Goal: Task Accomplishment & Management: Manage account settings

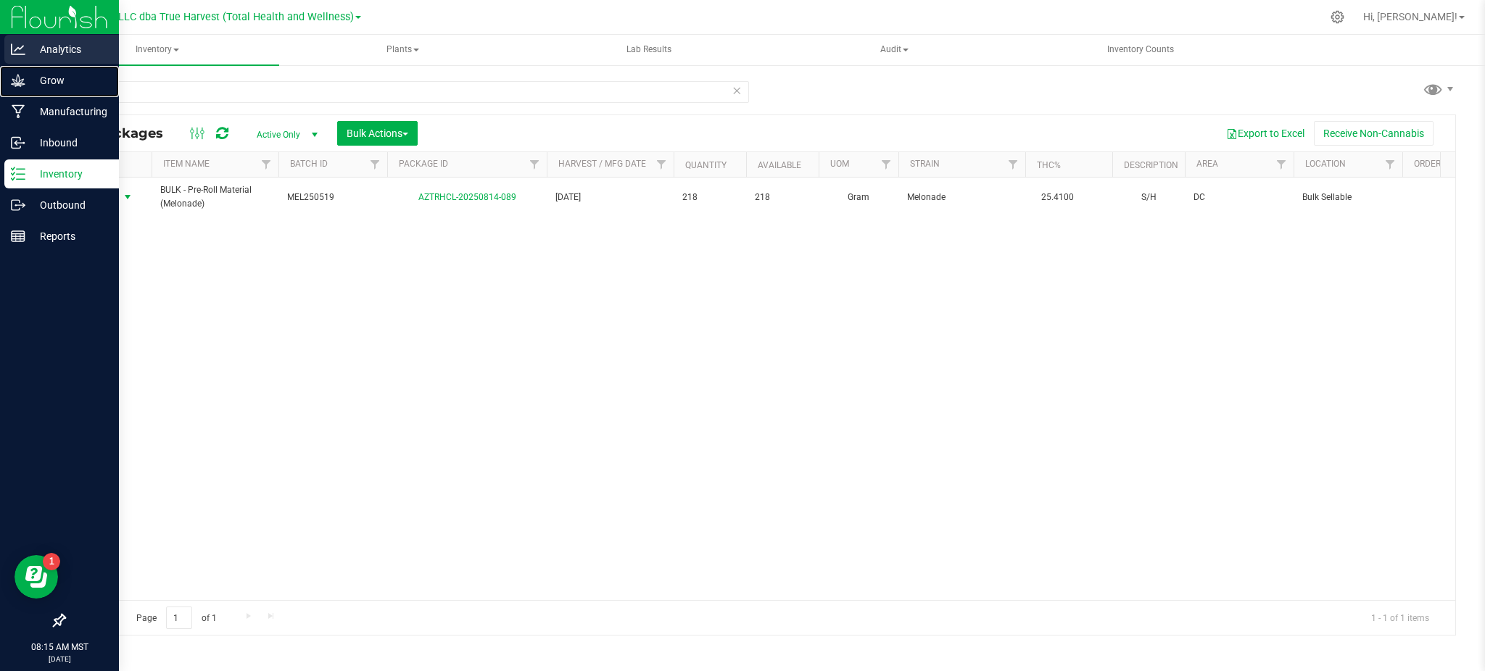
click at [59, 68] on div "Grow" at bounding box center [61, 80] width 115 height 29
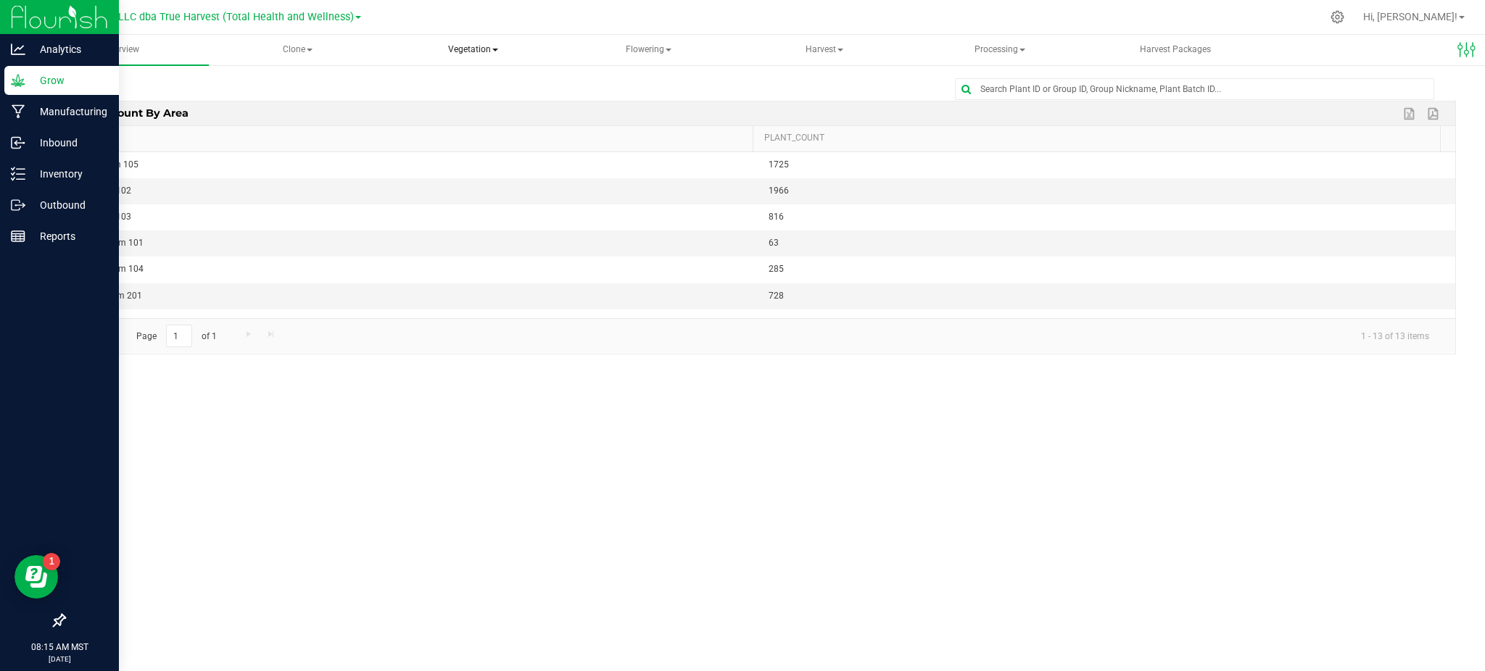
click at [482, 49] on span "Vegetation" at bounding box center [472, 50] width 173 height 29
click at [451, 100] on span "Veg plants" at bounding box center [449, 104] width 89 height 12
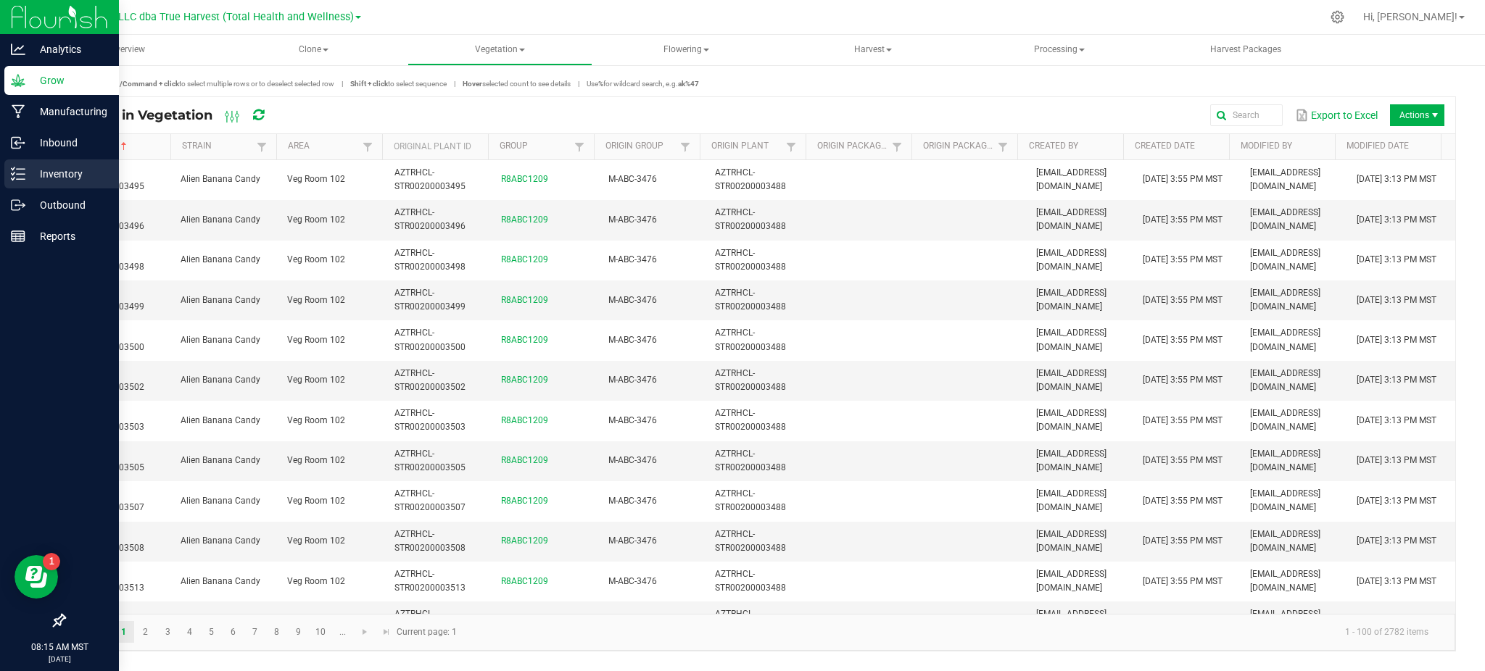
drag, startPoint x: 25, startPoint y: 171, endPoint x: 43, endPoint y: 166, distance: 18.8
click at [25, 171] on p "Inventory" at bounding box center [68, 173] width 87 height 17
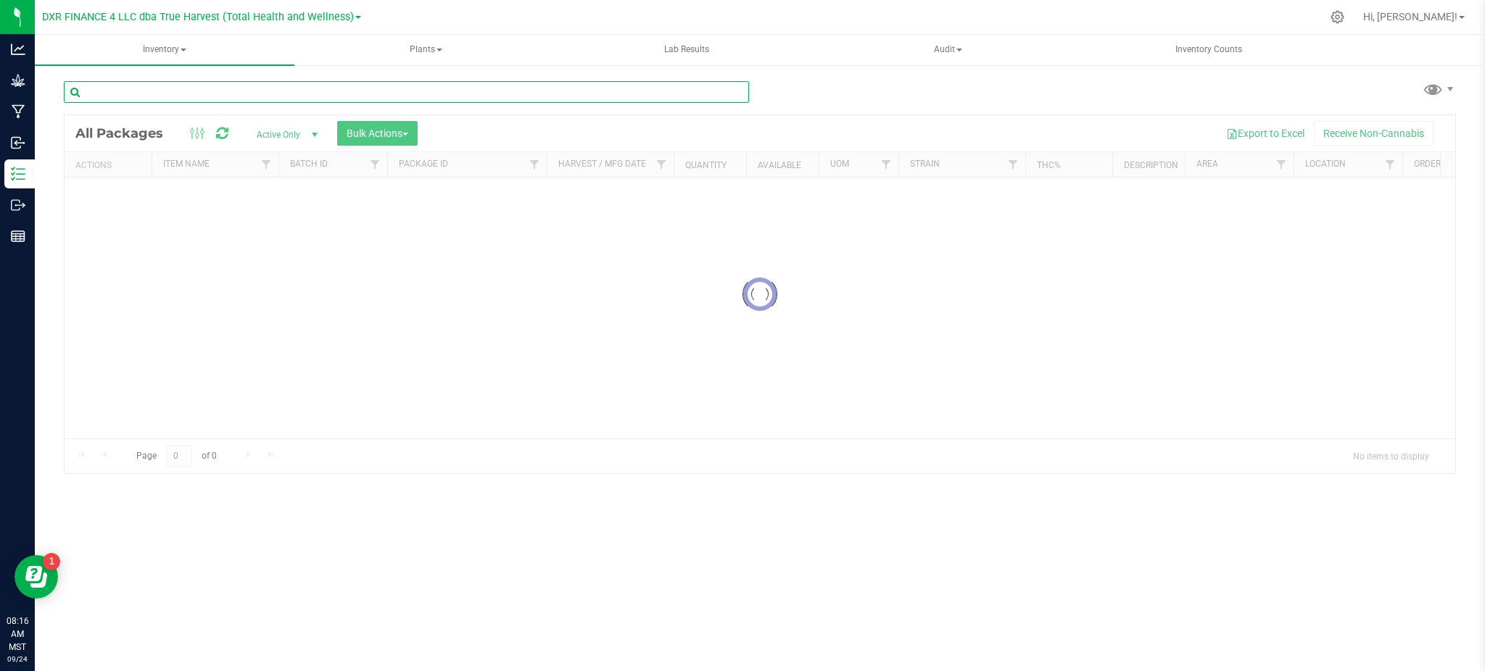
click at [248, 84] on input "text" at bounding box center [406, 92] width 685 height 22
paste input "AZTRHCL-STR28000000714"
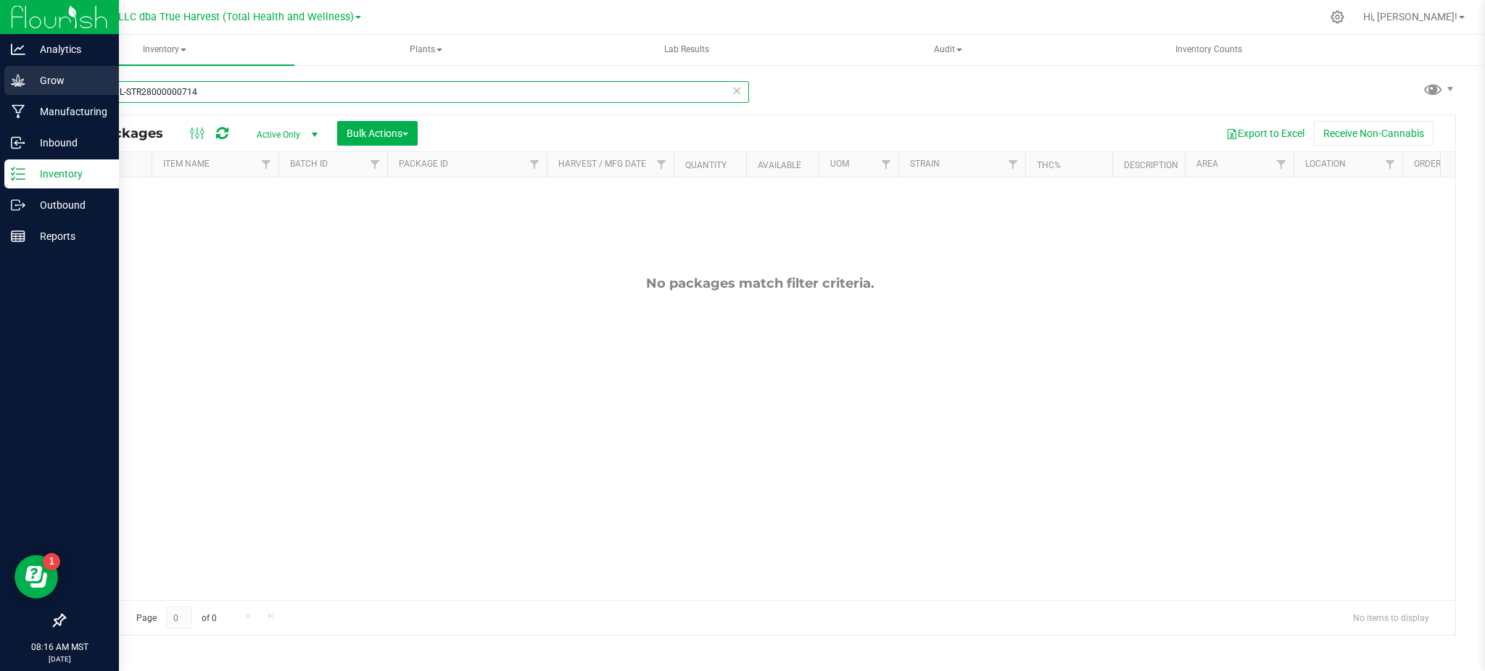
type input "AZTRHCL-STR28000000714"
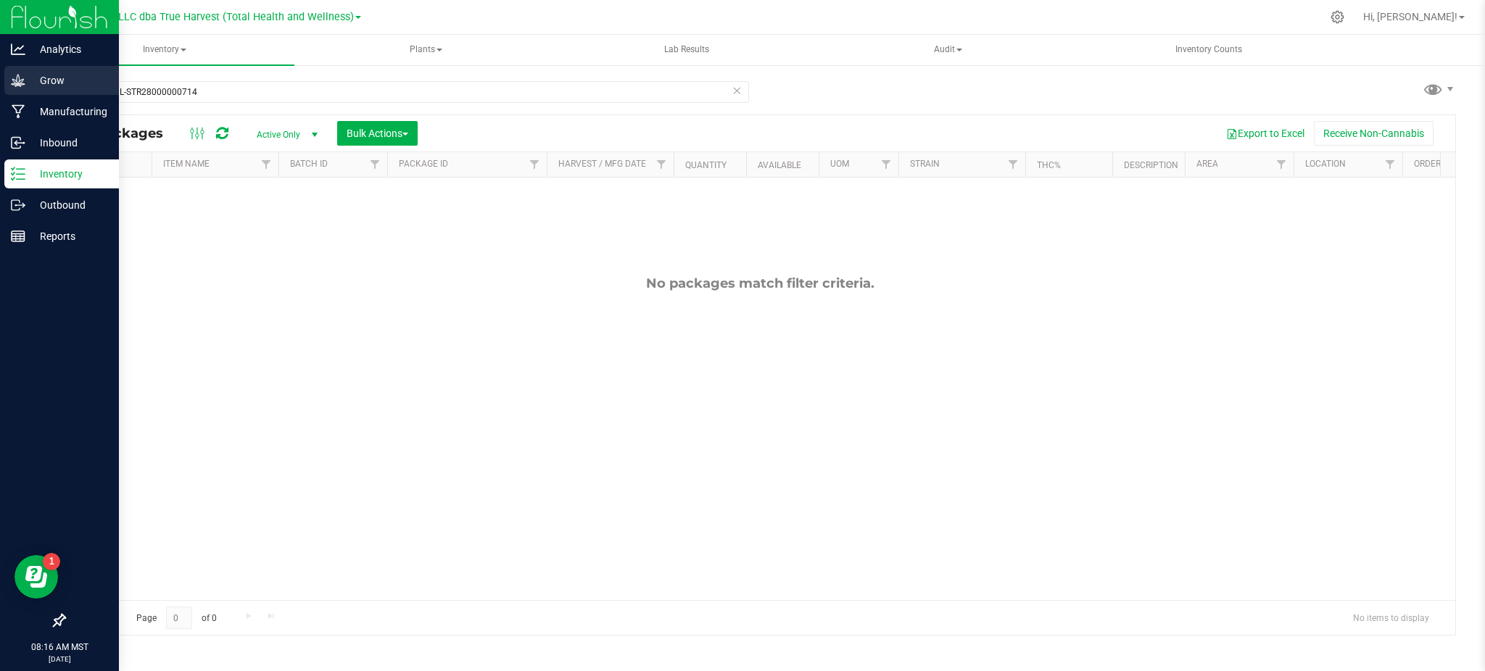
click at [31, 82] on p "Grow" at bounding box center [68, 80] width 87 height 17
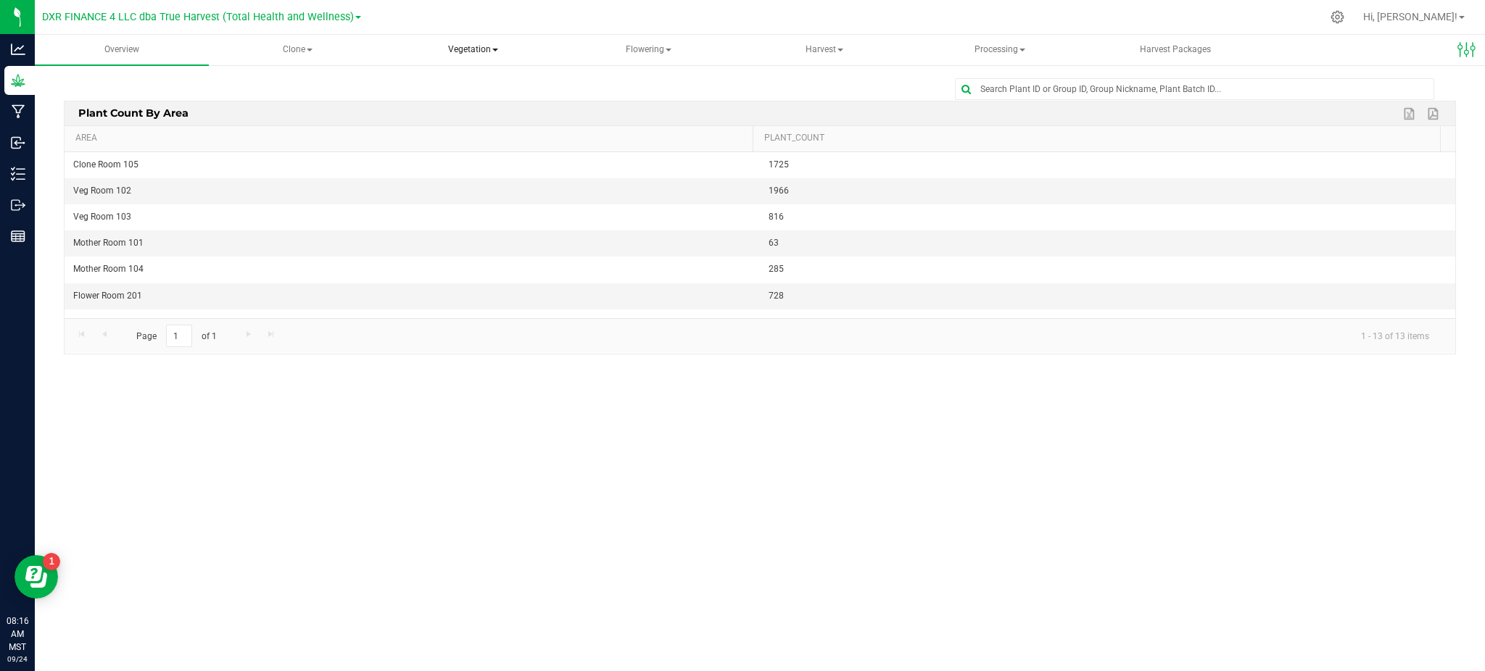
drag, startPoint x: 465, startPoint y: 51, endPoint x: 504, endPoint y: 74, distance: 44.9
click at [467, 51] on span "Vegetation" at bounding box center [472, 50] width 173 height 29
click at [470, 102] on span "Veg plants" at bounding box center [449, 104] width 89 height 12
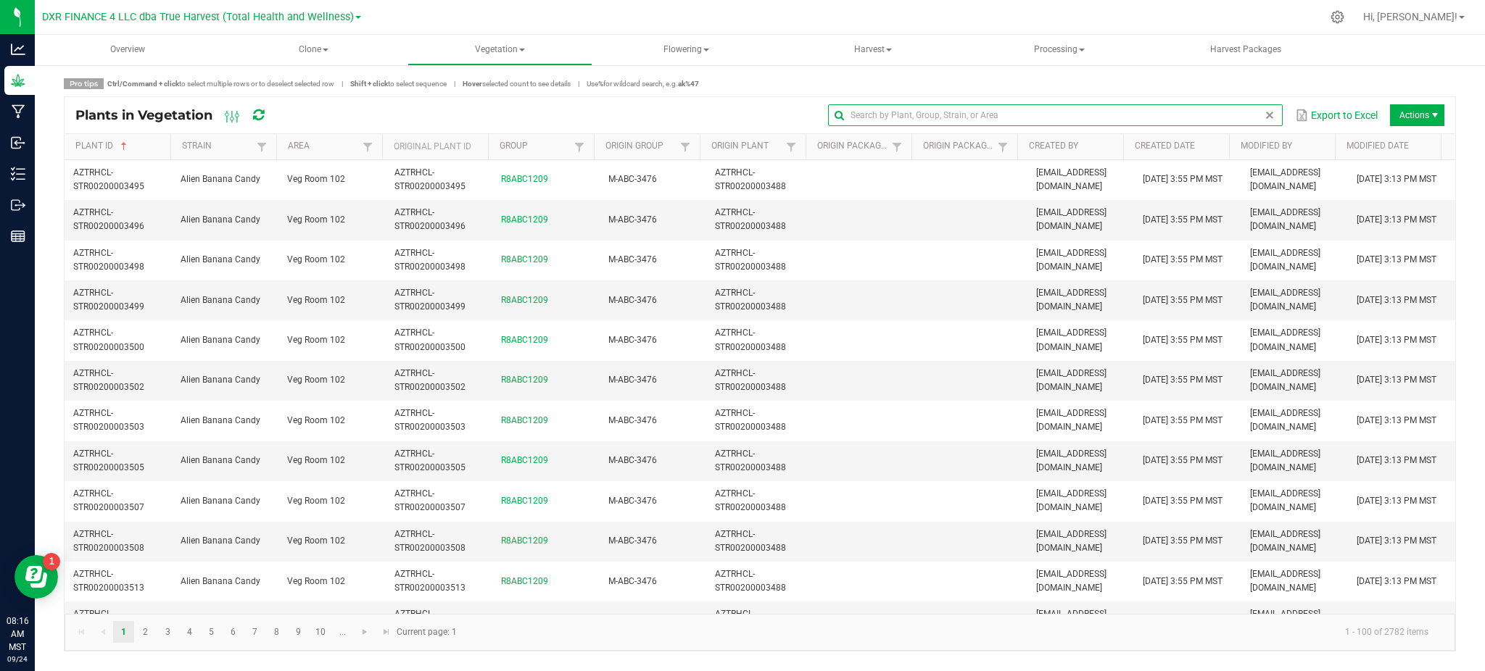
click at [1234, 114] on input "text" at bounding box center [1055, 115] width 454 height 22
paste input "AZTRHCL-STR28000000714"
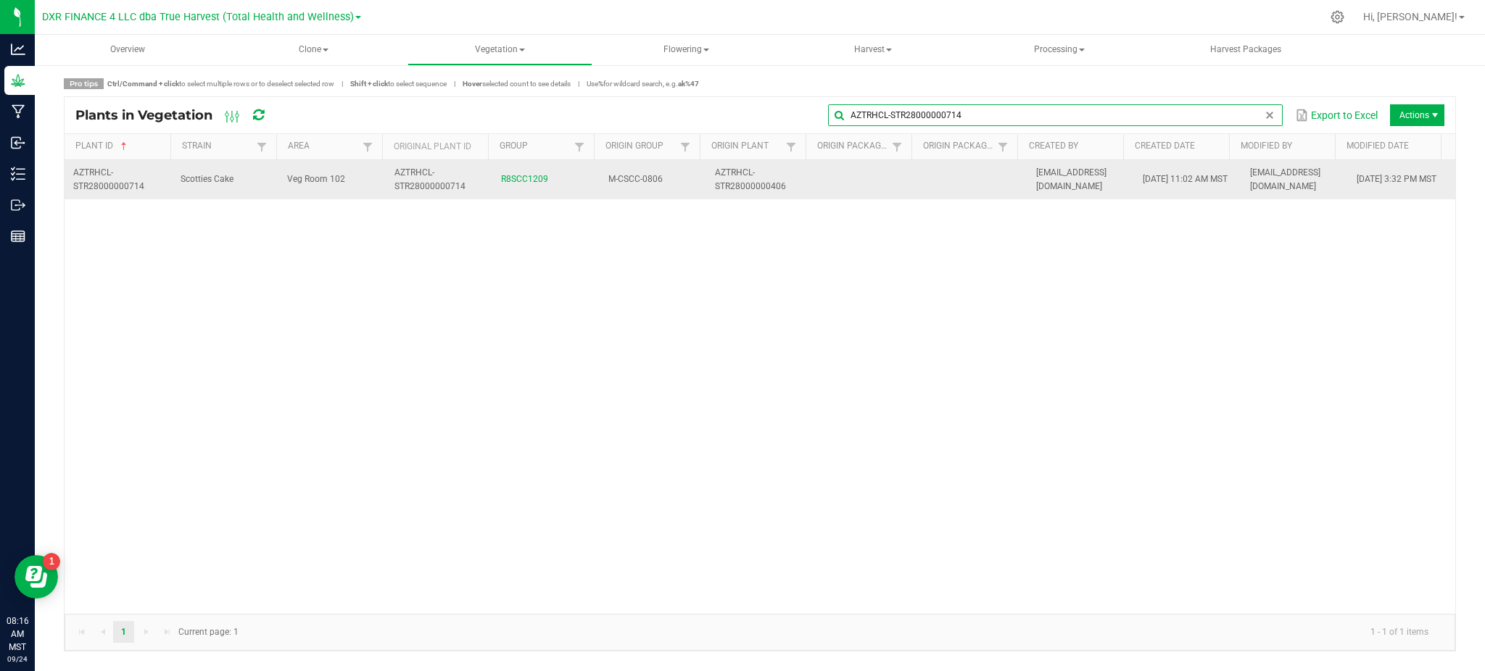
type input "AZTRHCL-STR28000000714"
click at [237, 174] on td "Scotties Cake" at bounding box center [225, 179] width 107 height 39
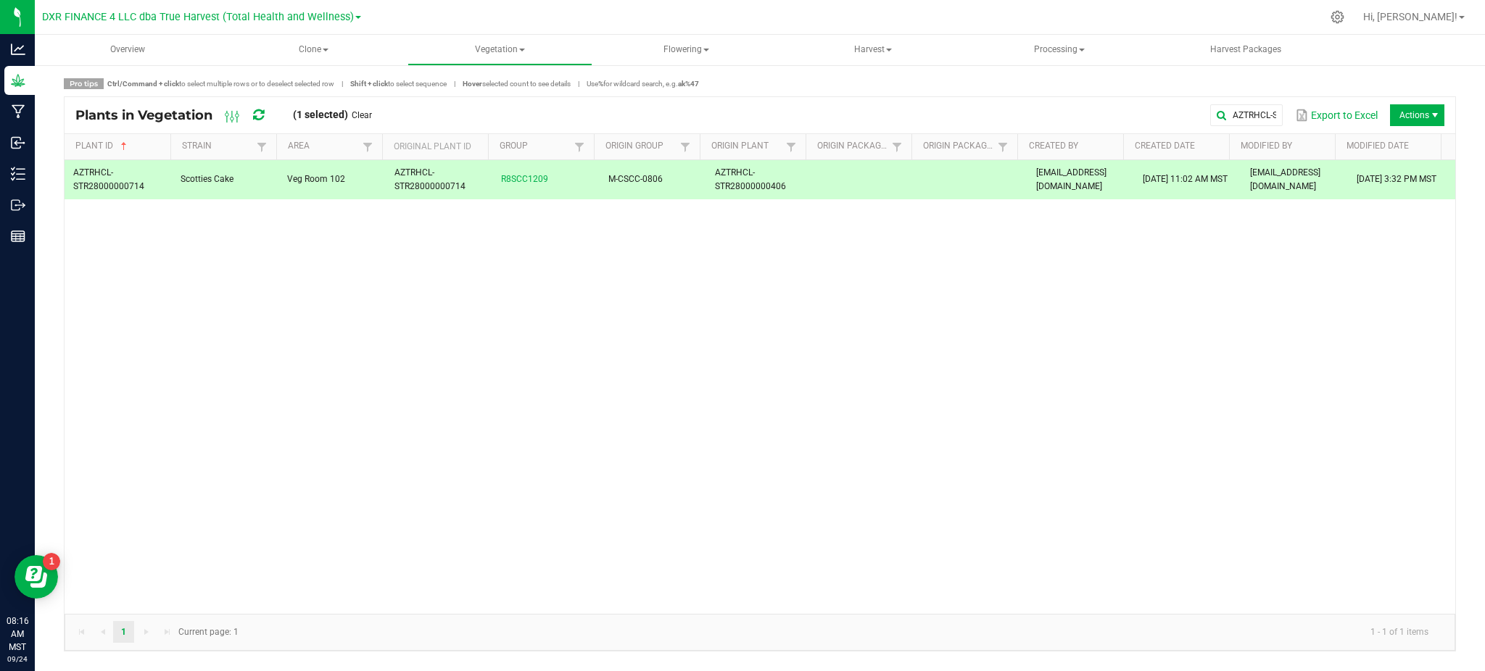
click at [1408, 120] on span "Actions" at bounding box center [1417, 115] width 54 height 22
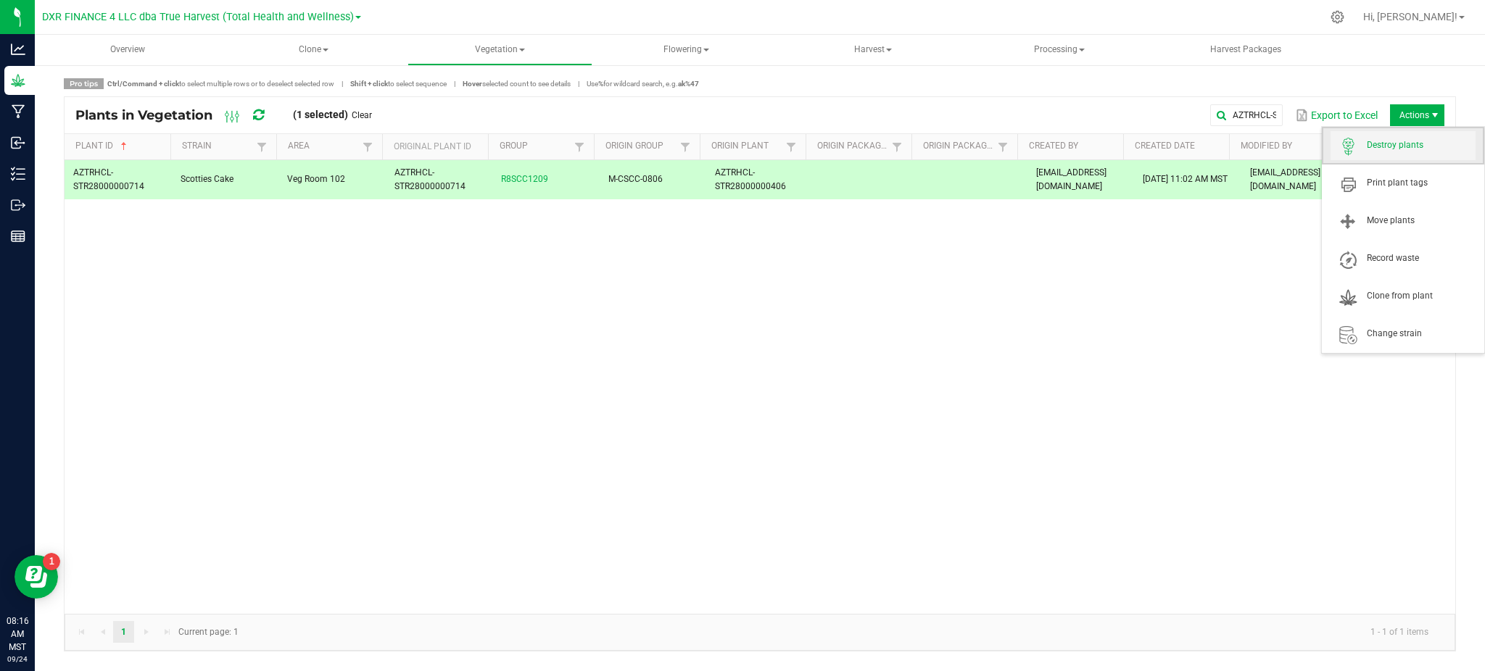
click at [1398, 150] on span "Destroy plants" at bounding box center [1420, 145] width 109 height 12
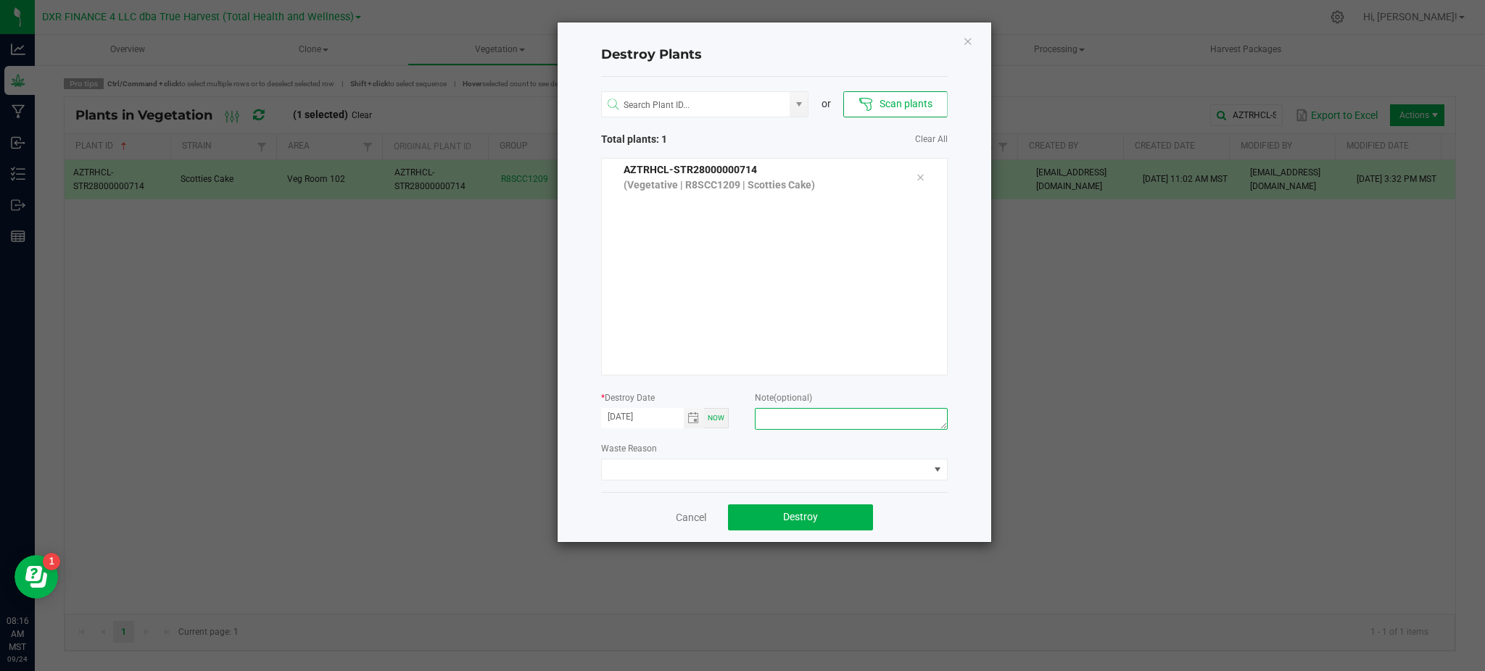
click at [789, 415] on textarea at bounding box center [851, 419] width 192 height 22
type textarea "[MEDICAL_DATA]"
drag, startPoint x: 792, startPoint y: 520, endPoint x: 801, endPoint y: 520, distance: 8.7
click at [793, 520] on span "Destroy" at bounding box center [800, 517] width 35 height 12
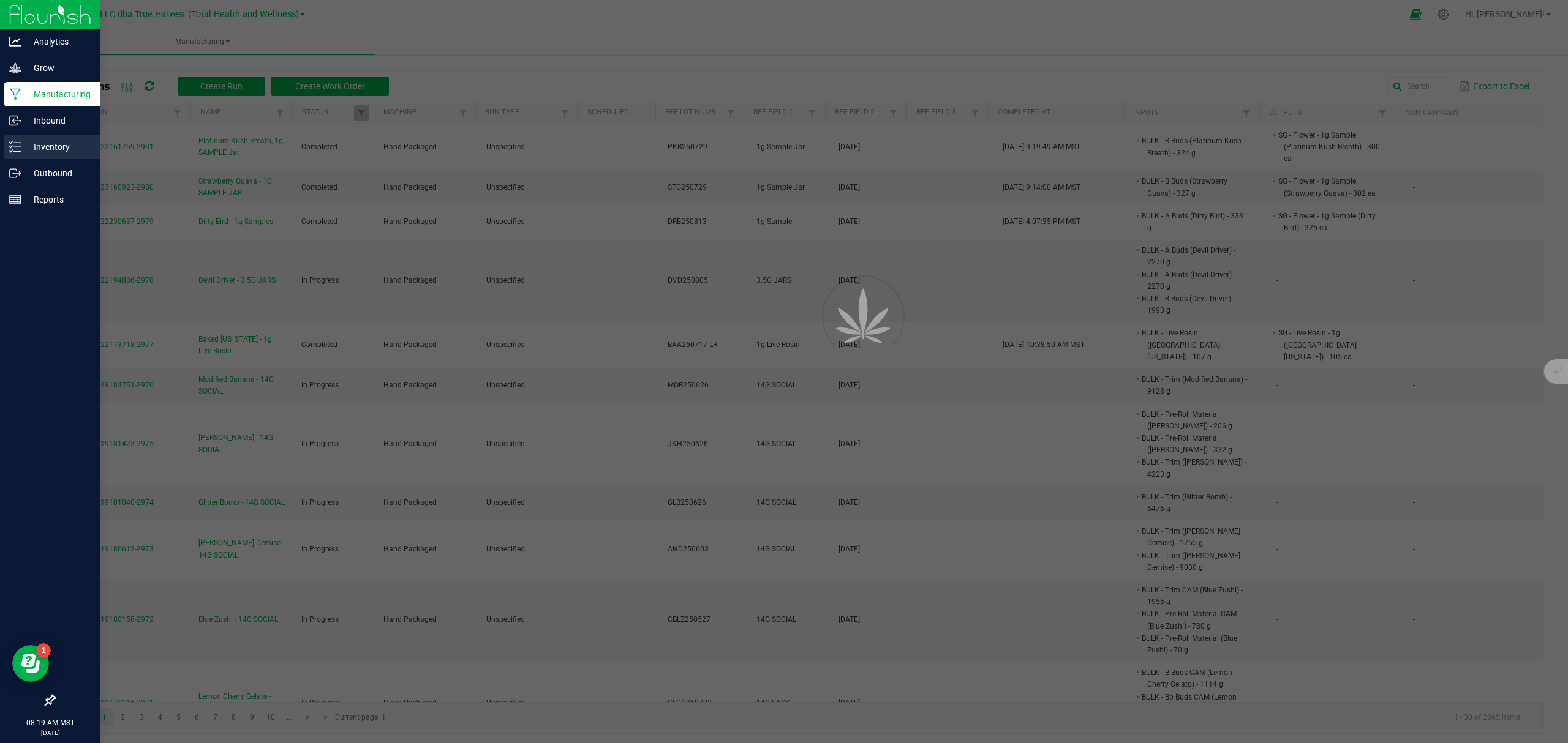
click at [59, 140] on p "Inventory" at bounding box center [57, 146] width 74 height 14
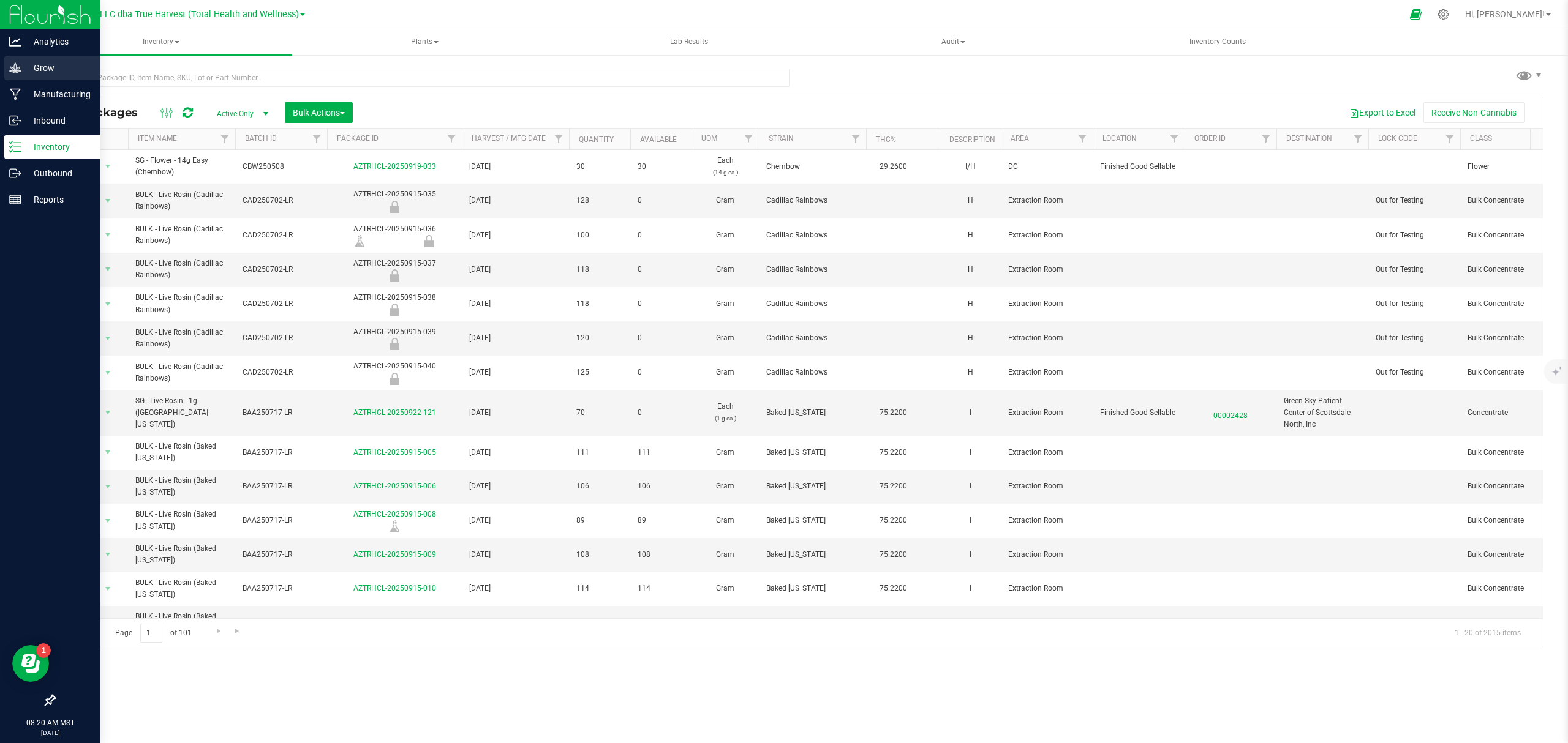
click at [48, 64] on p "Grow" at bounding box center [57, 68] width 74 height 14
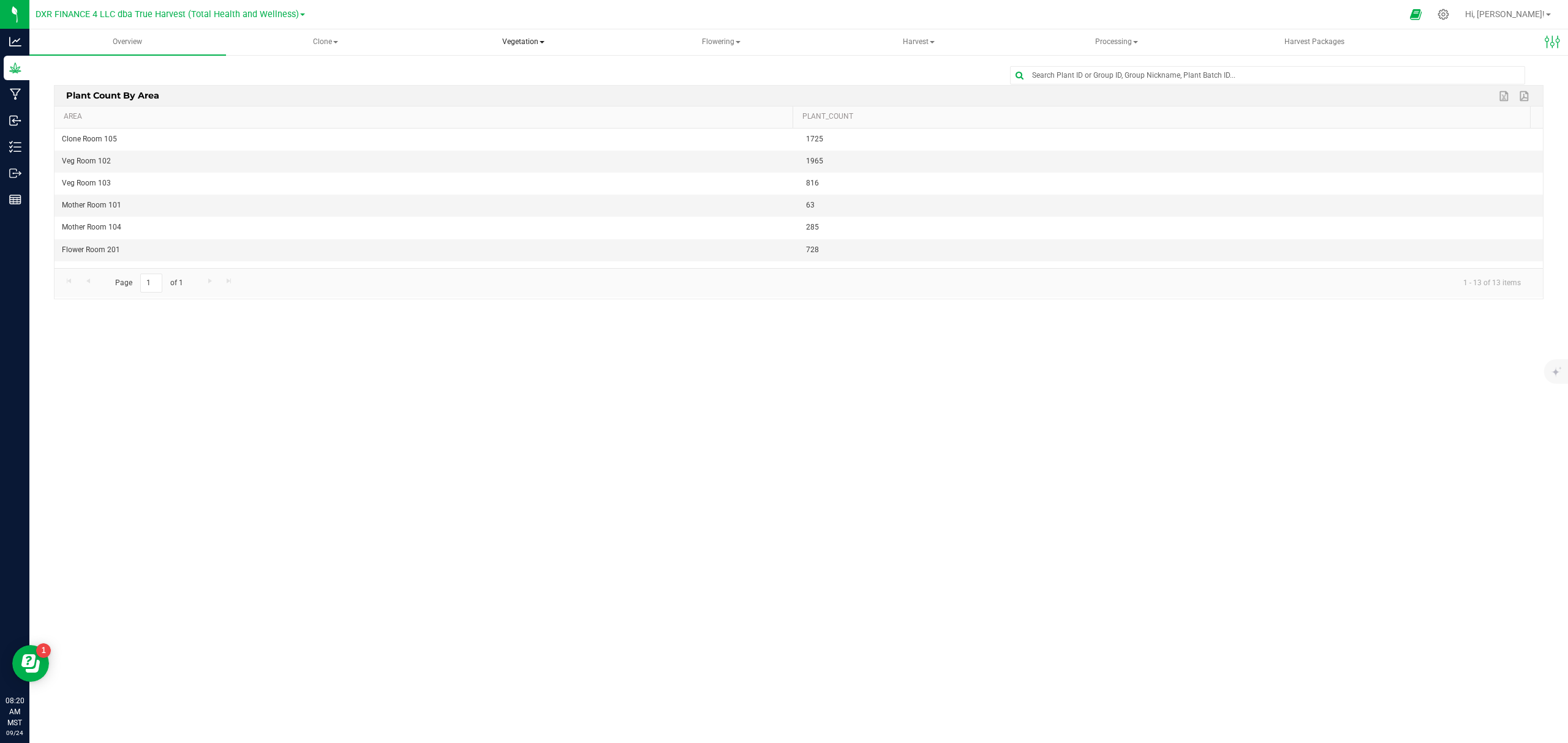
click at [537, 50] on span "Vegetation" at bounding box center [523, 42] width 195 height 24
click at [491, 85] on span "Veg plants" at bounding box center [479, 88] width 75 height 10
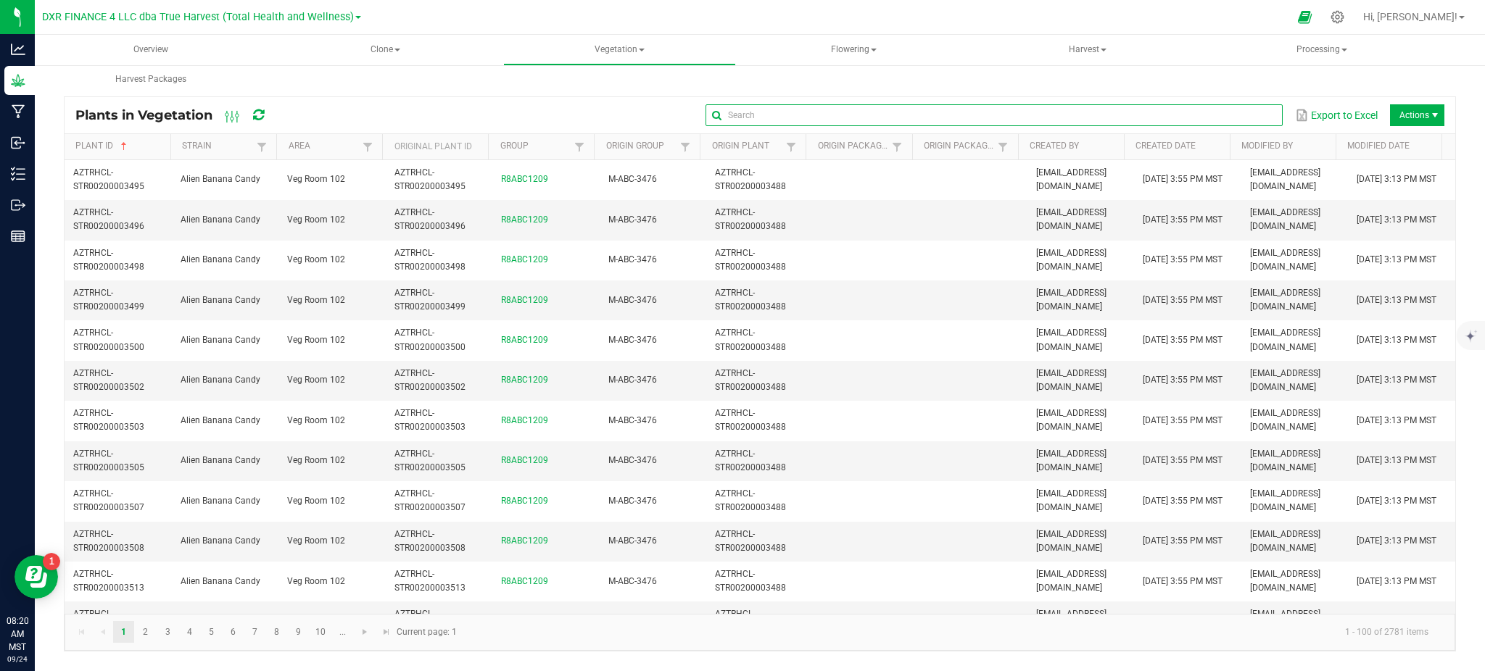
click at [1253, 114] on input "text" at bounding box center [993, 115] width 577 height 22
paste input "AZTRHCL-STR13200006017"
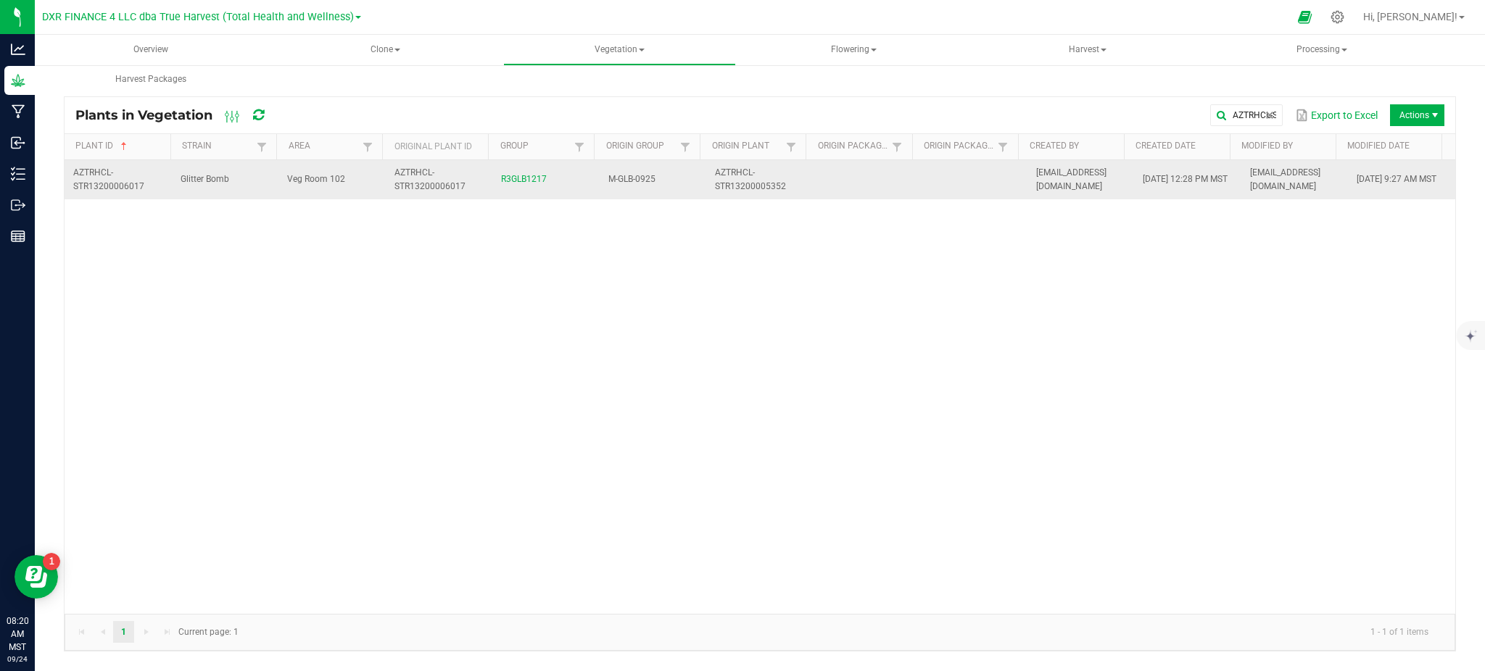
click at [363, 192] on td "Veg Room 102" at bounding box center [331, 179] width 107 height 39
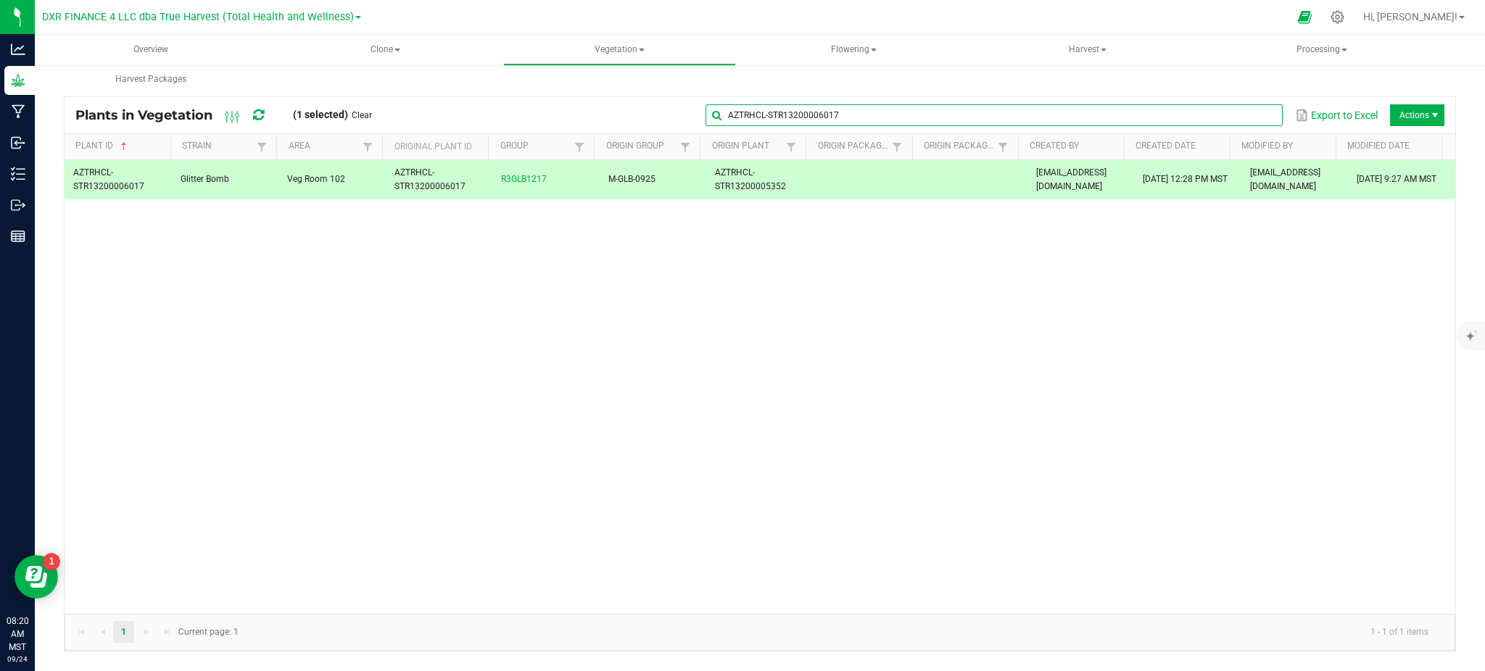
click at [1242, 114] on input "AZTRHCL-STR13200006017" at bounding box center [993, 115] width 577 height 22
drag, startPoint x: 1207, startPoint y: 117, endPoint x: 607, endPoint y: 131, distance: 599.6
click at [622, 134] on kendo-grid "Plants in Vegetation (1 selected) Clear AZTRHCL-STR13200006017 Export to Excel …" at bounding box center [760, 373] width 1392 height 555
paste input "6"
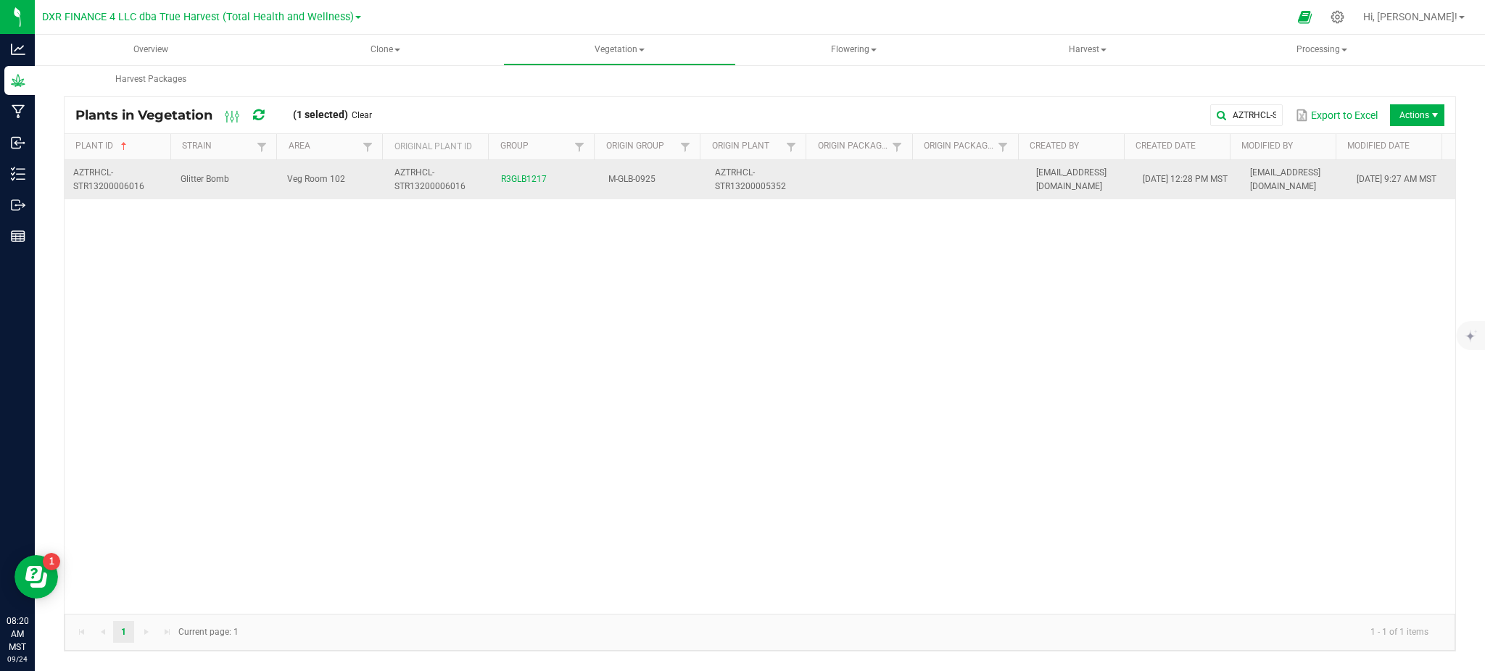
click at [358, 188] on td "Veg Room 102" at bounding box center [331, 179] width 107 height 39
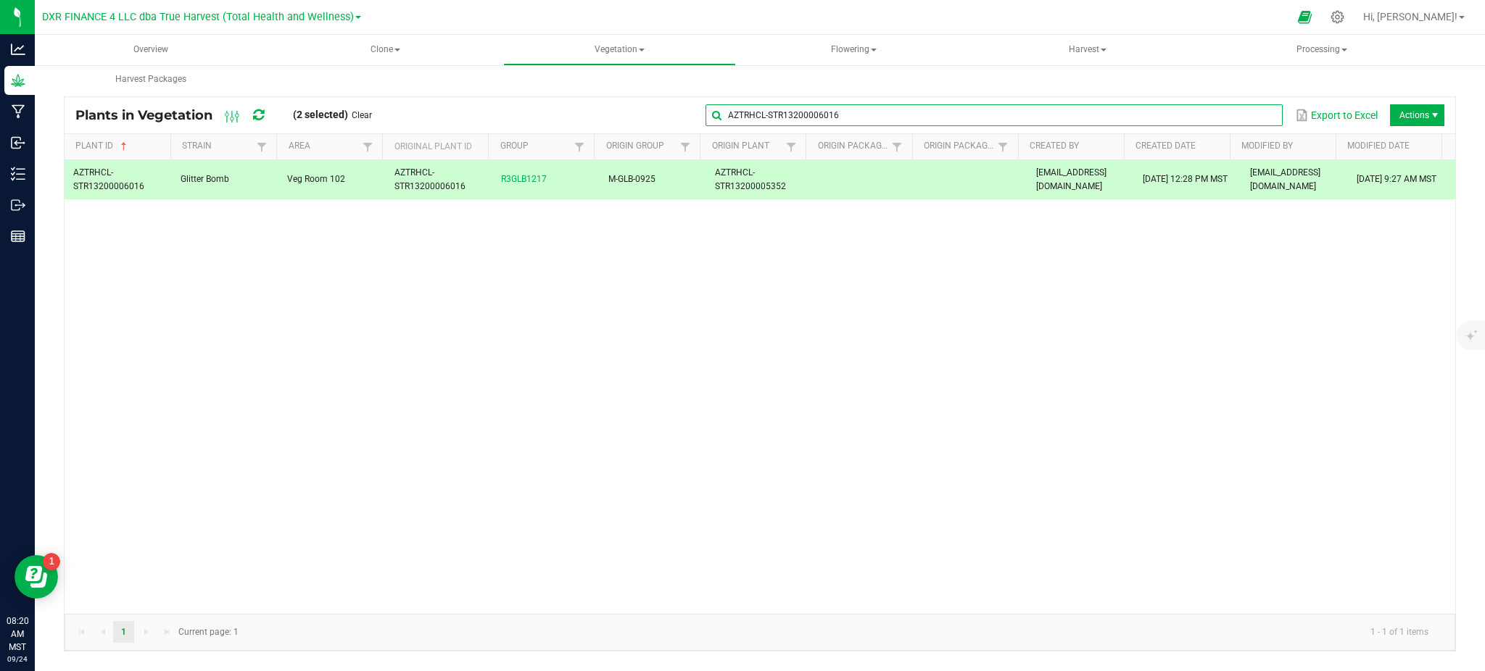
click at [1254, 122] on input "AZTRHCL-STR13200006016" at bounding box center [993, 115] width 577 height 22
drag, startPoint x: 1215, startPoint y: 114, endPoint x: 481, endPoint y: 110, distance: 733.6
click at [501, 110] on div "AZTRHCL-STR13200006016 Export to Excel Actions" at bounding box center [913, 115] width 1061 height 25
paste input "5980"
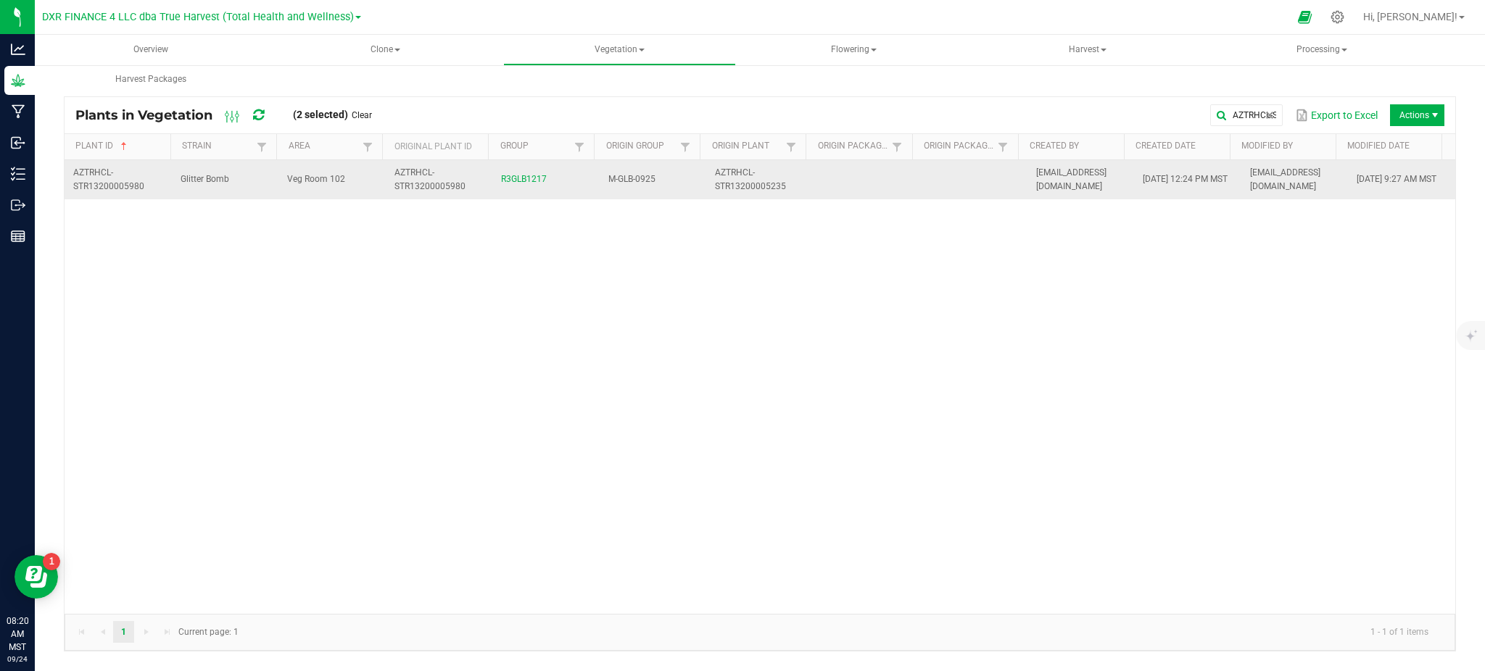
click at [564, 186] on td "R3GLB1217" at bounding box center [545, 179] width 107 height 39
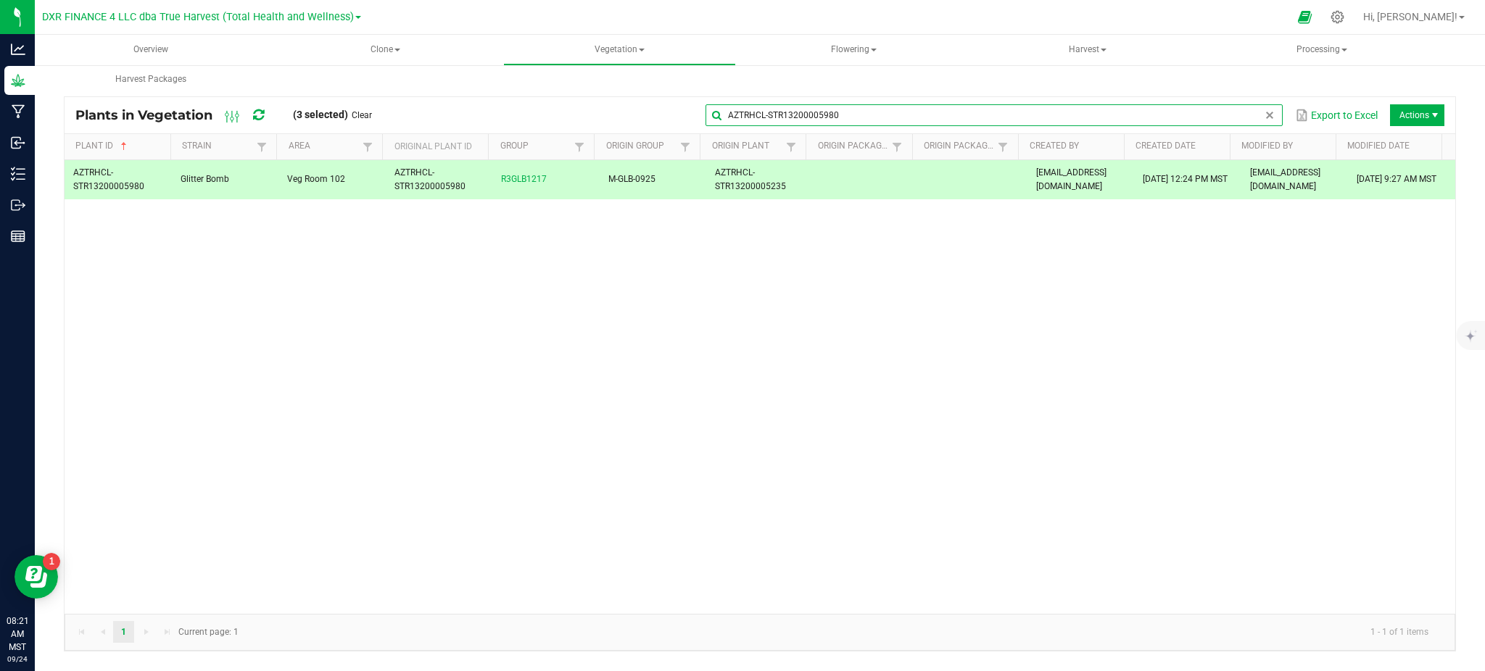
click at [1238, 108] on input "AZTRHCL-STR13200005980" at bounding box center [993, 115] width 577 height 22
drag, startPoint x: 929, startPoint y: 147, endPoint x: 360, endPoint y: 126, distance: 569.4
click at [377, 126] on div "Plants in Vegetation (3 selected) Clear AZTRHCL-STR13200005980 Export to Excel …" at bounding box center [760, 115] width 1390 height 36
paste input "79"
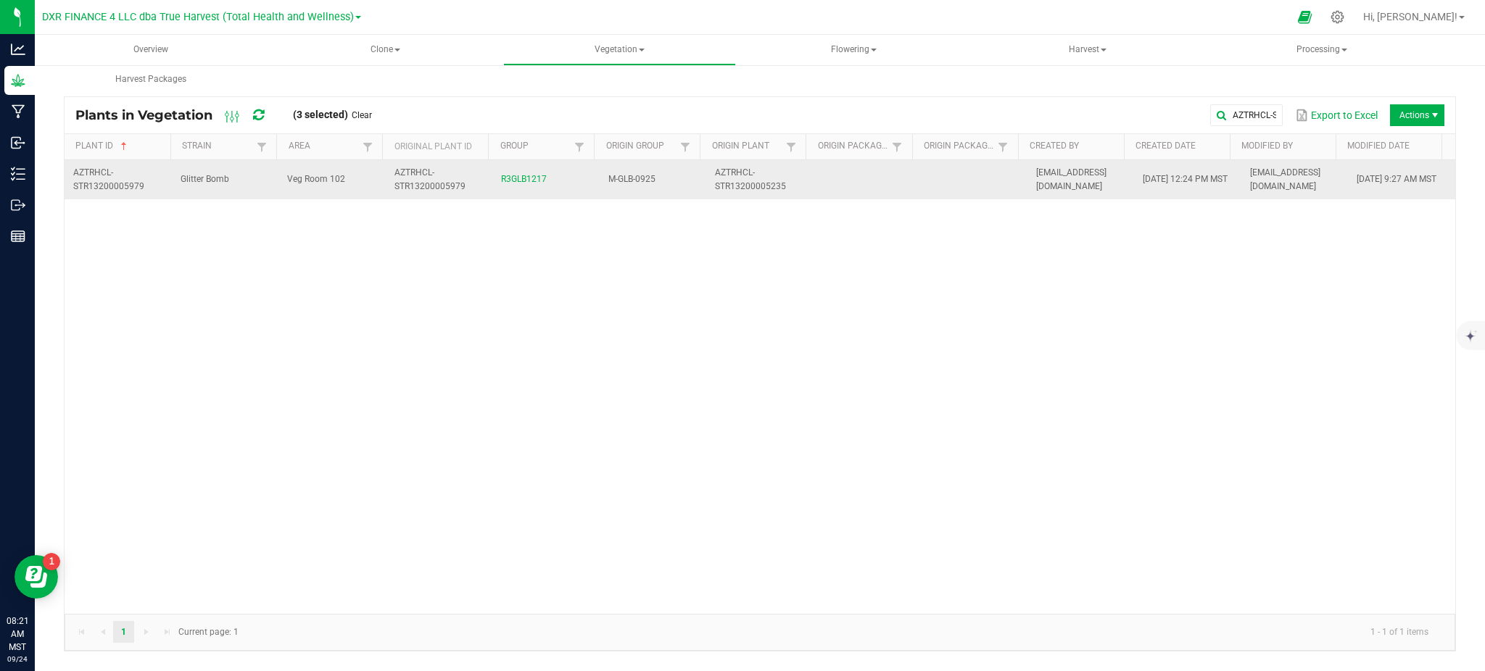
click at [629, 173] on td "M-GLB-0925" at bounding box center [652, 179] width 107 height 39
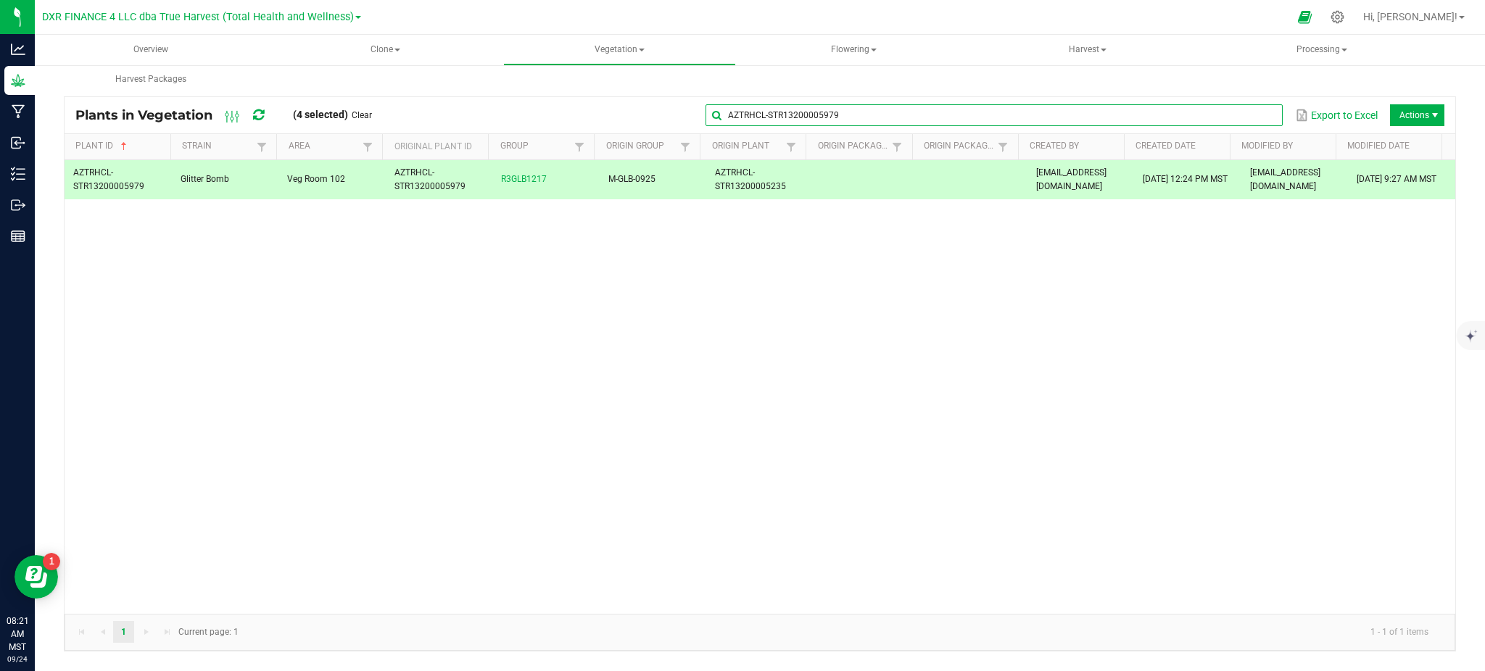
click at [1241, 117] on input "AZTRHCL-STR13200005979" at bounding box center [993, 115] width 577 height 22
drag, startPoint x: 873, startPoint y: 109, endPoint x: 541, endPoint y: 113, distance: 331.3
click at [547, 114] on div "AZTRHCL-STR13200005979 Export to Excel Actions" at bounding box center [913, 115] width 1061 height 25
paste input "6"
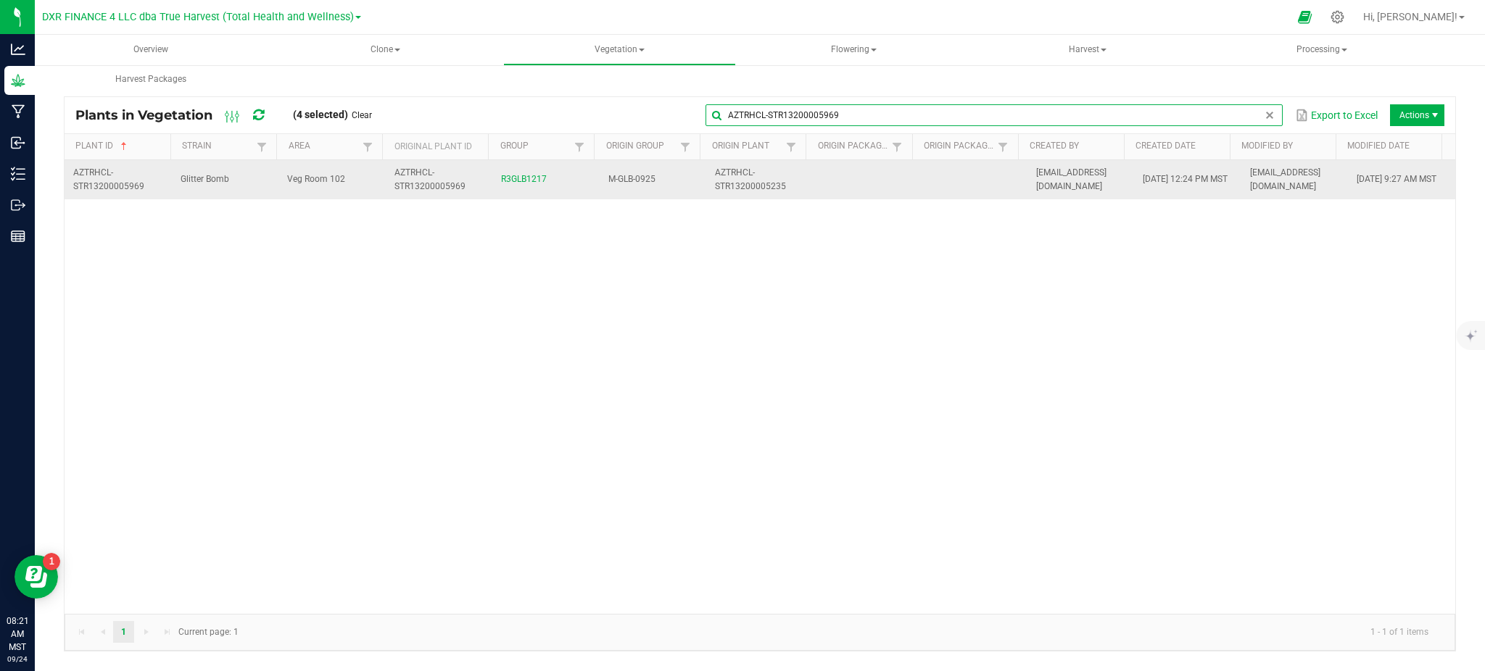
type input "AZTRHCL-STR13200005969"
click at [527, 186] on td "R3GLB1217" at bounding box center [545, 179] width 107 height 39
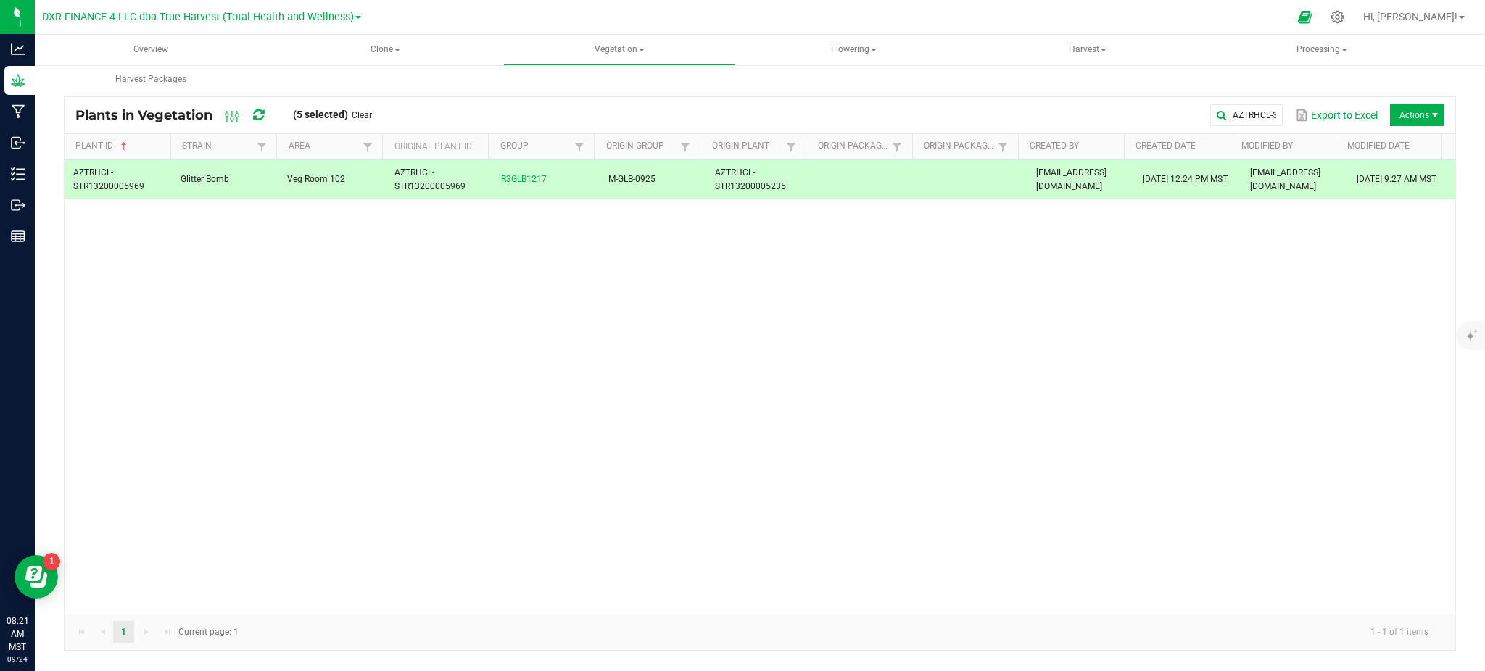
drag, startPoint x: 53, startPoint y: 183, endPoint x: 841, endPoint y: 112, distance: 791.1
click at [785, 114] on div "AZTRHCL-STR13200005969 Export to Excel Actions" at bounding box center [913, 115] width 1061 height 25
click at [1419, 119] on span "Actions" at bounding box center [1417, 115] width 54 height 22
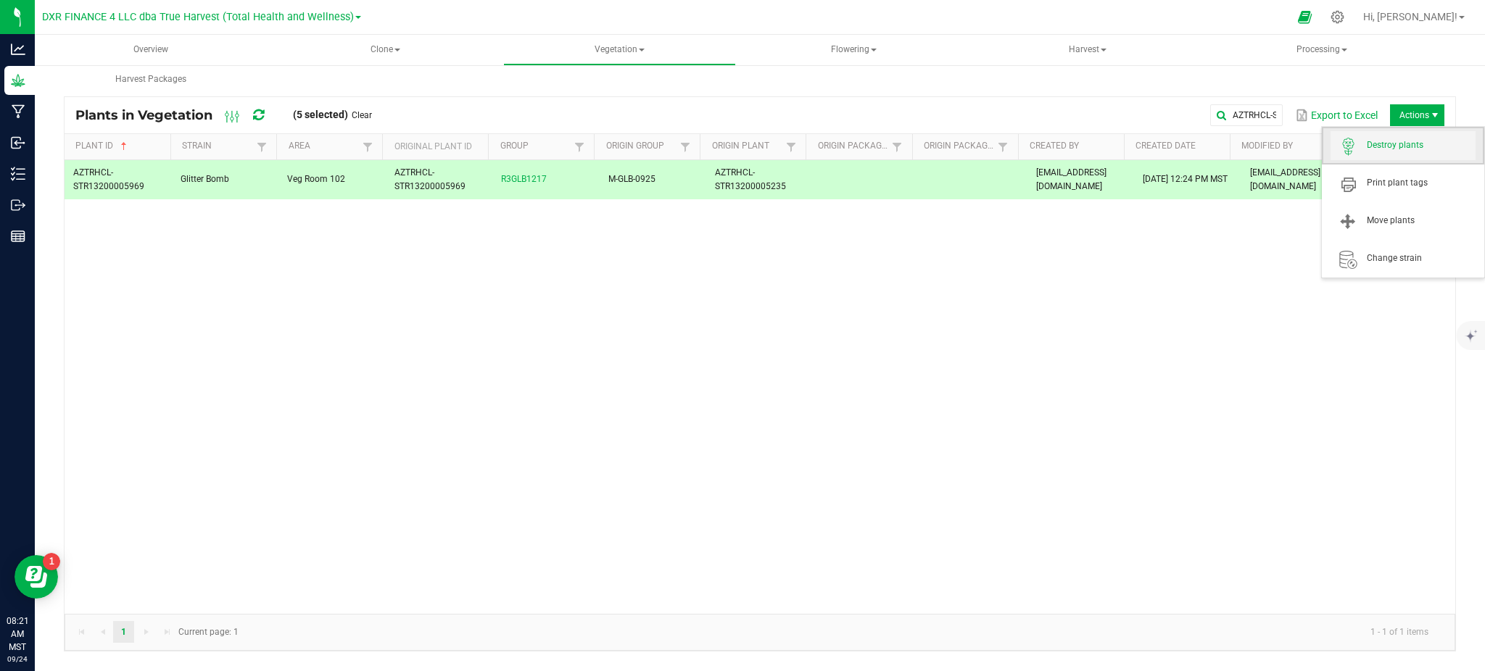
click at [1410, 156] on span "Destroy plants" at bounding box center [1402, 145] width 145 height 29
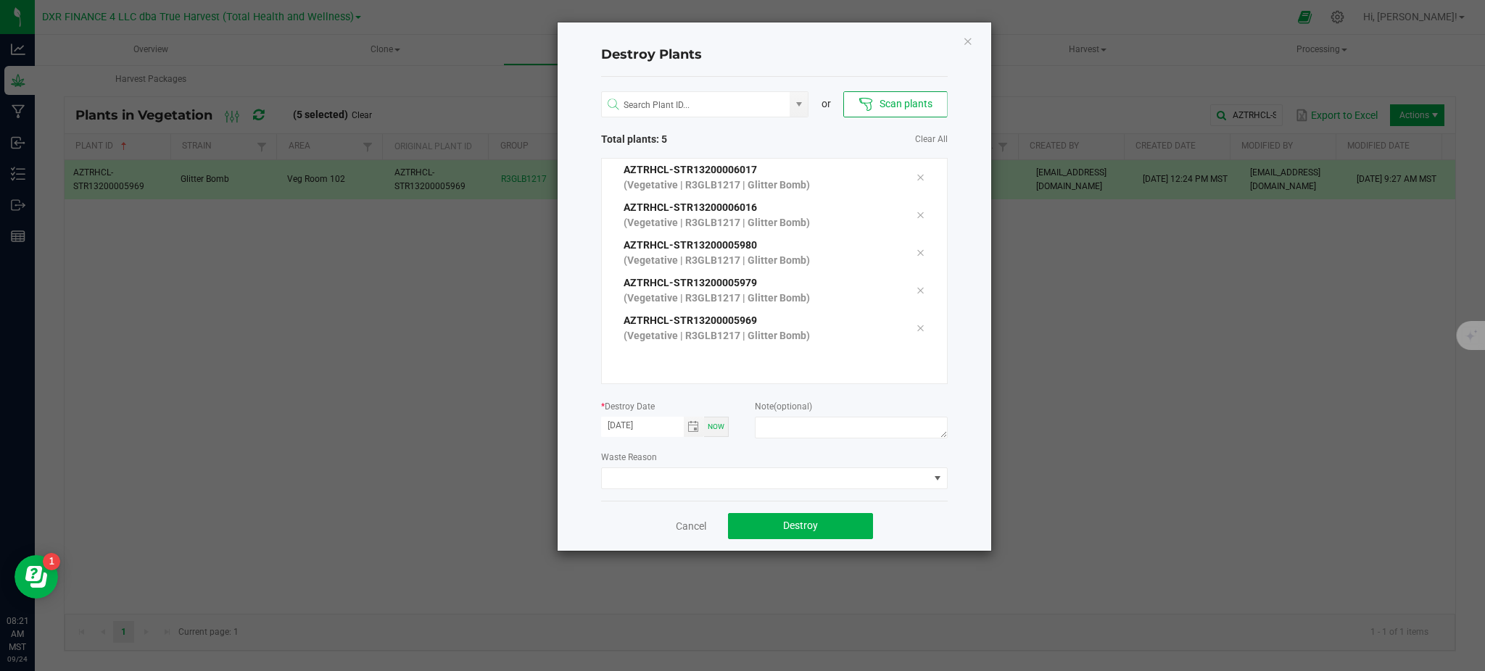
click at [781, 137] on span "Clear All" at bounding box center [860, 139] width 173 height 15
click at [794, 432] on textarea at bounding box center [851, 428] width 192 height 22
type textarea "[MEDICAL_DATA] (CL - V)"
click at [792, 526] on span "Destroy" at bounding box center [800, 526] width 35 height 12
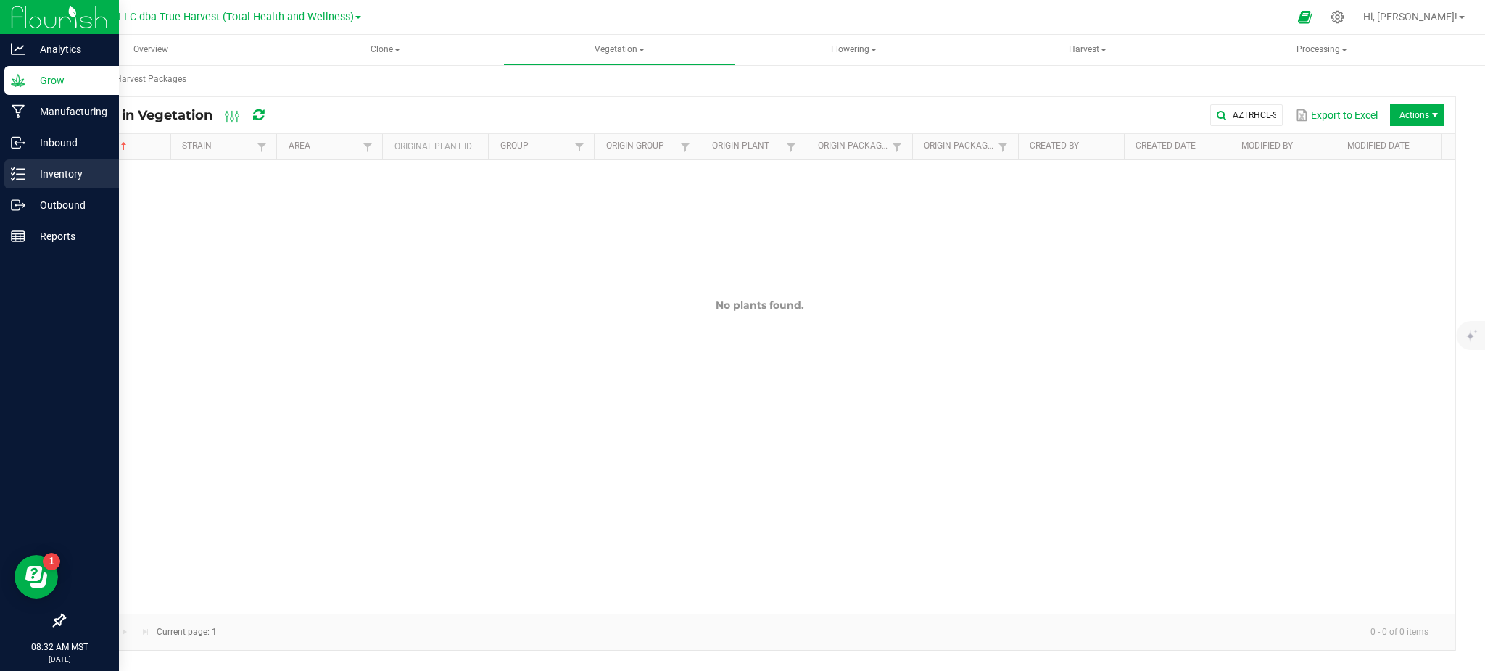
click at [49, 174] on p "Inventory" at bounding box center [68, 173] width 87 height 17
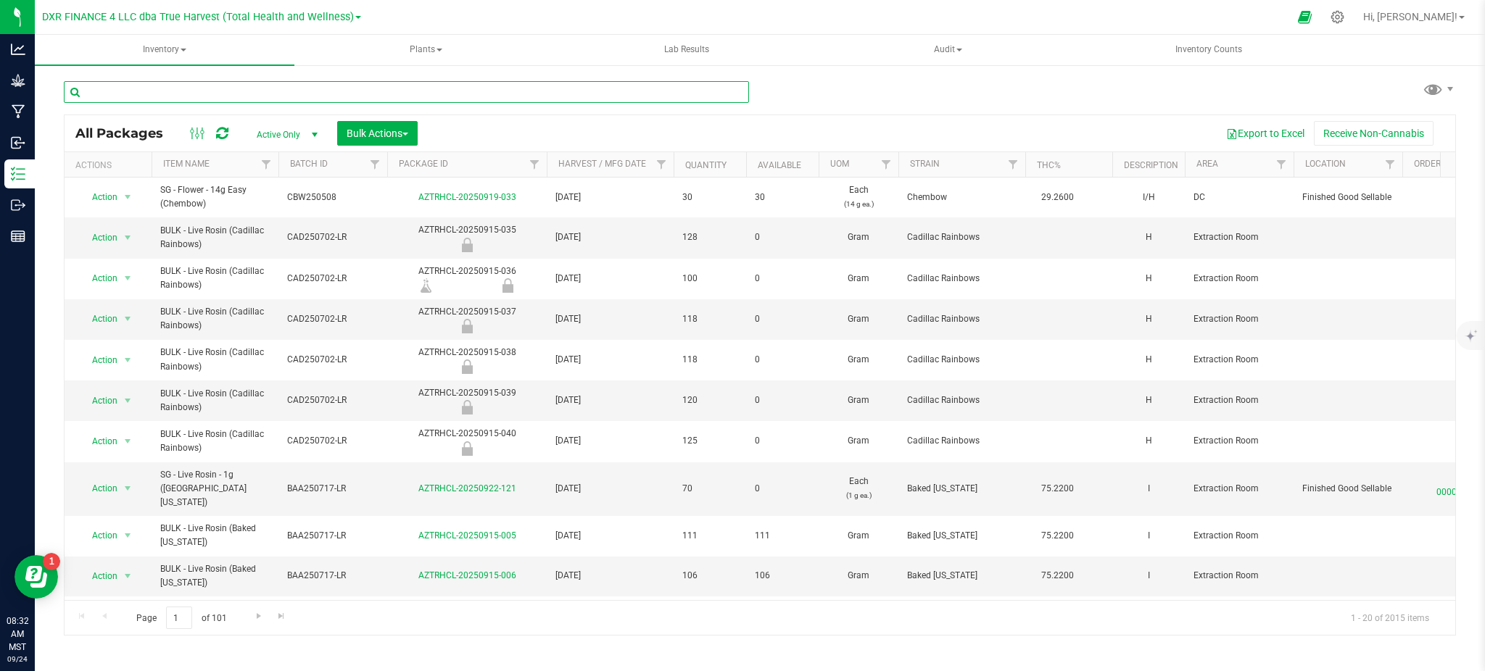
click at [319, 91] on input "text" at bounding box center [406, 92] width 685 height 22
type input "c"
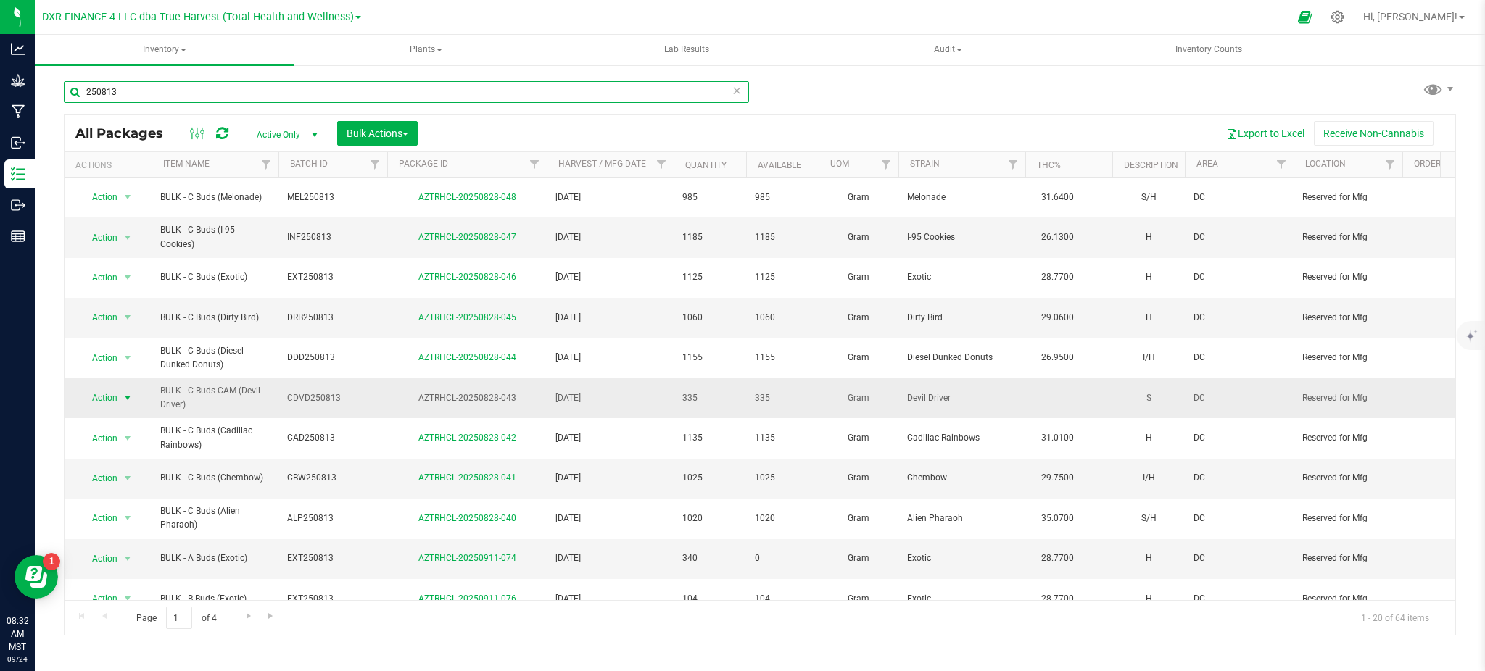
type input "250813"
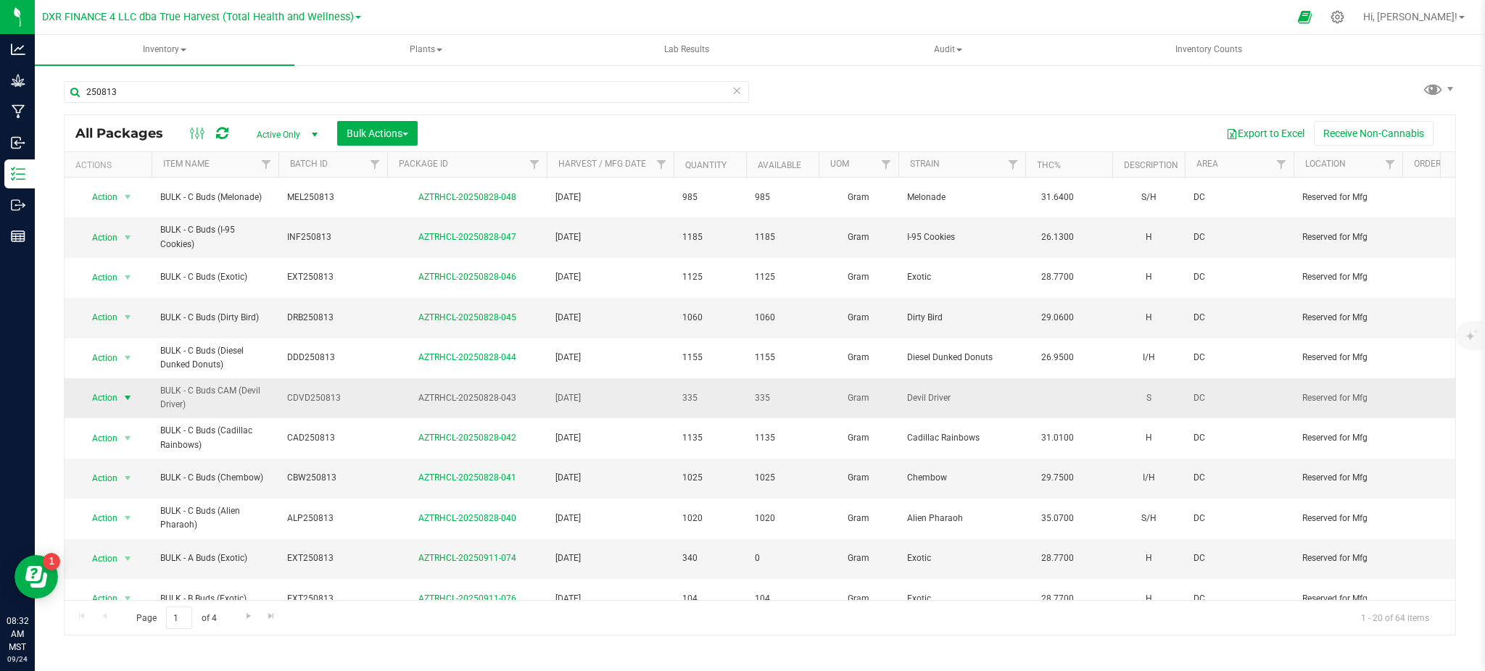
click at [108, 388] on span "Action" at bounding box center [98, 398] width 39 height 20
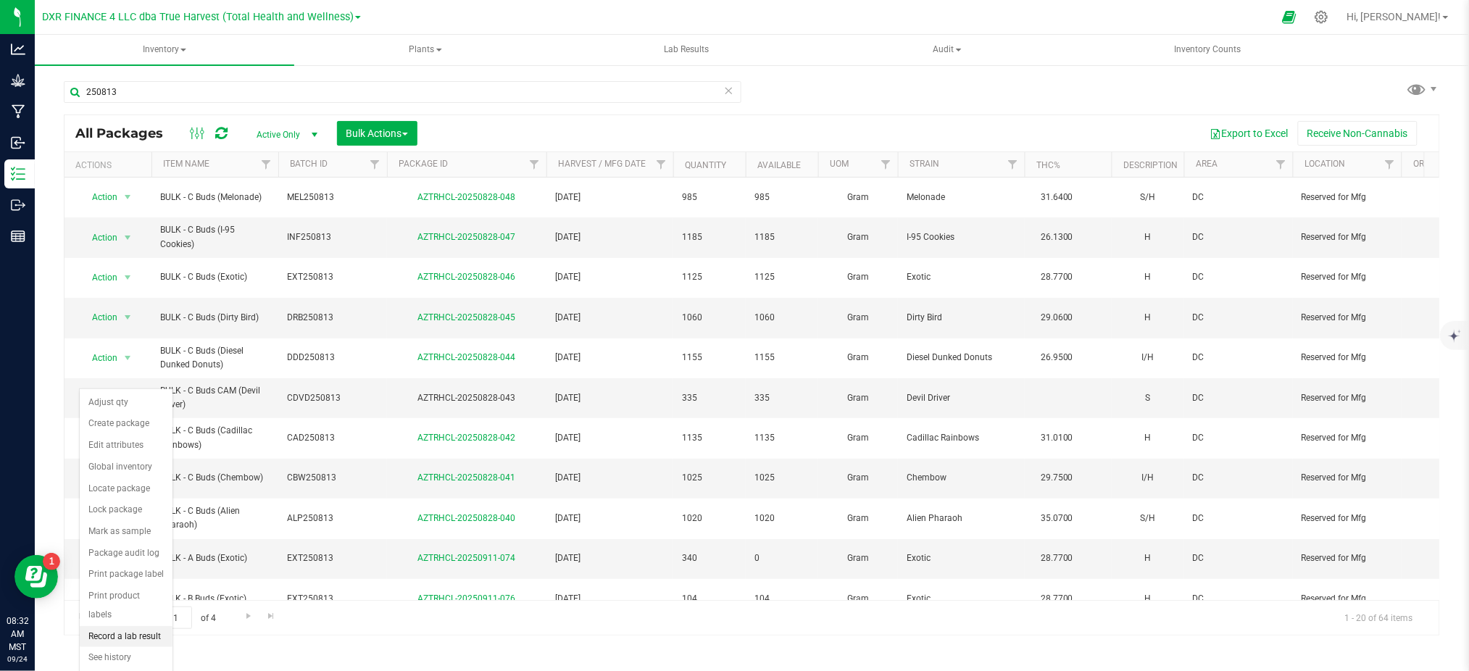
click at [117, 631] on li "Record a lab result" at bounding box center [126, 637] width 93 height 22
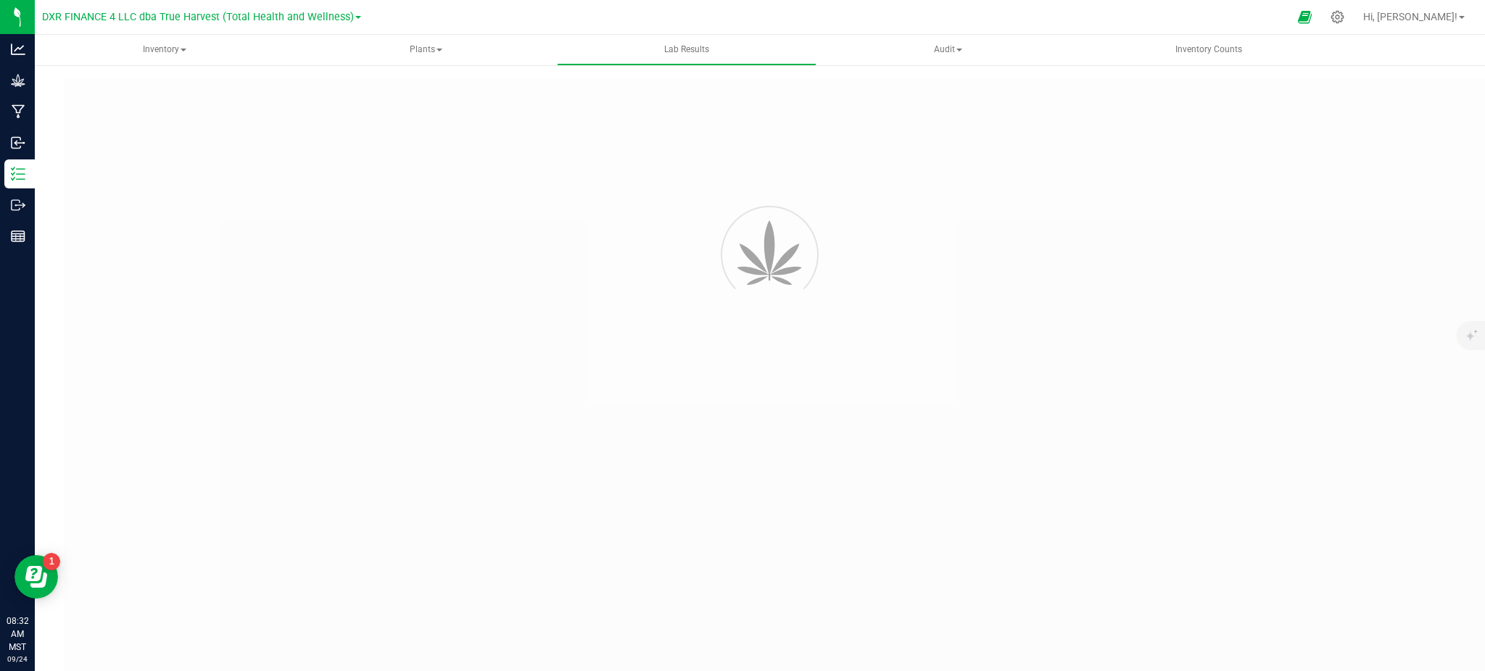
type input "AZTRHCL-20250828-043"
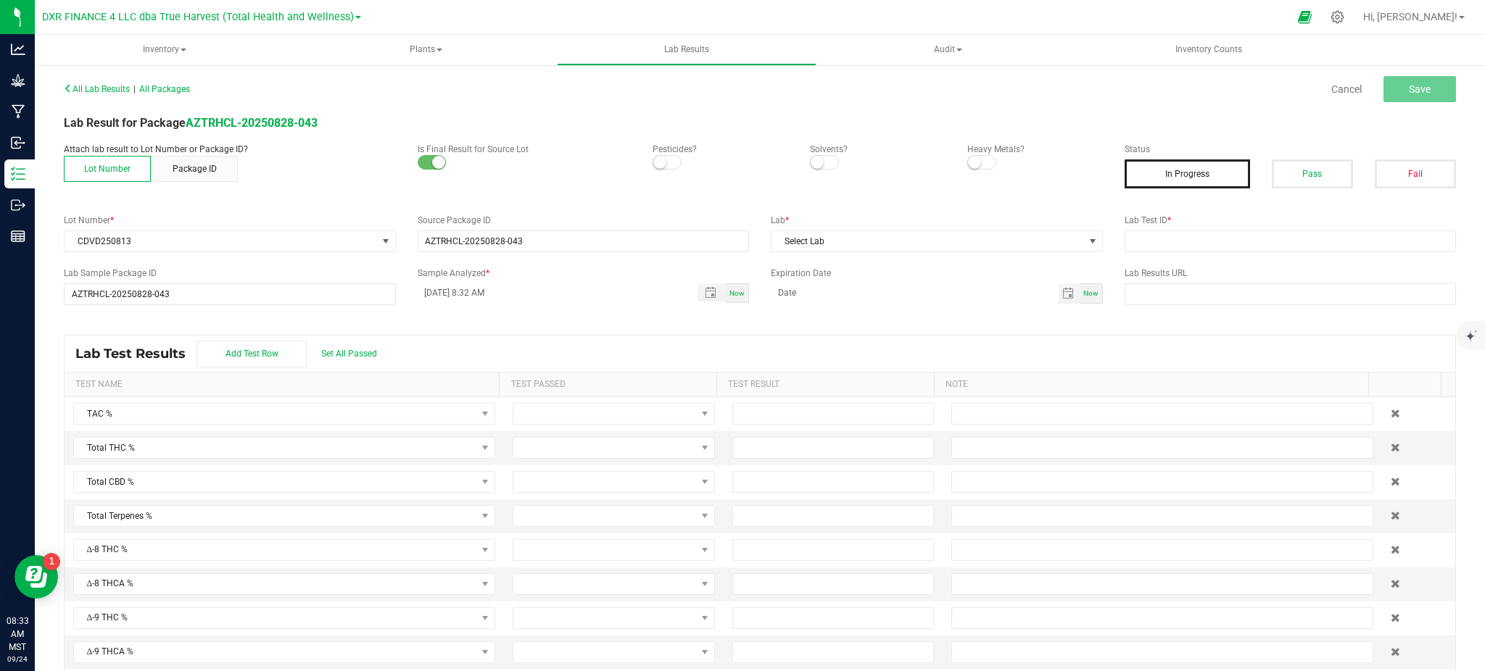
click at [722, 125] on div "Lab Result for Package AZTRHCL-20250828-043" at bounding box center [759, 123] width 1413 height 17
click at [659, 162] on small at bounding box center [659, 162] width 13 height 13
click at [810, 161] on small at bounding box center [816, 162] width 13 height 13
click at [968, 167] on small at bounding box center [974, 162] width 13 height 13
click at [1271, 177] on button "Pass" at bounding box center [1311, 173] width 81 height 29
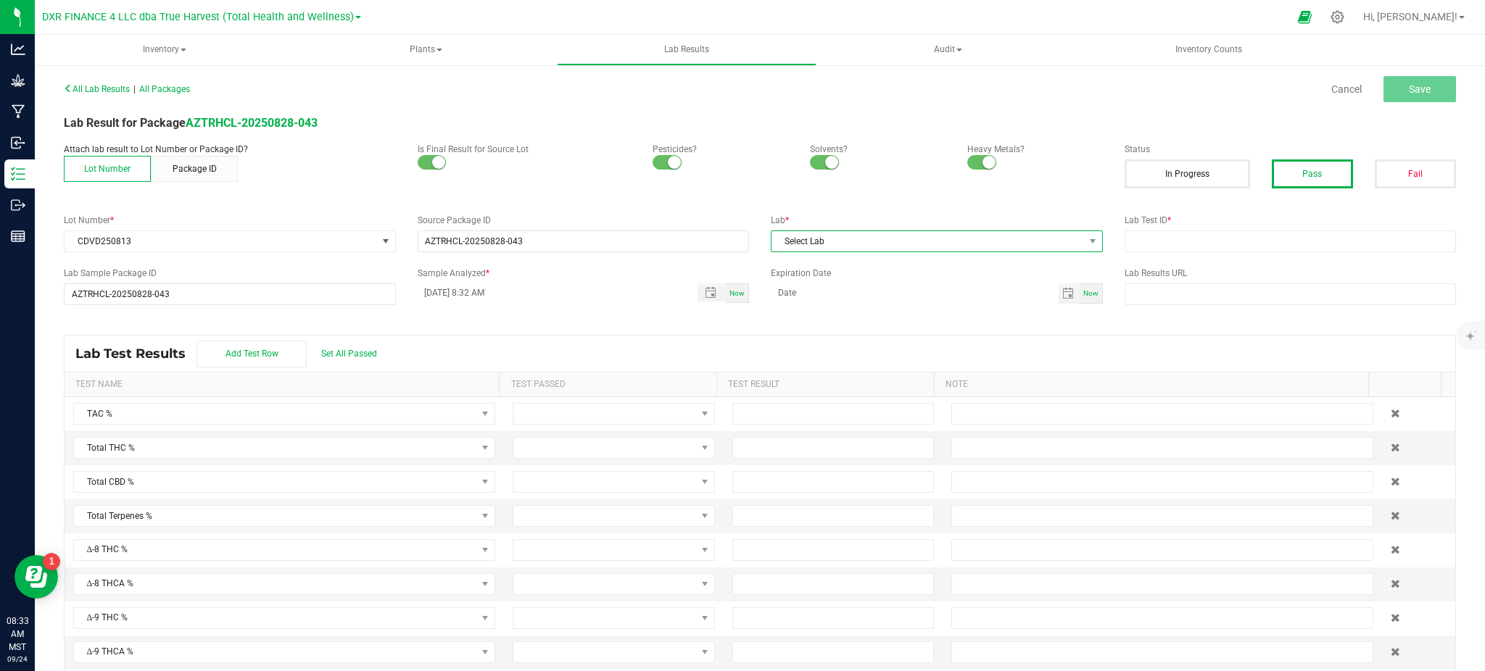
click at [968, 241] on span "Select Lab" at bounding box center [927, 241] width 312 height 20
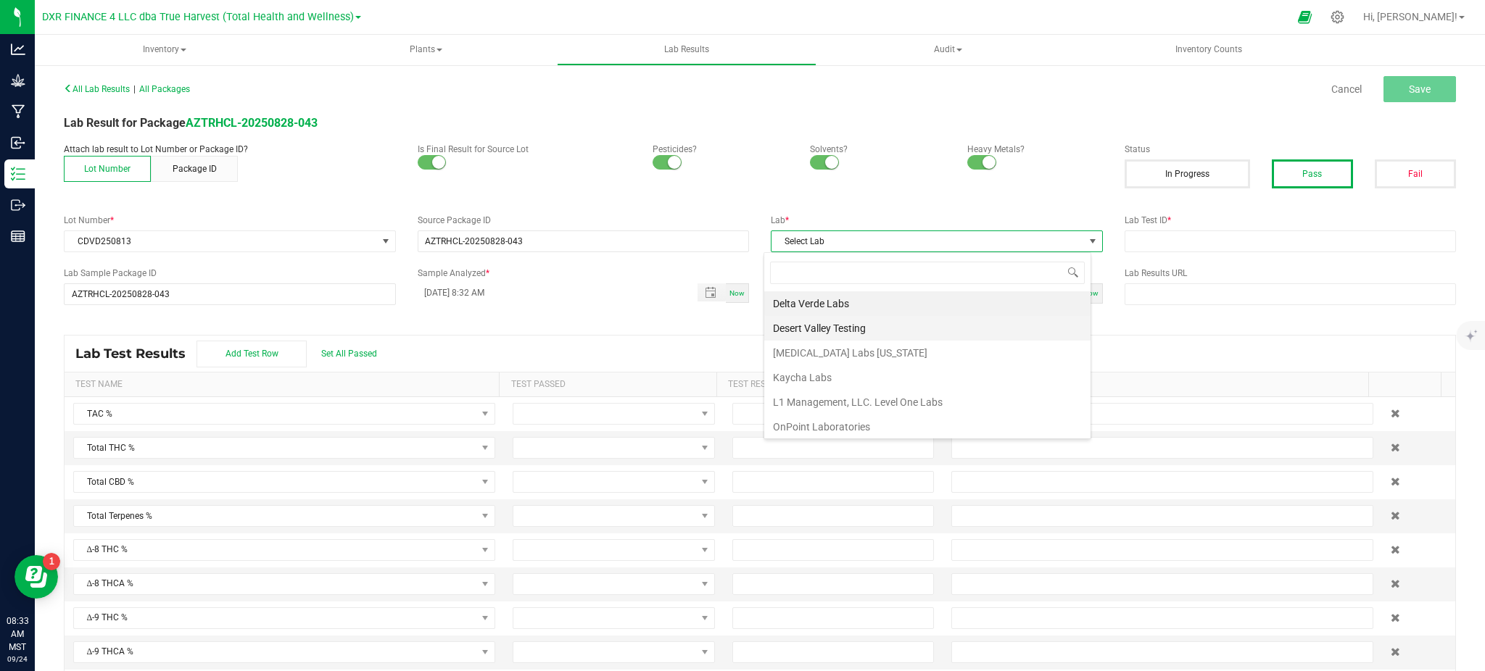
scroll to position [22, 328]
click at [835, 381] on li "Kaycha Labs" at bounding box center [927, 377] width 326 height 25
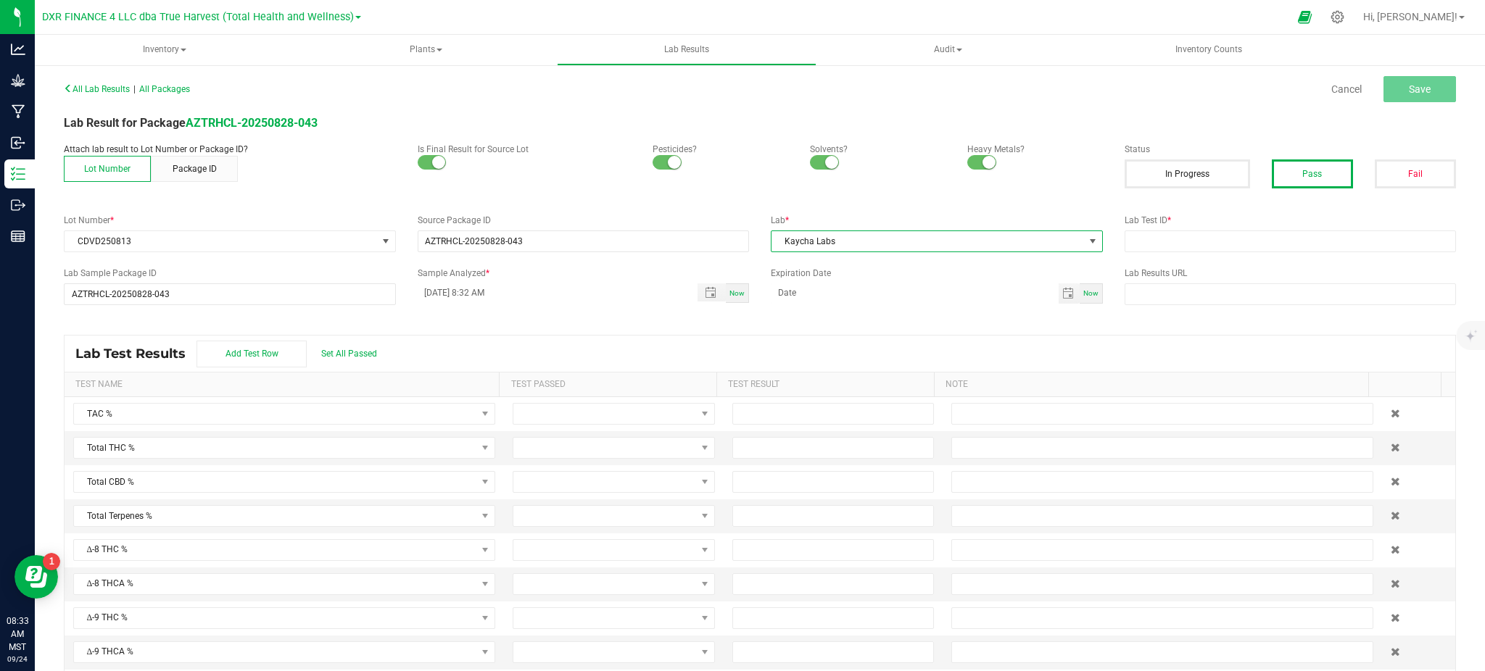
click at [1007, 346] on div "Lab Test Results Add Test Row Set All Passed" at bounding box center [760, 354] width 1390 height 36
click at [1181, 238] on input "text" at bounding box center [1290, 242] width 332 height 22
paste input "TE50910002-001"
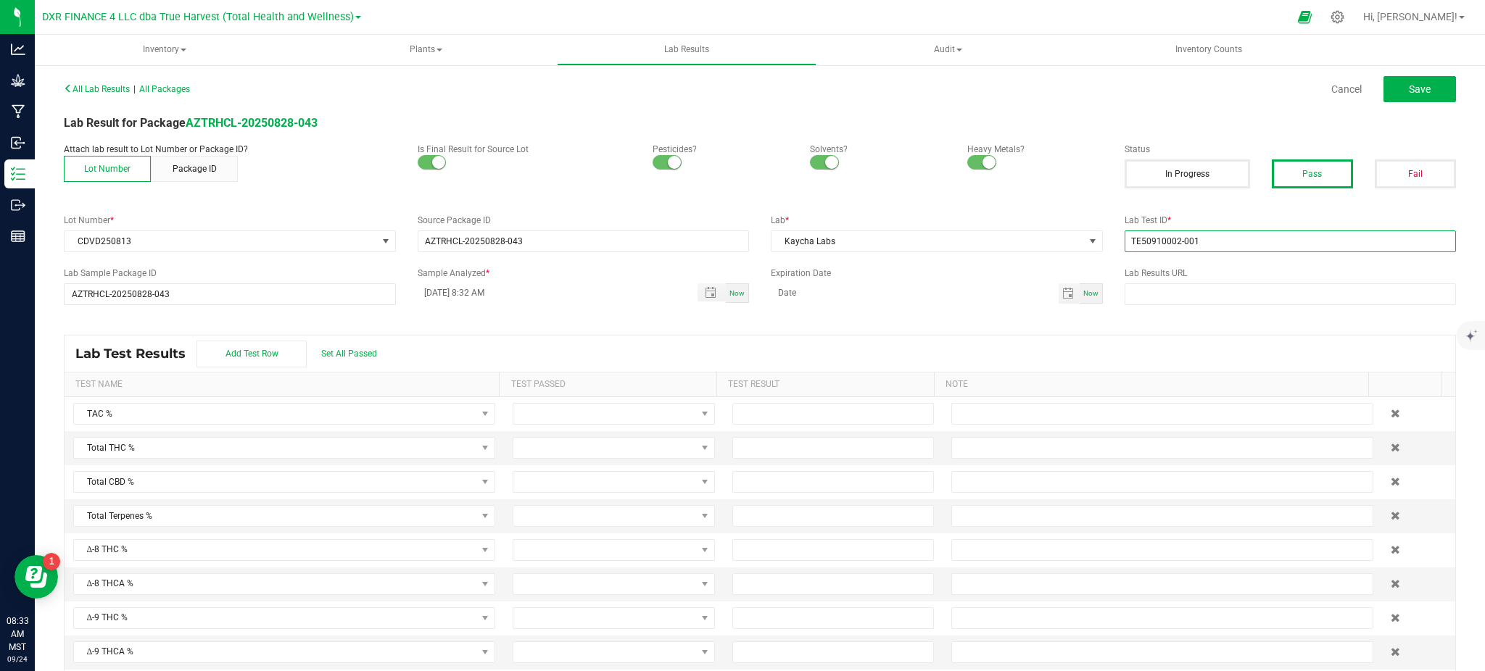
type input "TE50910002-001"
click at [833, 345] on div "Lab Test Results Add Test Row Set All Passed" at bounding box center [760, 354] width 1390 height 36
click at [436, 294] on input "[DATE] 8:32 AM" at bounding box center [550, 292] width 265 height 18
type input "[DATE] 8:32 AM"
click at [861, 297] on input "month/day/year" at bounding box center [915, 292] width 288 height 18
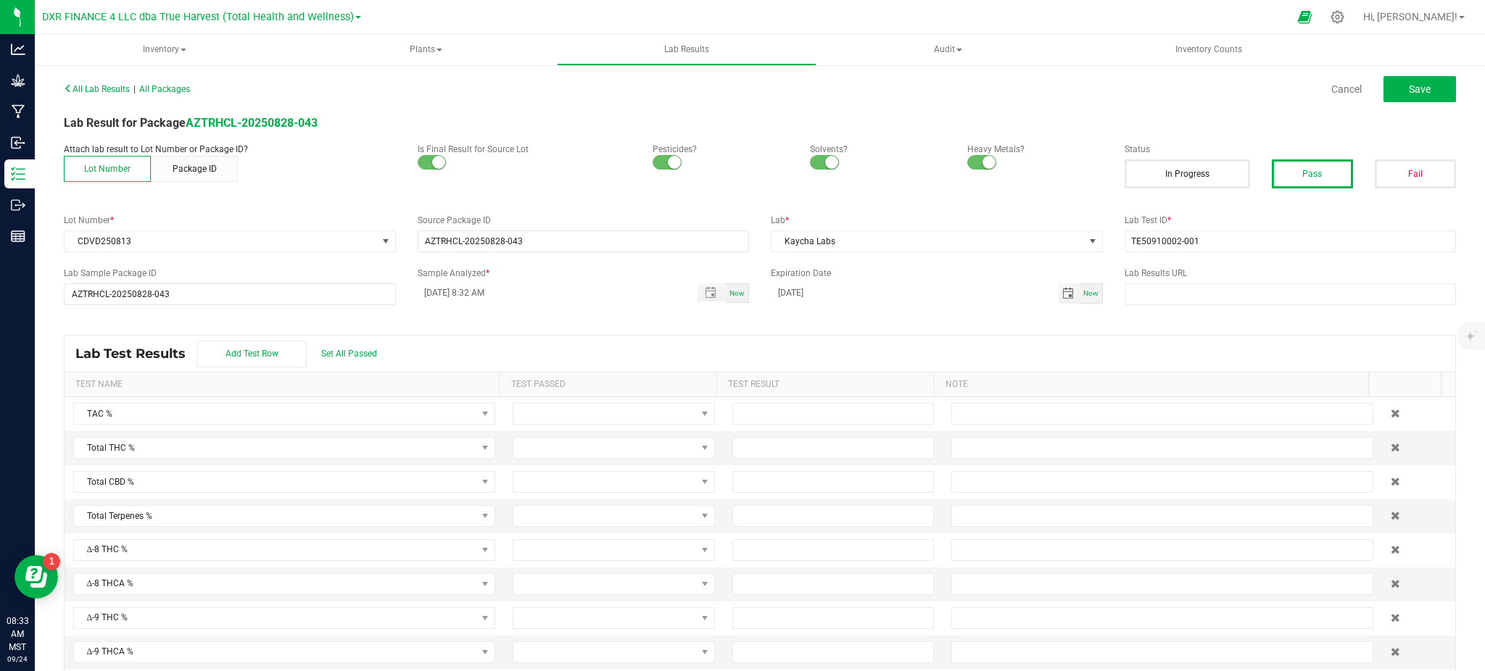
type input "[DATE]"
click at [525, 321] on div "All Lab Results | All Packages Cancel Save Lab Result for Package AZTRHCL-20250…" at bounding box center [760, 382] width 1392 height 609
click at [364, 352] on span "Set All Passed" at bounding box center [349, 354] width 56 height 10
click at [587, 331] on div "All Lab Results | All Packages Cancel Save Lab Result for Package AZTRHCL-20250…" at bounding box center [760, 382] width 1392 height 609
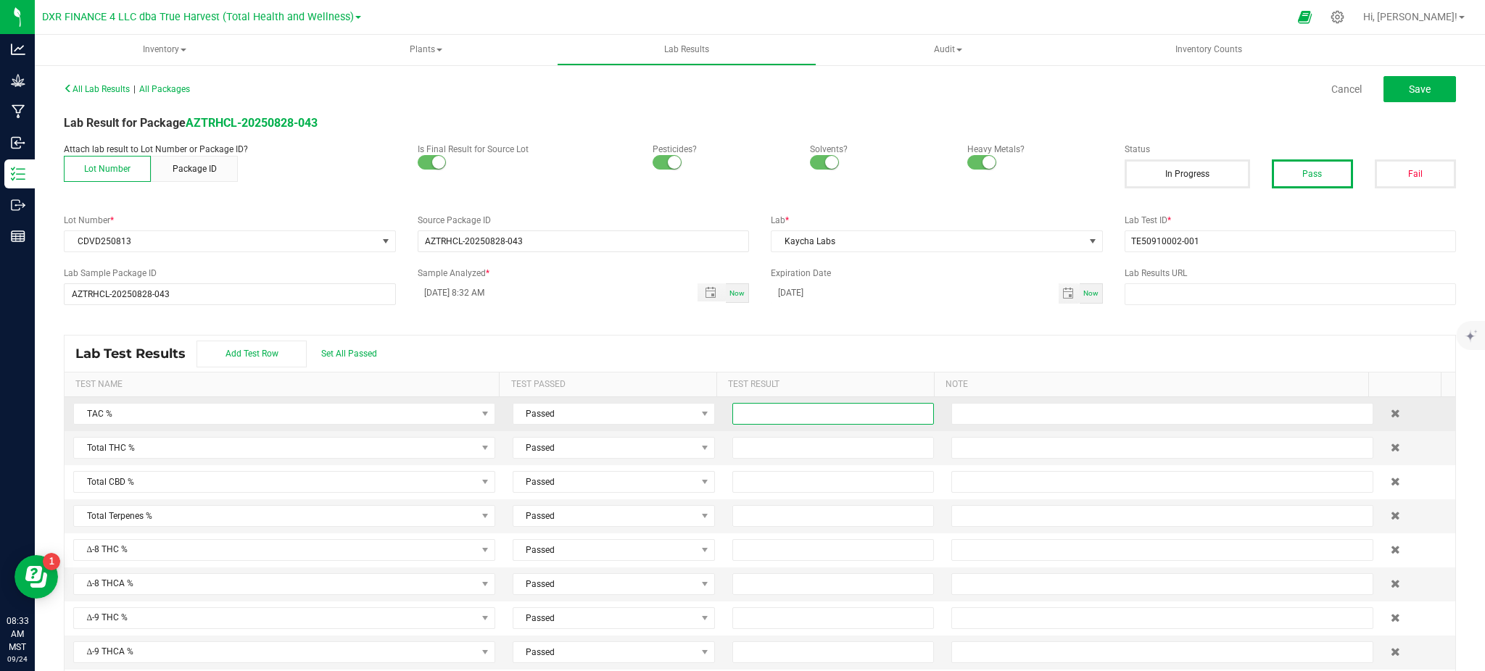
click at [733, 407] on input at bounding box center [833, 414] width 201 height 20
click at [786, 452] on input at bounding box center [833, 448] width 201 height 20
type input "28.7900"
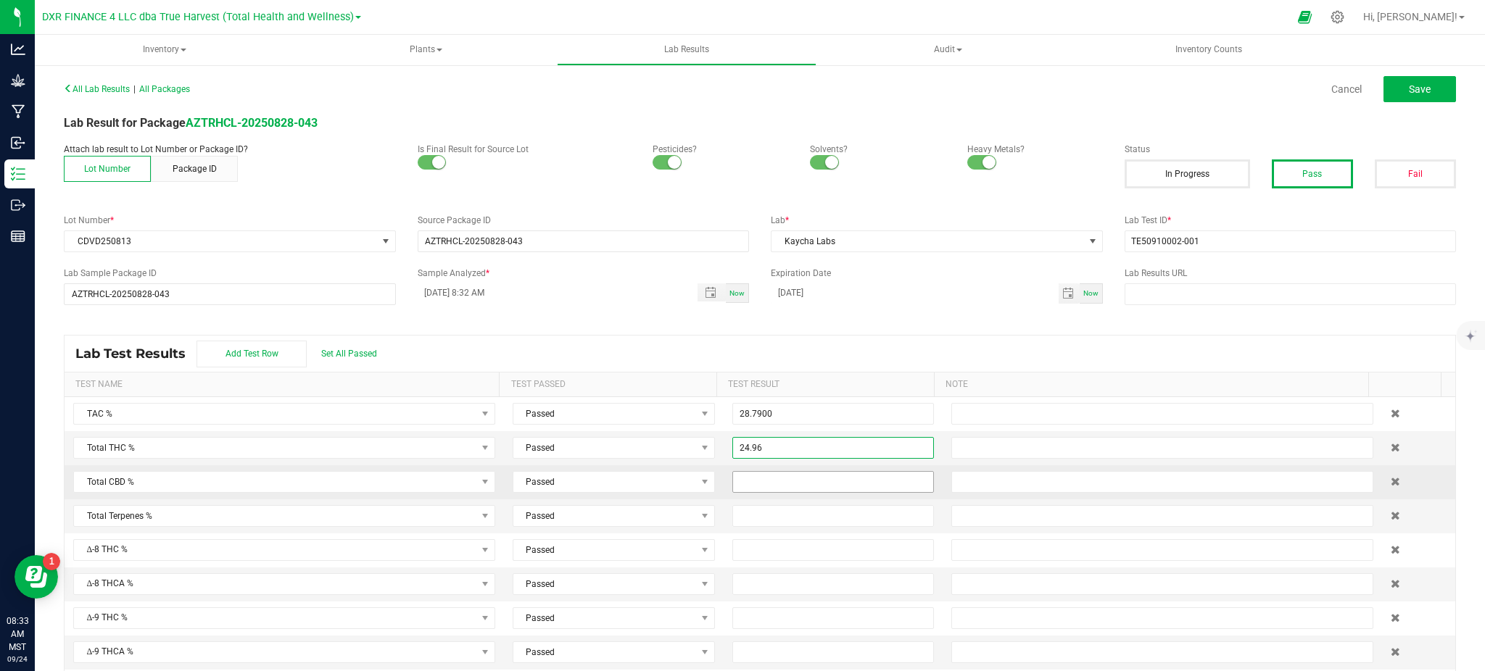
type input "24.9600"
click at [784, 485] on input at bounding box center [833, 482] width 201 height 20
type input "0.0500"
click at [900, 301] on input "[DATE]" at bounding box center [915, 292] width 288 height 18
click at [541, 349] on div "Lab Test Results Add Test Row Set All Passed" at bounding box center [760, 354] width 1390 height 36
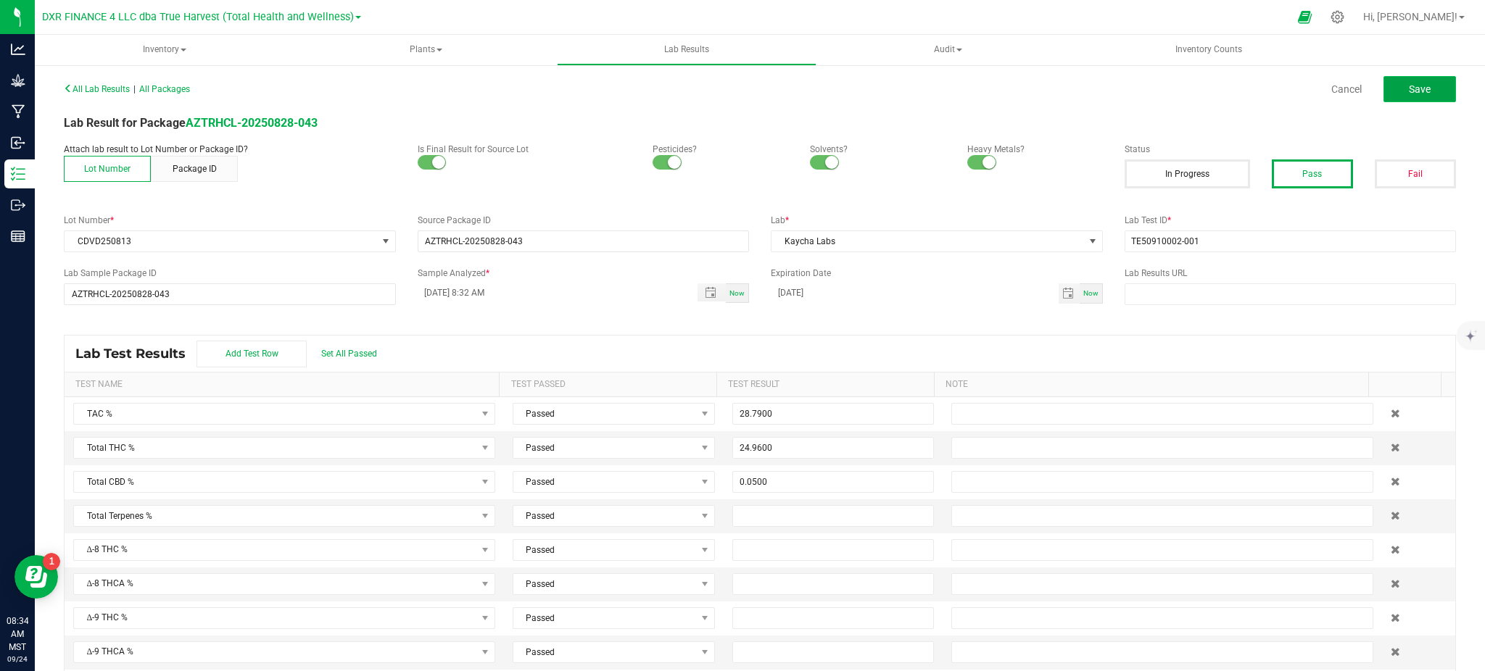
click at [1389, 80] on button "Save" at bounding box center [1419, 89] width 72 height 26
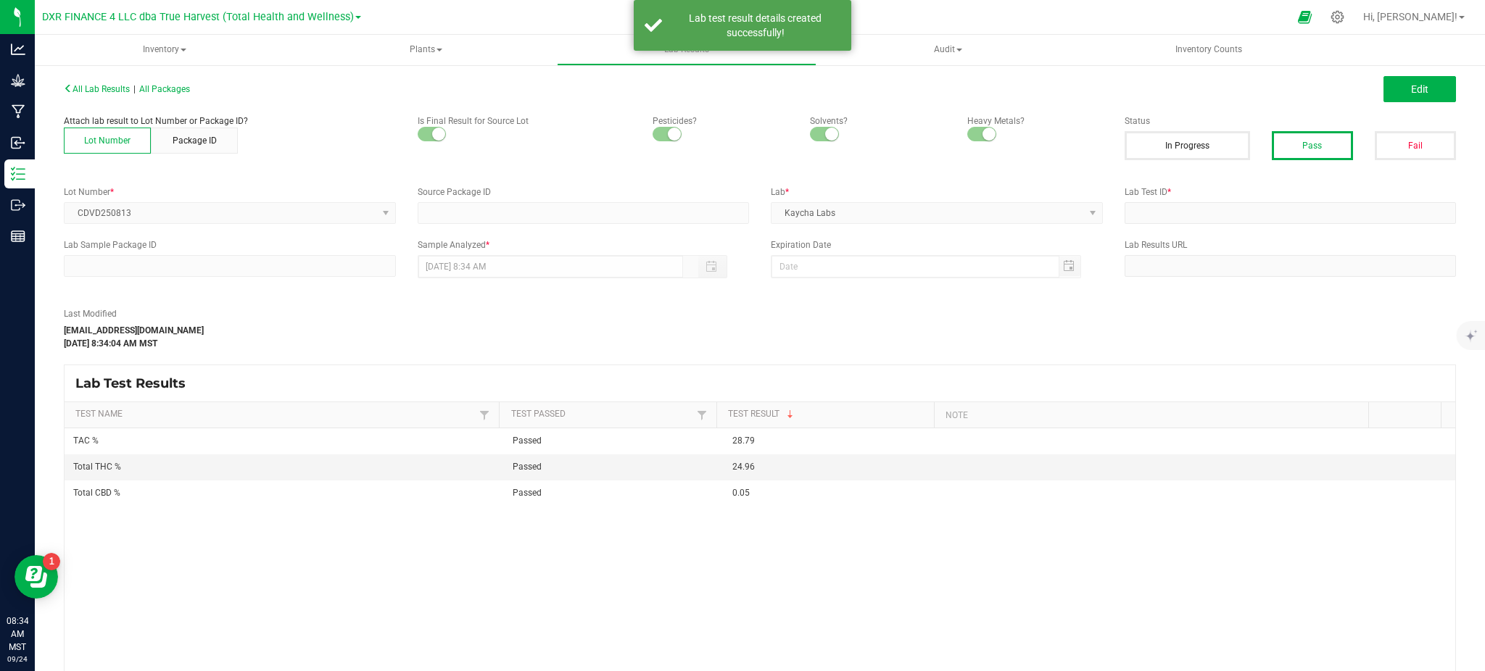
type input "AZTRHCL-20250828-043"
type input "TE50910002-001"
type input "AZTRHCL-20250828-043"
type input "[DATE] 8:32 AM"
type input "[DATE]"
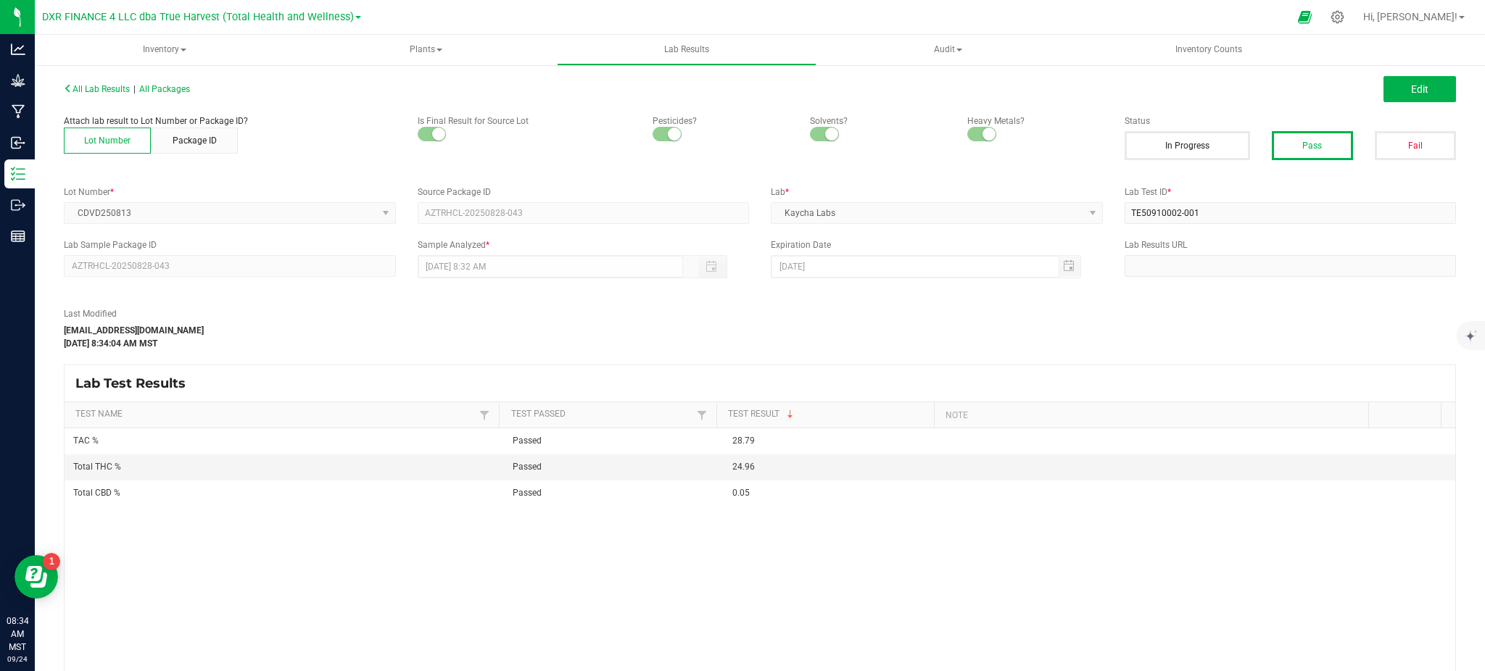
click at [815, 328] on div "Last Modified [EMAIL_ADDRESS][DOMAIN_NAME] [DATE] 8:34:04 AM MST" at bounding box center [583, 328] width 1060 height 43
click at [805, 333] on div "Last Modified [EMAIL_ADDRESS][DOMAIN_NAME] [DATE] 8:34:04 AM MST" at bounding box center [583, 328] width 1060 height 43
click at [801, 318] on div "Last Modified [EMAIL_ADDRESS][DOMAIN_NAME] [DATE] 8:34:04 AM MST" at bounding box center [583, 328] width 1060 height 43
click at [1411, 91] on span "Edit" at bounding box center [1419, 89] width 17 height 12
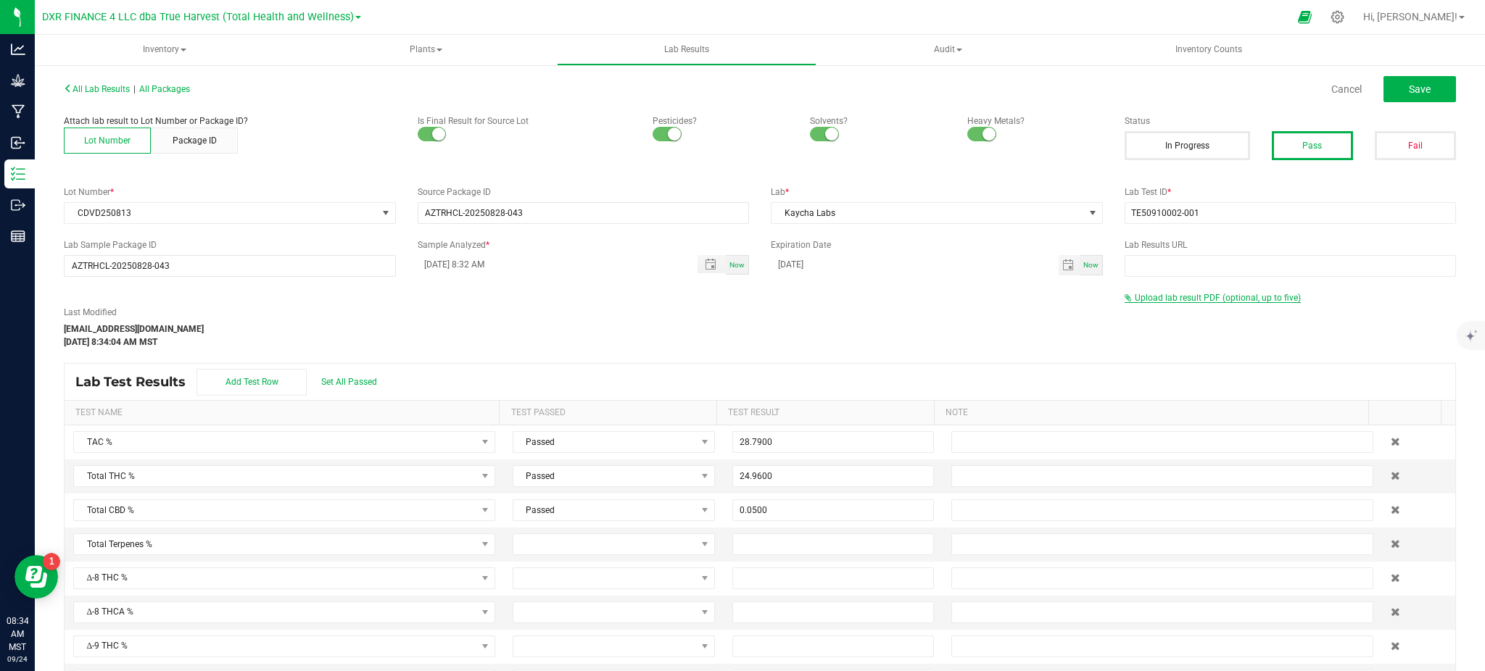
click at [1184, 296] on span "Upload lab result PDF (optional, up to five)" at bounding box center [1217, 298] width 166 height 10
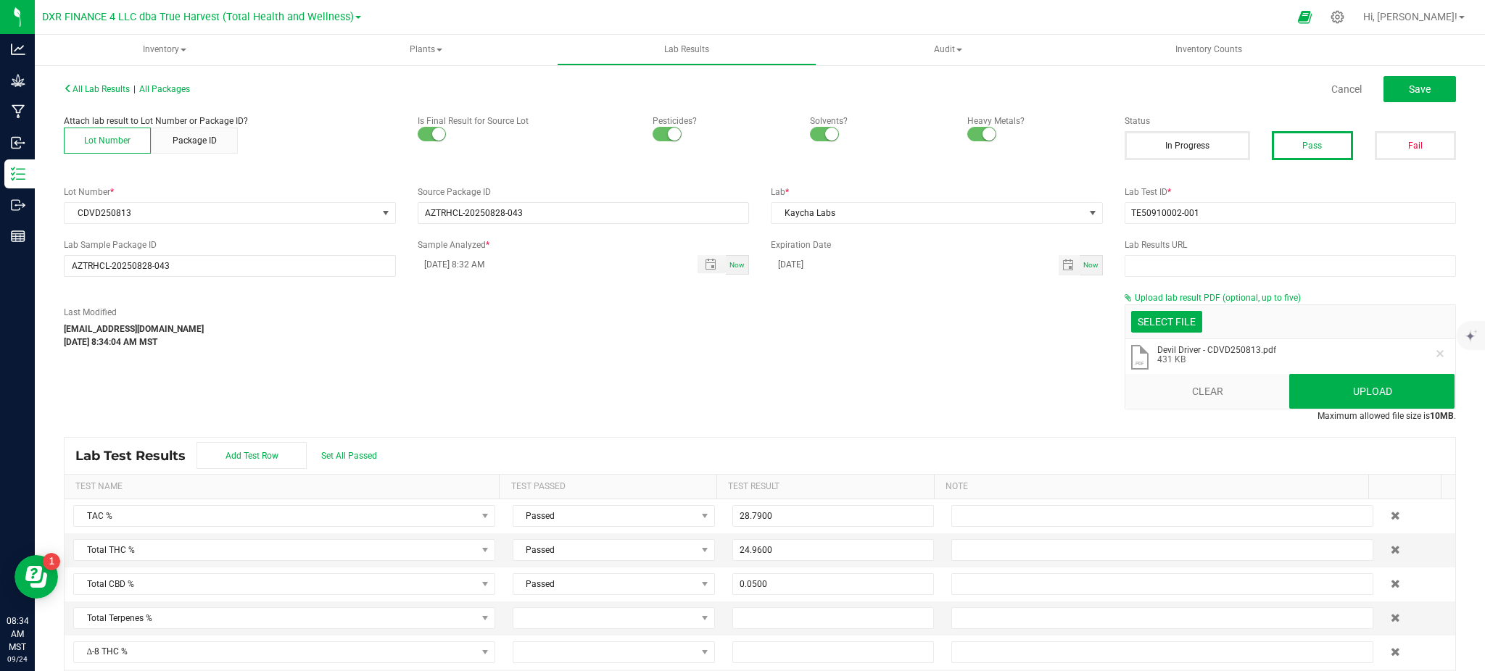
click at [946, 374] on div "Last Modified [EMAIL_ADDRESS][DOMAIN_NAME] [DATE] 8:34:04 AM MST Upload lab res…" at bounding box center [759, 356] width 1413 height 131
click at [1387, 389] on button "Upload" at bounding box center [1371, 391] width 165 height 35
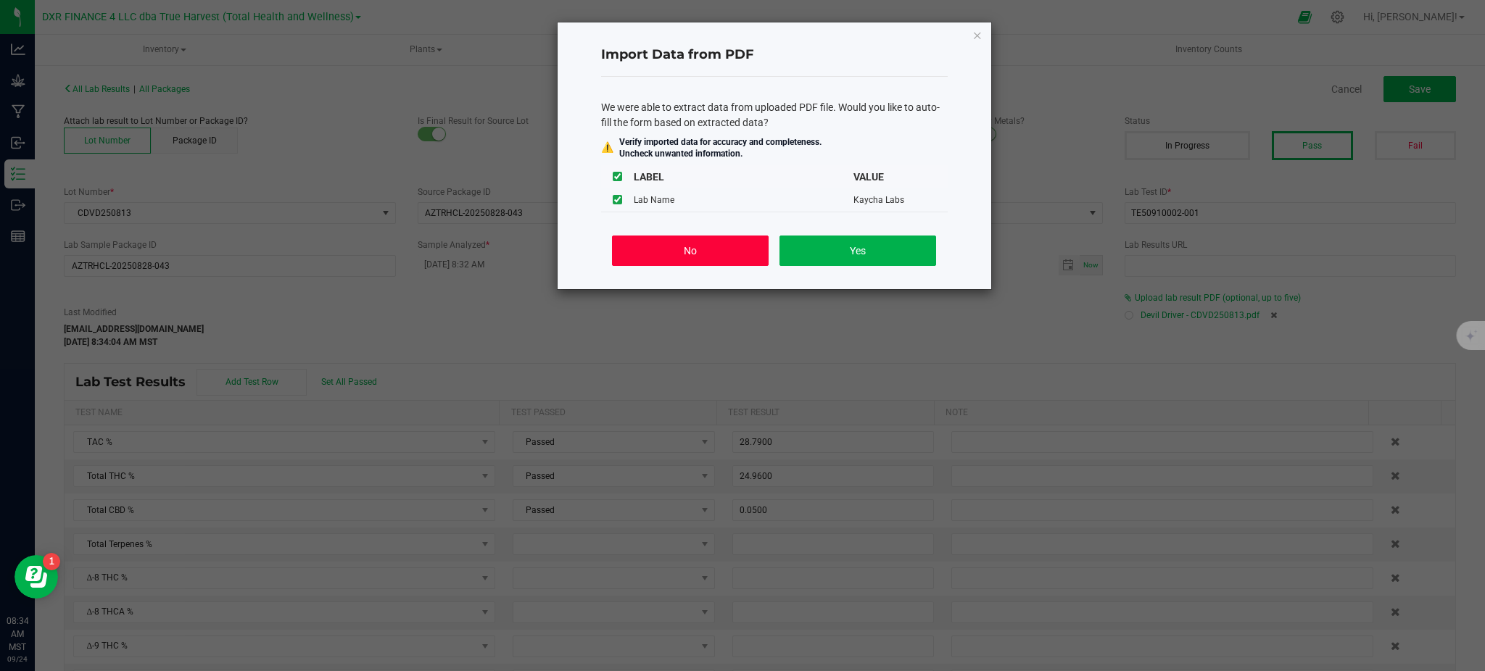
click at [720, 259] on button "No" at bounding box center [690, 251] width 156 height 30
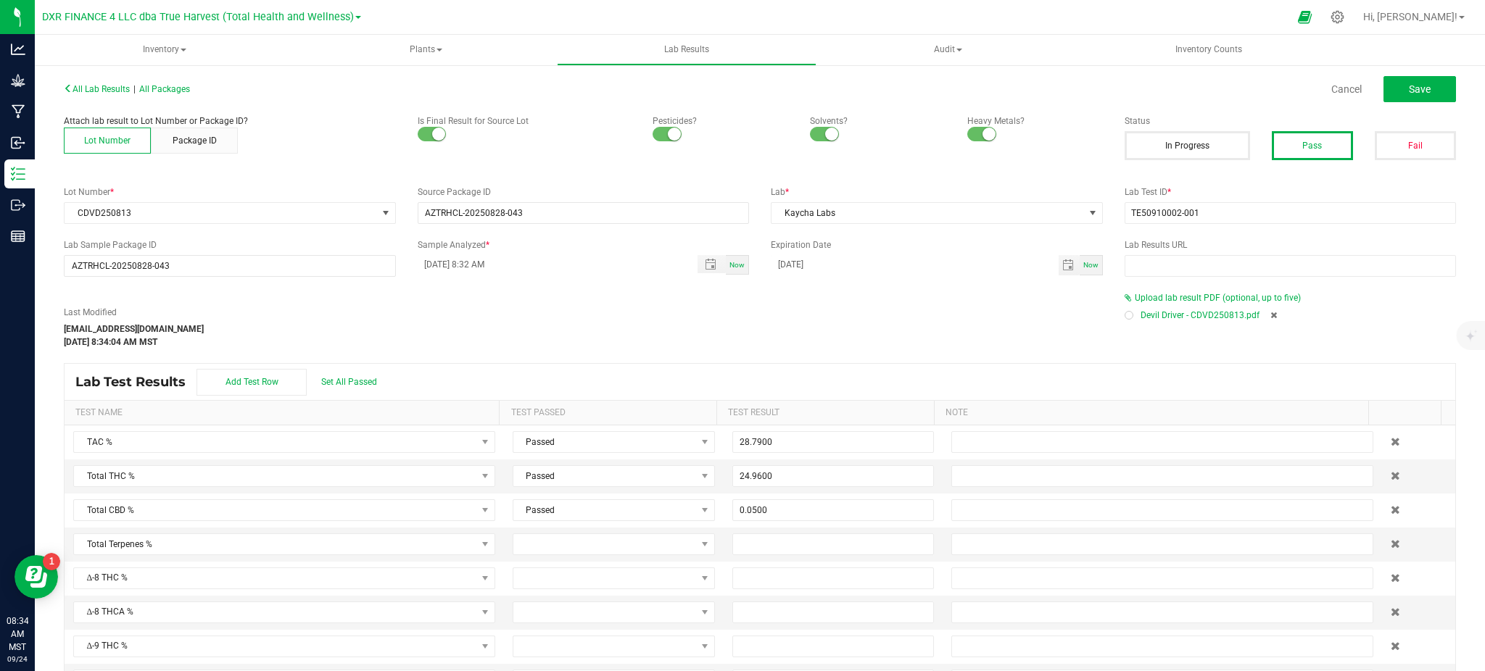
click at [607, 352] on div "All Lab Results | All Packages Cancel Save Attach lab result to Lot Number or P…" at bounding box center [760, 396] width 1392 height 637
click at [1036, 322] on div "Last Modified [EMAIL_ADDRESS][DOMAIN_NAME] [DATE] 8:34:04 AM MST" at bounding box center [583, 327] width 1060 height 43
click at [1408, 92] on span "Save" at bounding box center [1419, 89] width 22 height 12
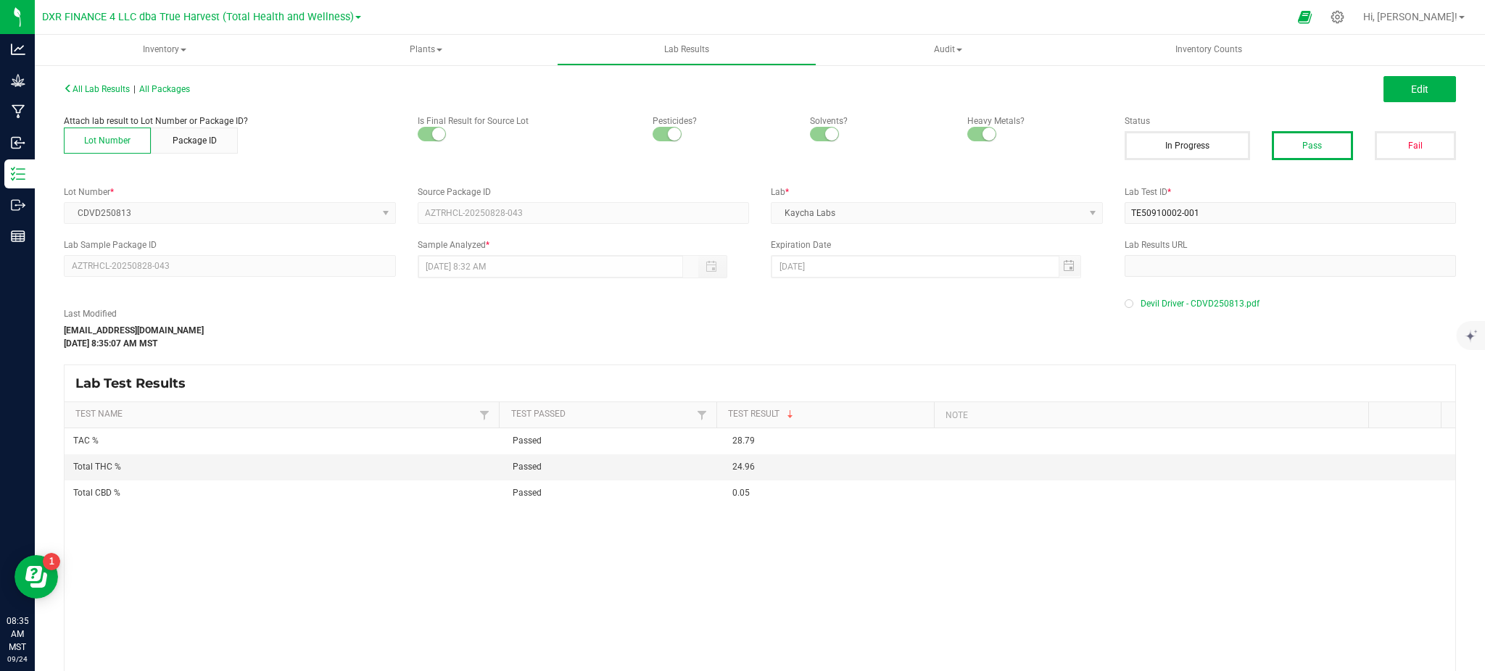
click at [767, 542] on div "TAC % Passed 28.79 Total THC % Passed 24.96 Total CBD % Passed 0.05" at bounding box center [760, 572] width 1390 height 288
click at [286, 70] on div "All Lab Results | All Packages Edit Attach lab result to Lot Number or Package …" at bounding box center [760, 398] width 1450 height 668
click at [175, 88] on span "All Packages" at bounding box center [164, 89] width 51 height 10
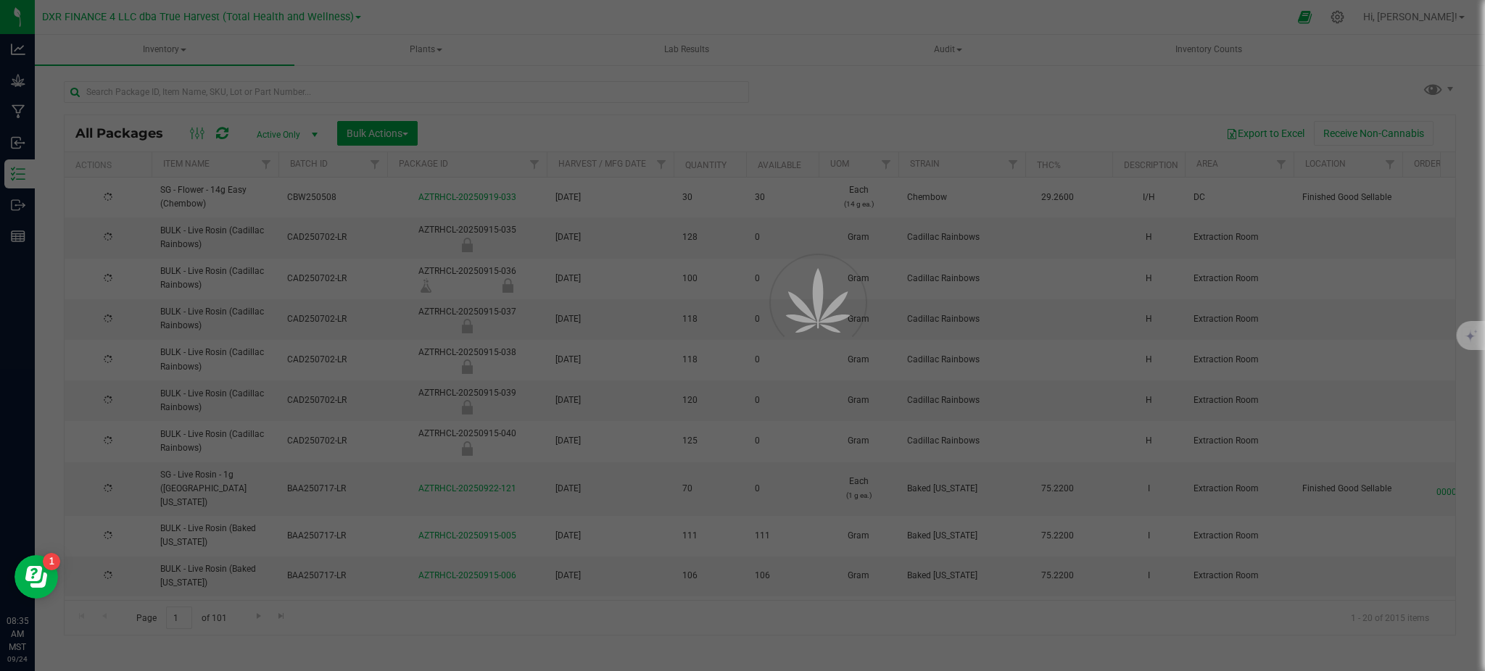
click at [15, 80] on div at bounding box center [742, 335] width 1485 height 671
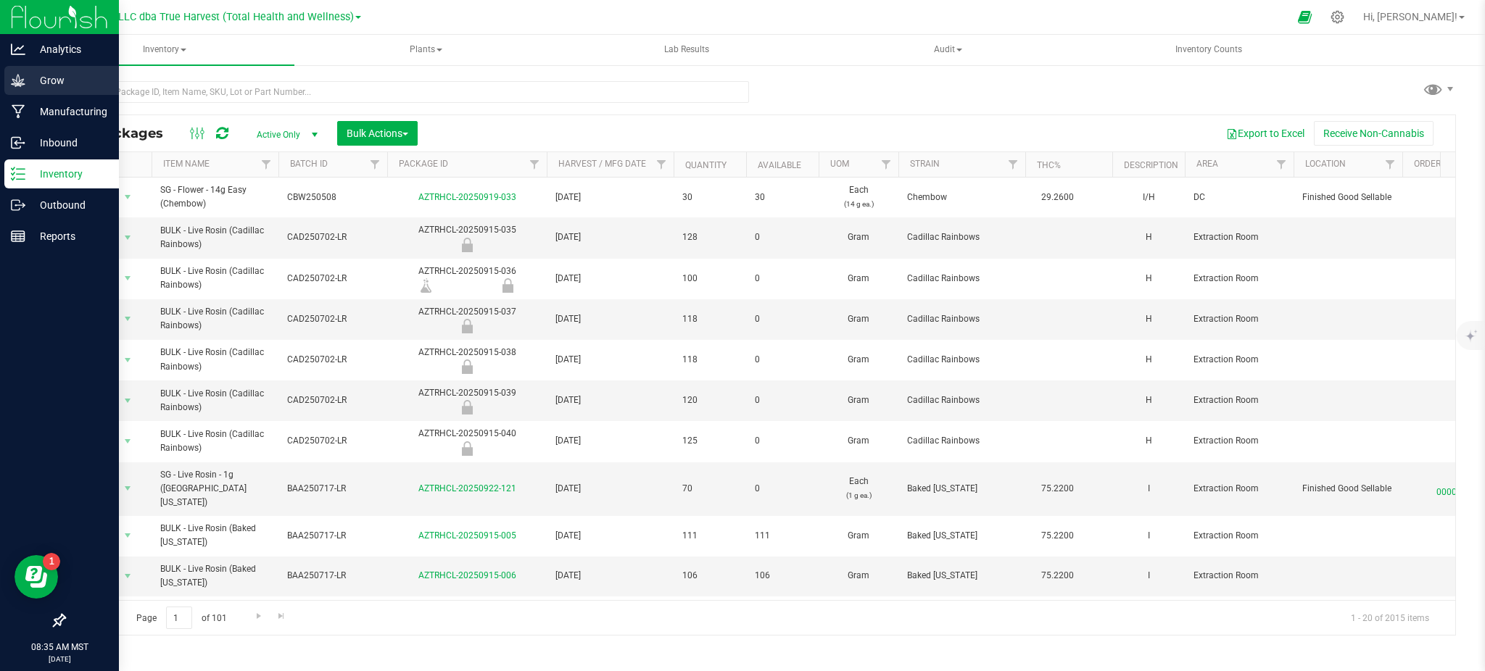
click at [25, 78] on p "Grow" at bounding box center [68, 80] width 87 height 17
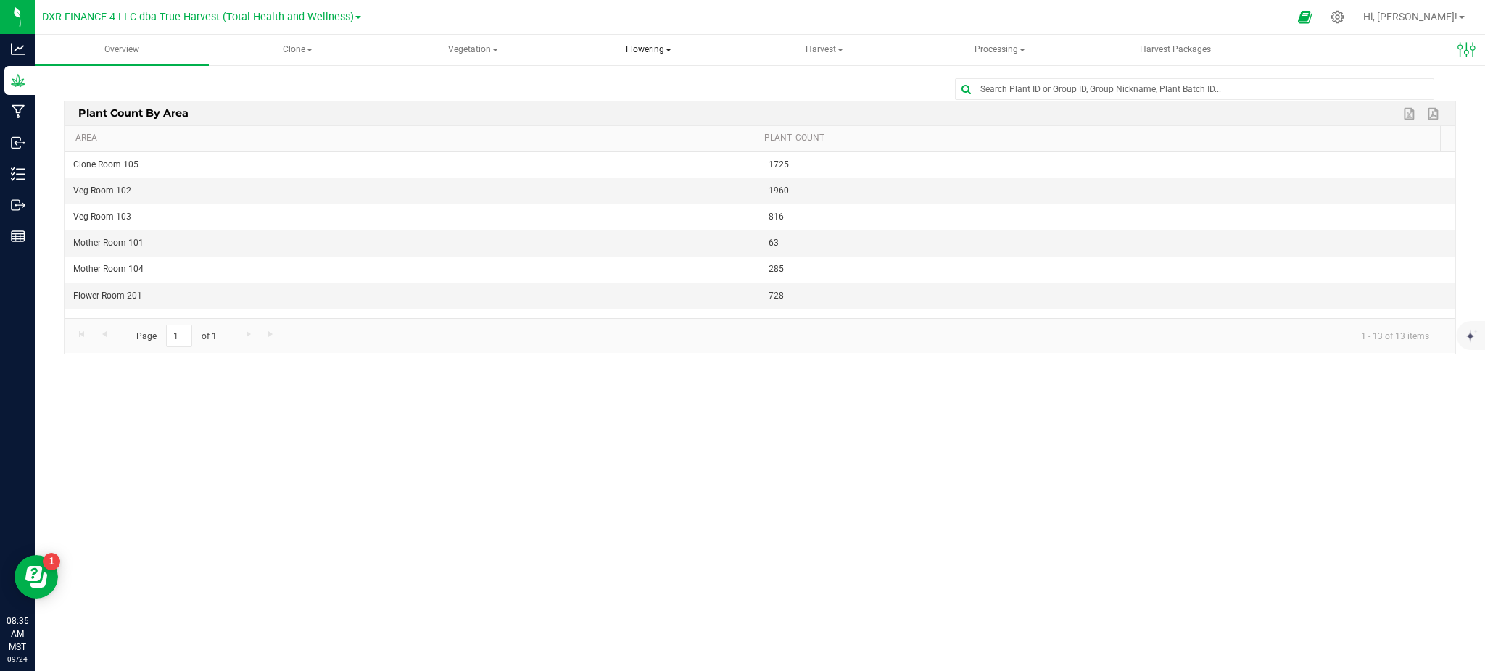
click at [610, 41] on span "Flowering" at bounding box center [648, 50] width 173 height 29
click at [628, 50] on span "Flowering" at bounding box center [649, 50] width 174 height 30
click at [662, 50] on span "Flowering" at bounding box center [649, 50] width 174 height 30
click at [636, 121] on span "Flowering plants" at bounding box center [639, 121] width 117 height 12
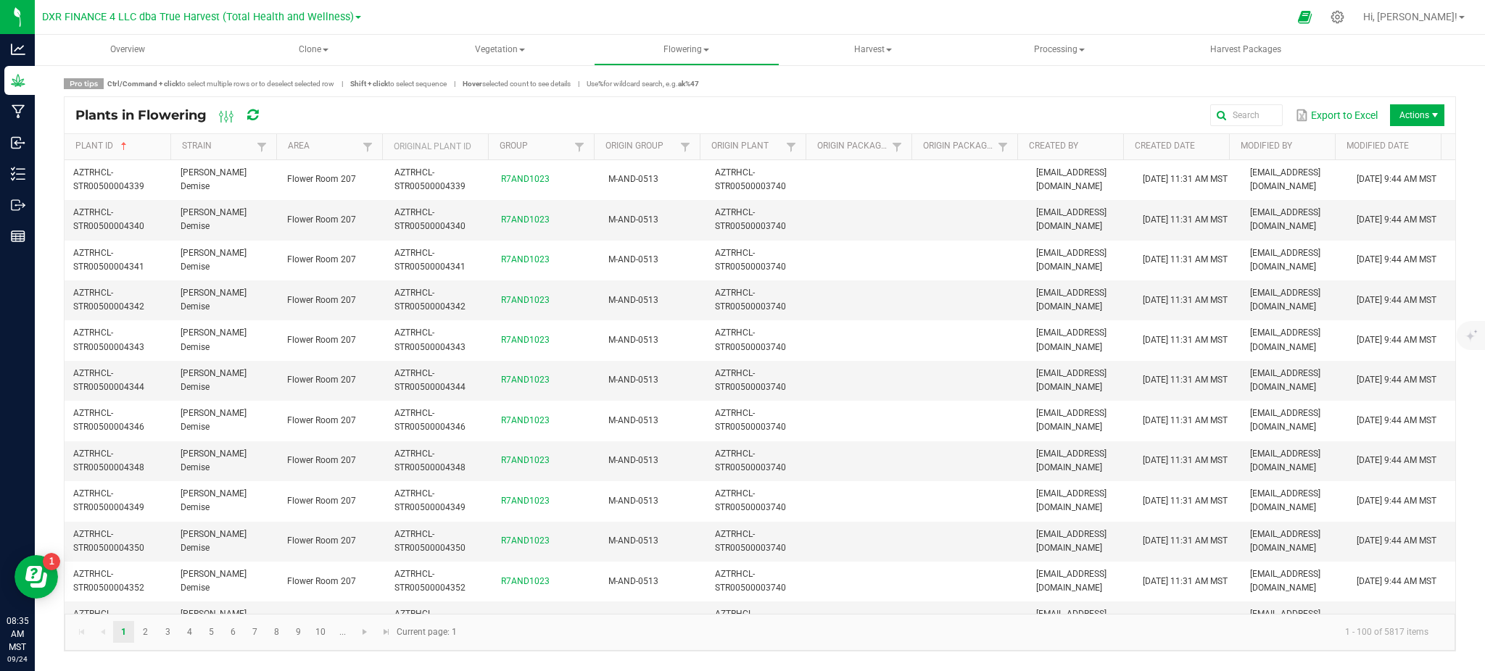
click at [348, 112] on div "Export to Excel Actions" at bounding box center [863, 115] width 1160 height 25
click at [362, 149] on span at bounding box center [368, 147] width 12 height 12
click at [396, 285] on li "Flower Room 205" at bounding box center [438, 282] width 141 height 19
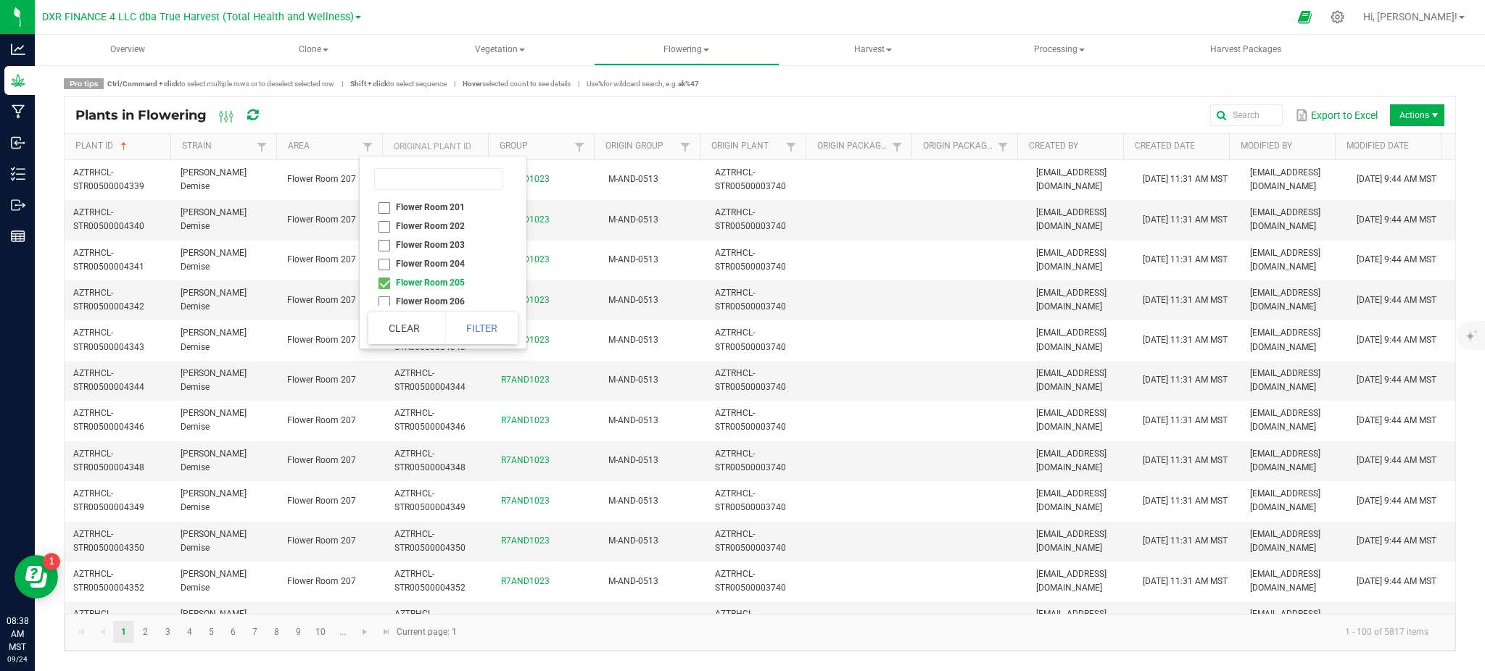
checkbox 205 "true"
click at [493, 332] on button "Filter" at bounding box center [481, 328] width 72 height 32
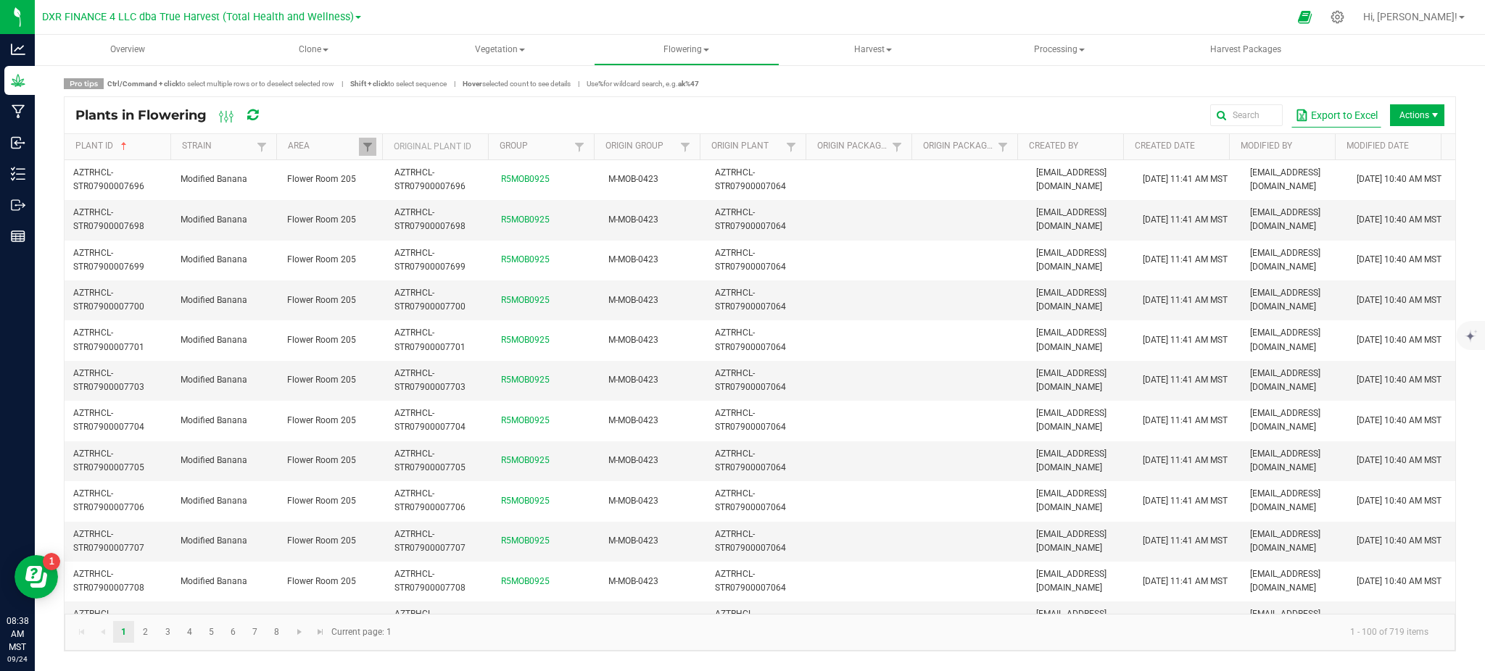
drag, startPoint x: 1337, startPoint y: 112, endPoint x: 1353, endPoint y: 112, distance: 16.0
click at [1338, 111] on button "Export to Excel" at bounding box center [1336, 115] width 90 height 25
click at [679, 49] on span "Flowering" at bounding box center [685, 50] width 183 height 29
click at [678, 101] on span "Flowering groups" at bounding box center [673, 104] width 120 height 12
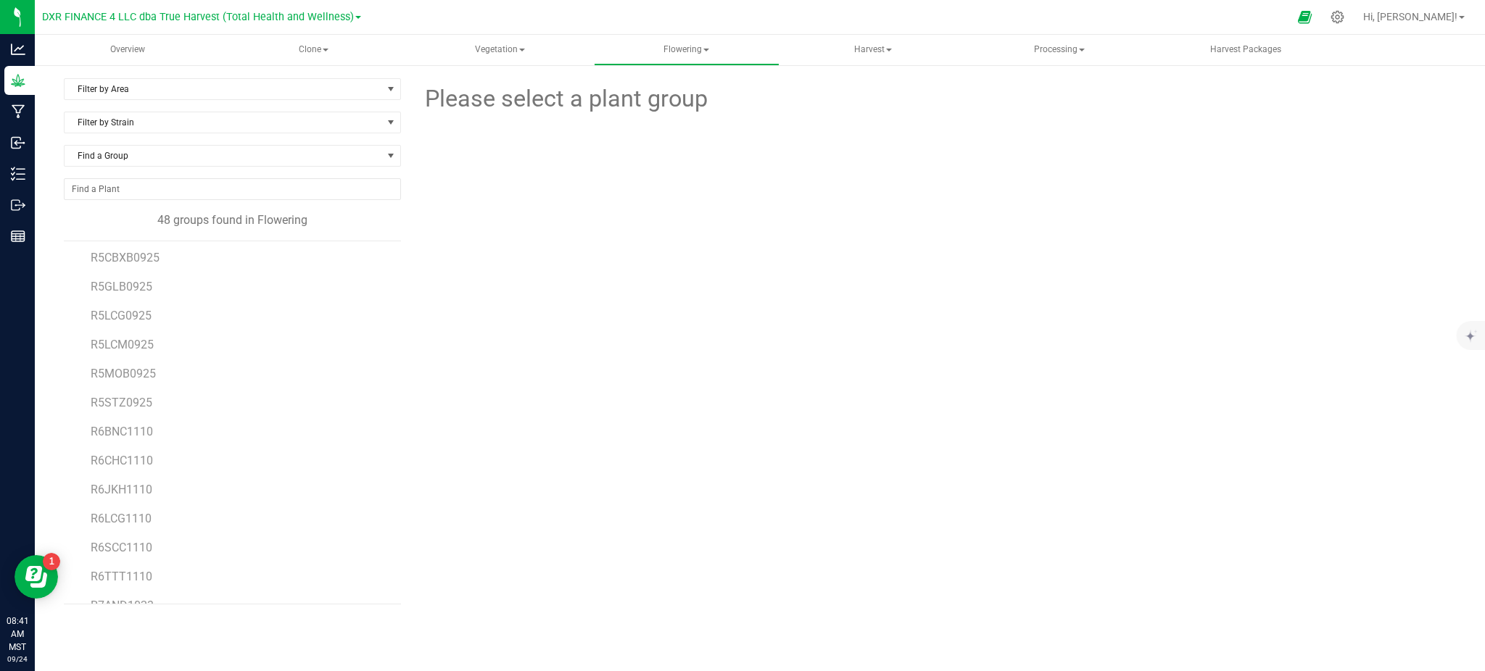
scroll to position [645, 0]
click at [628, 324] on div "Please select a plant group" at bounding box center [934, 341] width 1044 height 526
click at [485, 342] on div "Please select a plant group" at bounding box center [934, 341] width 1044 height 526
click at [215, 370] on li "R5GLB0925" at bounding box center [240, 366] width 299 height 29
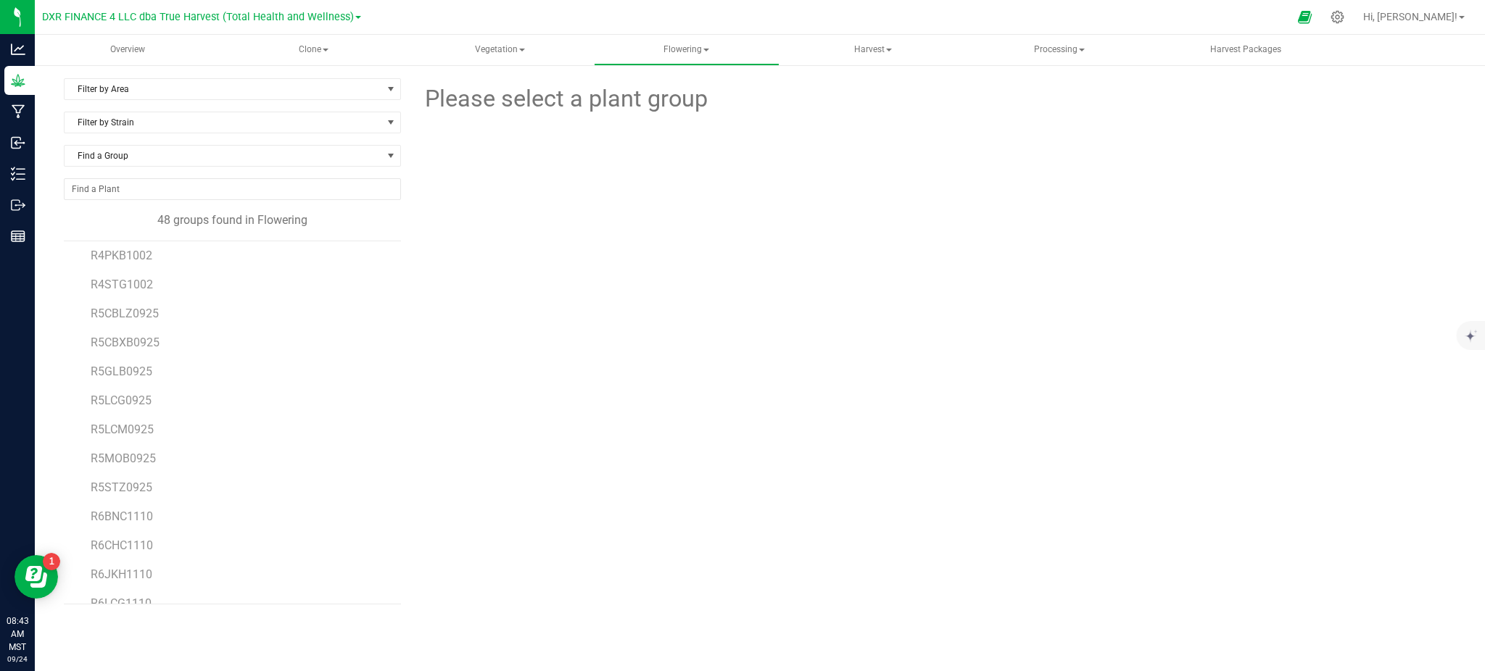
click at [120, 323] on li "R5CBXB0925" at bounding box center [240, 337] width 299 height 29
click at [123, 312] on span "R5CBLZ0925" at bounding box center [125, 314] width 68 height 14
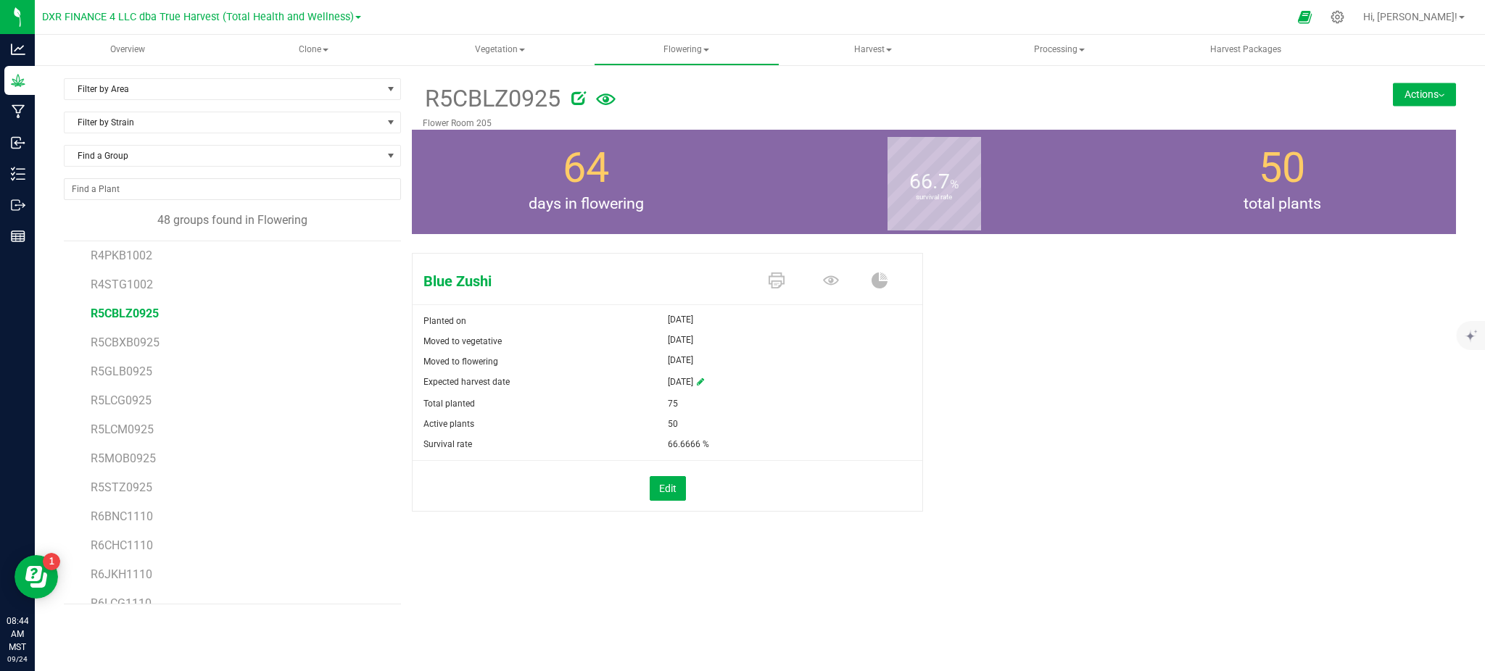
click at [1181, 368] on div "Blue Zushi Planted on [DATE] Moved to vegetative [DATE] Moved to flowering [DAT…" at bounding box center [934, 397] width 1044 height 301
click at [1006, 344] on div "Blue Zushi Planted on [DATE] Moved to vegetative [DATE] Moved to flowering [DAT…" at bounding box center [934, 397] width 1044 height 301
click at [1061, 357] on div "Blue Zushi Planted on [DATE] Moved to vegetative [DATE] Moved to flowering [DAT…" at bounding box center [934, 397] width 1044 height 301
click at [107, 487] on span "R5STZ0925" at bounding box center [122, 488] width 62 height 14
click at [1005, 389] on div "Strawberry Zkillato BX1 Planted on [DATE] Moved to vegetative [DATE] Moved to f…" at bounding box center [934, 397] width 1044 height 301
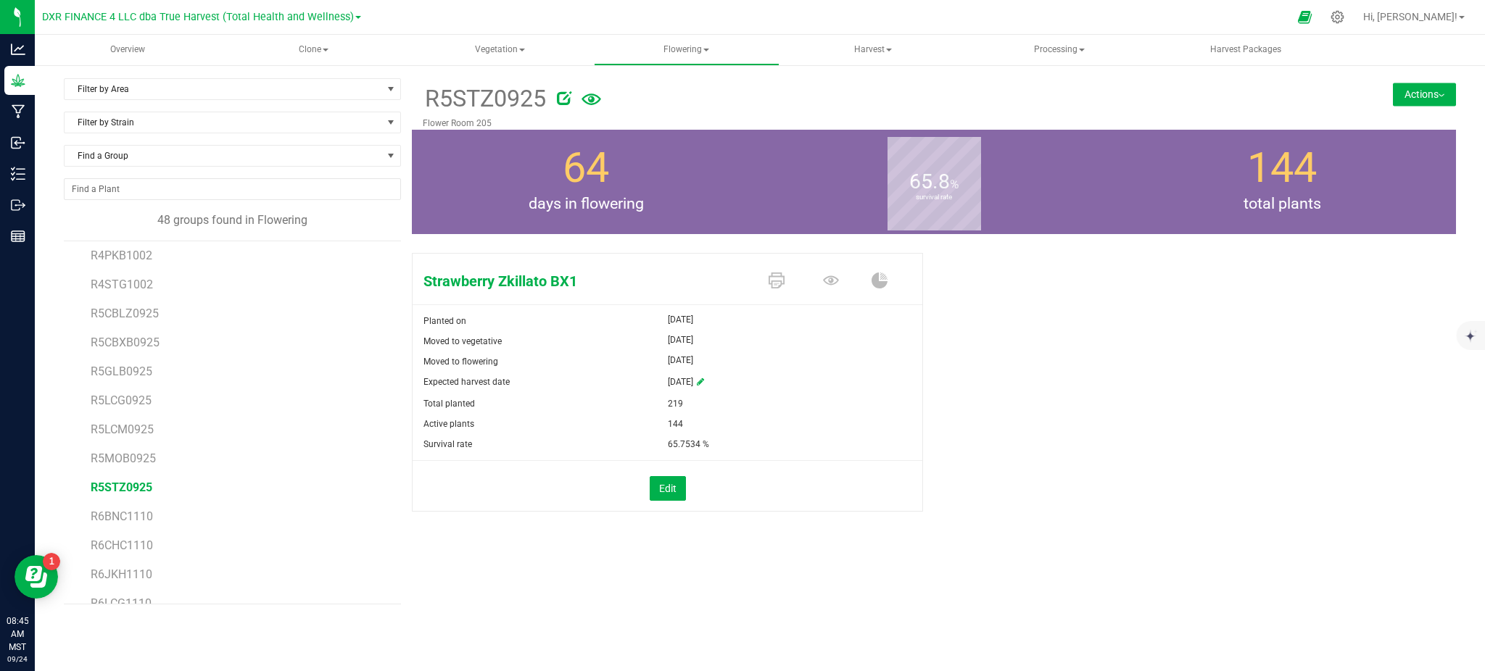
click at [1008, 464] on div "Strawberry Zkillato BX1 Planted on [DATE] Moved to vegetative [DATE] Moved to f…" at bounding box center [934, 397] width 1044 height 301
click at [104, 412] on span "R5CBLZ0925" at bounding box center [125, 411] width 68 height 14
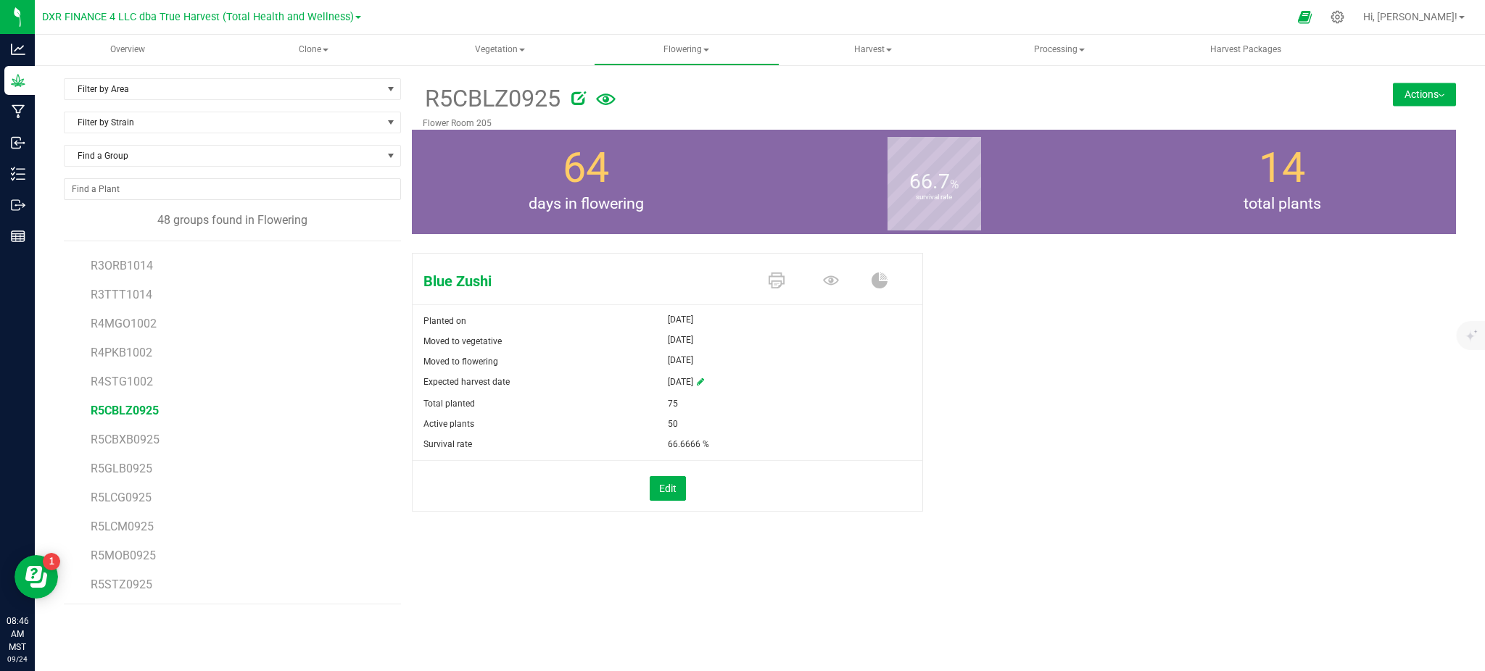
click at [1422, 97] on button "Actions" at bounding box center [1423, 94] width 63 height 23
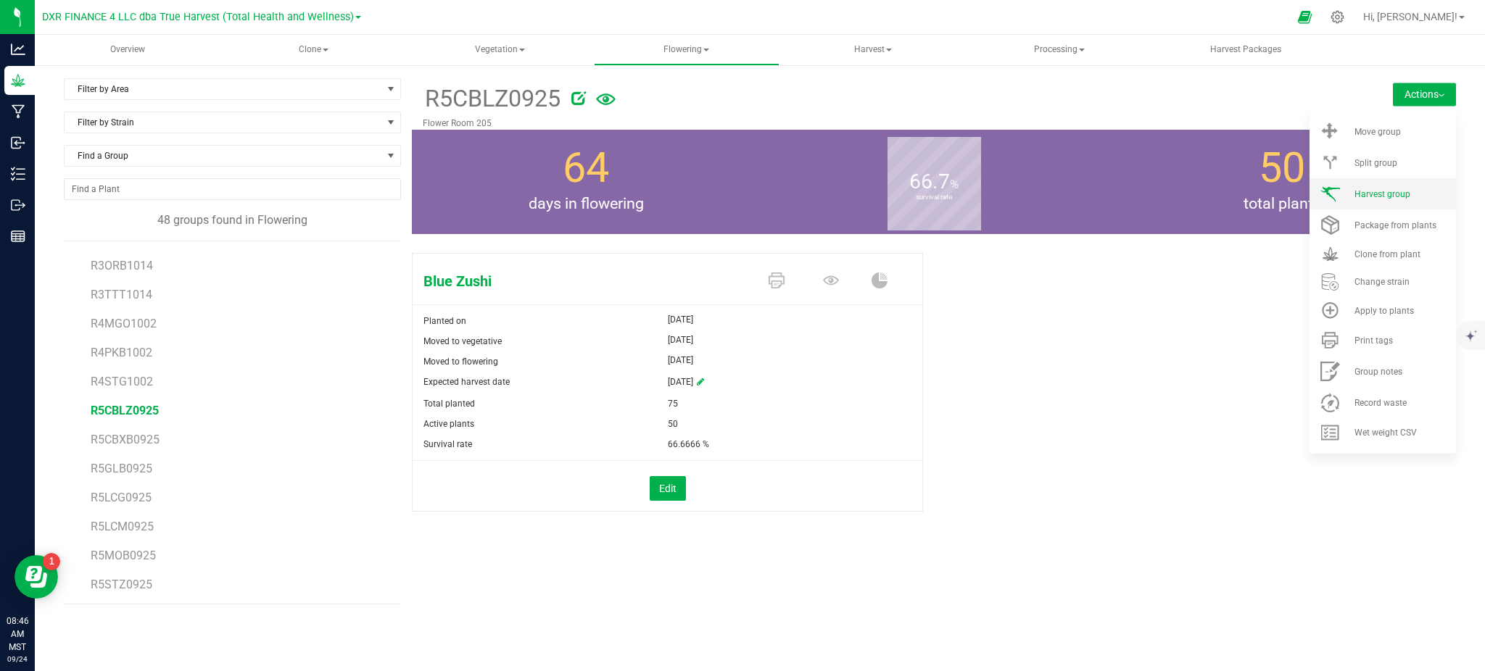
click at [1392, 198] on span "Harvest group" at bounding box center [1382, 194] width 56 height 10
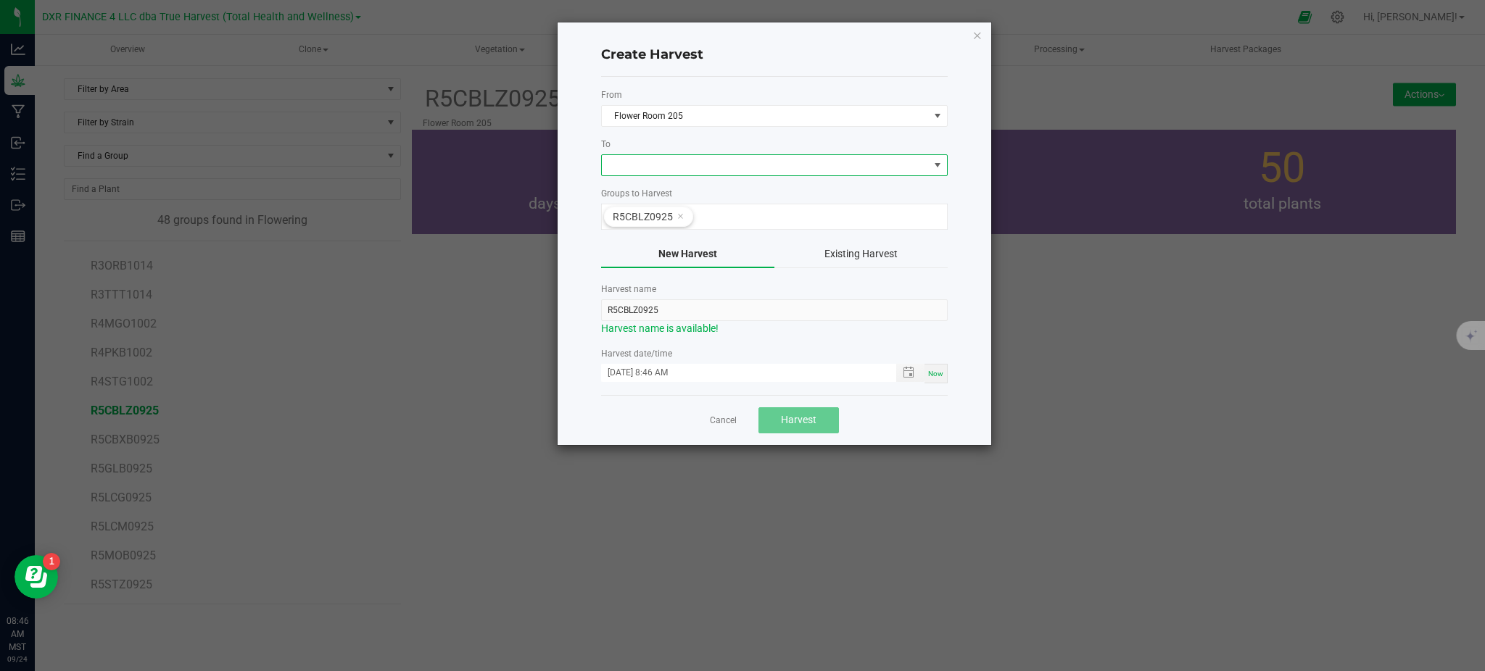
click at [676, 162] on span at bounding box center [765, 165] width 327 height 20
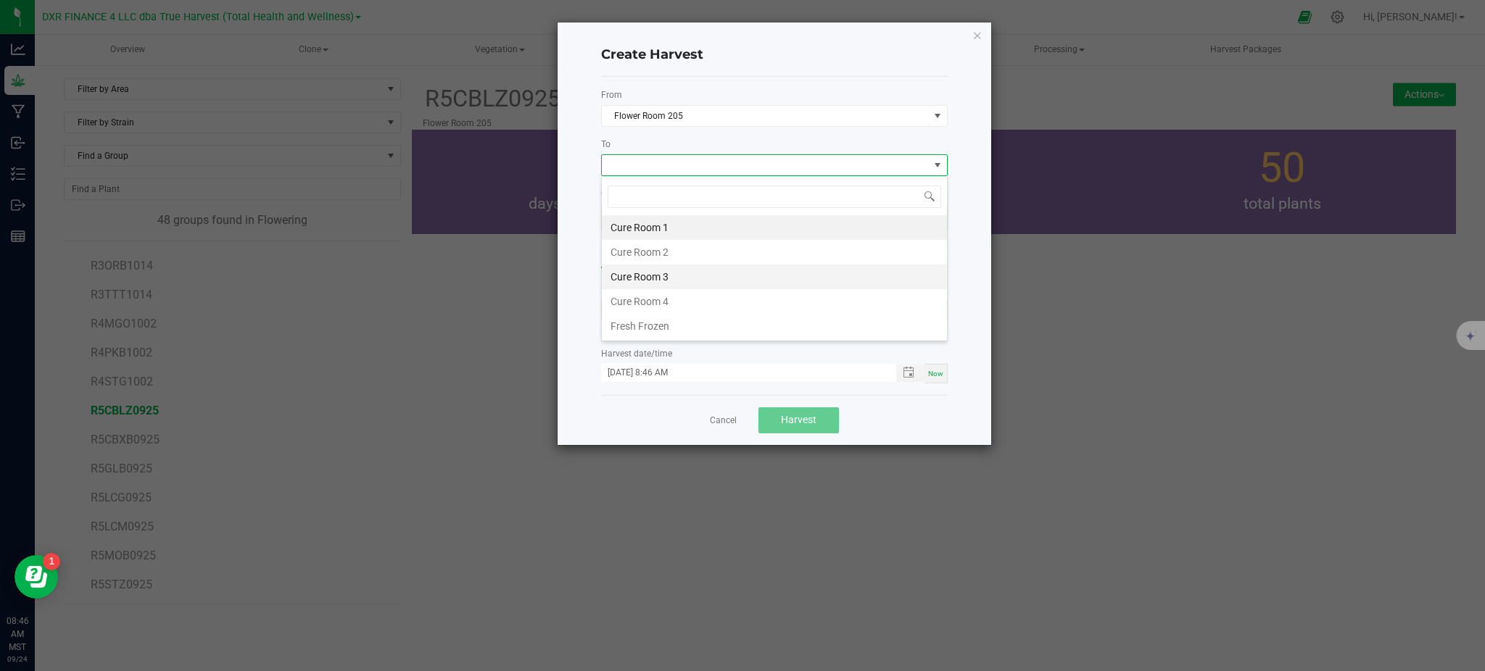
scroll to position [22, 346]
click at [653, 224] on li "Cure Room 1" at bounding box center [774, 227] width 345 height 25
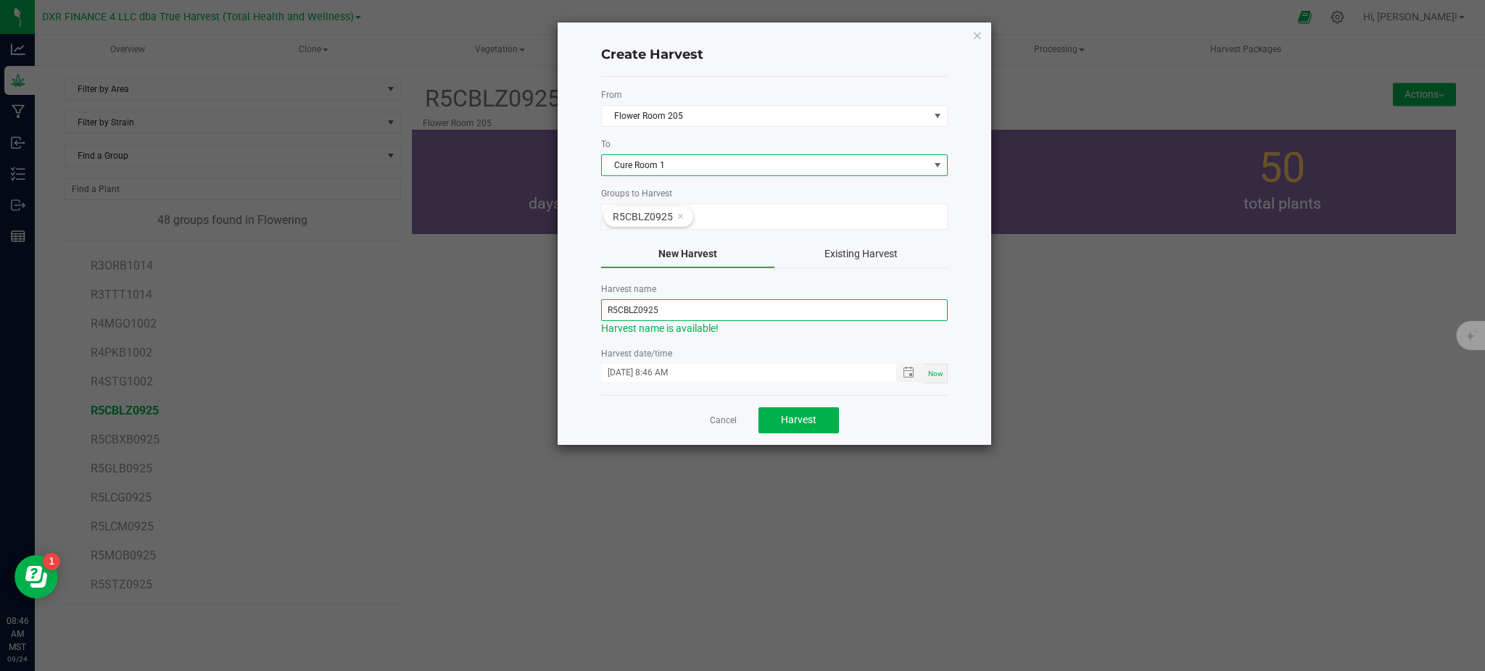
click at [613, 302] on input "R5CBLZ0925" at bounding box center [774, 310] width 346 height 22
drag, startPoint x: 618, startPoint y: 311, endPoint x: 574, endPoint y: 313, distance: 43.5
click at [574, 313] on div "Create Harvest From Flower Room 205 To Cure Room 1 Groups to Harvest R5CBLZ0925…" at bounding box center [773, 233] width 433 height 423
drag, startPoint x: 669, startPoint y: 316, endPoint x: 620, endPoint y: 315, distance: 48.6
click at [620, 315] on input "BLZ250923" at bounding box center [774, 310] width 346 height 22
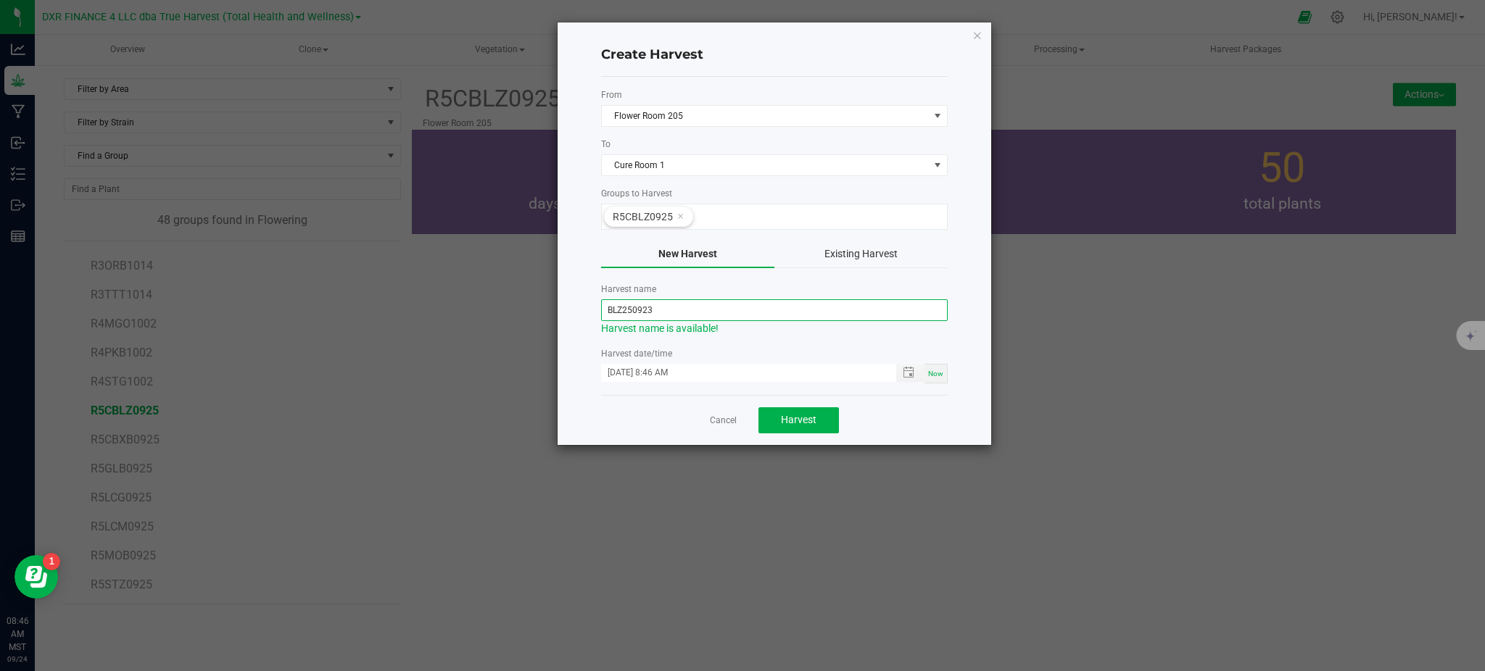
type input "BLZ250923"
click at [922, 286] on label "Harvest name" at bounding box center [774, 289] width 346 height 13
click at [907, 373] on span "Toggle popup" at bounding box center [908, 373] width 12 height 12
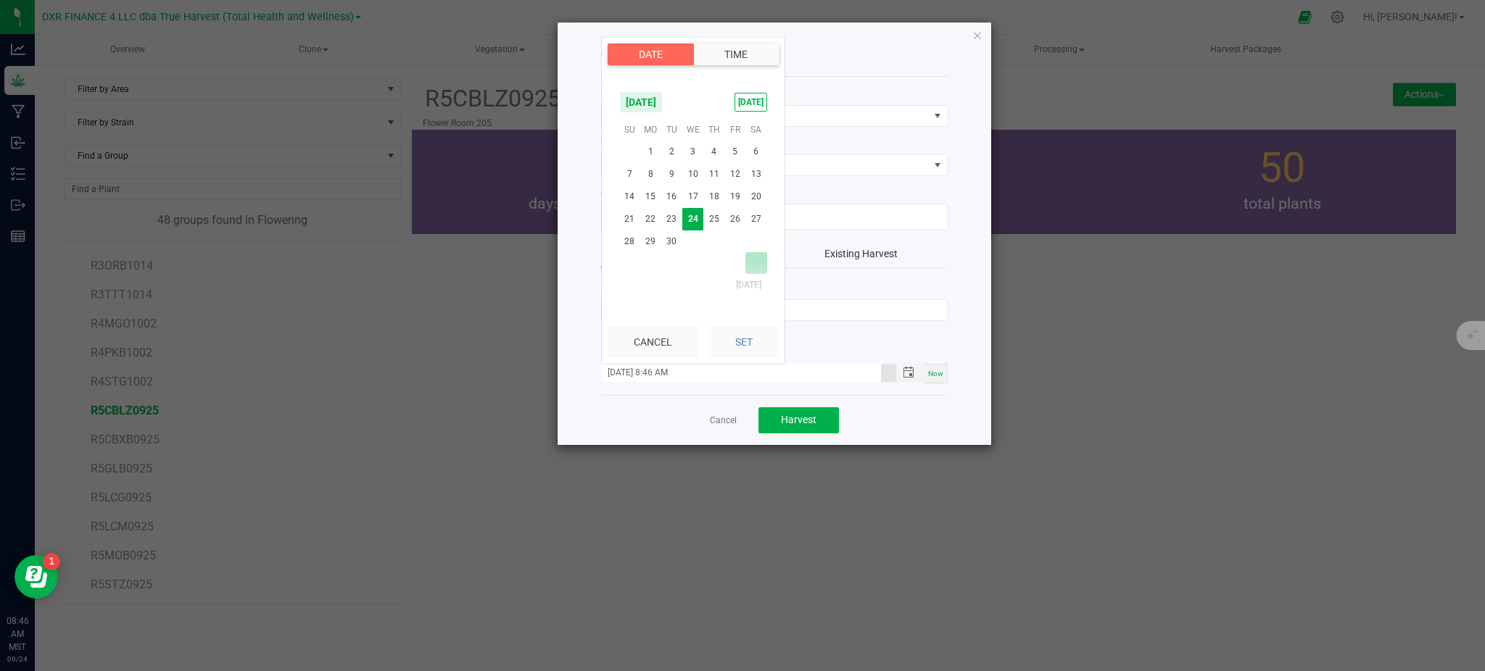
scroll to position [906, 0]
click at [669, 217] on span "23" at bounding box center [671, 219] width 21 height 22
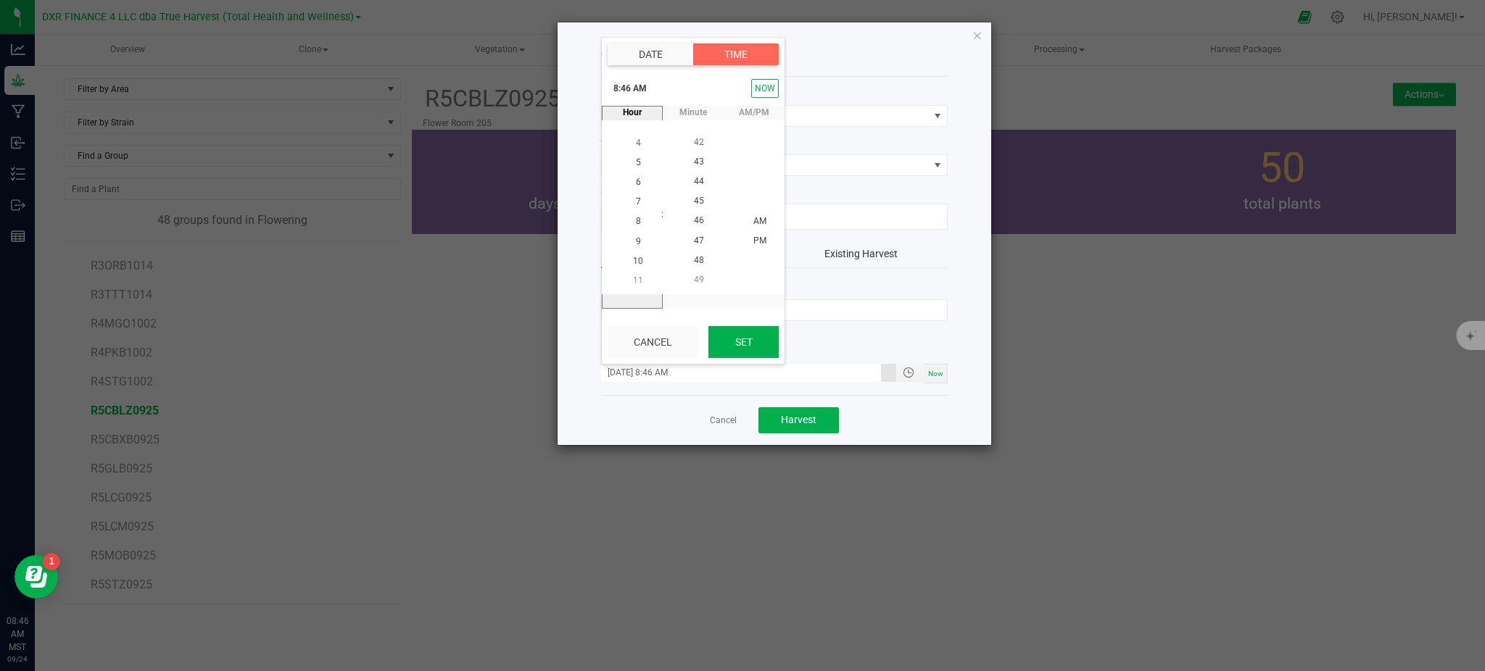
drag, startPoint x: 741, startPoint y: 342, endPoint x: 758, endPoint y: 344, distance: 17.5
click at [742, 342] on button "Set" at bounding box center [743, 342] width 70 height 32
type input "[DATE] 8:46 AM"
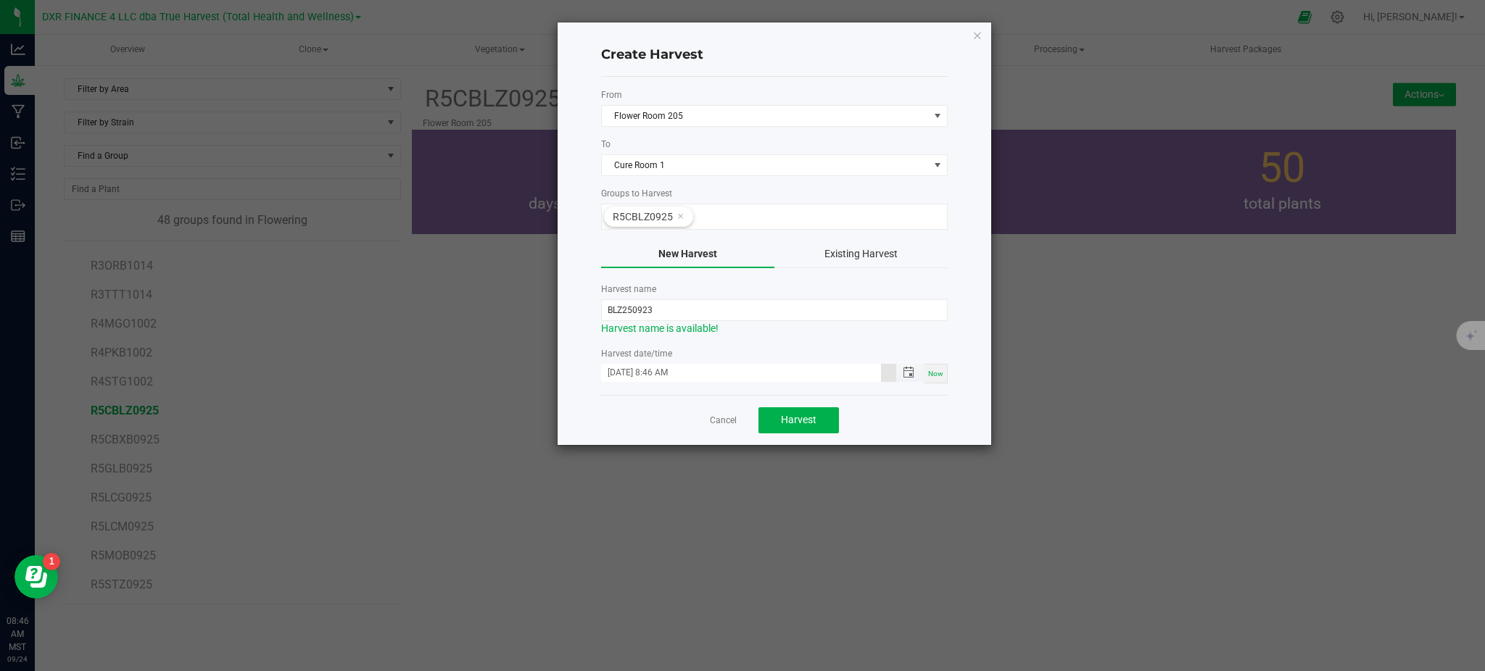
drag, startPoint x: 910, startPoint y: 416, endPoint x: 837, endPoint y: 380, distance: 81.7
click at [909, 416] on div "Cancel Harvest" at bounding box center [774, 420] width 346 height 50
click at [793, 423] on span "Harvest" at bounding box center [799, 420] width 36 height 12
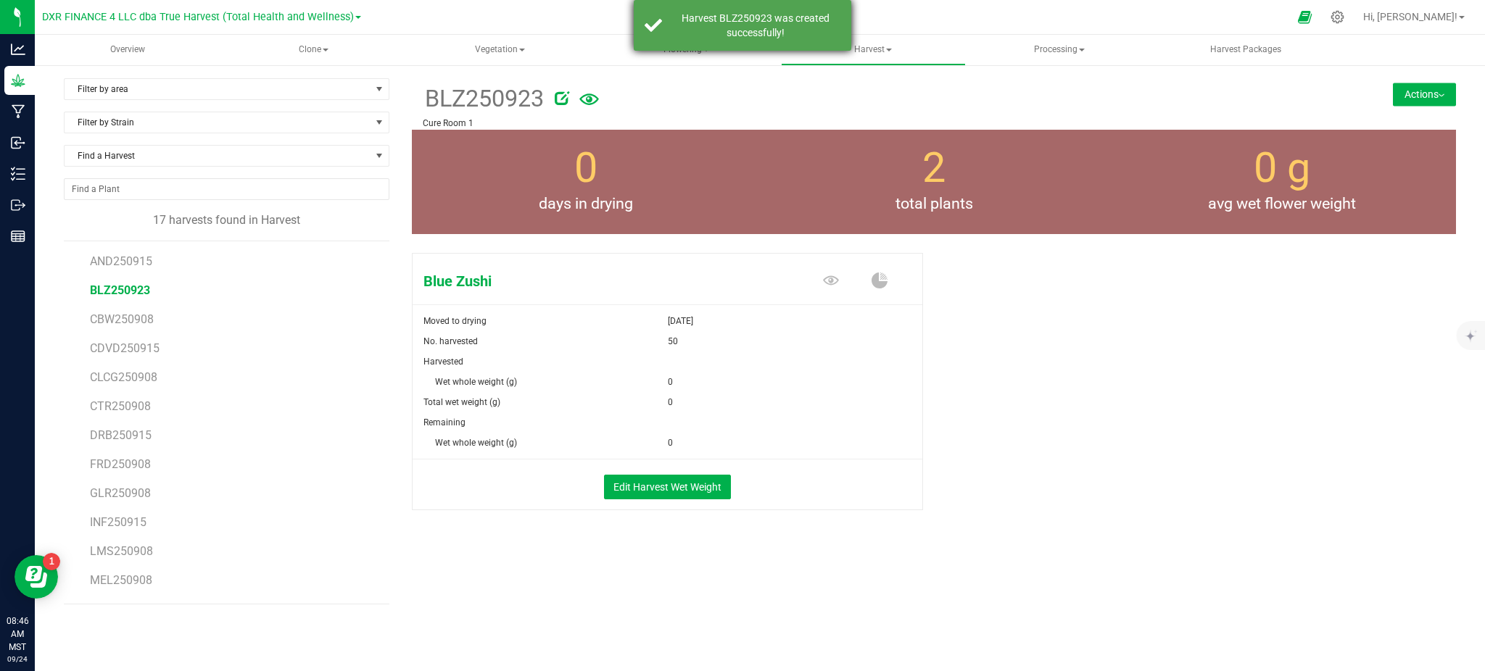
click at [712, 30] on div "Harvest BLZ250923 was created successfully!" at bounding box center [755, 25] width 170 height 29
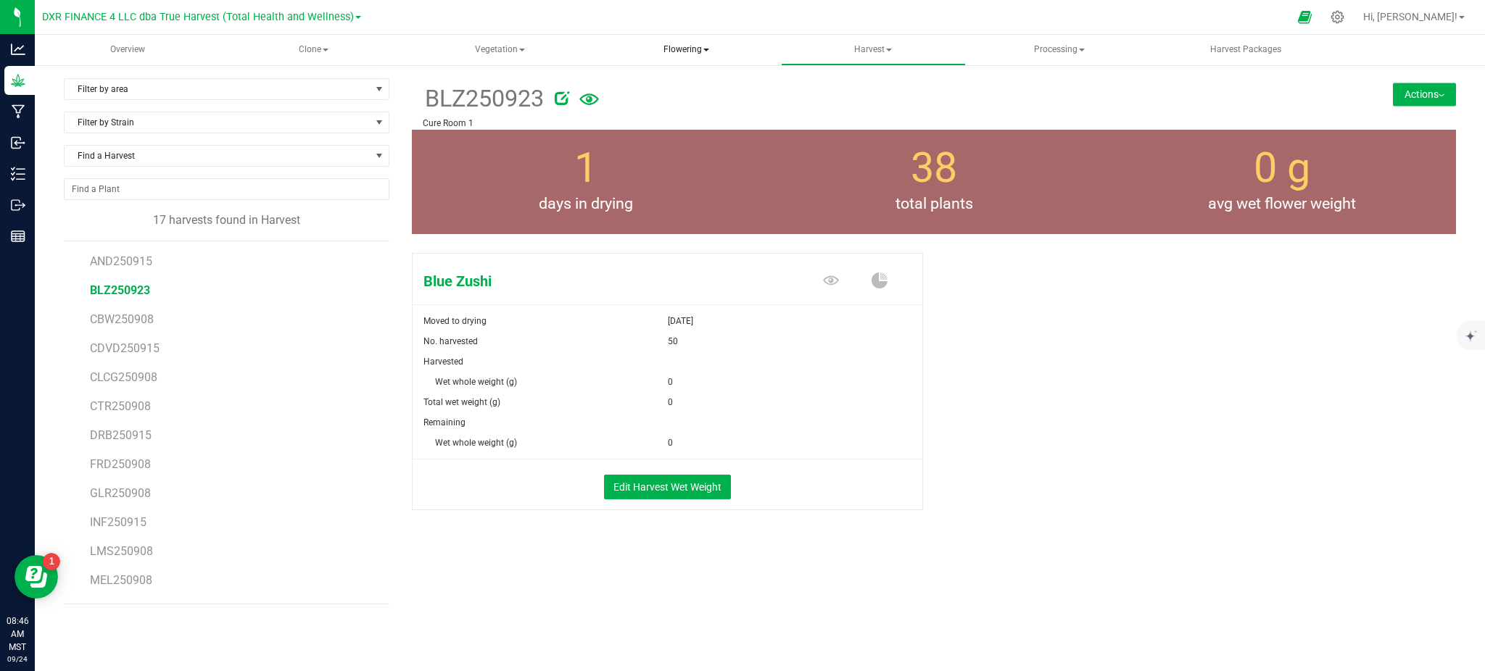
click at [677, 52] on span "Flowering" at bounding box center [685, 50] width 183 height 29
click at [655, 104] on span "Flowering groups" at bounding box center [673, 104] width 120 height 12
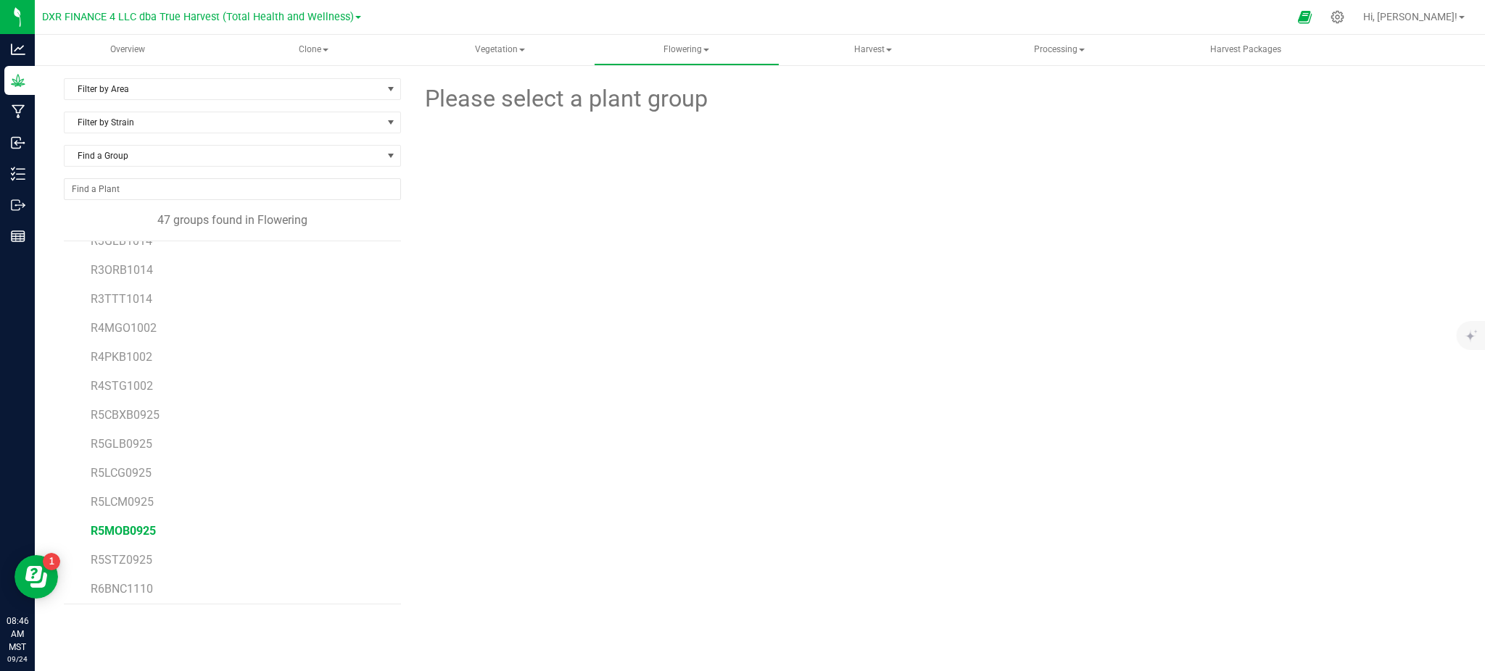
scroll to position [483, 0]
click at [119, 388] on span "R5CBXB0925" at bounding box center [125, 388] width 69 height 14
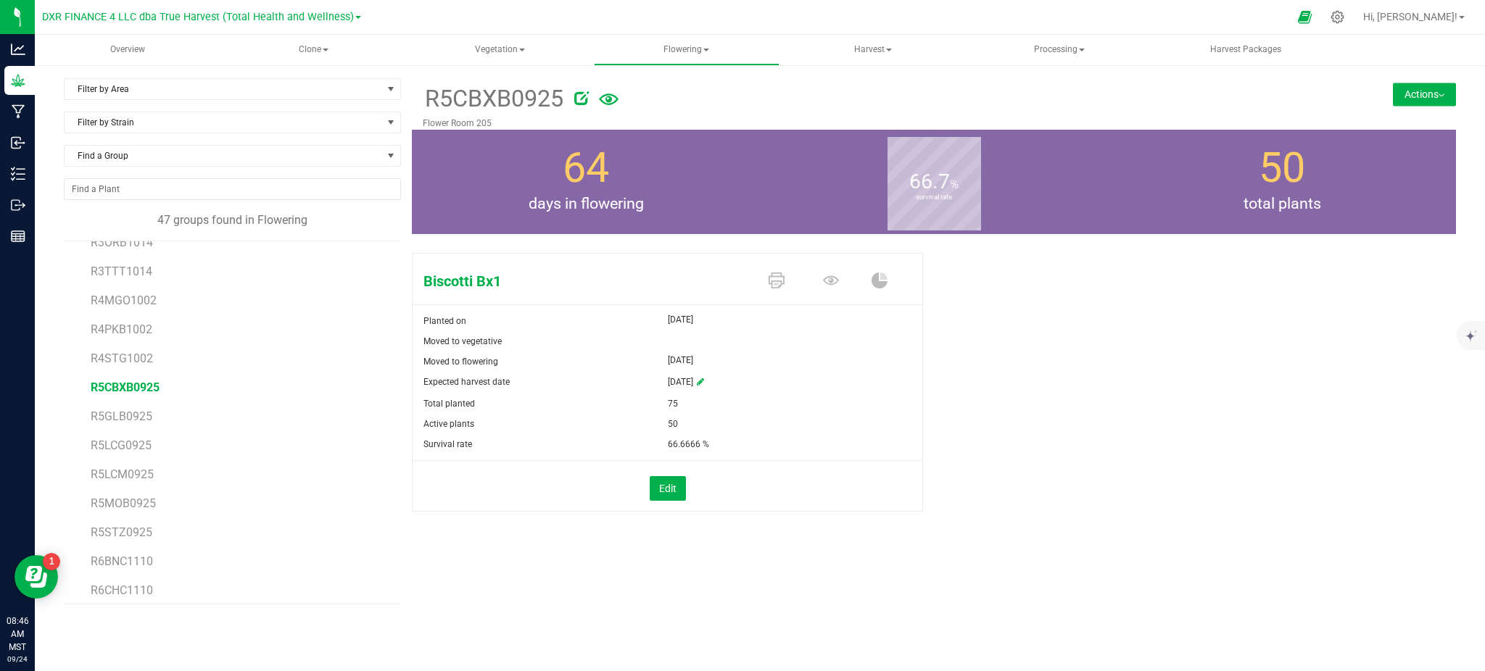
click at [1427, 97] on button "Actions" at bounding box center [1423, 94] width 63 height 23
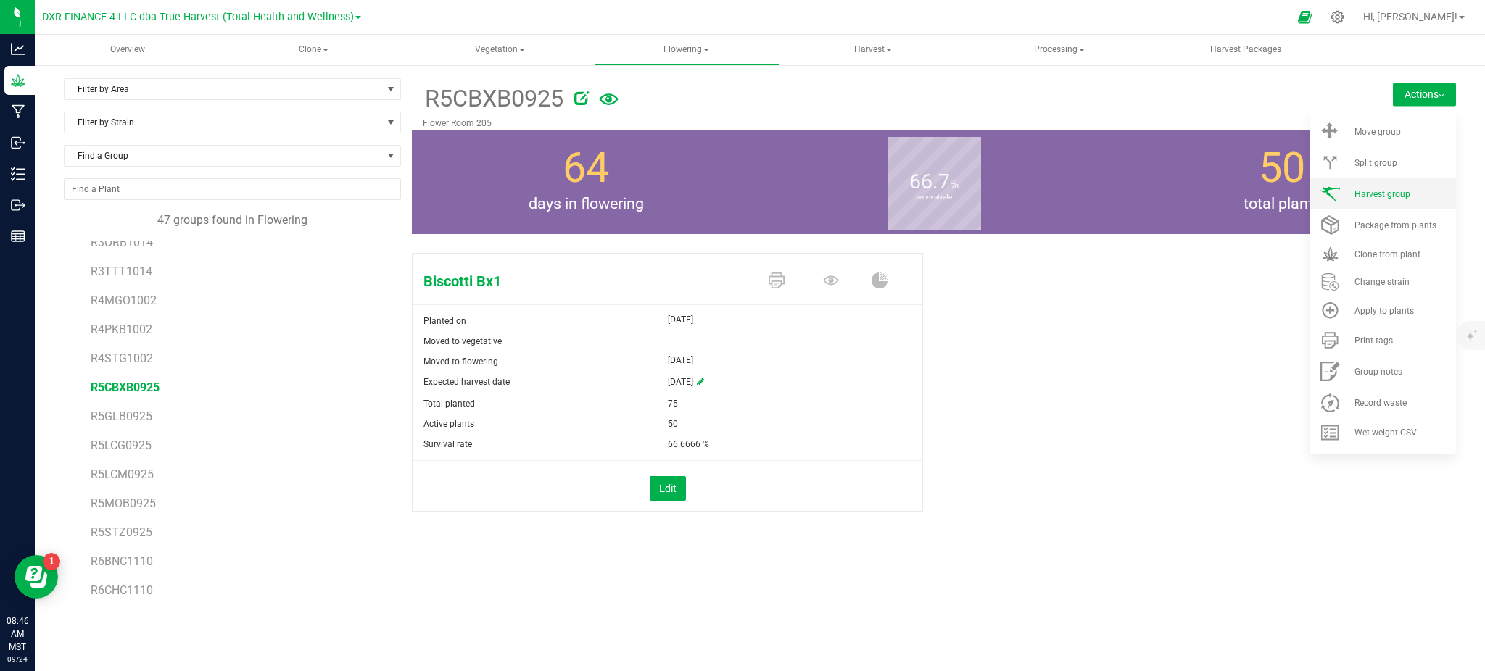
click at [1395, 189] on span "Harvest group" at bounding box center [1382, 194] width 56 height 10
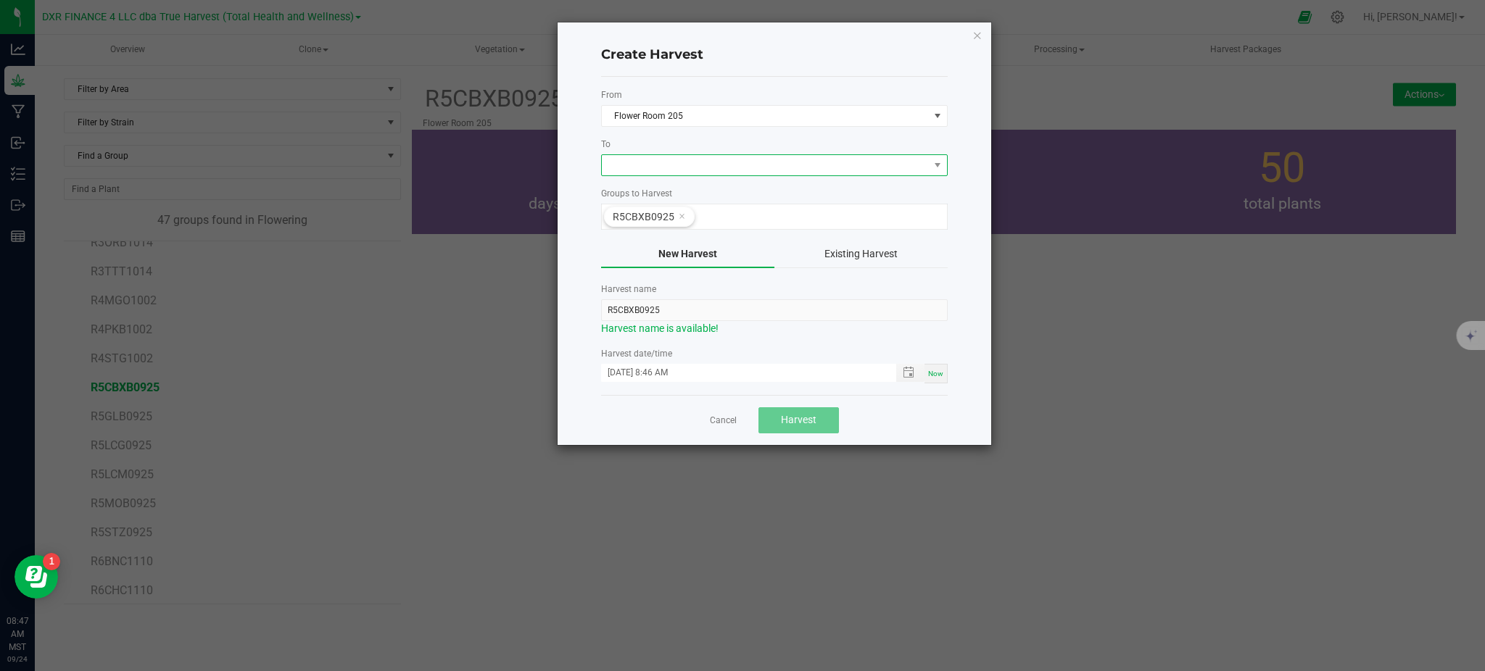
drag, startPoint x: 723, startPoint y: 170, endPoint x: 709, endPoint y: 174, distance: 15.1
click at [722, 170] on span at bounding box center [765, 165] width 327 height 20
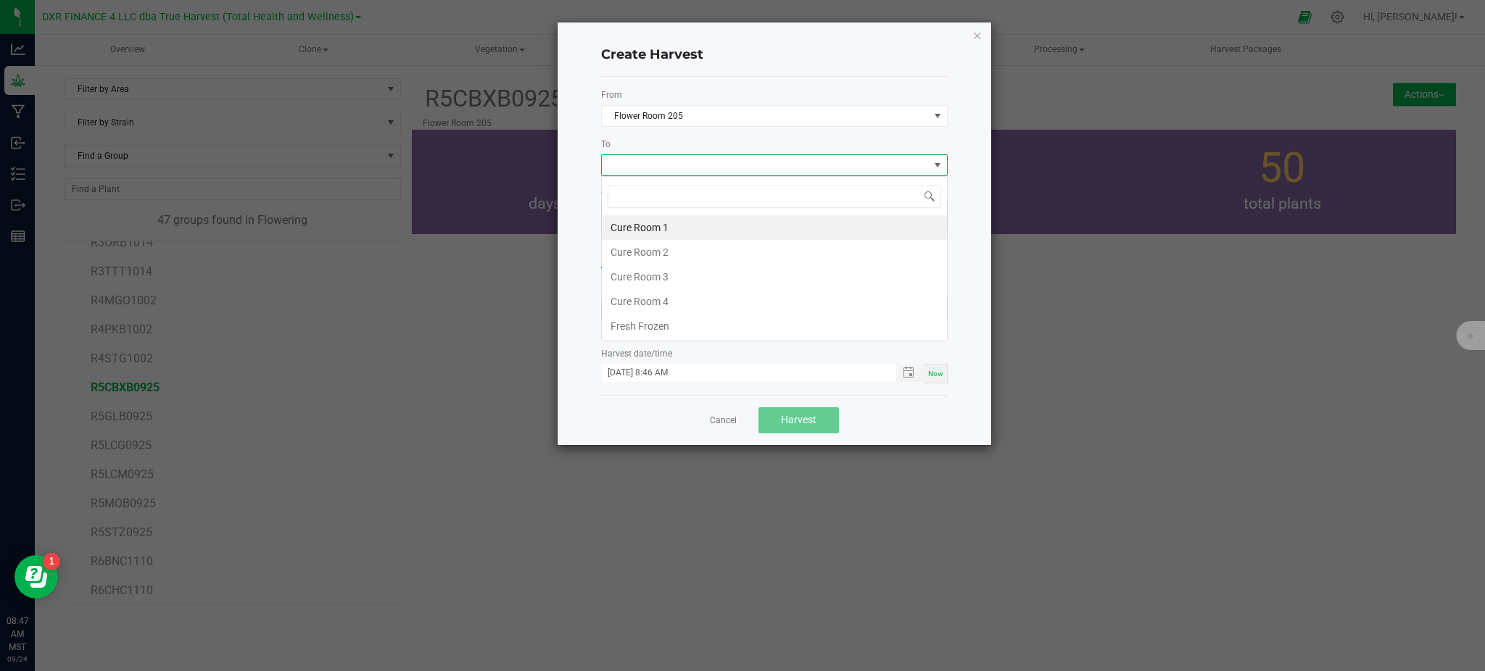
scroll to position [22, 346]
click at [654, 221] on li "Cure Room 1" at bounding box center [774, 227] width 345 height 25
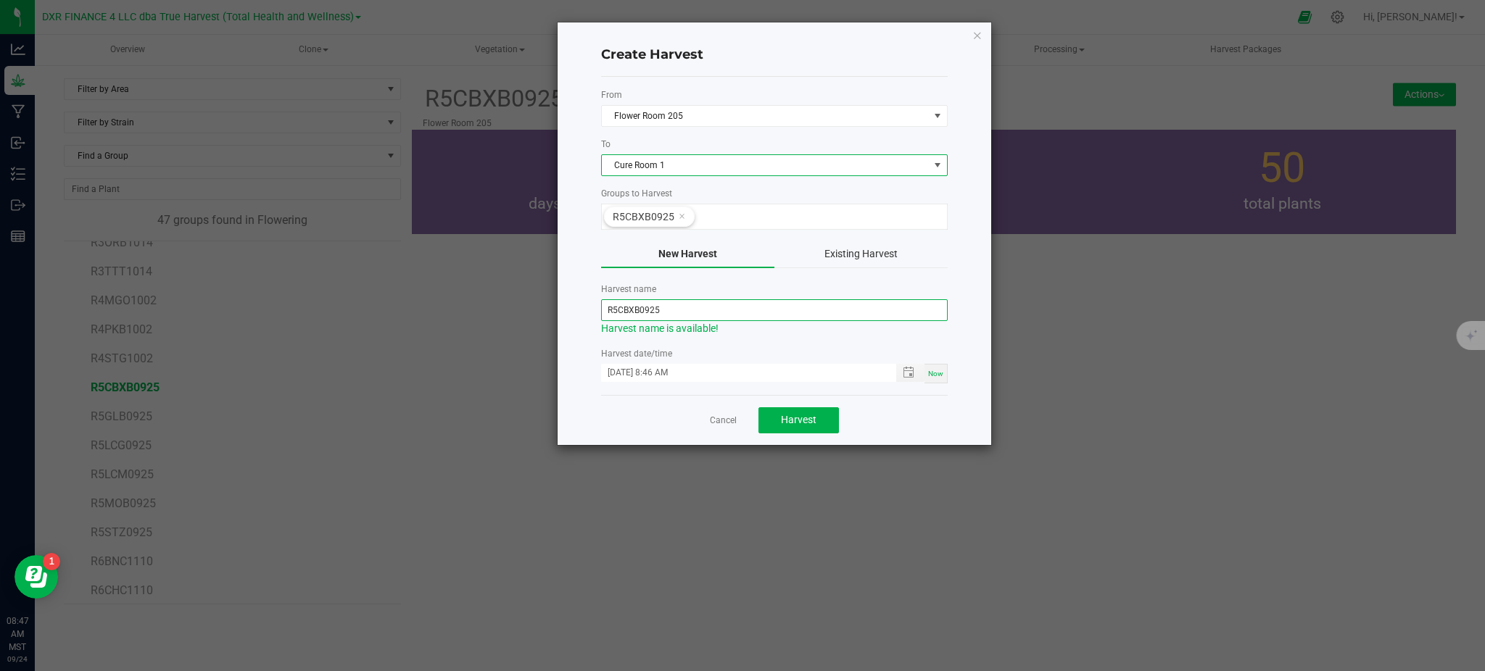
click at [620, 314] on input "R5CBXB0925" at bounding box center [774, 310] width 346 height 22
drag, startPoint x: 616, startPoint y: 307, endPoint x: 539, endPoint y: 307, distance: 76.8
click at [543, 307] on div "Create Harvest From Flower Room 205 To Cure Room 1 Groups to Harvest R5CBXB0925…" at bounding box center [747, 234] width 487 height 424
drag, startPoint x: 705, startPoint y: 309, endPoint x: 629, endPoint y: 312, distance: 75.5
click at [629, 312] on input "CBXB0925" at bounding box center [774, 310] width 346 height 22
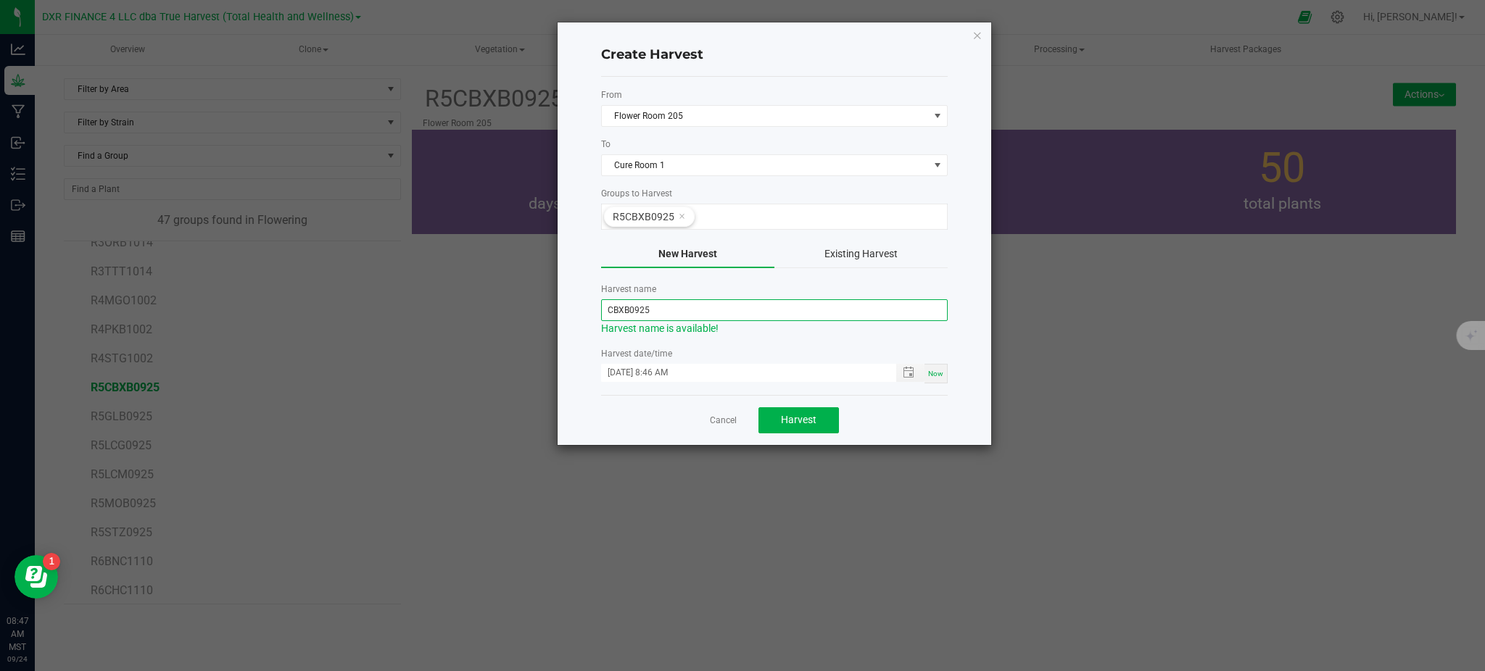
paste input "250923"
click at [613, 309] on input "CBXB250923" at bounding box center [774, 310] width 346 height 22
type input "BXB250923"
click at [914, 423] on div "Cancel Harvest" at bounding box center [774, 420] width 346 height 50
click at [910, 375] on span "Toggle popup" at bounding box center [908, 373] width 12 height 12
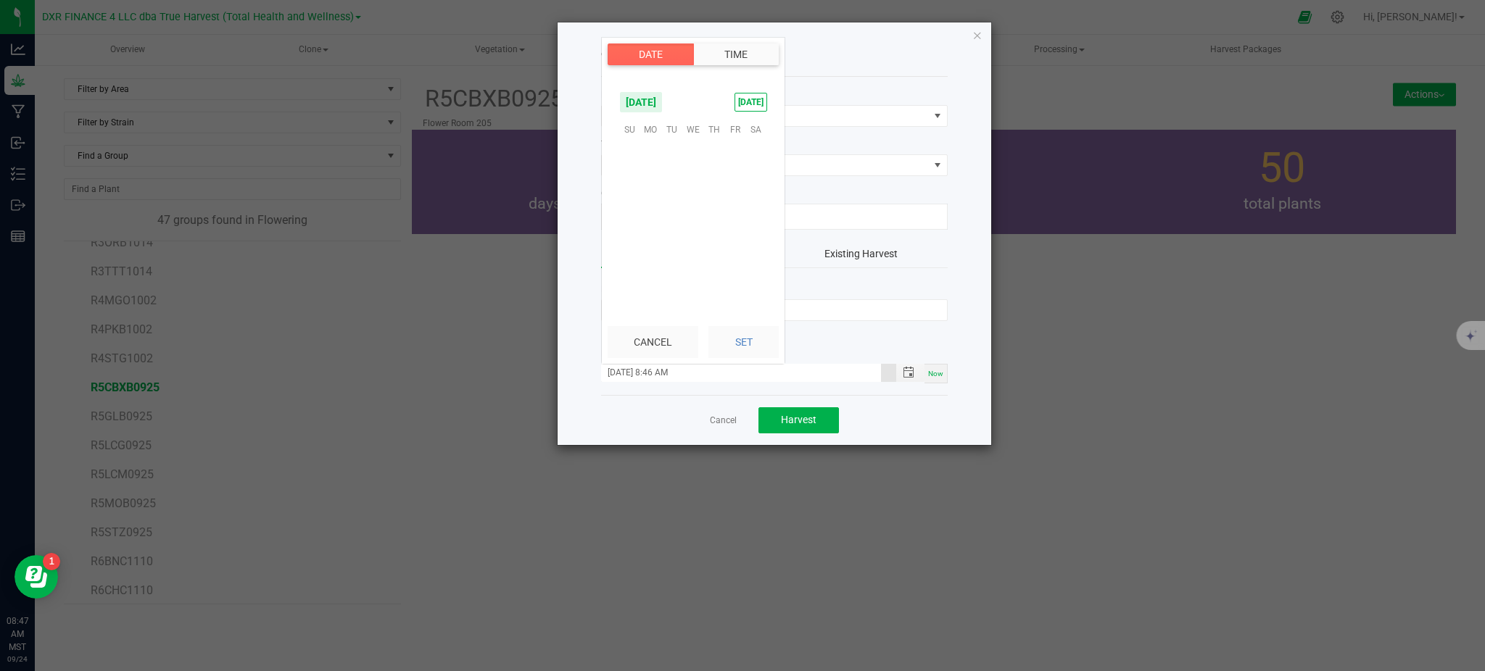
scroll to position [906, 0]
click at [675, 217] on span "23" at bounding box center [671, 219] width 21 height 22
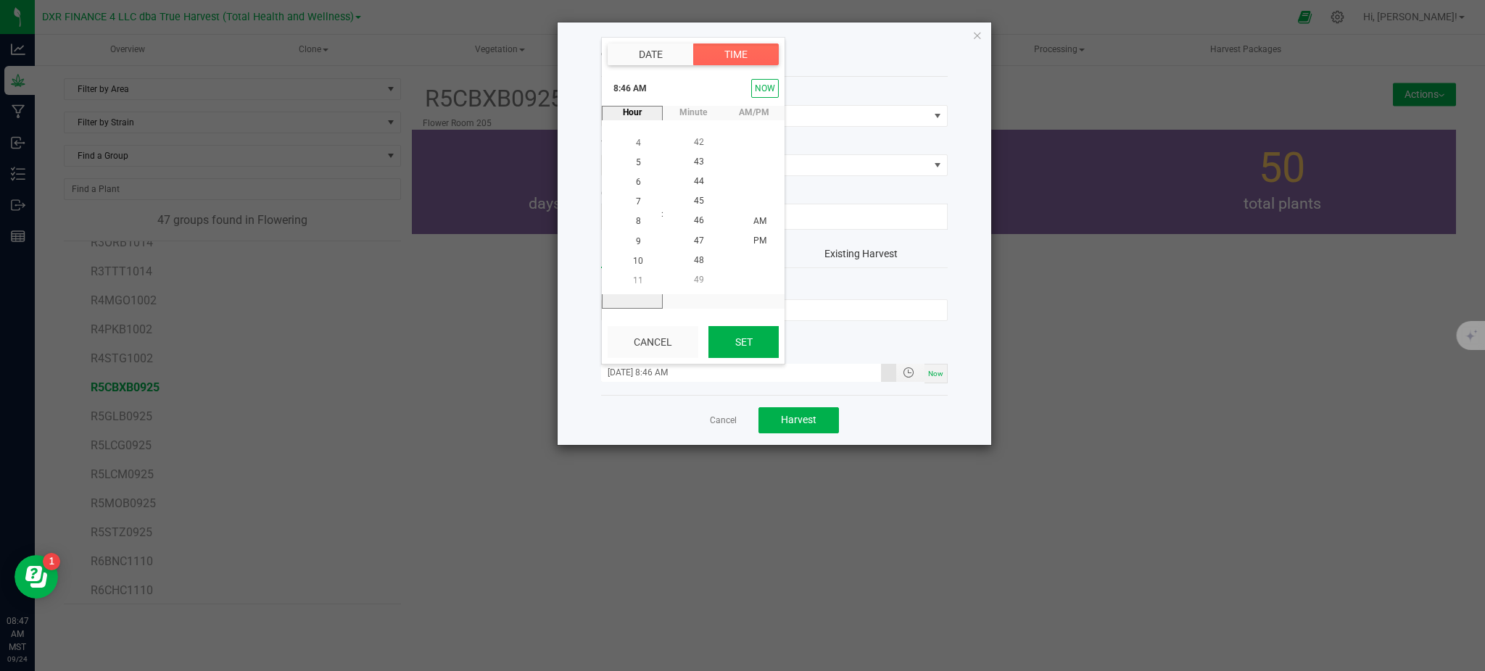
click at [726, 344] on button "Set" at bounding box center [743, 342] width 70 height 32
type input "[DATE] 8:46 AM"
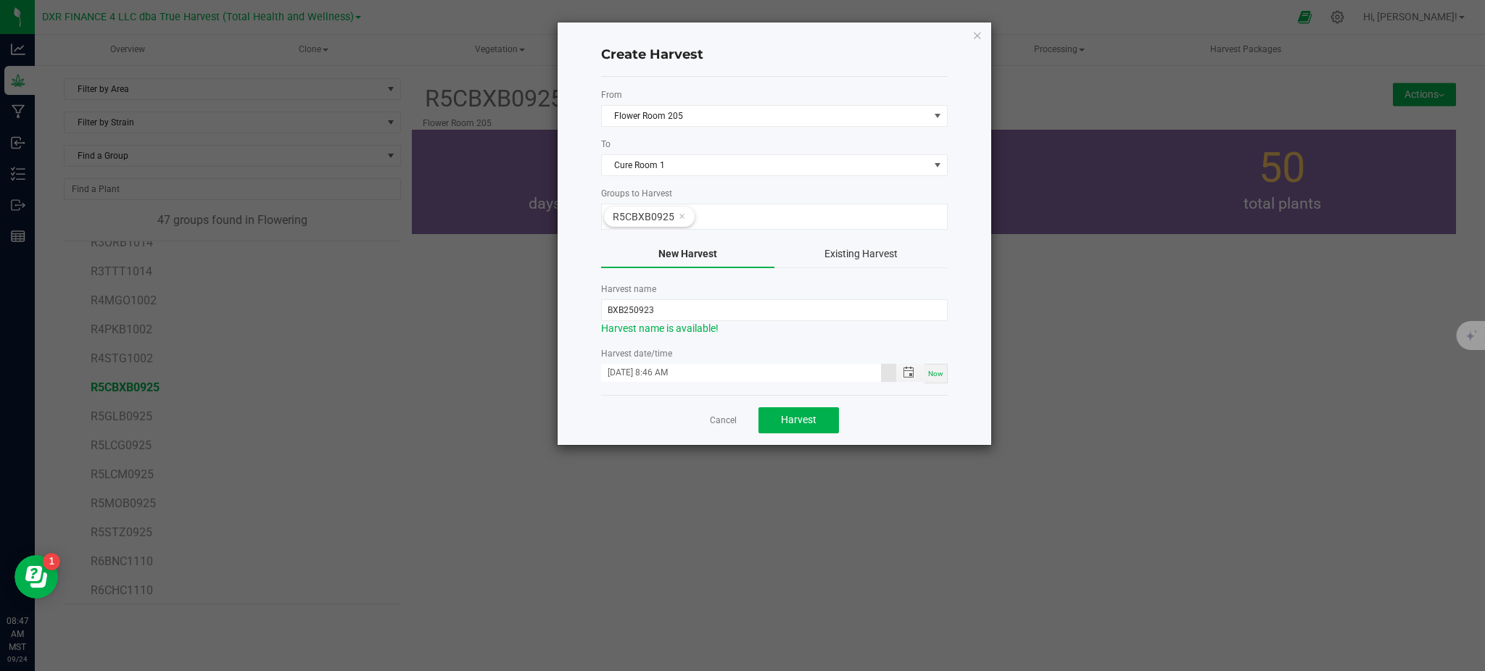
click at [894, 419] on div "Cancel Harvest" at bounding box center [774, 420] width 346 height 50
click at [791, 419] on span "Harvest" at bounding box center [799, 420] width 36 height 12
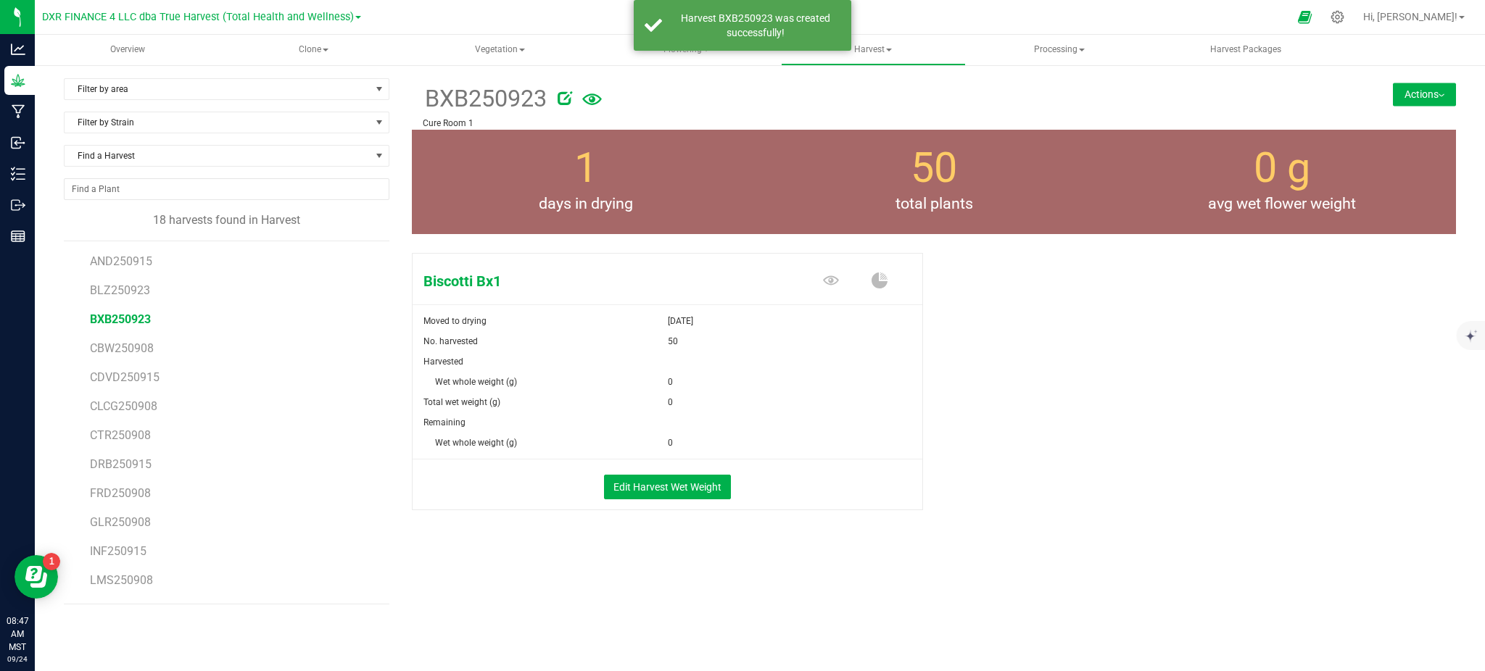
click at [1027, 415] on div "Biscotti Bx1 Moved to drying [DATE] No. harvested 50 Harvested Wet whole weight…" at bounding box center [934, 396] width 1044 height 299
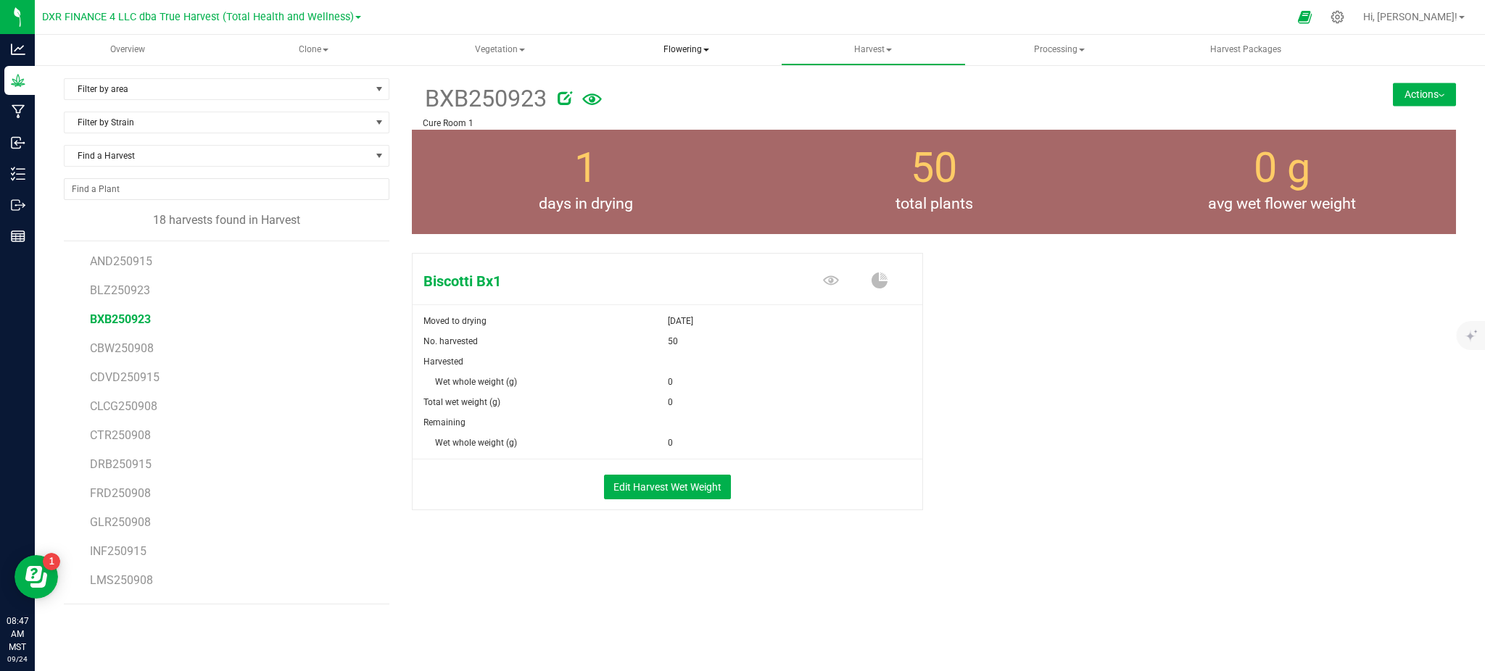
click at [680, 53] on span "Flowering" at bounding box center [685, 50] width 183 height 29
click at [680, 101] on span "Flowering groups" at bounding box center [673, 104] width 120 height 12
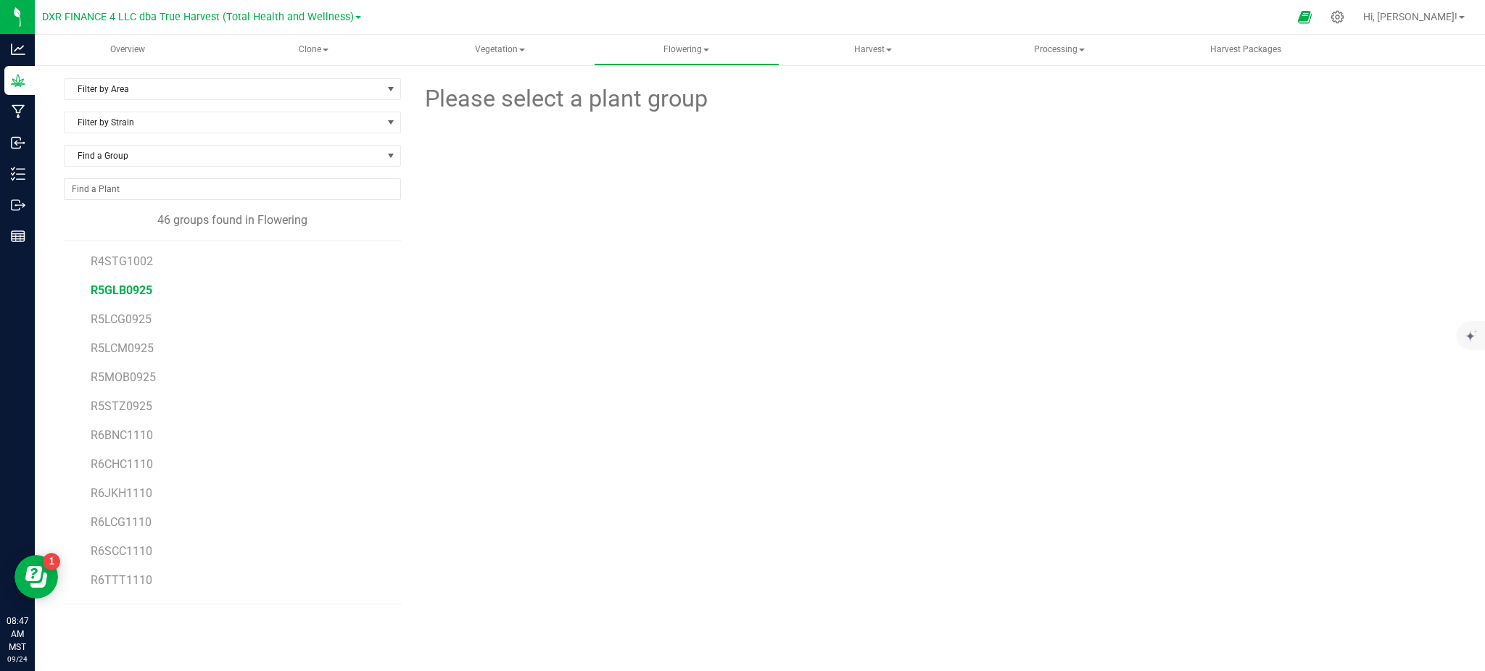
scroll to position [483, 0]
click at [125, 383] on span "R5GLB0925" at bounding box center [122, 388] width 62 height 14
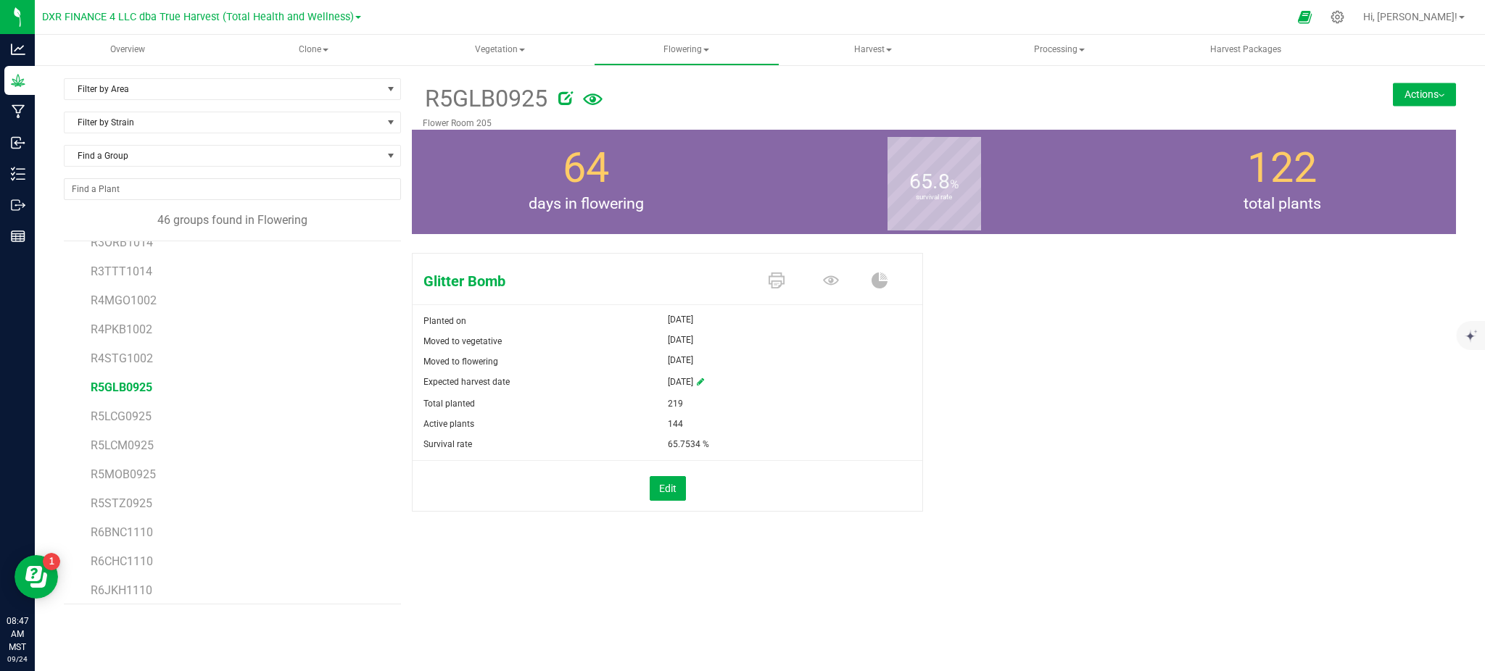
click at [1416, 94] on button "Actions" at bounding box center [1423, 94] width 63 height 23
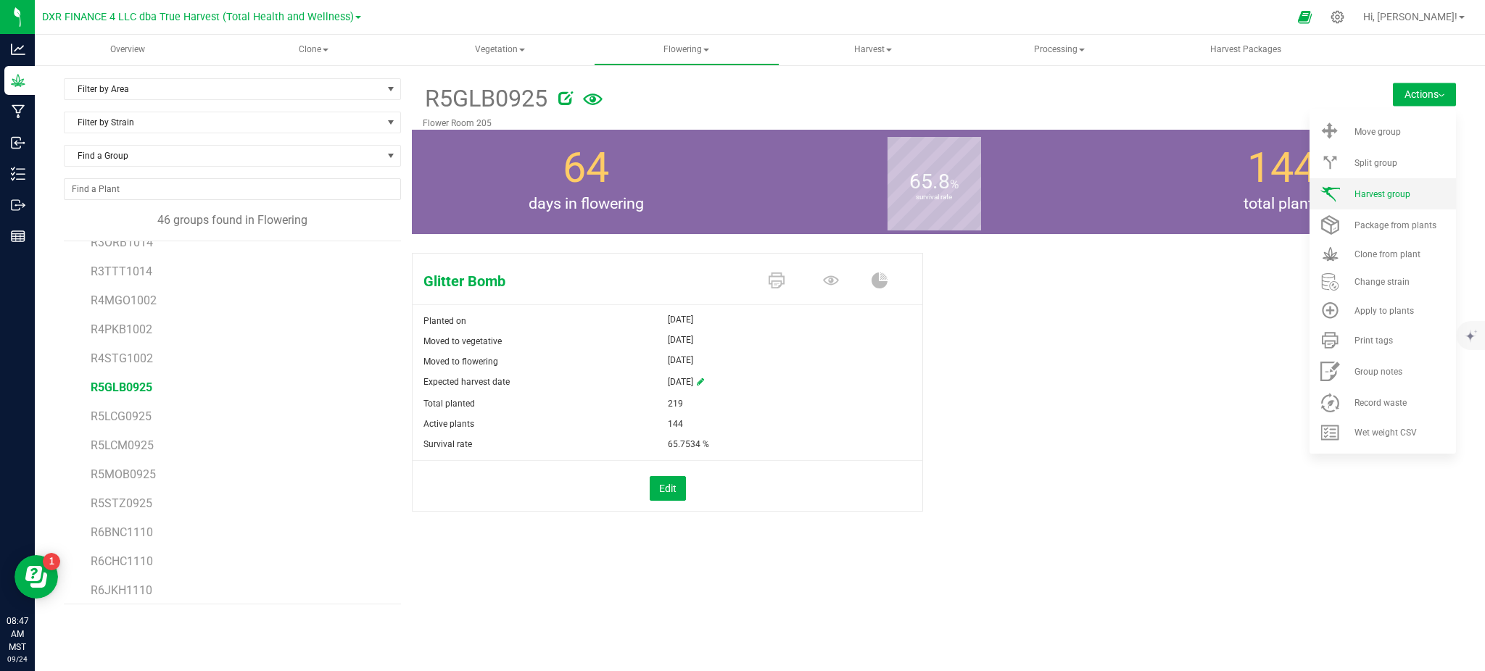
click at [1381, 183] on li "Harvest group" at bounding box center [1382, 193] width 146 height 31
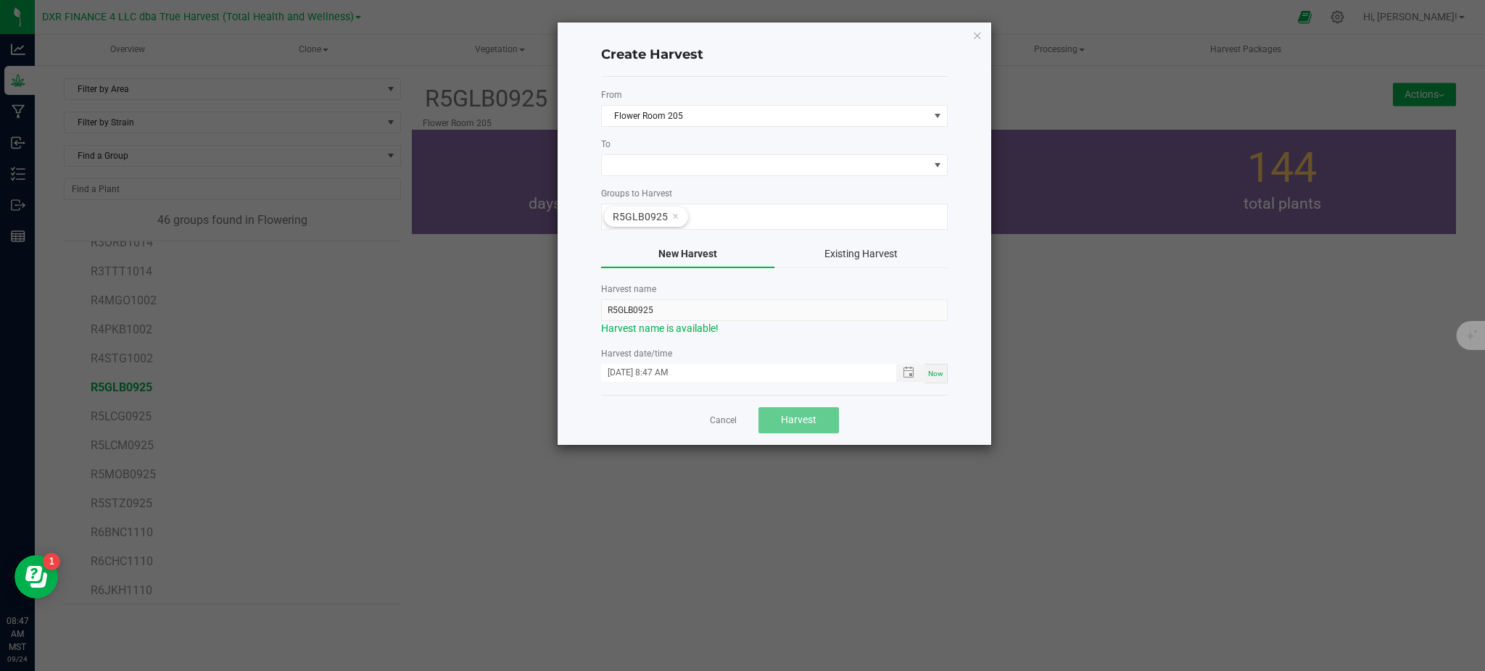
click at [721, 151] on div "To" at bounding box center [774, 157] width 346 height 38
drag, startPoint x: 718, startPoint y: 161, endPoint x: 711, endPoint y: 170, distance: 11.5
click at [718, 162] on span at bounding box center [765, 165] width 327 height 20
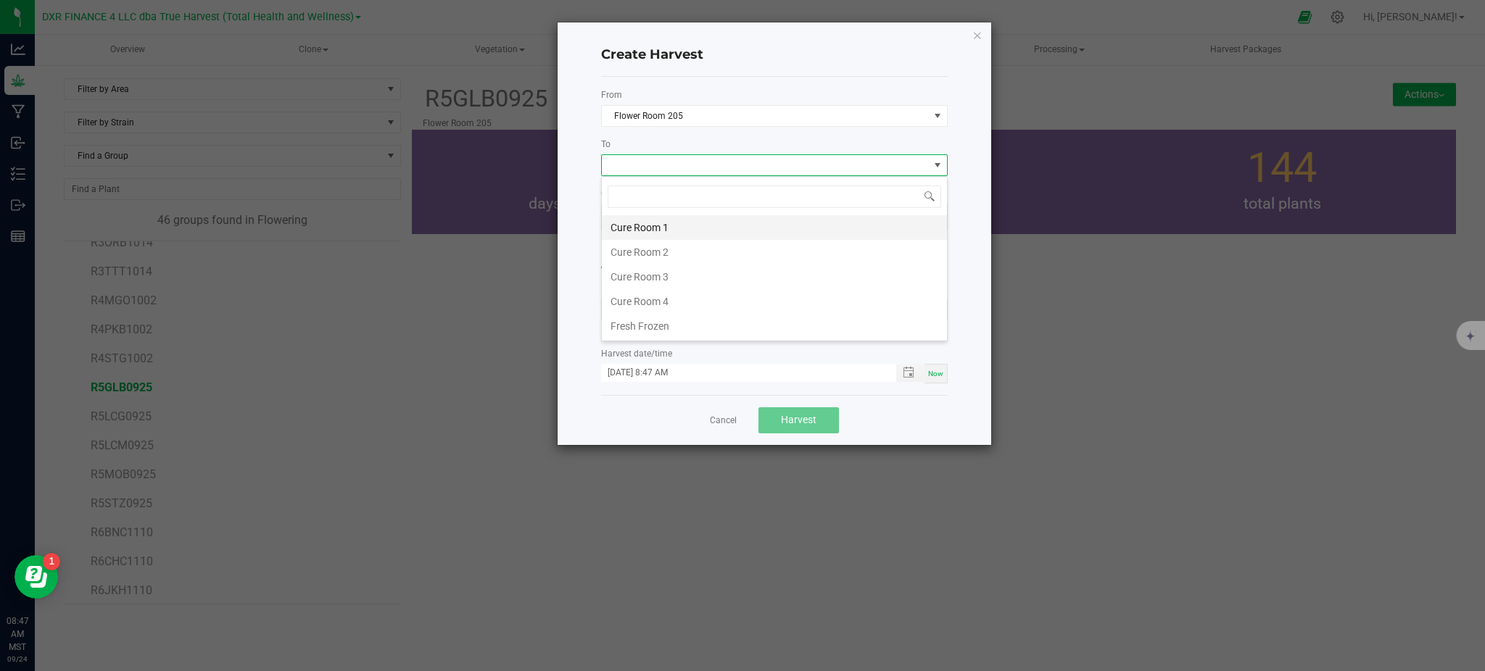
scroll to position [22, 346]
click at [624, 230] on li "Cure Room 1" at bounding box center [774, 227] width 345 height 25
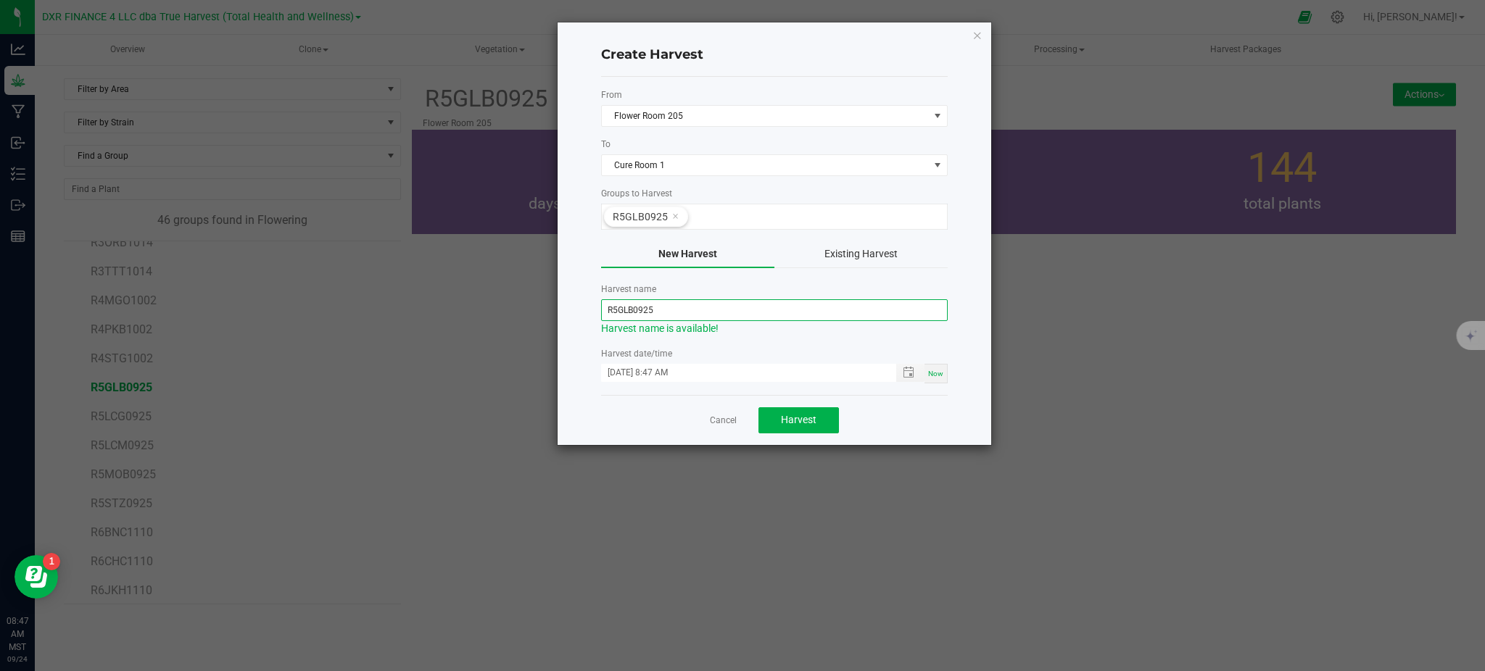
click at [610, 309] on input "R5GLB0925" at bounding box center [774, 310] width 346 height 22
drag, startPoint x: 619, startPoint y: 306, endPoint x: 570, endPoint y: 308, distance: 49.3
click at [570, 308] on div "Create Harvest From Flower Room 205 To Cure Room 1 Groups to Harvest R5GLB0925 …" at bounding box center [773, 233] width 433 height 423
drag, startPoint x: 652, startPoint y: 310, endPoint x: 625, endPoint y: 305, distance: 27.9
click at [625, 305] on input "GLB0925" at bounding box center [774, 310] width 346 height 22
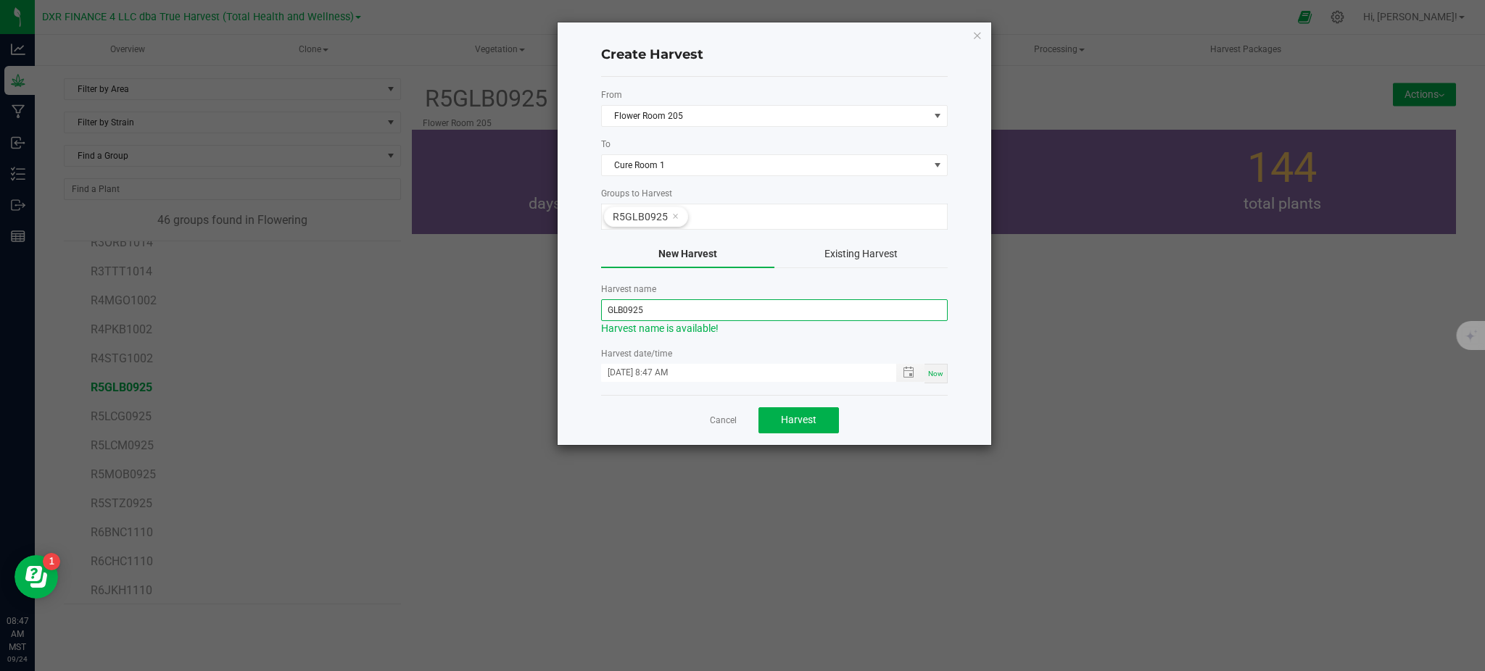
paste input "250923"
type input "GLB250923"
click at [905, 434] on div "Cancel Harvest" at bounding box center [774, 420] width 346 height 50
click at [902, 365] on span "Toggle popup" at bounding box center [910, 373] width 28 height 18
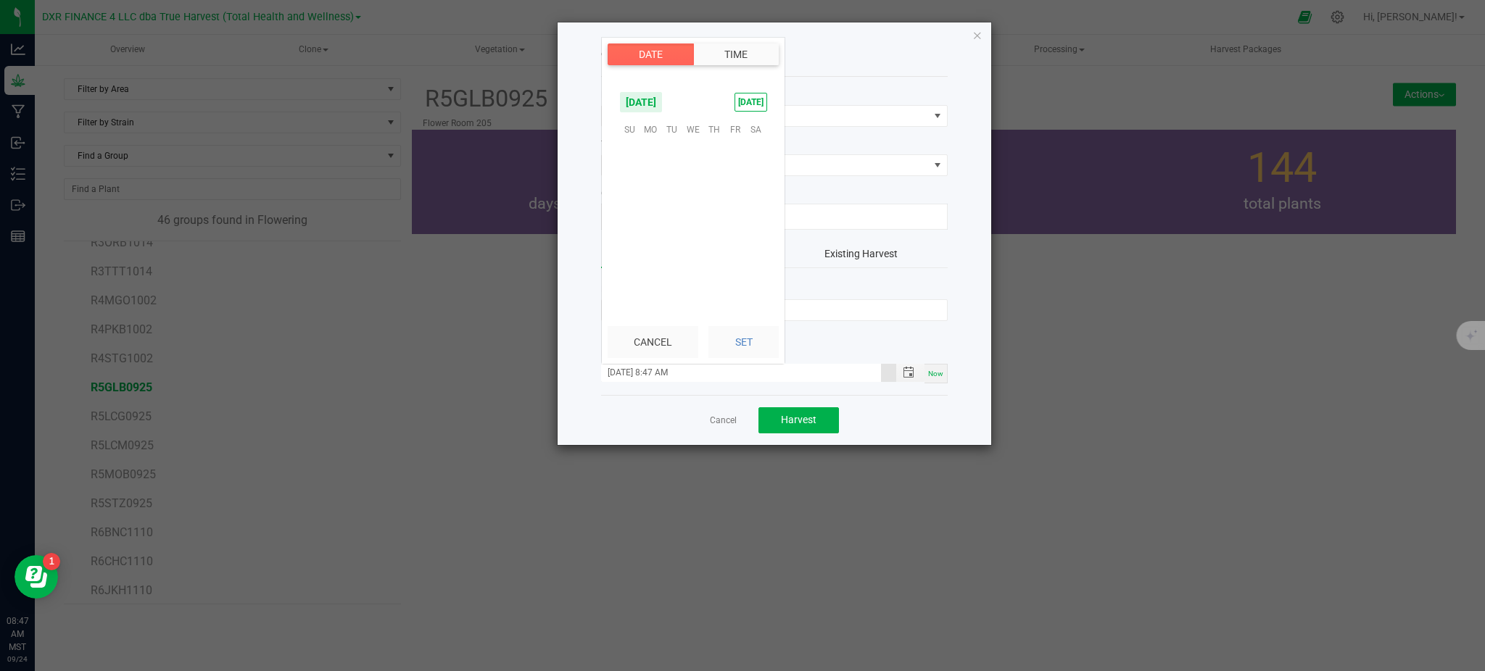
scroll to position [925, 0]
click at [673, 220] on span "23" at bounding box center [671, 219] width 21 height 22
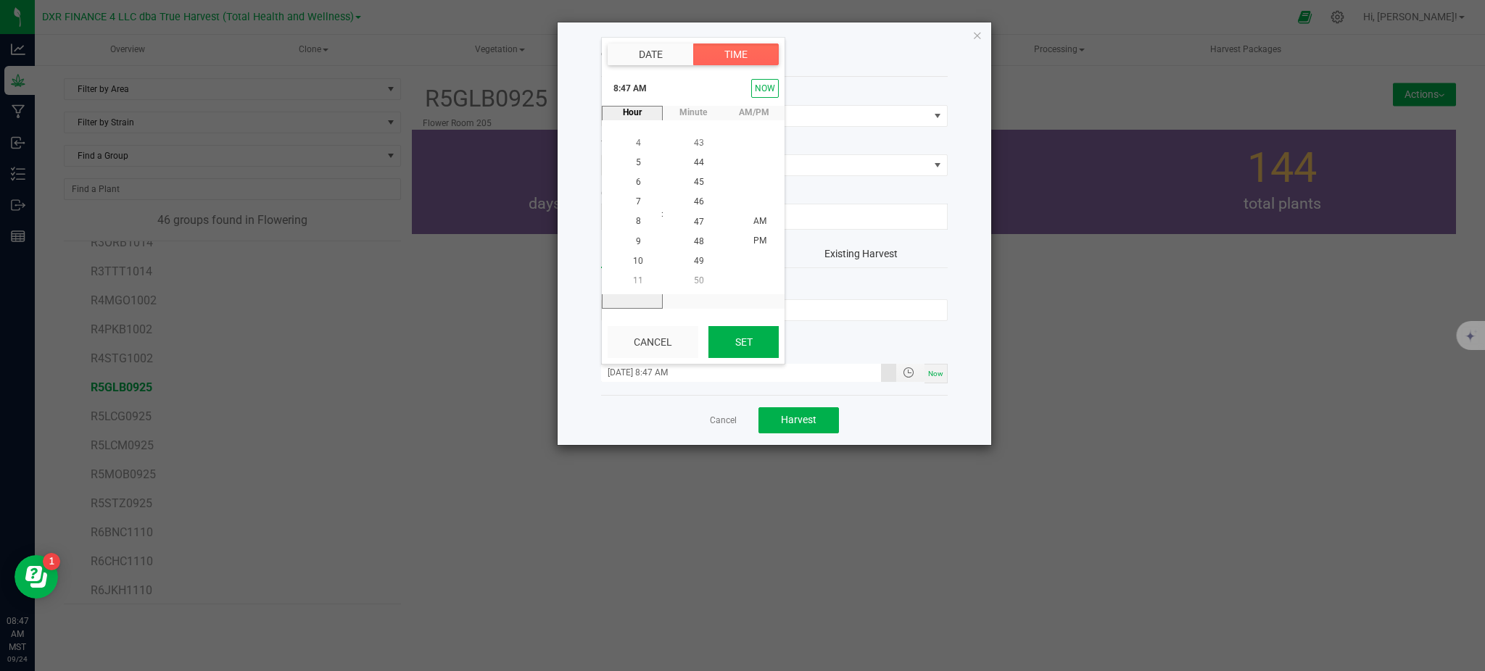
click at [729, 333] on button "Set" at bounding box center [743, 342] width 70 height 32
type input "[DATE] 8:47 AM"
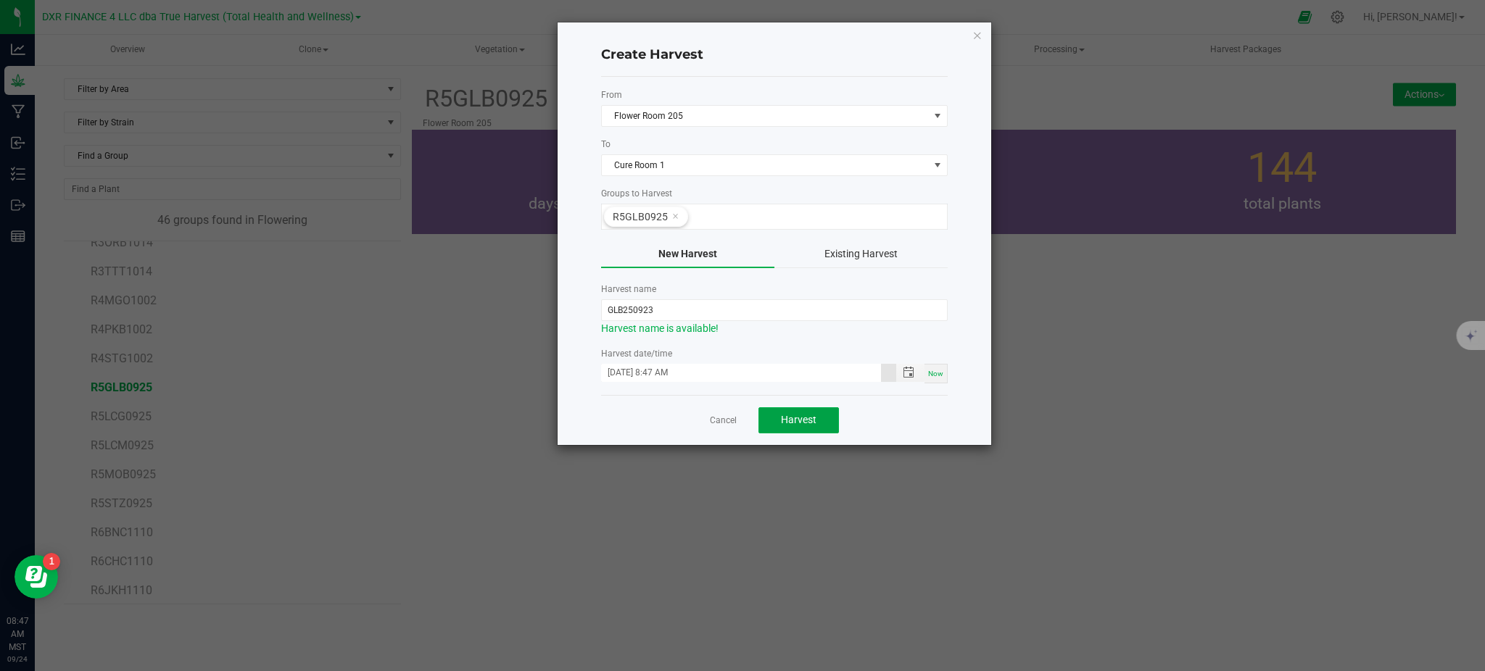
drag, startPoint x: 783, startPoint y: 423, endPoint x: 776, endPoint y: 401, distance: 23.6
click at [784, 423] on span "Harvest" at bounding box center [799, 420] width 36 height 12
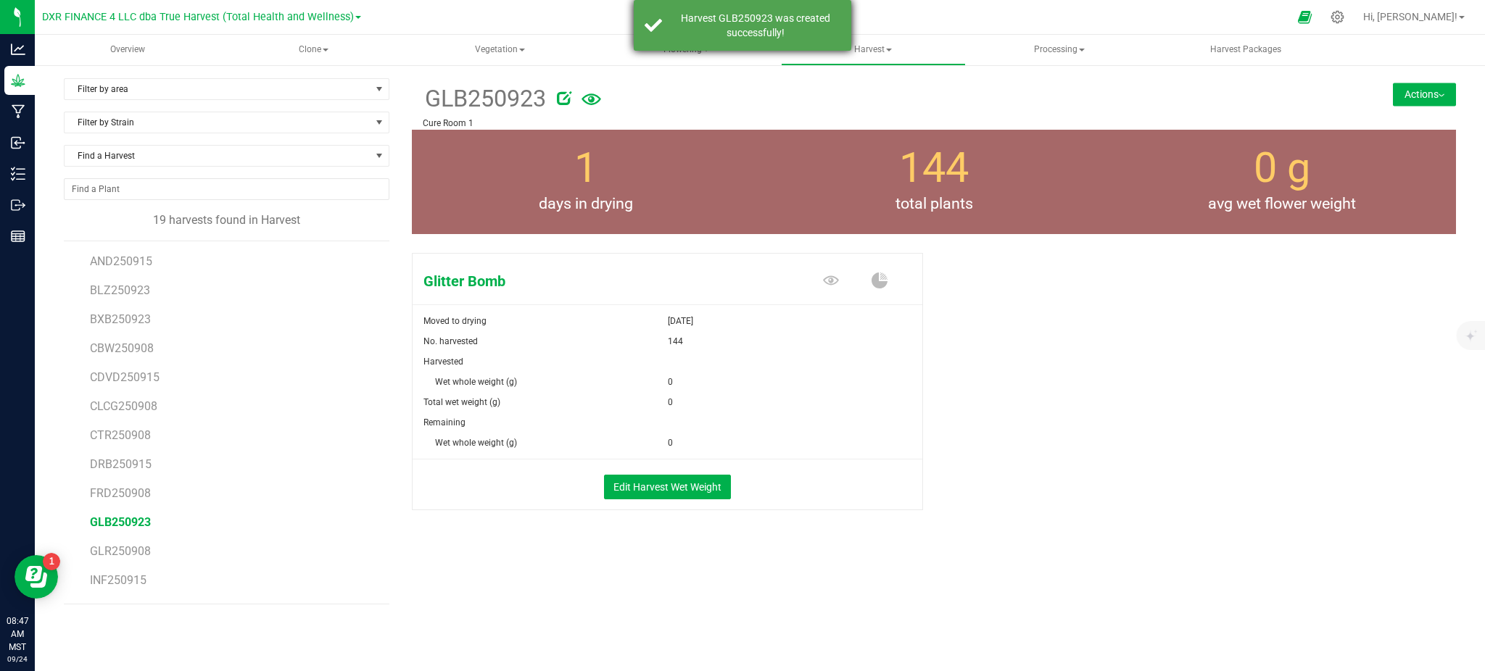
click at [699, 26] on div "Harvest GLB250923 was created successfully!" at bounding box center [755, 25] width 170 height 29
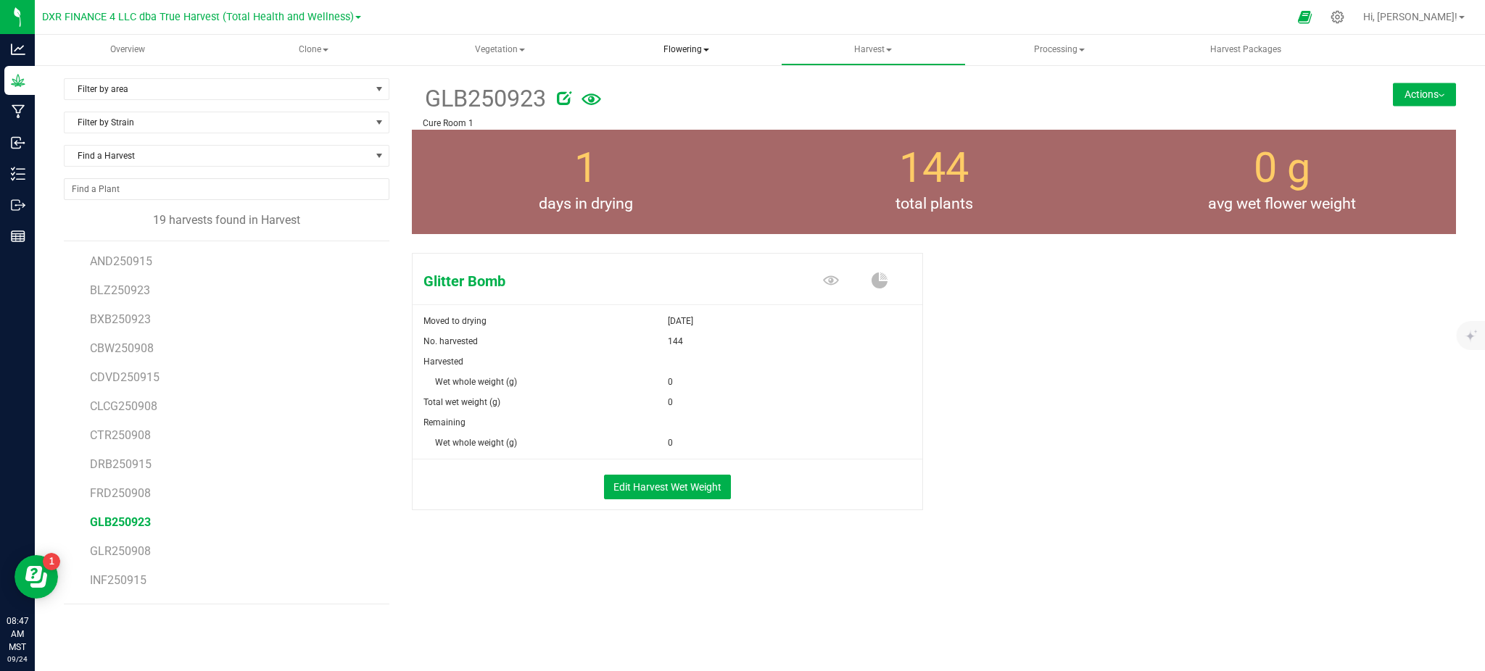
click at [679, 54] on span "Flowering" at bounding box center [685, 50] width 183 height 29
click at [694, 99] on span "Flowering groups" at bounding box center [673, 104] width 120 height 12
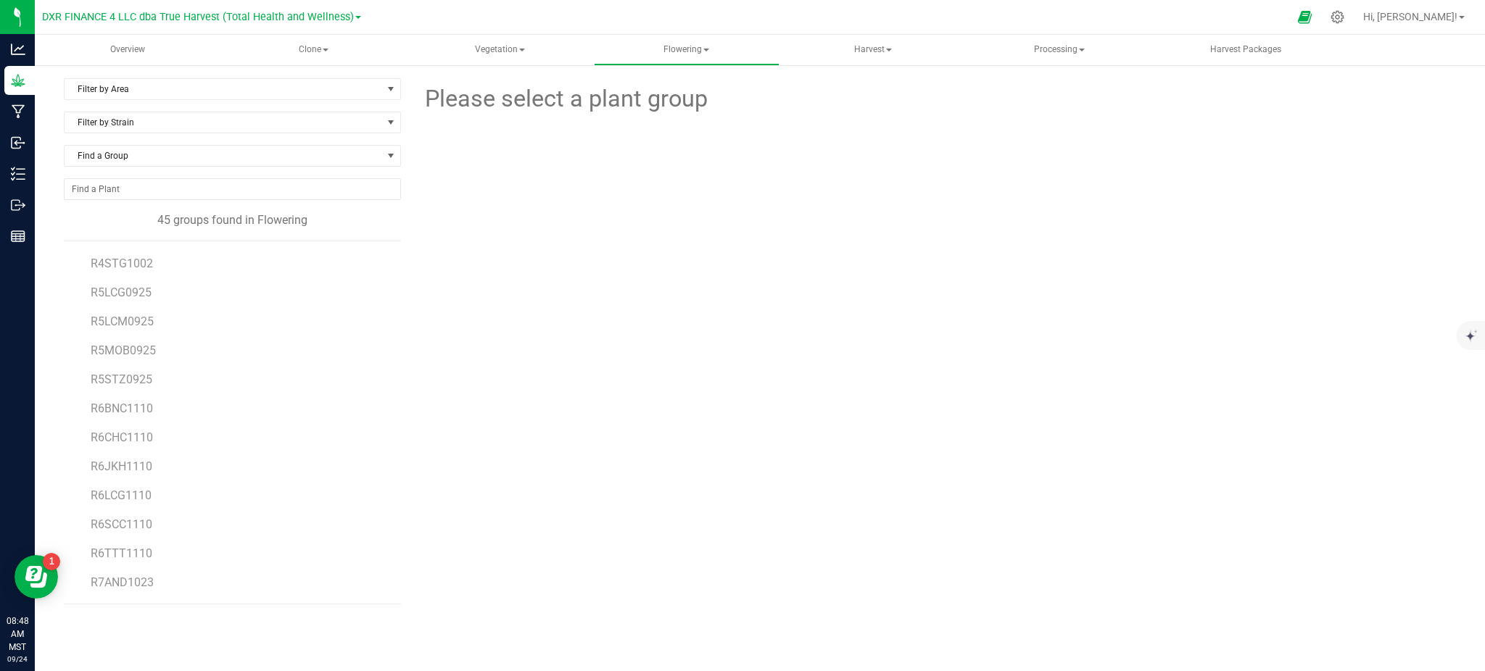
scroll to position [587, 0]
drag, startPoint x: 113, startPoint y: 286, endPoint x: 106, endPoint y: 283, distance: 7.8
click at [106, 283] on span "R5LCG0925" at bounding box center [122, 283] width 62 height 14
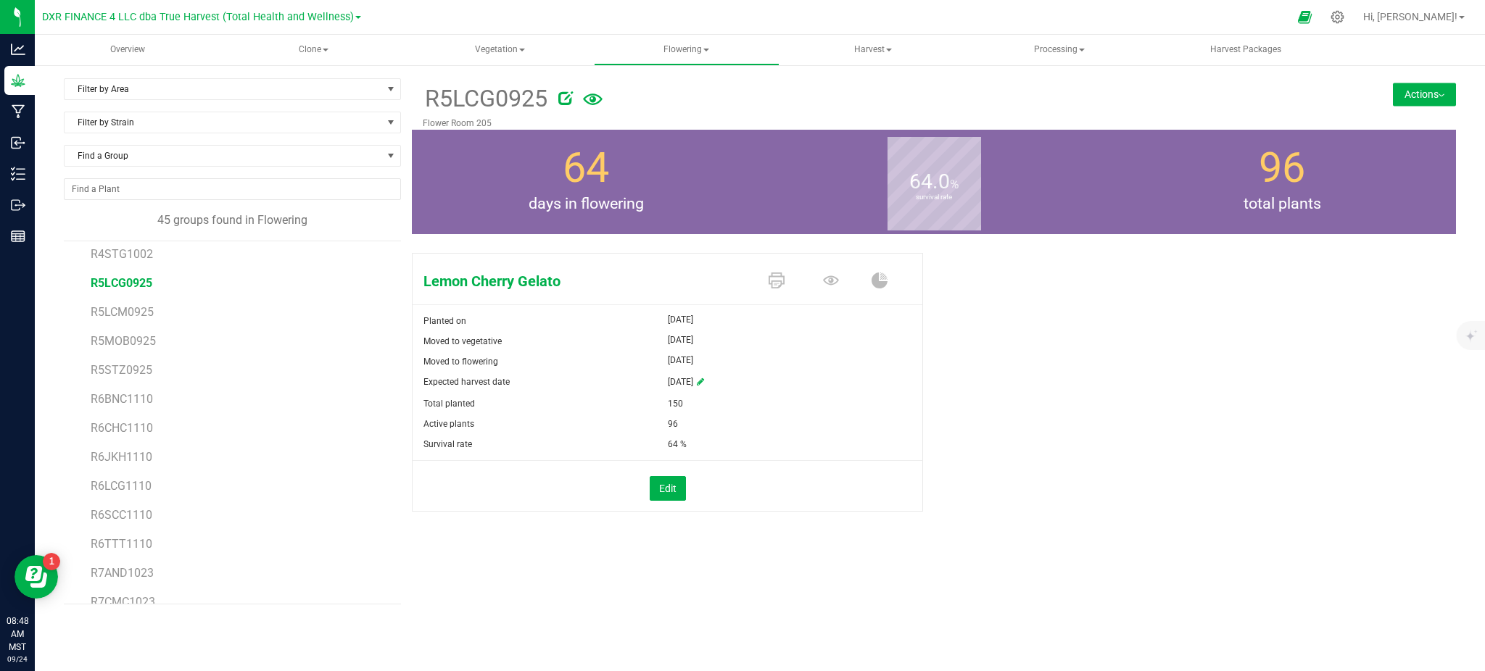
drag, startPoint x: 1413, startPoint y: 94, endPoint x: 1387, endPoint y: 113, distance: 32.2
click at [1413, 94] on button "Actions" at bounding box center [1423, 94] width 63 height 23
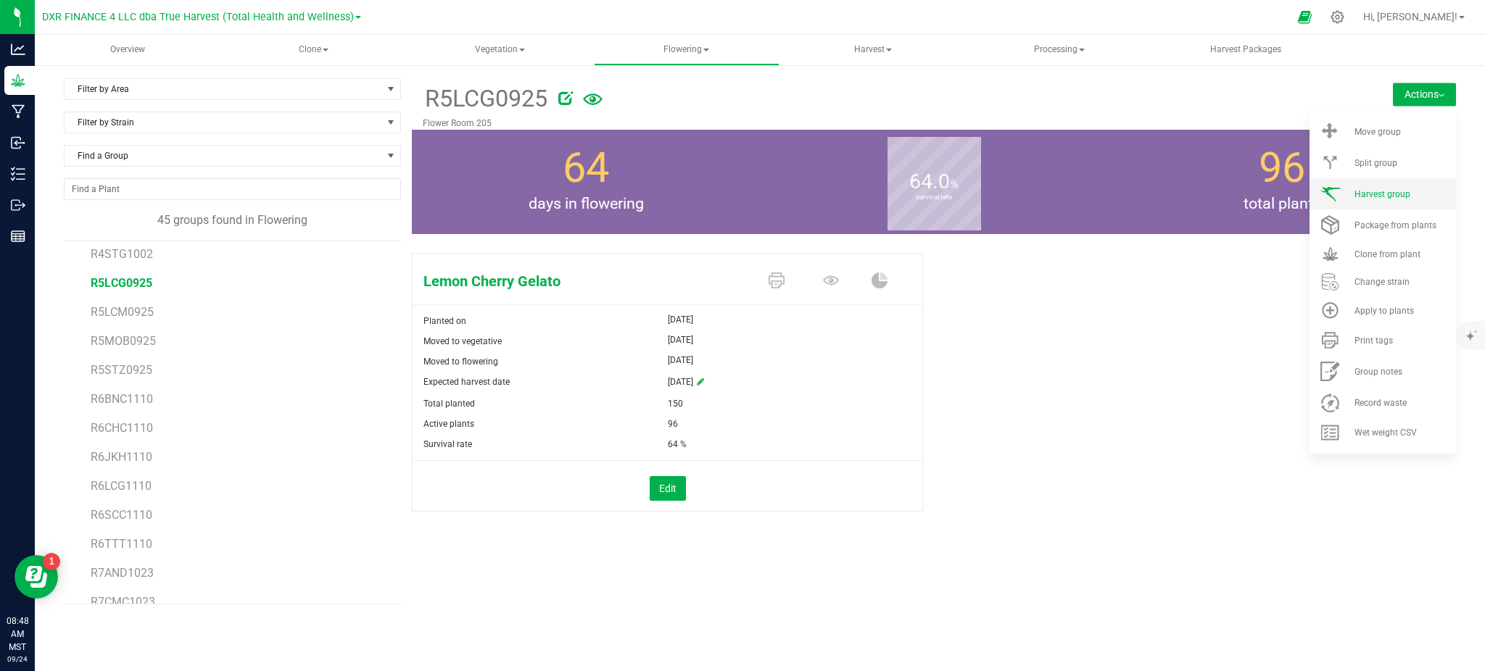
click at [1361, 186] on li "Harvest group" at bounding box center [1382, 193] width 146 height 31
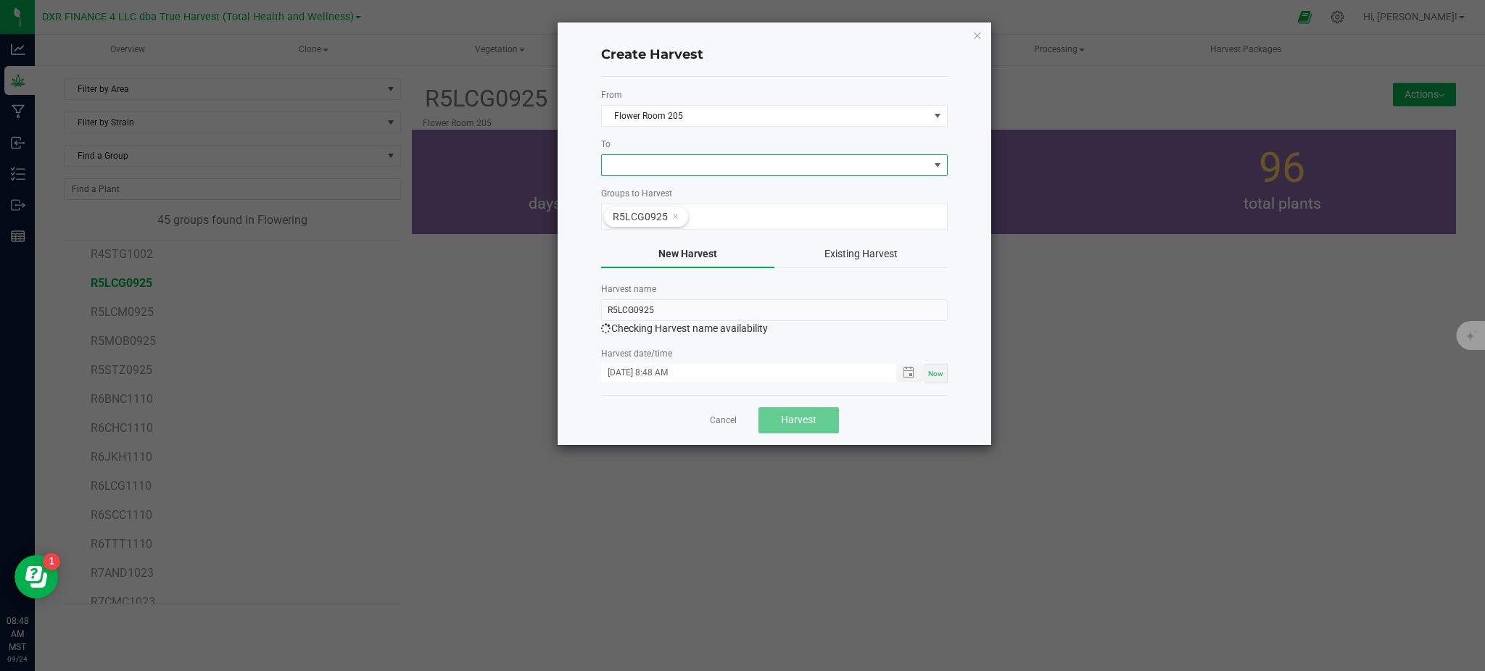
click at [807, 173] on span at bounding box center [765, 165] width 327 height 20
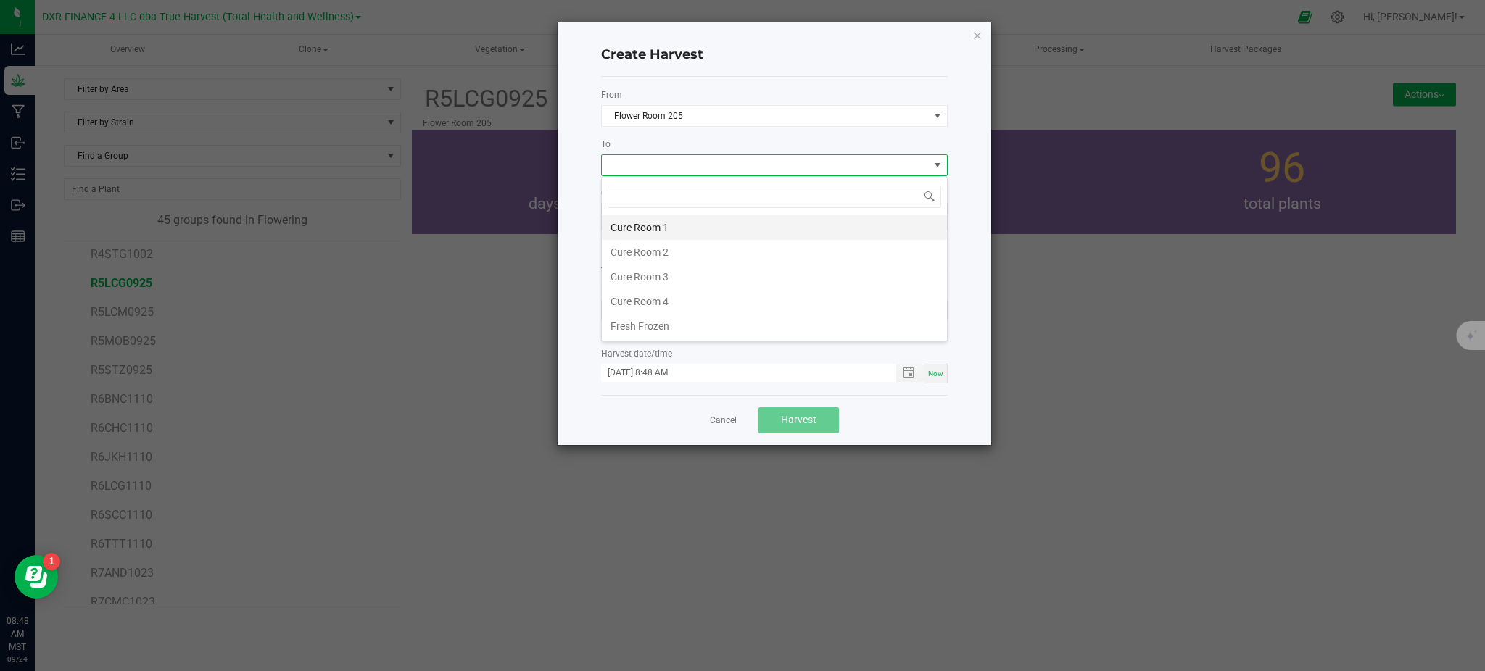
scroll to position [22, 346]
click at [689, 228] on li "Cure Room 1" at bounding box center [774, 227] width 345 height 25
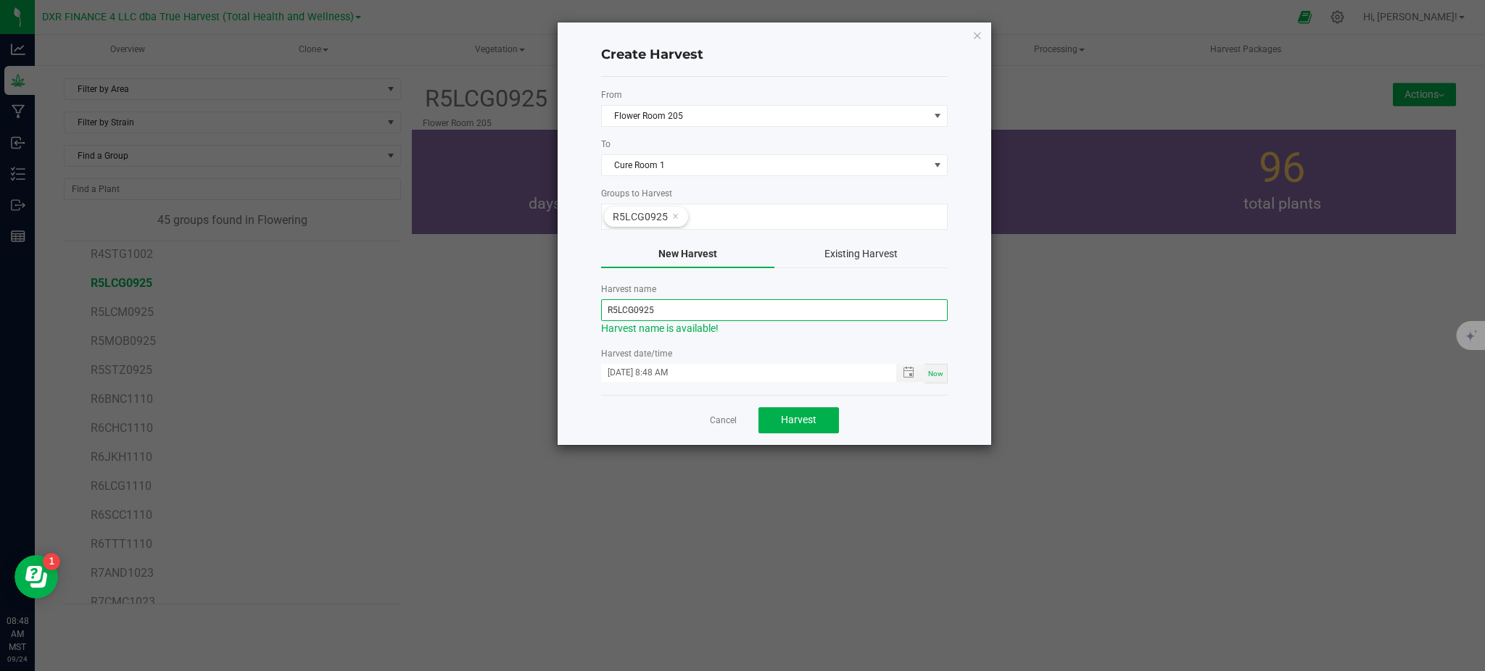
click at [622, 302] on input "R5LCG0925" at bounding box center [774, 310] width 346 height 22
drag, startPoint x: 616, startPoint y: 307, endPoint x: 558, endPoint y: 308, distance: 58.0
click at [559, 308] on div "Create Harvest From Flower Room 205 To Cure Room 1 Groups to Harvest R5LCG0925 …" at bounding box center [773, 233] width 433 height 423
drag, startPoint x: 702, startPoint y: 312, endPoint x: 621, endPoint y: 306, distance: 80.7
click at [621, 306] on input "LCG0925" at bounding box center [774, 310] width 346 height 22
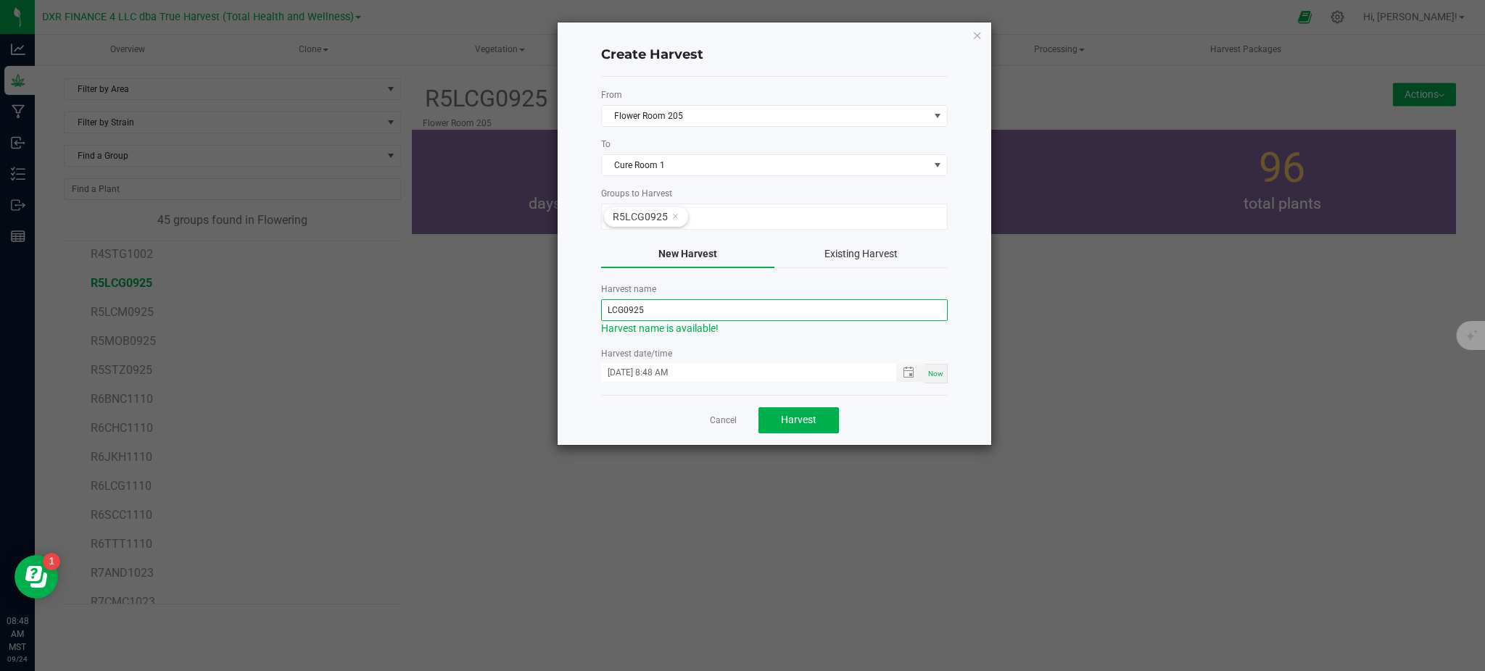
paste input "250923"
type input "LCG250923"
drag, startPoint x: 934, startPoint y: 421, endPoint x: 911, endPoint y: 395, distance: 34.4
click at [929, 416] on div "Cancel Harvest" at bounding box center [774, 420] width 346 height 50
click at [909, 377] on span "Toggle popup" at bounding box center [908, 373] width 12 height 12
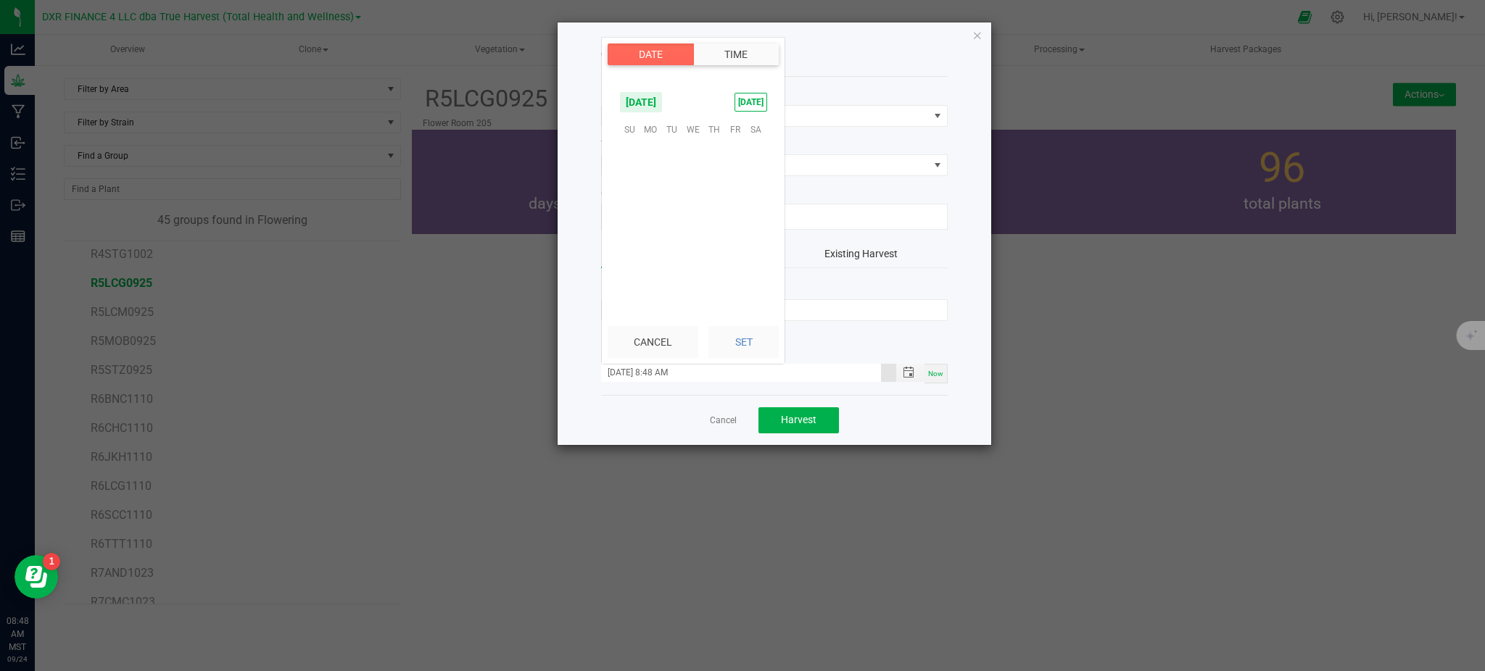
scroll to position [945, 0]
drag, startPoint x: 670, startPoint y: 217, endPoint x: 694, endPoint y: 242, distance: 34.9
click at [670, 217] on span "23" at bounding box center [671, 219] width 21 height 22
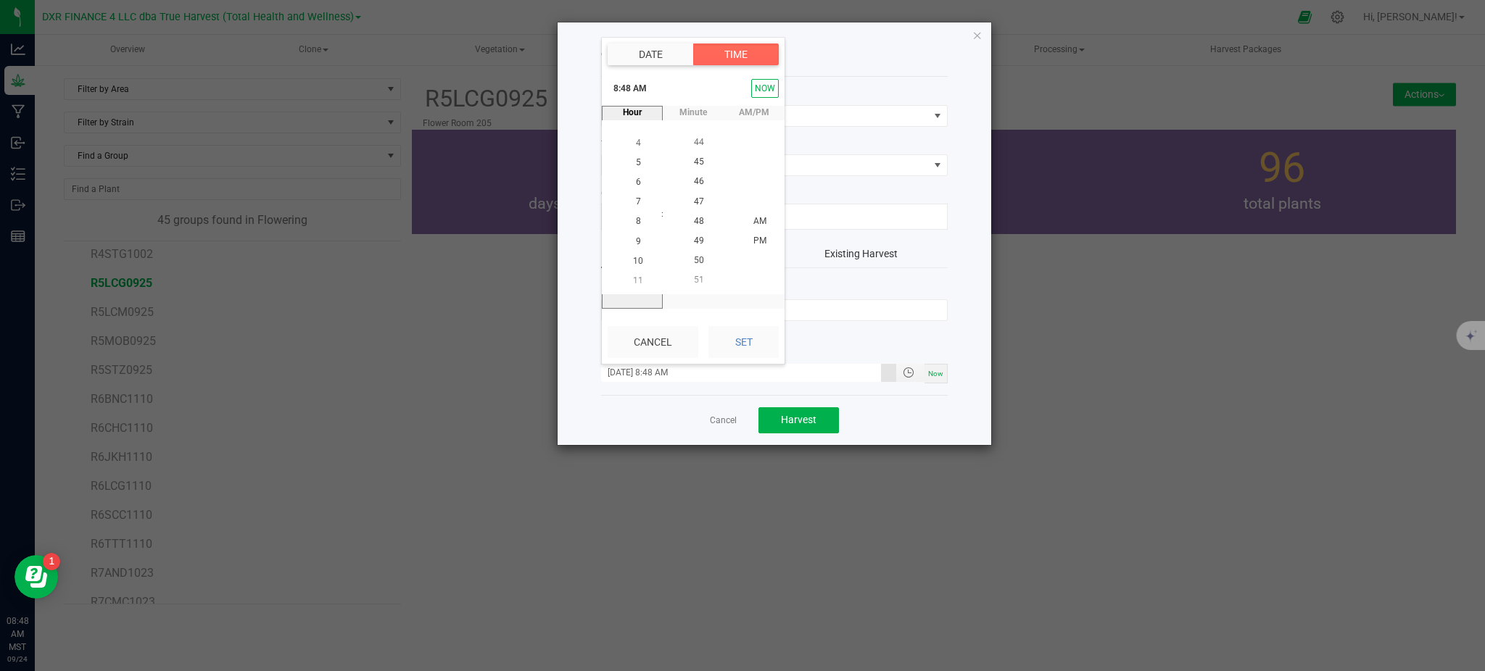
click at [729, 345] on button "Set" at bounding box center [743, 342] width 70 height 32
type input "[DATE] 8:48 AM"
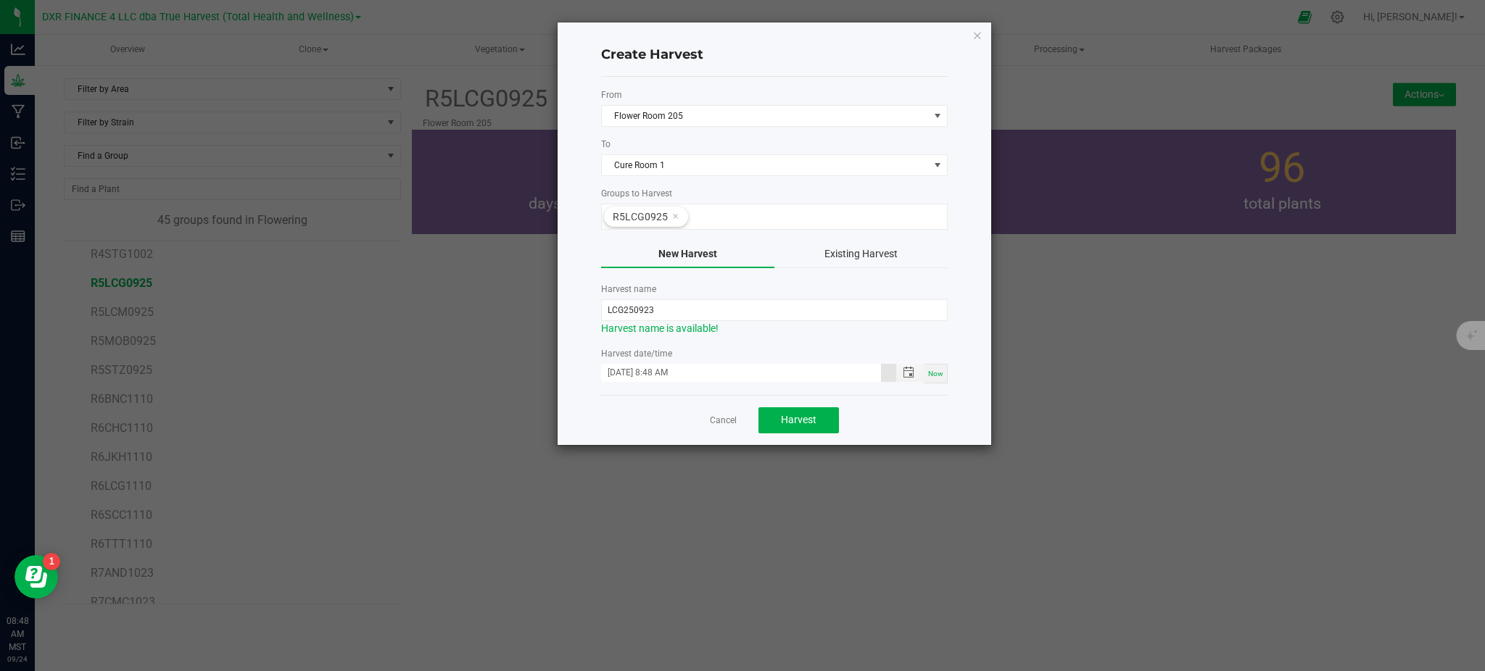
click at [903, 431] on div "Cancel Harvest" at bounding box center [774, 420] width 346 height 50
click at [778, 418] on button "Harvest" at bounding box center [798, 420] width 80 height 26
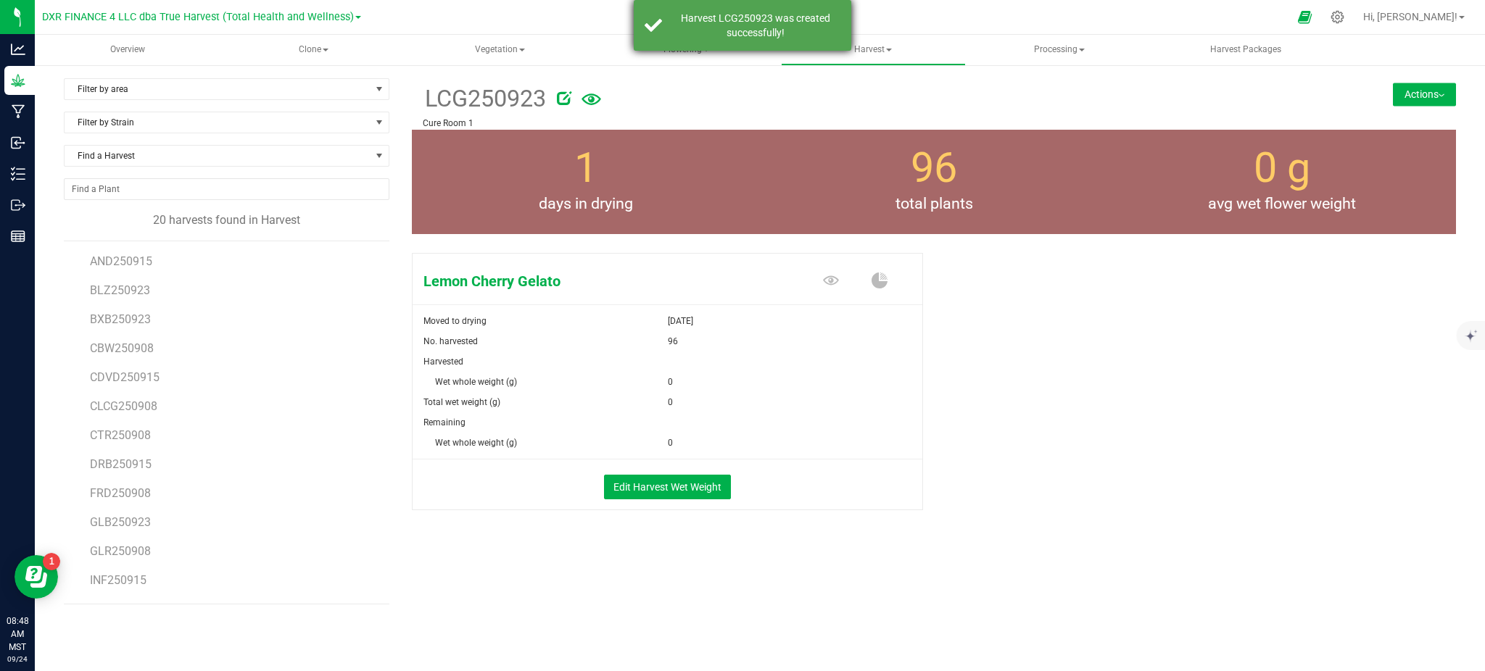
click at [701, 23] on div "Harvest LCG250923 was created successfully!" at bounding box center [755, 25] width 170 height 29
click at [676, 51] on span "Flowering" at bounding box center [685, 50] width 183 height 29
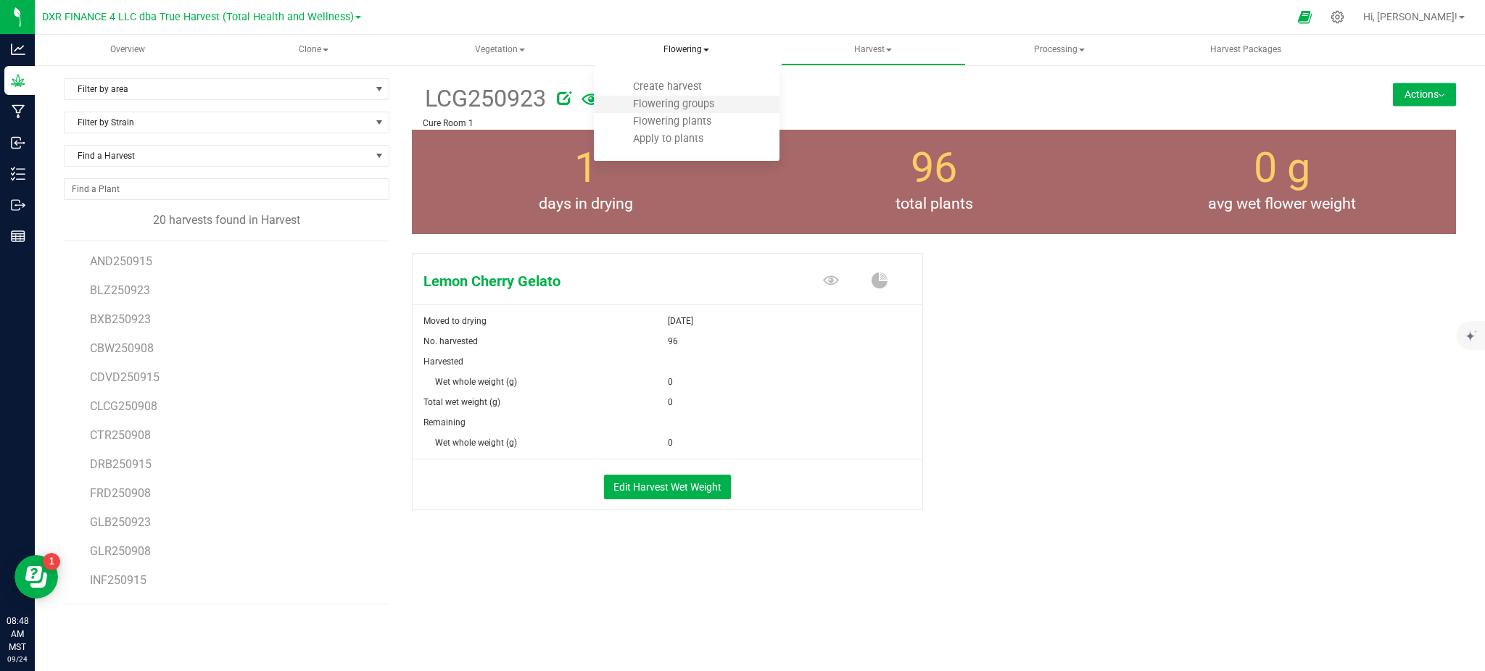
click at [684, 111] on li "Flowering groups" at bounding box center [686, 104] width 185 height 17
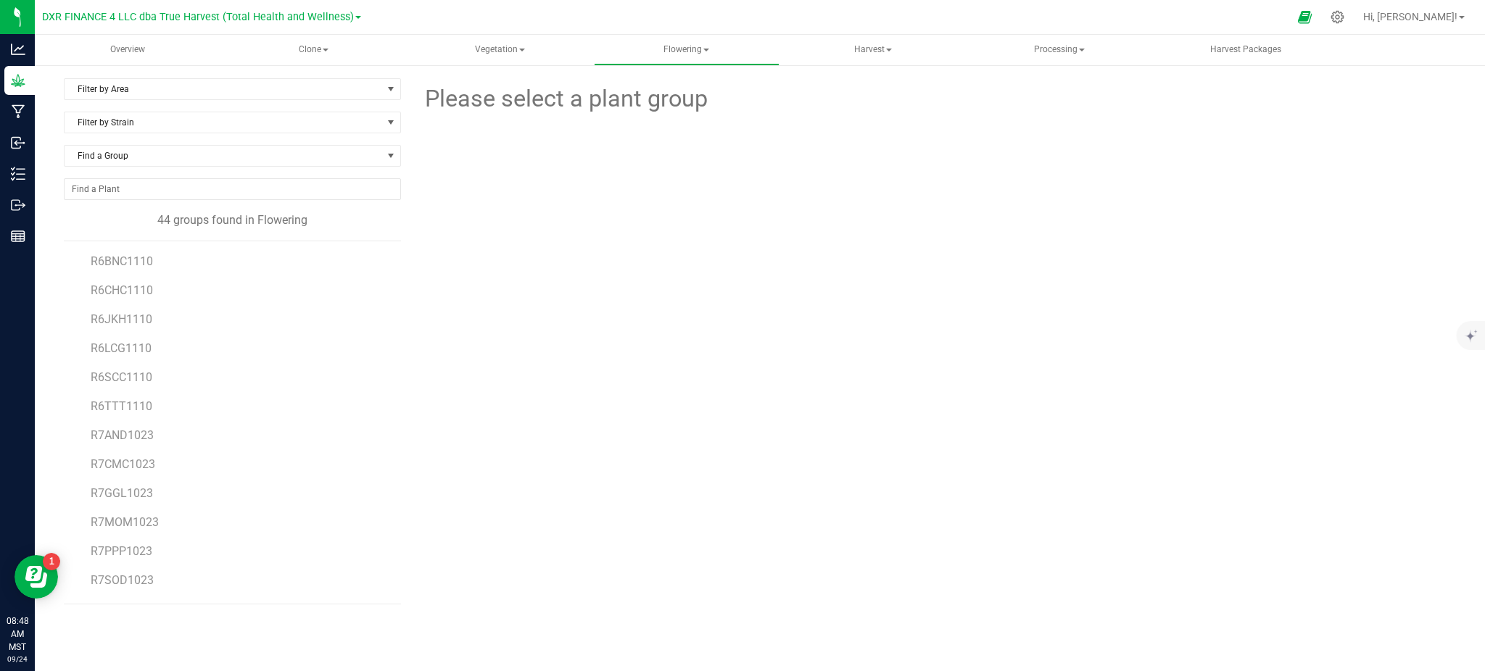
scroll to position [634, 0]
drag, startPoint x: 213, startPoint y: 542, endPoint x: 815, endPoint y: 461, distance: 607.1
click at [833, 461] on div "Please select a plant group" at bounding box center [934, 341] width 1044 height 526
click at [123, 433] on span "R5LCM0925" at bounding box center [123, 429] width 64 height 14
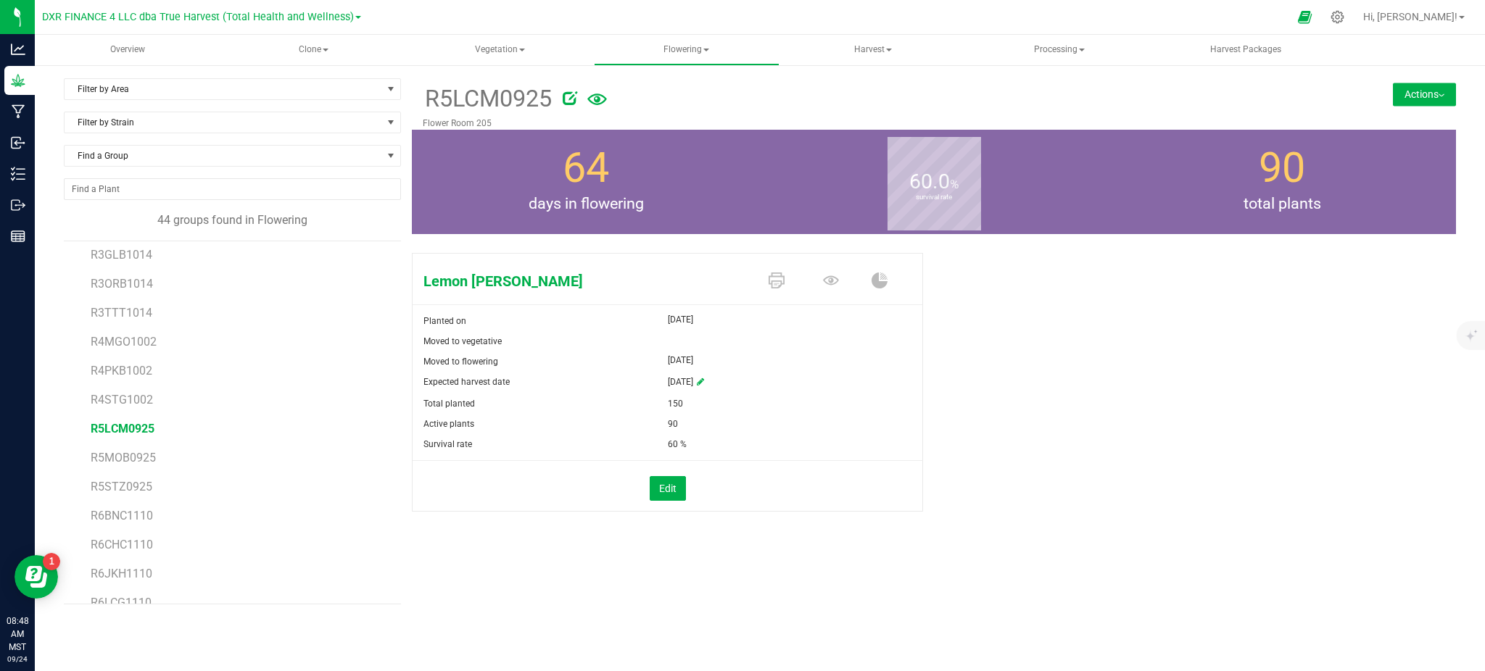
click at [1415, 92] on button "Actions" at bounding box center [1423, 94] width 63 height 23
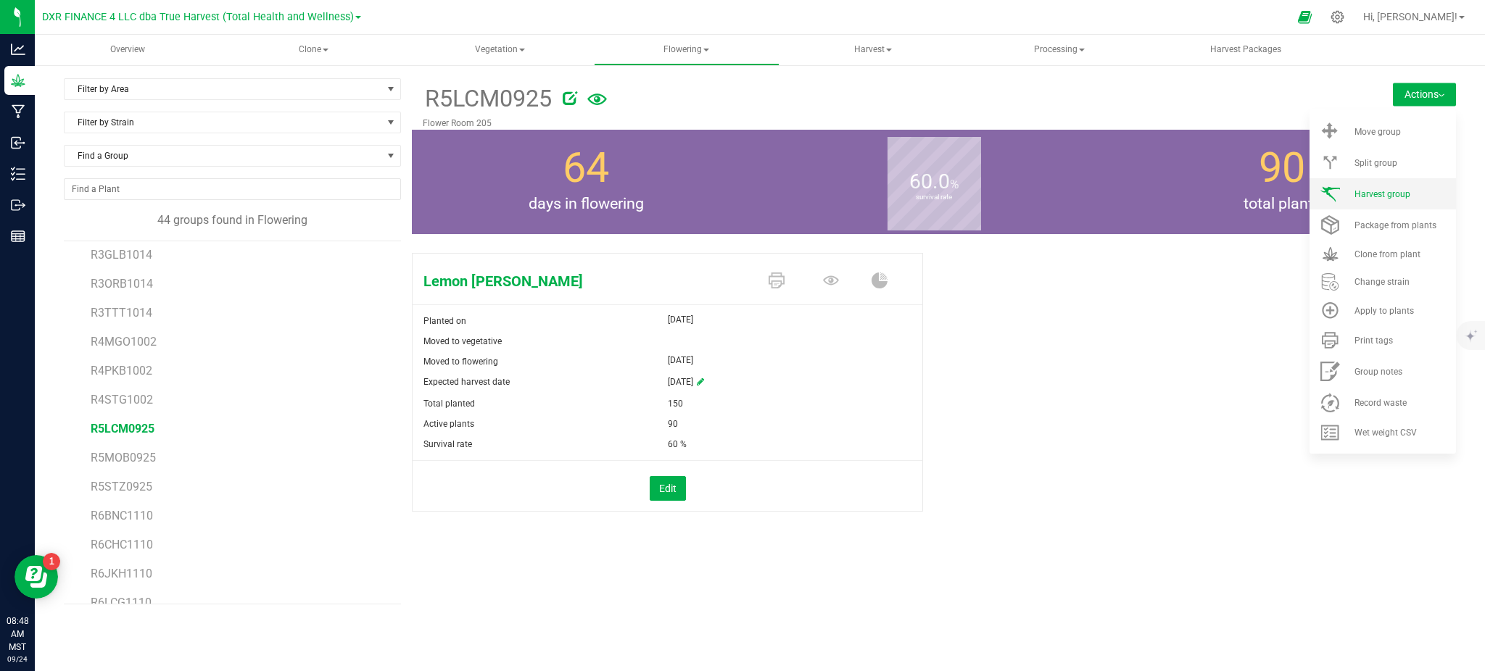
click at [1385, 194] on span "Harvest group" at bounding box center [1382, 194] width 56 height 10
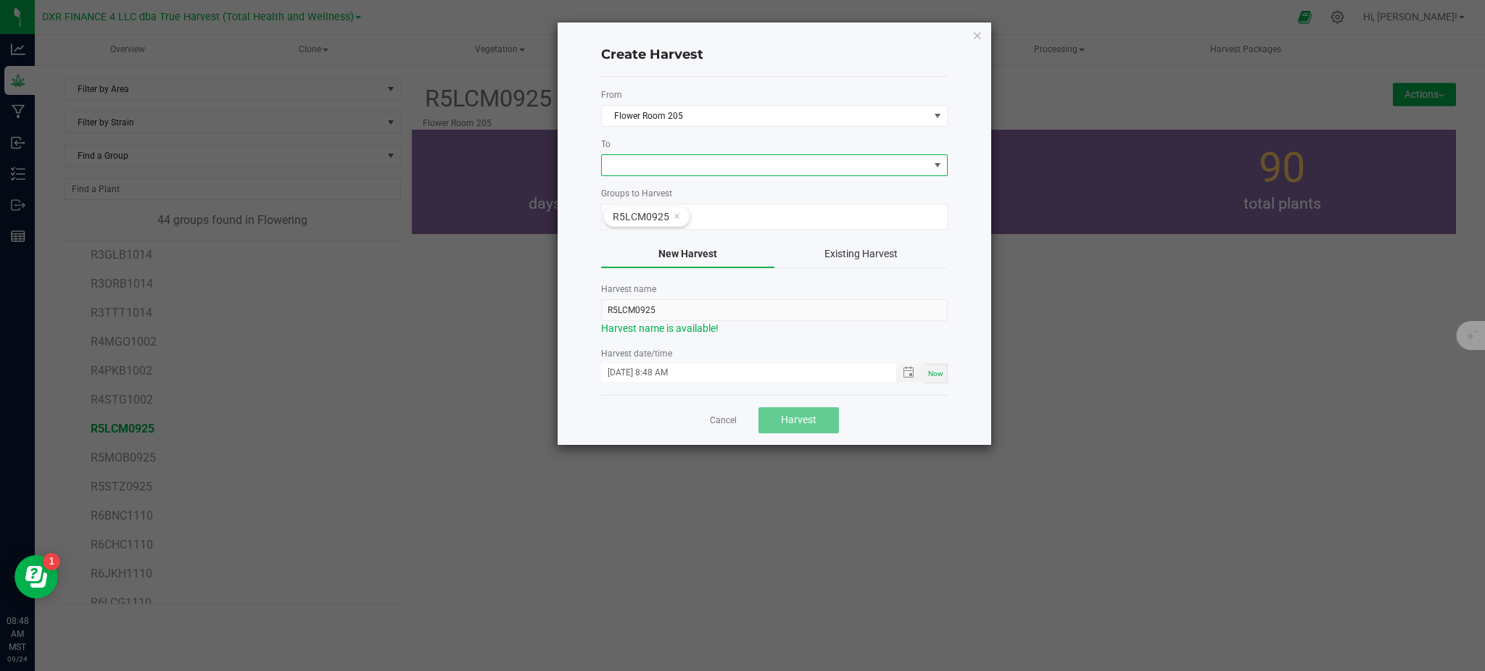
click at [629, 156] on span at bounding box center [765, 165] width 327 height 20
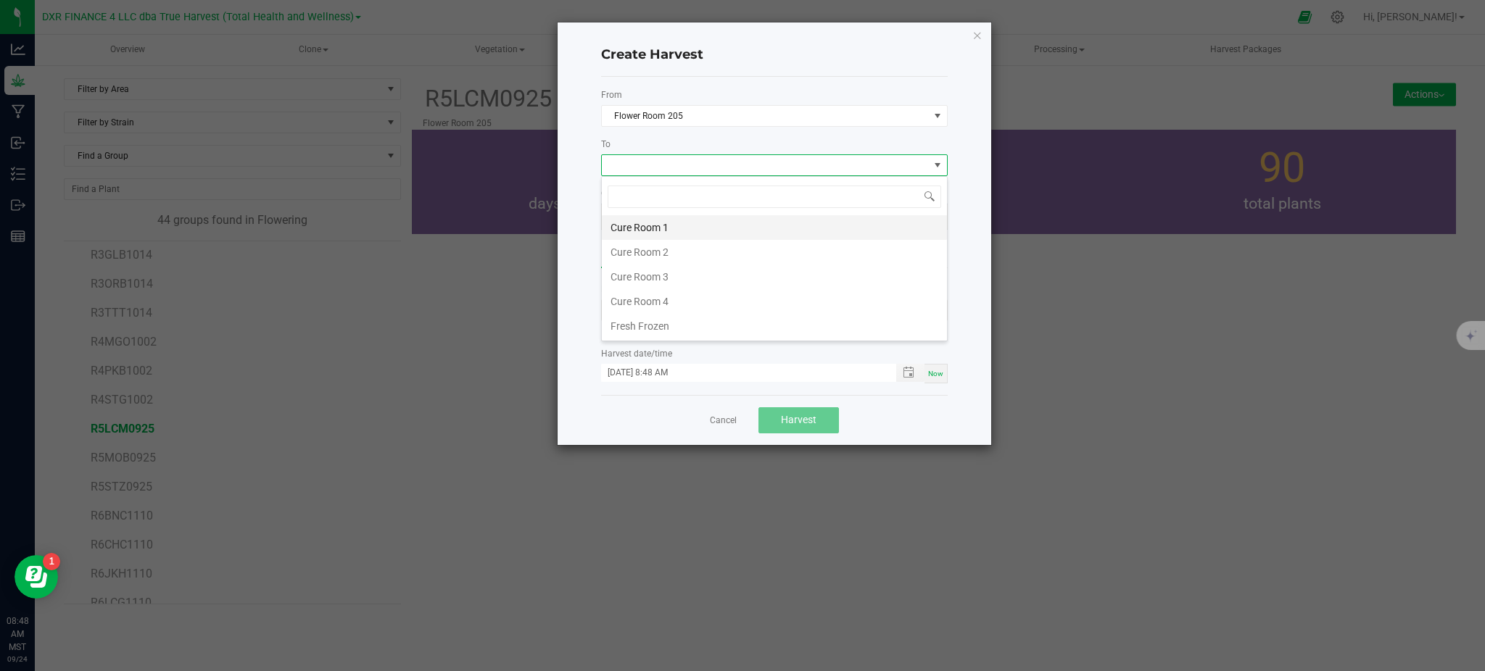
scroll to position [22, 346]
click at [658, 226] on li "Cure Room 1" at bounding box center [774, 227] width 345 height 25
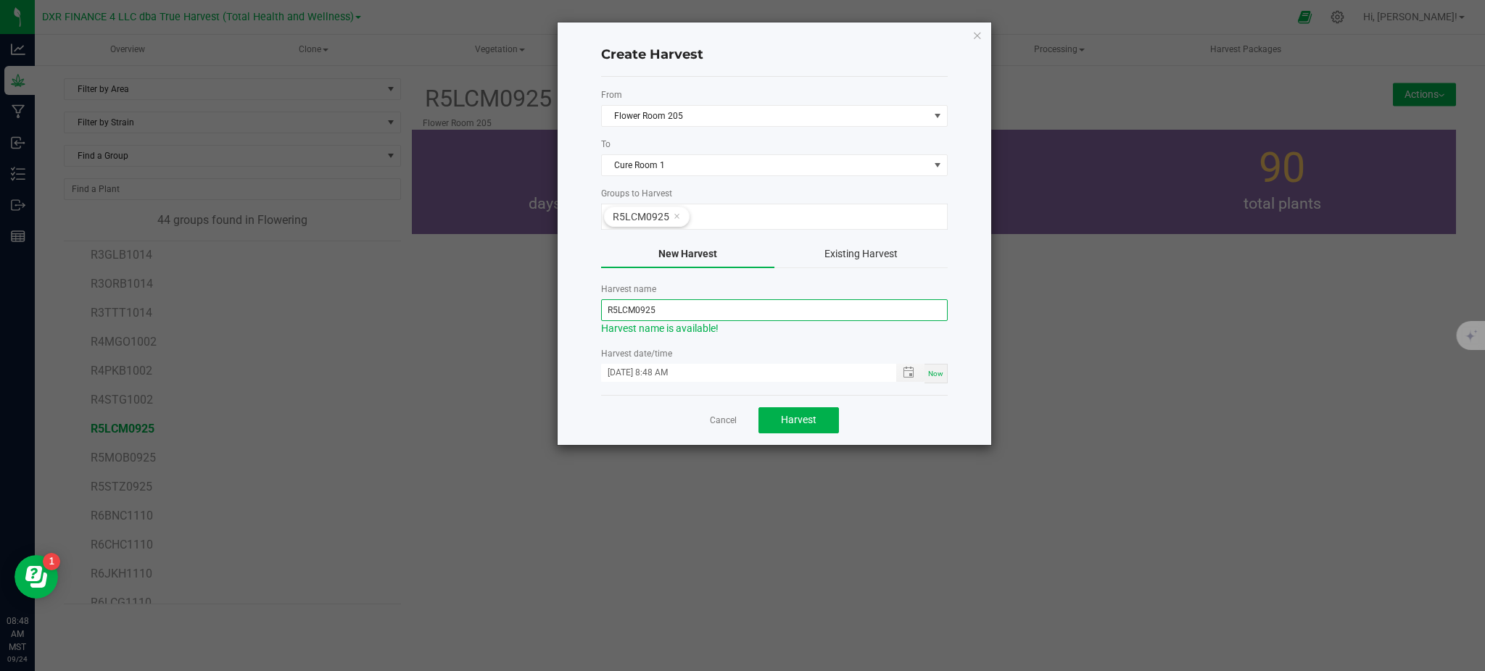
click at [615, 302] on input "R5LCM0925" at bounding box center [774, 310] width 346 height 22
drag, startPoint x: 618, startPoint y: 308, endPoint x: 586, endPoint y: 312, distance: 31.5
click at [586, 312] on div "Create Harvest From Flower Room 205 To Cure Room 1 Groups to Harvest R5LCM0925 …" at bounding box center [773, 233] width 433 height 423
drag, startPoint x: 667, startPoint y: 306, endPoint x: 626, endPoint y: 303, distance: 40.7
click at [626, 303] on input "LCM0925" at bounding box center [774, 310] width 346 height 22
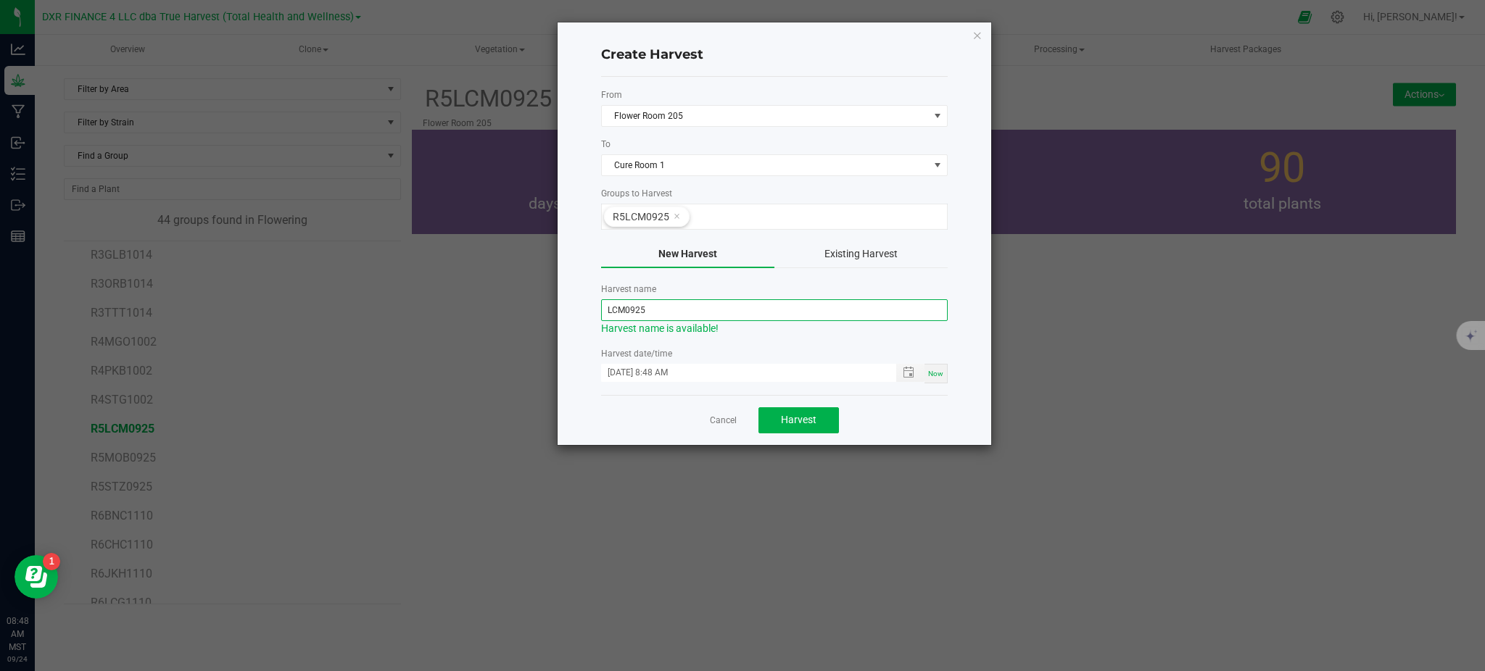
paste input "250923"
type input "LCM250923"
click at [894, 406] on div "Cancel Harvest" at bounding box center [774, 420] width 346 height 50
drag, startPoint x: 900, startPoint y: 370, endPoint x: 865, endPoint y: 365, distance: 35.2
click at [900, 371] on span "Toggle popup" at bounding box center [908, 373] width 25 height 12
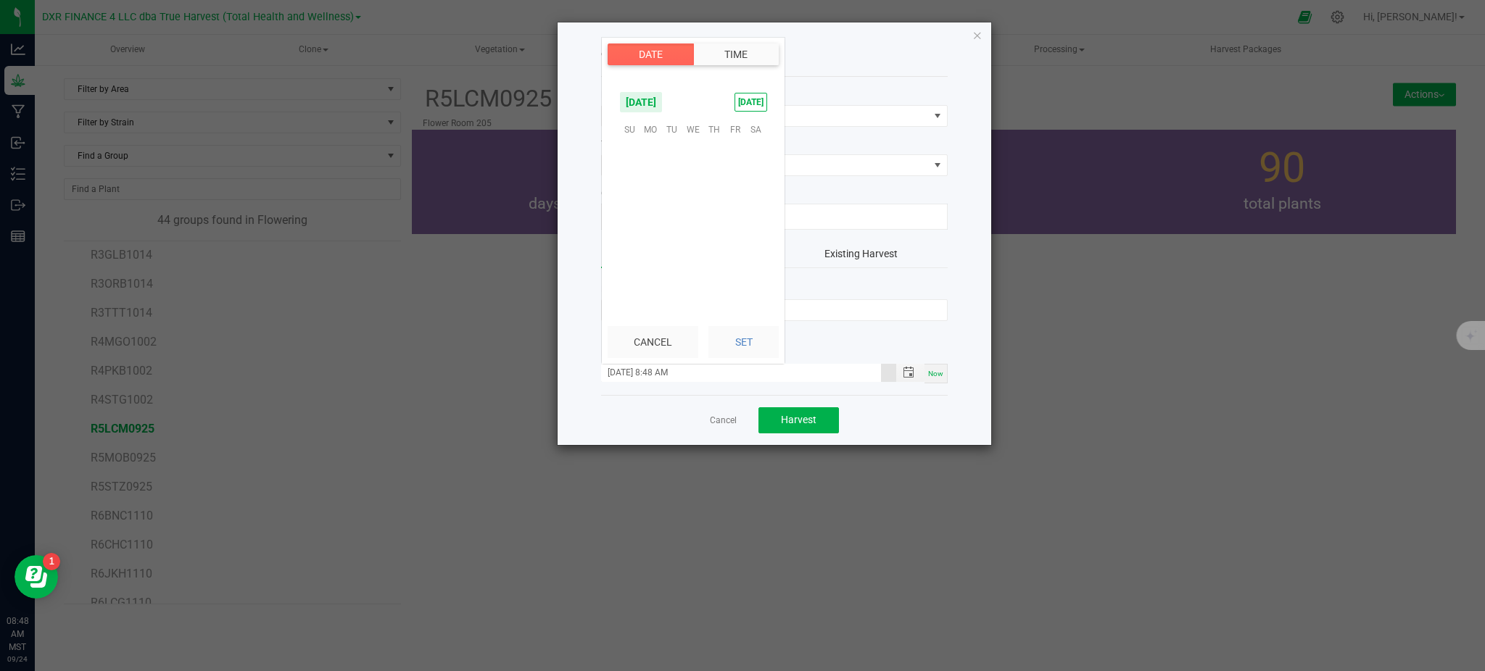
scroll to position [945, 0]
click at [676, 219] on span "23" at bounding box center [671, 219] width 21 height 22
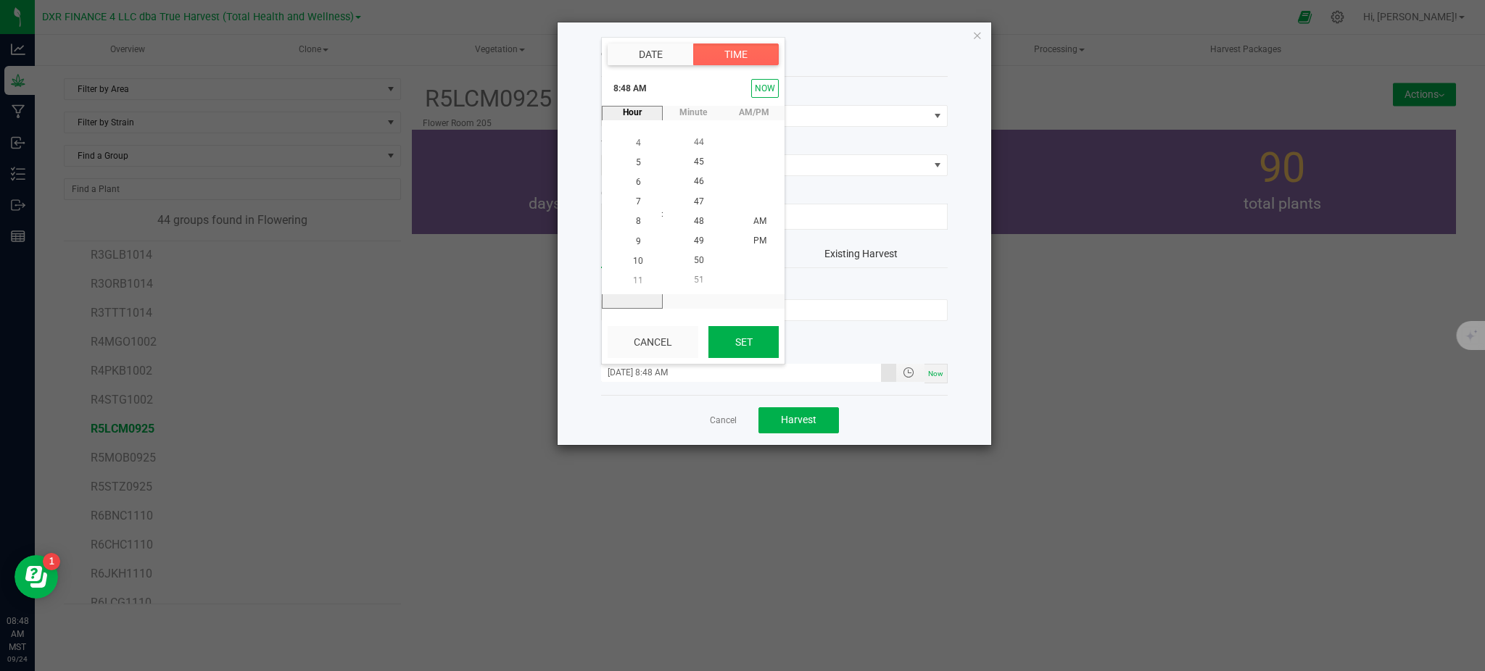
click at [746, 330] on button "Set" at bounding box center [743, 342] width 70 height 32
type input "[DATE] 8:48 AM"
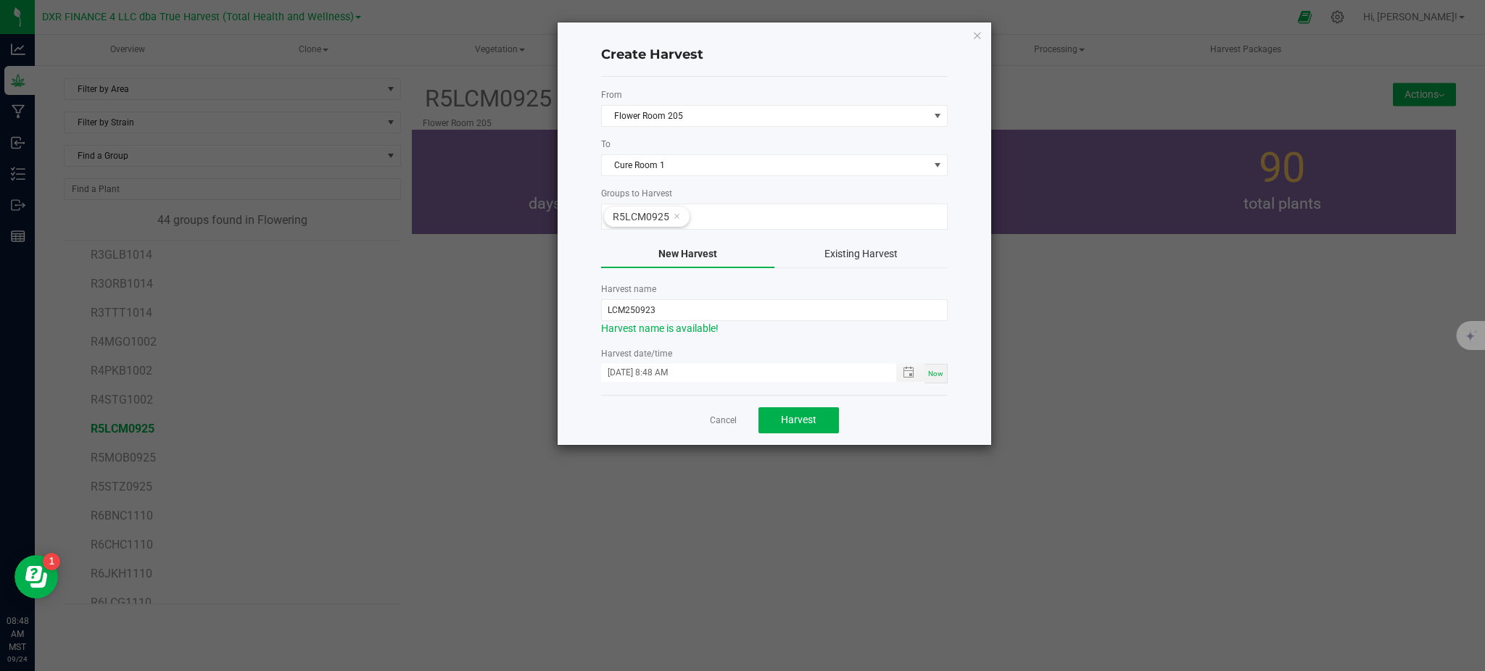
drag, startPoint x: 894, startPoint y: 419, endPoint x: 728, endPoint y: 394, distance: 167.1
click at [894, 418] on div "Cancel Harvest" at bounding box center [774, 420] width 346 height 50
click at [792, 416] on span "Harvest" at bounding box center [799, 420] width 36 height 12
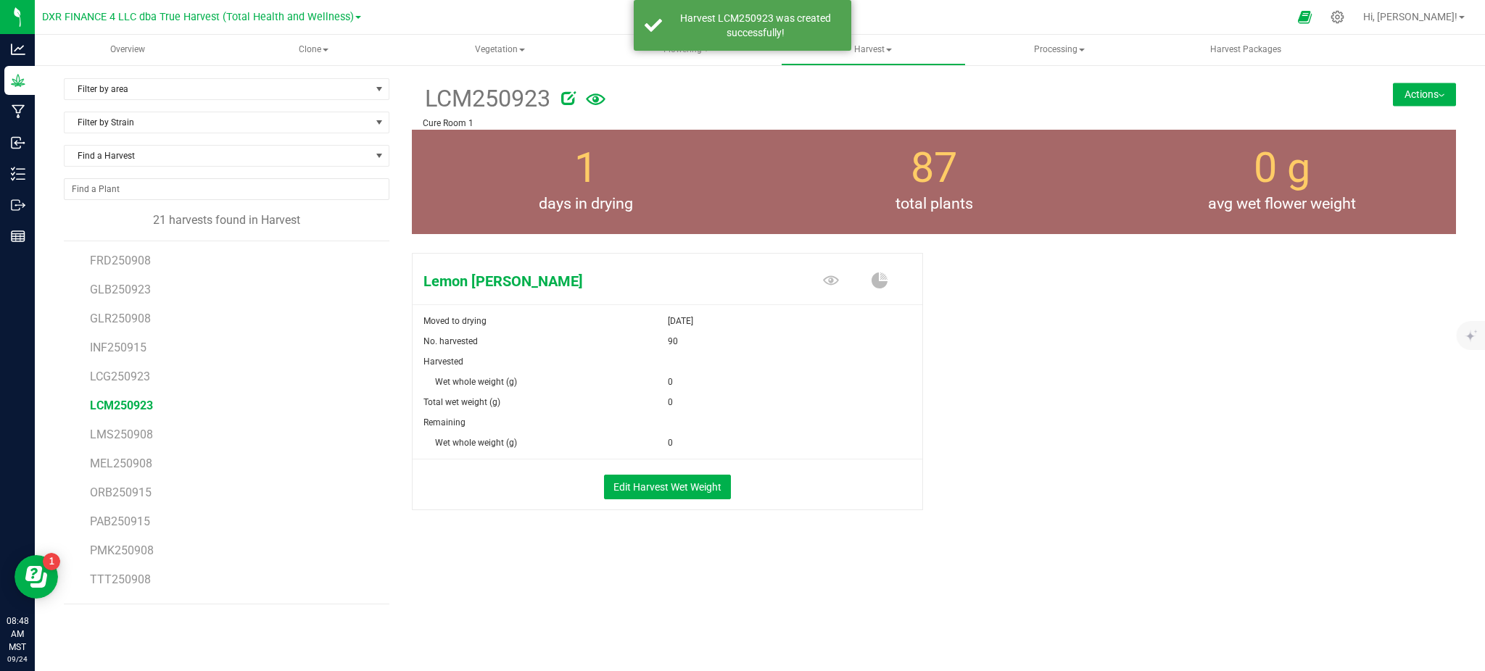
scroll to position [257, 0]
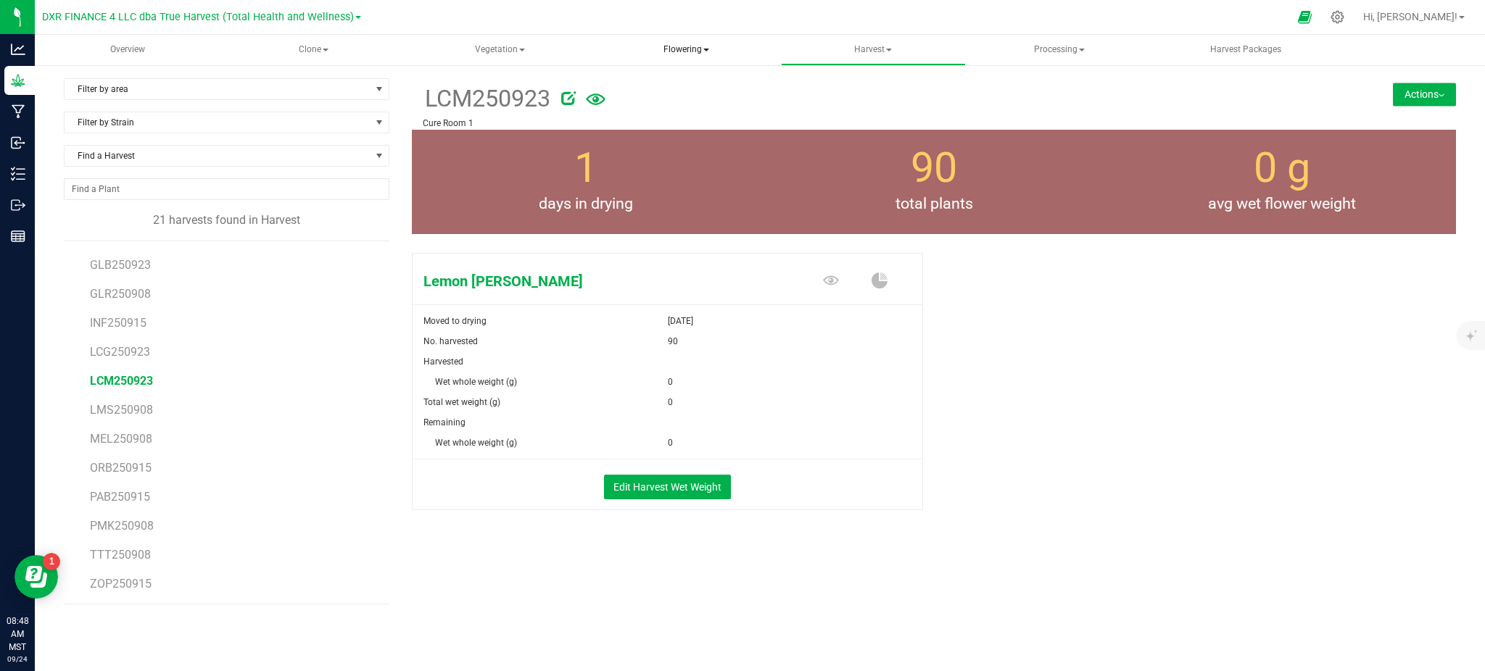
click at [689, 43] on span "Flowering" at bounding box center [685, 50] width 183 height 29
click at [700, 103] on span "Flowering groups" at bounding box center [673, 104] width 120 height 12
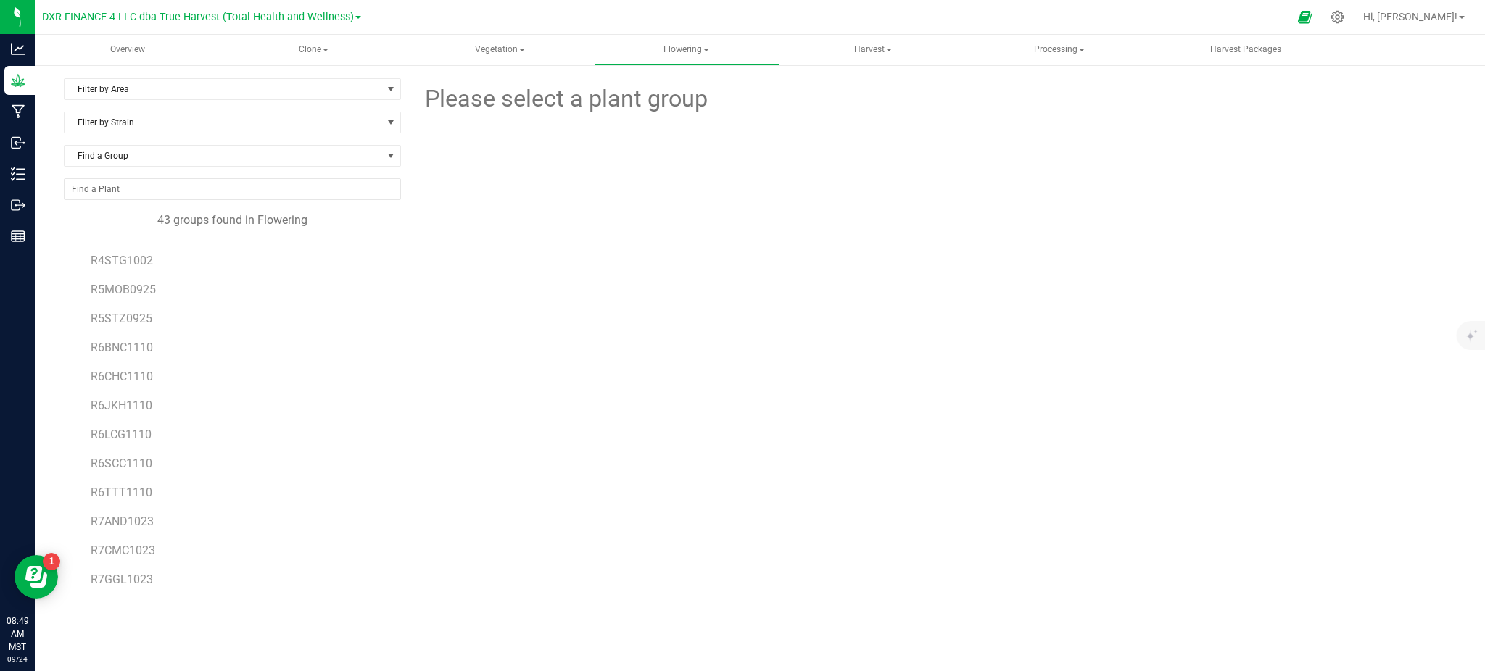
scroll to position [508, 0]
click at [136, 360] on span "R5MOB0925" at bounding box center [123, 362] width 65 height 14
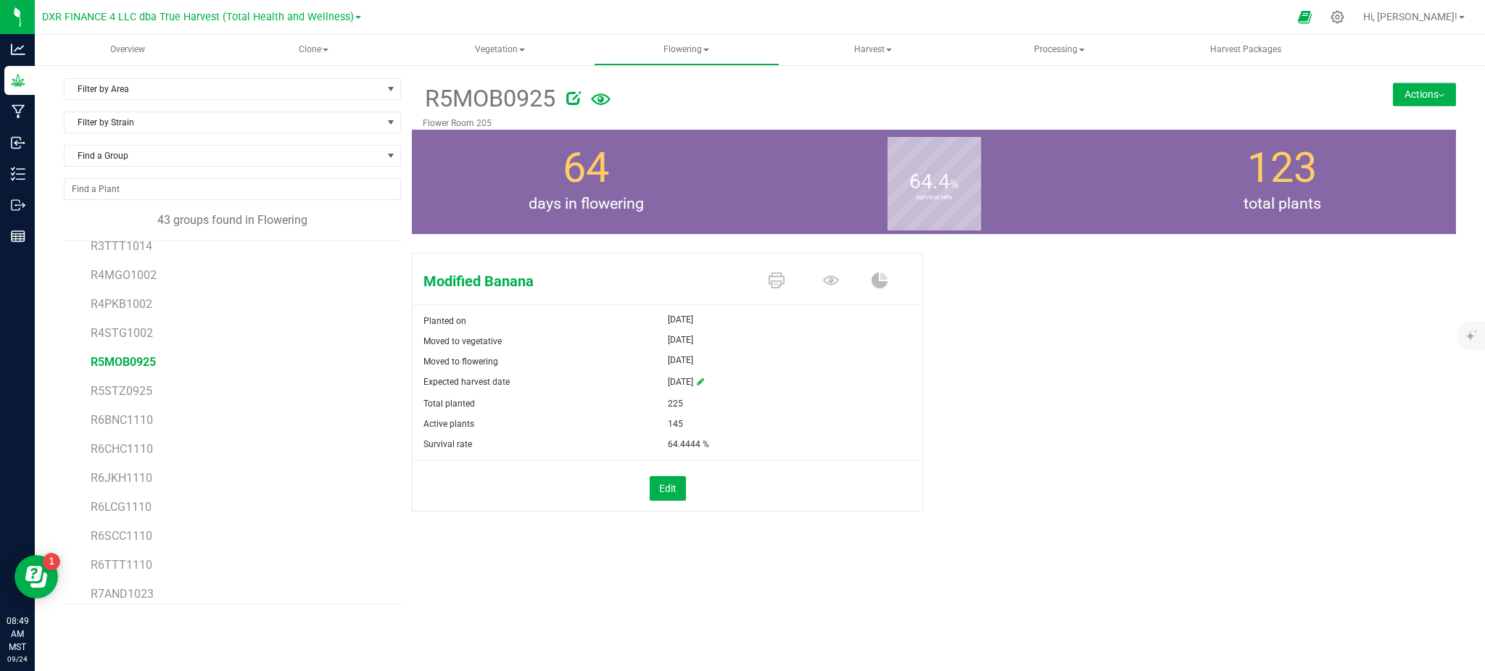
click at [1408, 96] on button "Actions" at bounding box center [1423, 94] width 63 height 23
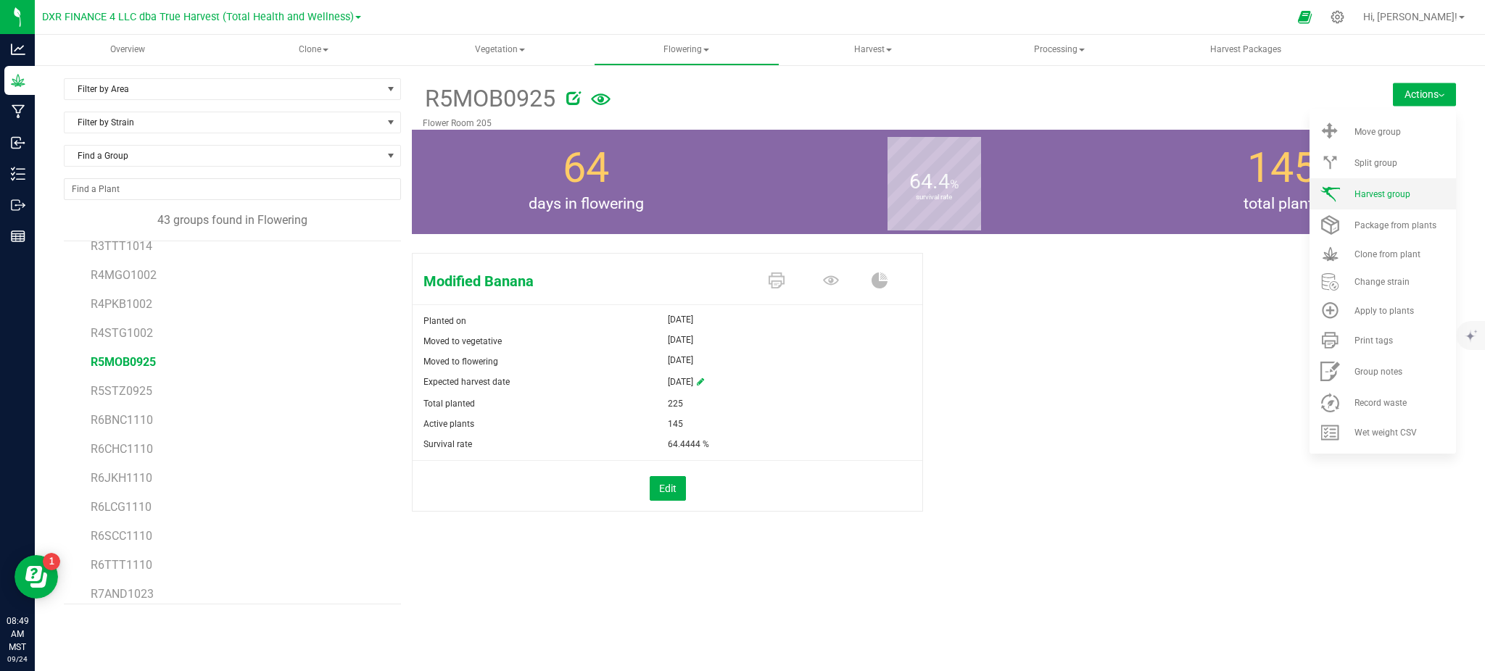
click at [1384, 192] on span "Harvest group" at bounding box center [1382, 194] width 56 height 10
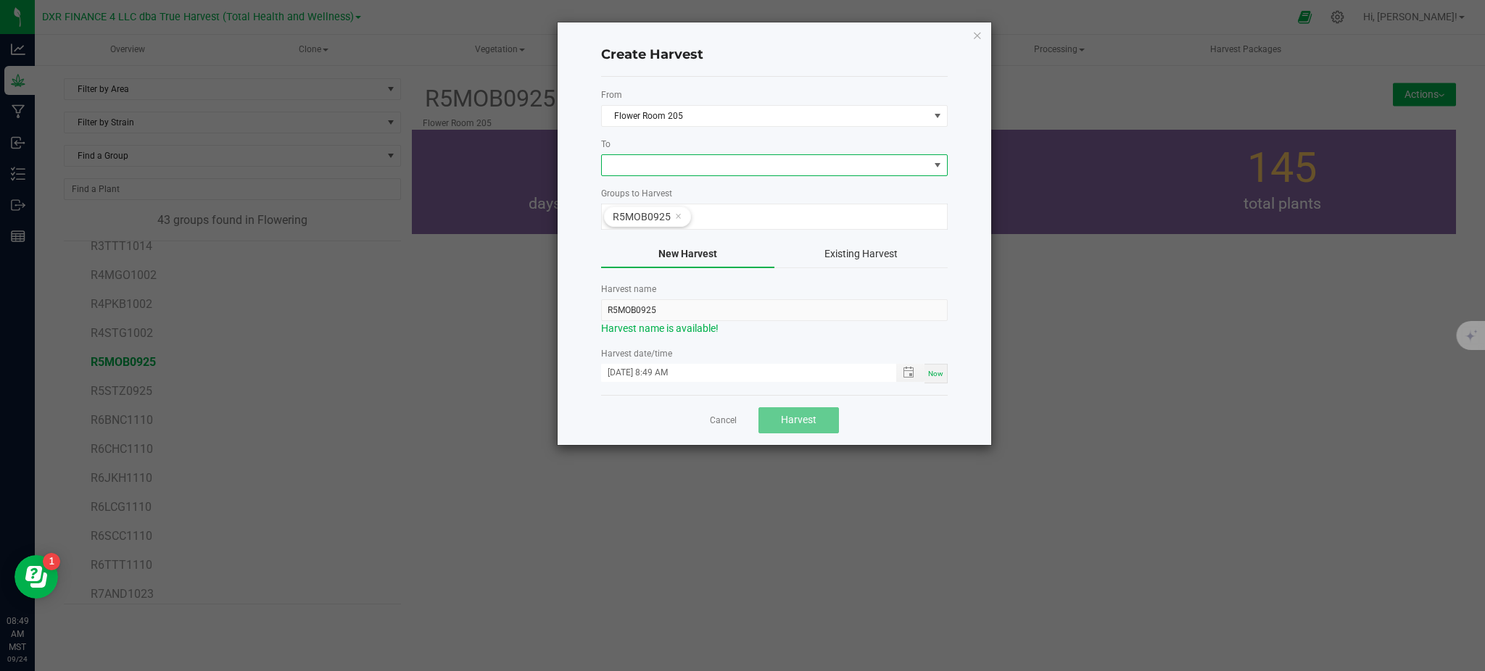
click at [638, 170] on span at bounding box center [765, 165] width 327 height 20
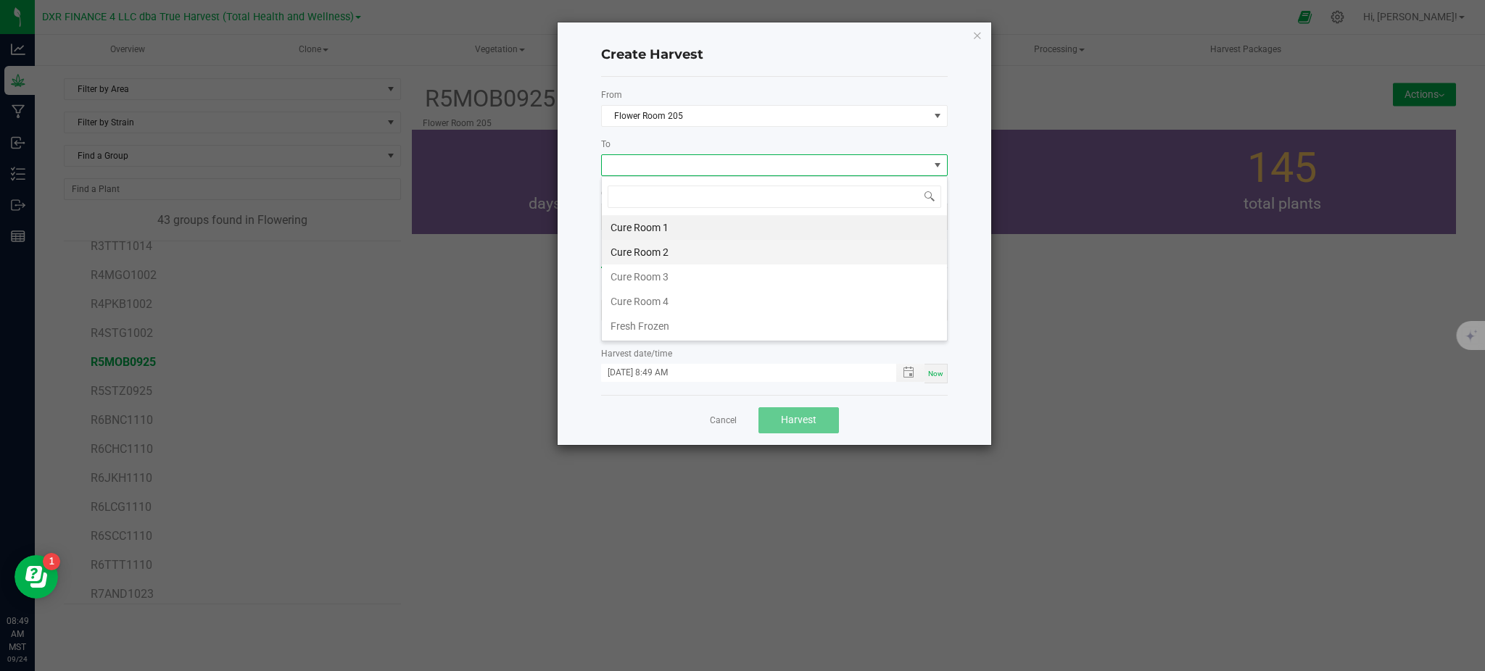
scroll to position [22, 346]
click at [642, 248] on li "Cure Room 2" at bounding box center [774, 252] width 345 height 25
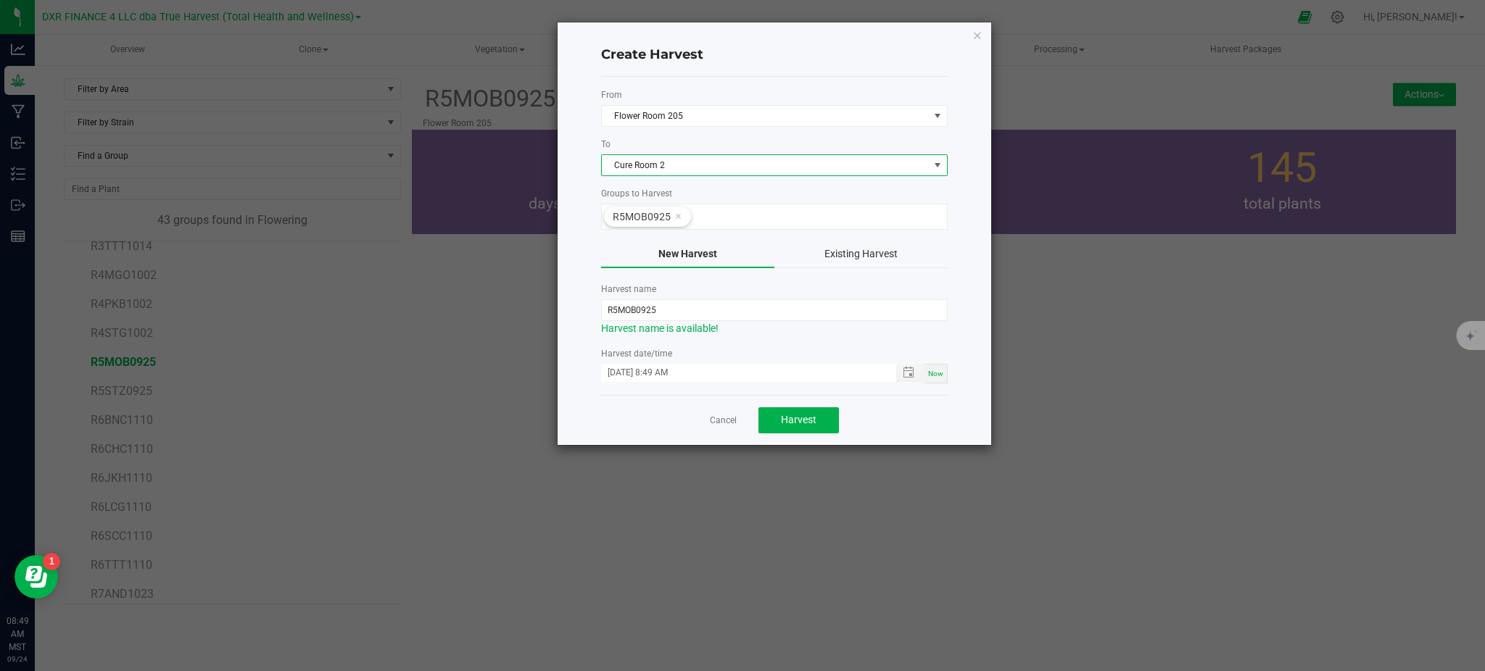
click at [691, 165] on span "Cure Room 2" at bounding box center [765, 165] width 327 height 20
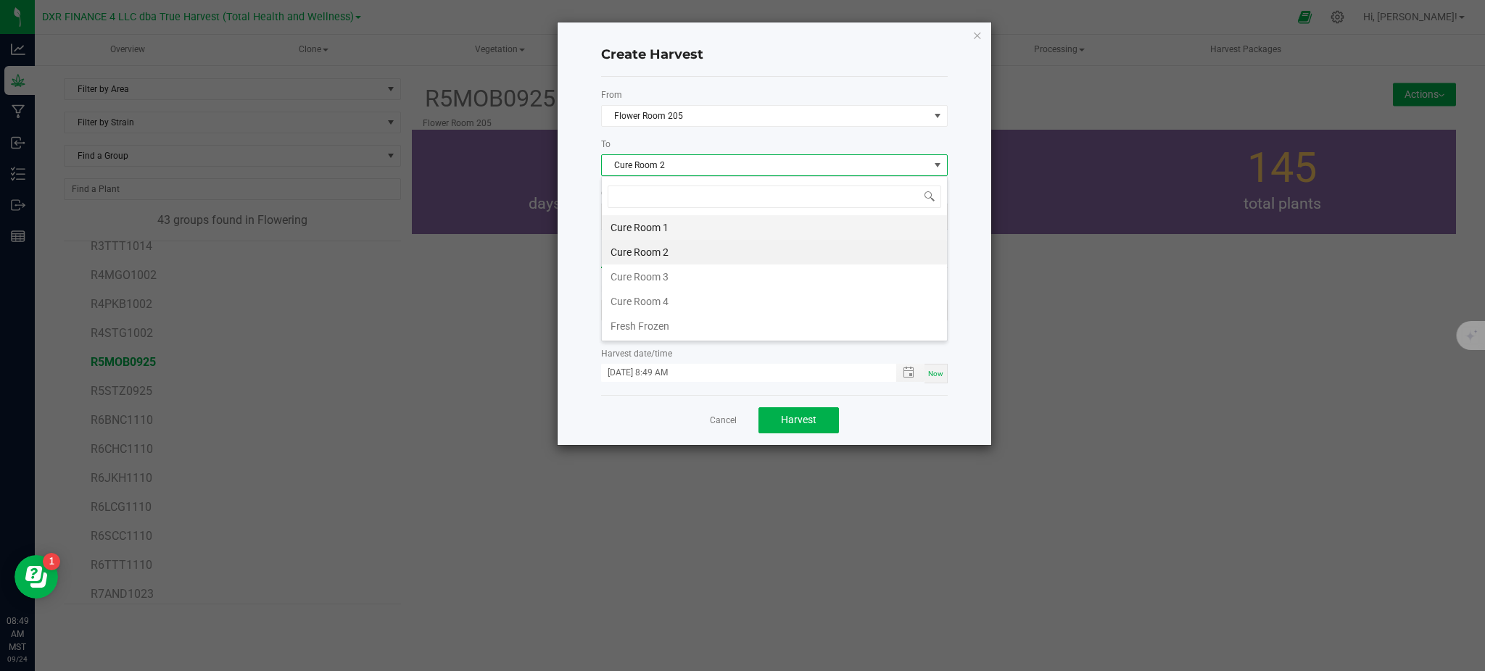
click at [639, 222] on li "Cure Room 1" at bounding box center [774, 227] width 345 height 25
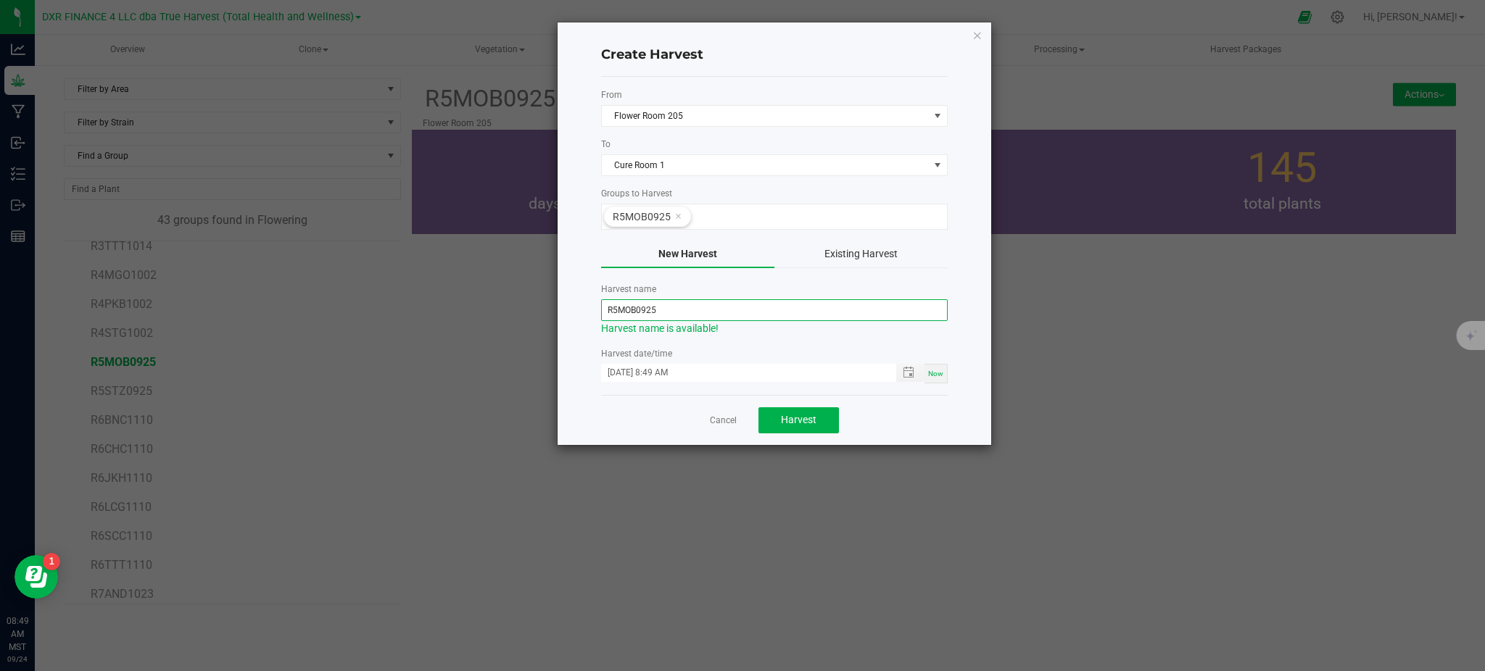
drag, startPoint x: 616, startPoint y: 311, endPoint x: 588, endPoint y: 311, distance: 28.3
click at [589, 311] on div "Create Harvest From Flower Room 205 To Cure Room 1 Groups to Harvest R5MOB0925 …" at bounding box center [773, 233] width 433 height 423
click at [723, 307] on input "MOB0925" at bounding box center [774, 310] width 346 height 22
drag, startPoint x: 689, startPoint y: 313, endPoint x: 624, endPoint y: 309, distance: 65.4
click at [624, 309] on input "MOB0925" at bounding box center [774, 310] width 346 height 22
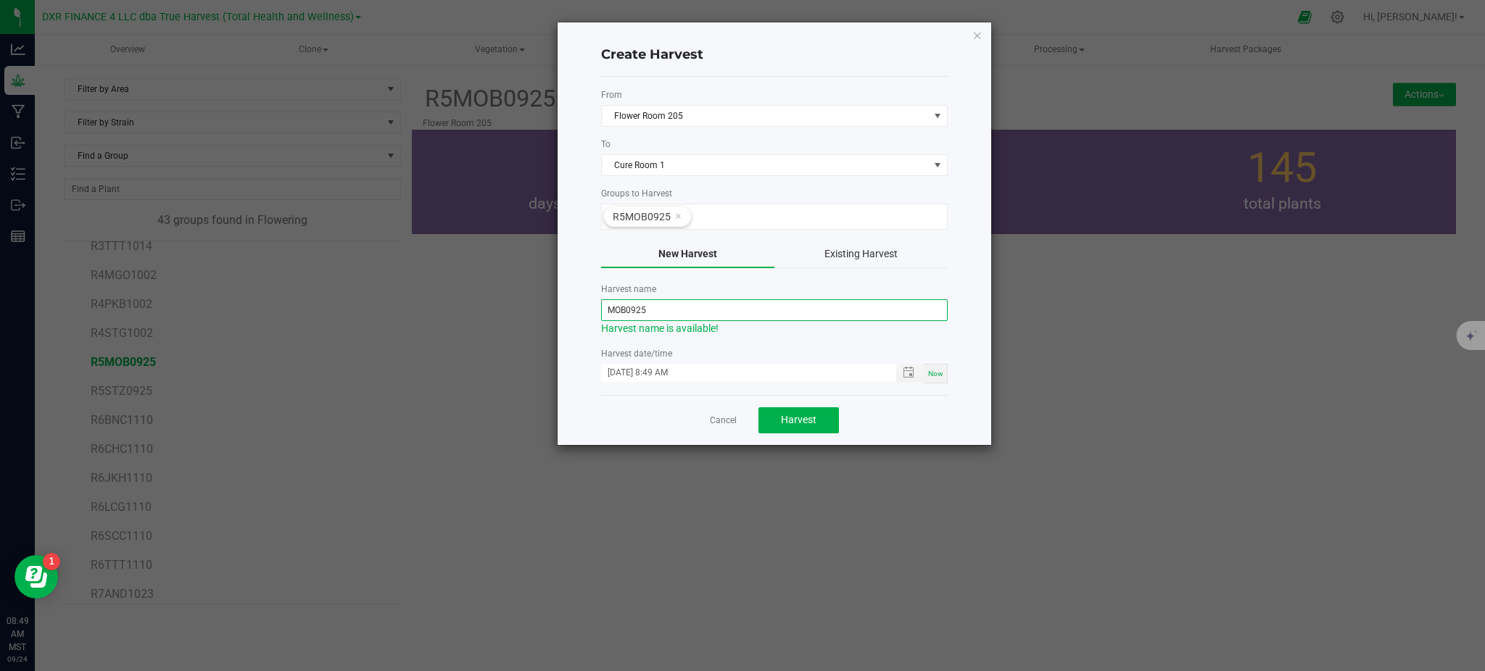
paste input "250923"
type input "MOB250923"
drag, startPoint x: 901, startPoint y: 428, endPoint x: 933, endPoint y: 392, distance: 48.3
click at [908, 423] on div "Cancel Harvest" at bounding box center [774, 420] width 346 height 50
click at [907, 378] on span "Toggle popup" at bounding box center [908, 373] width 12 height 12
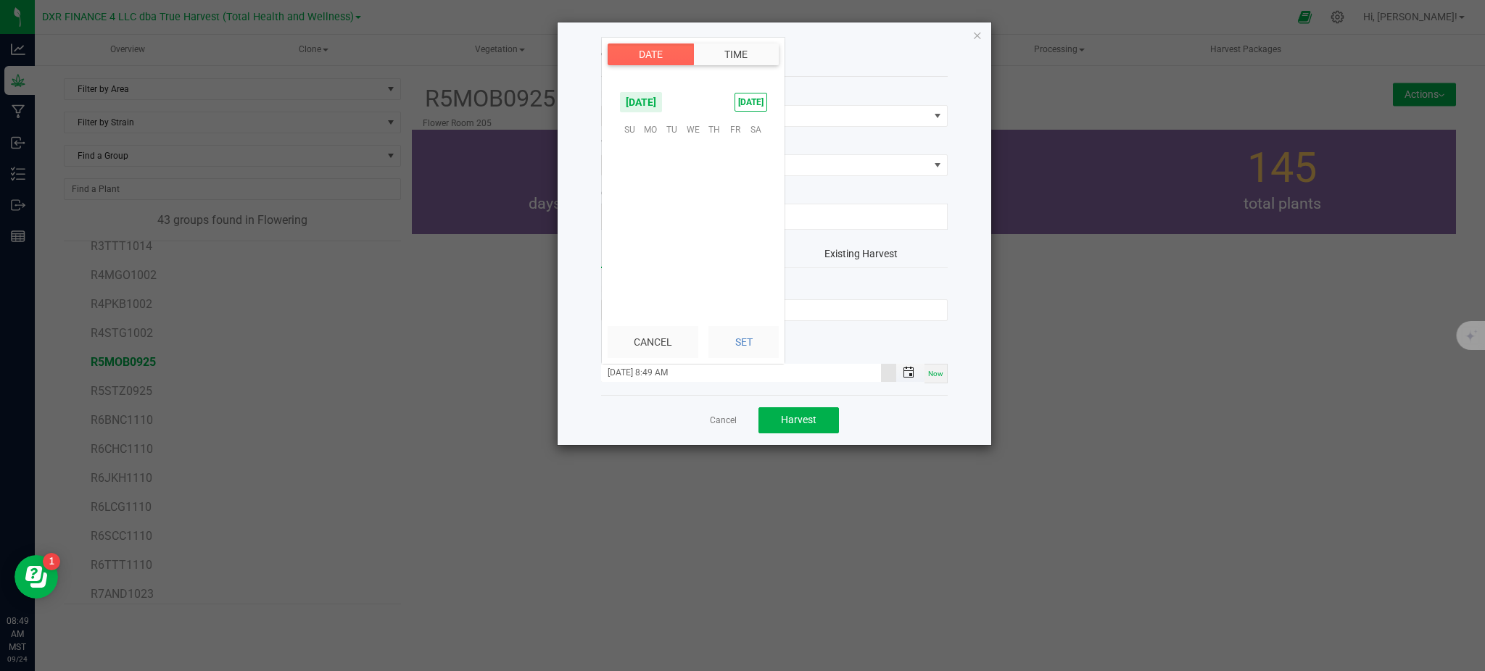
scroll to position [965, 0]
click at [673, 223] on span "23" at bounding box center [671, 219] width 21 height 22
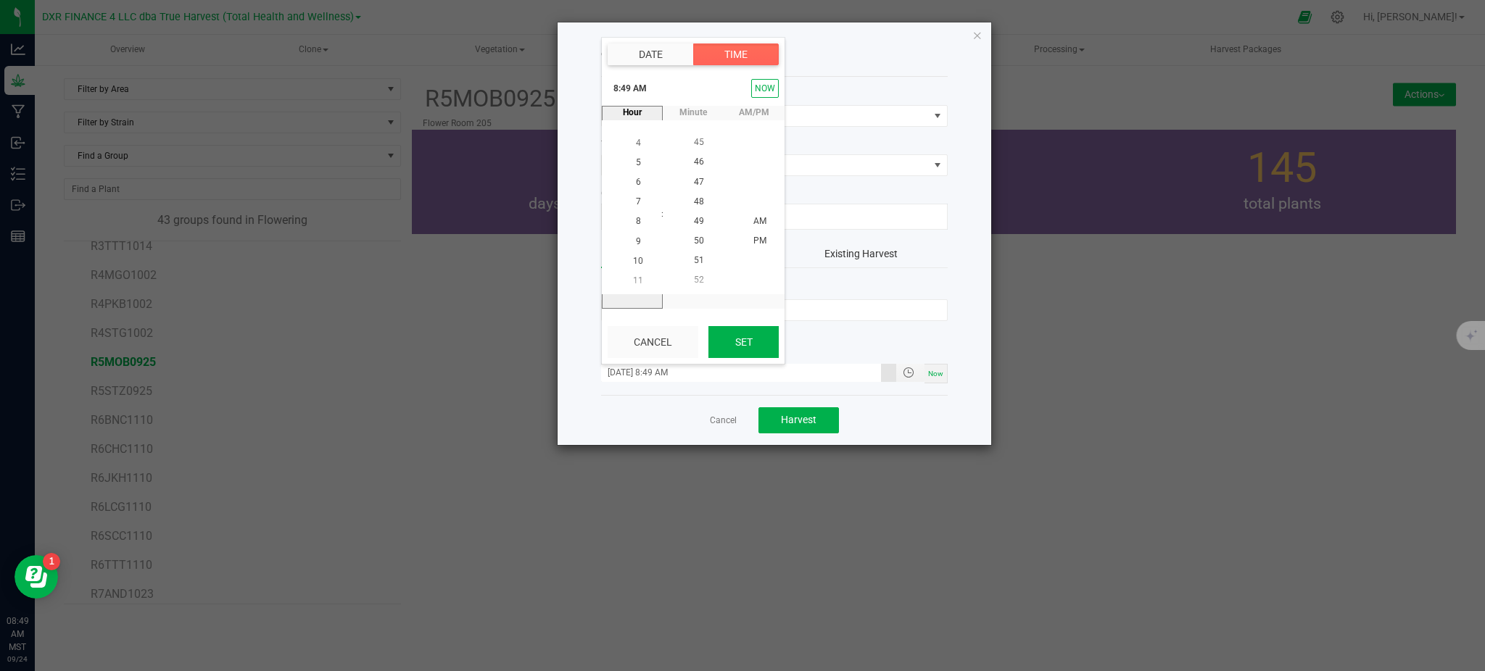
click at [744, 338] on button "Set" at bounding box center [743, 342] width 70 height 32
type input "[DATE] 8:49 AM"
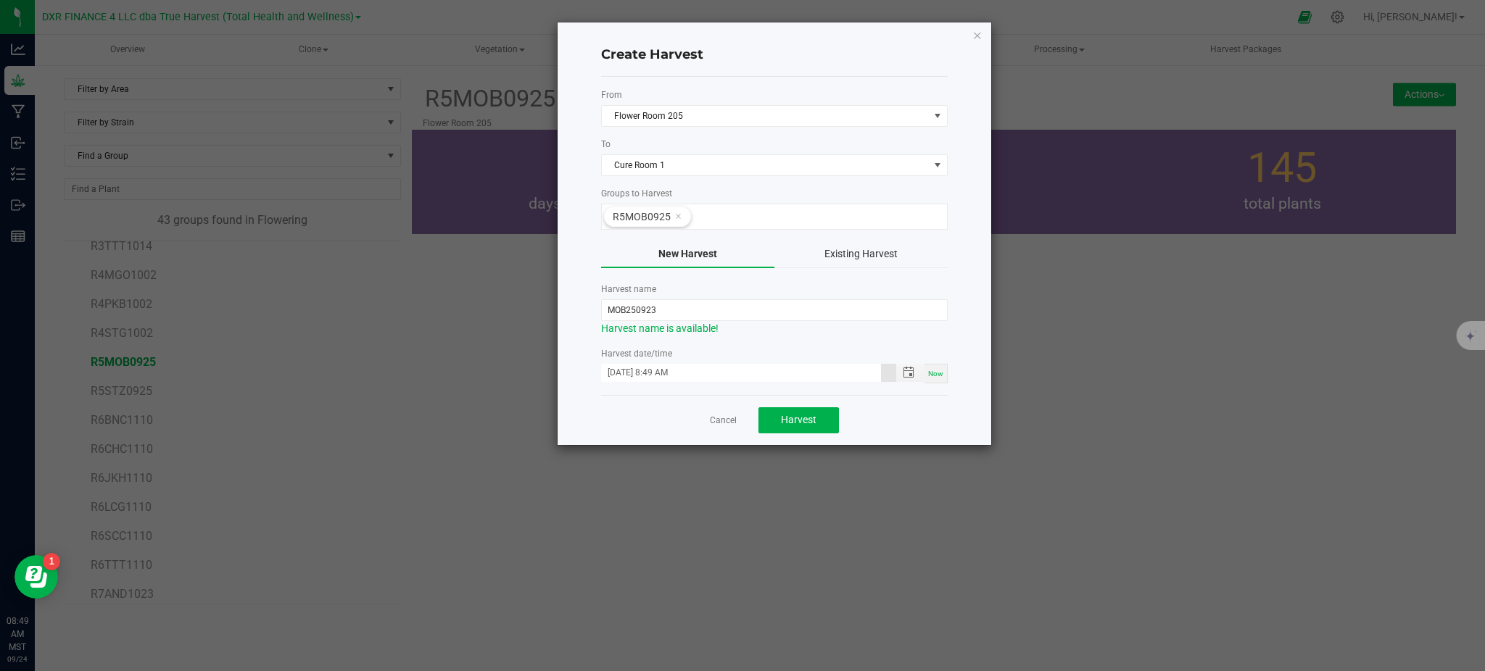
click at [861, 415] on div "Cancel Harvest" at bounding box center [774, 420] width 346 height 50
drag, startPoint x: 777, startPoint y: 413, endPoint x: 792, endPoint y: 410, distance: 14.8
click at [778, 413] on button "Harvest" at bounding box center [798, 420] width 80 height 26
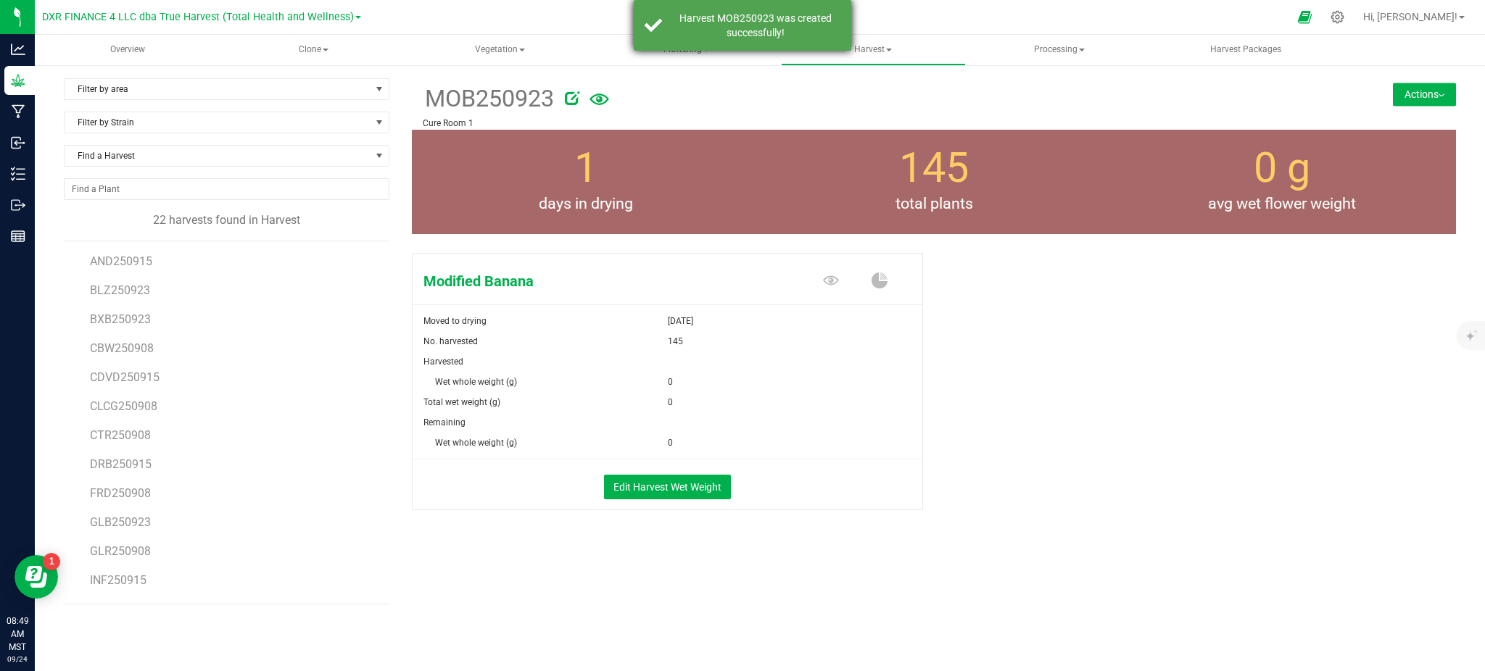
click at [710, 36] on div "Harvest MOB250923 was created successfully!" at bounding box center [755, 25] width 170 height 29
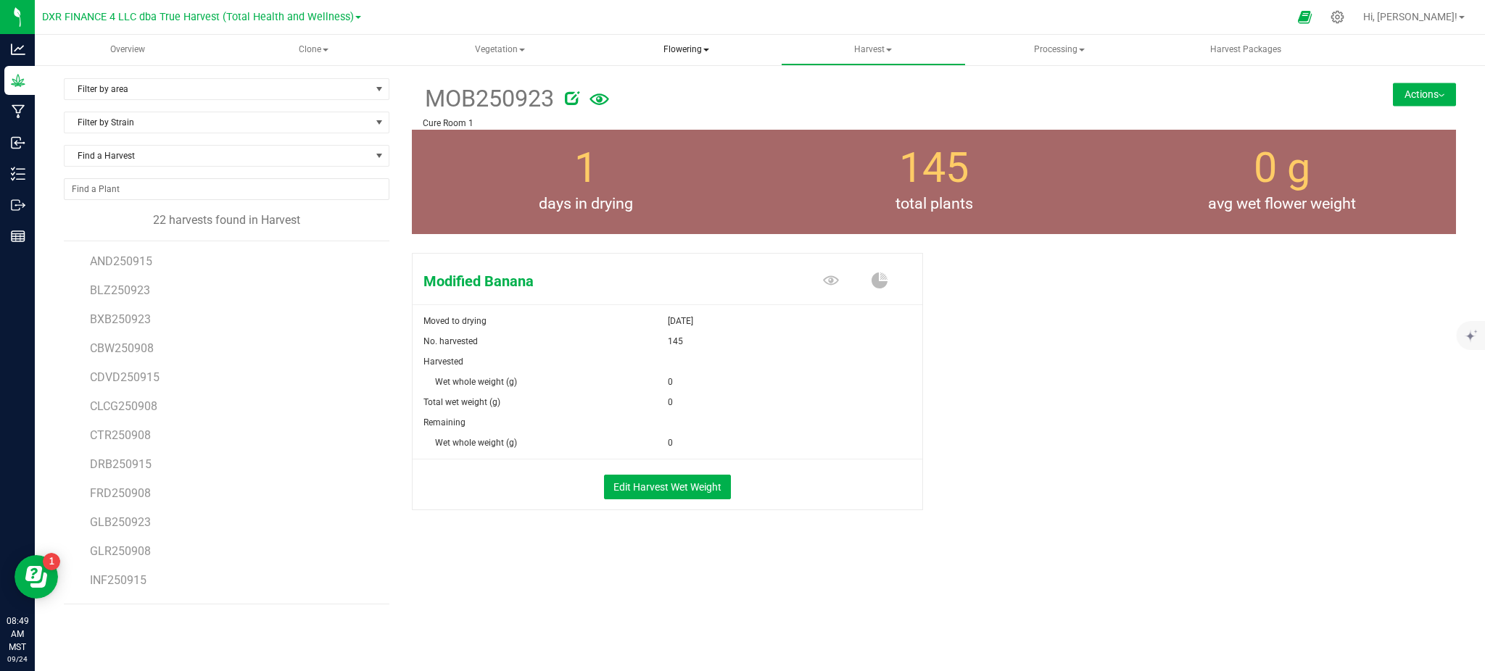
click at [690, 52] on span "Flowering" at bounding box center [685, 50] width 183 height 29
click at [687, 98] on span "Flowering groups" at bounding box center [673, 104] width 120 height 12
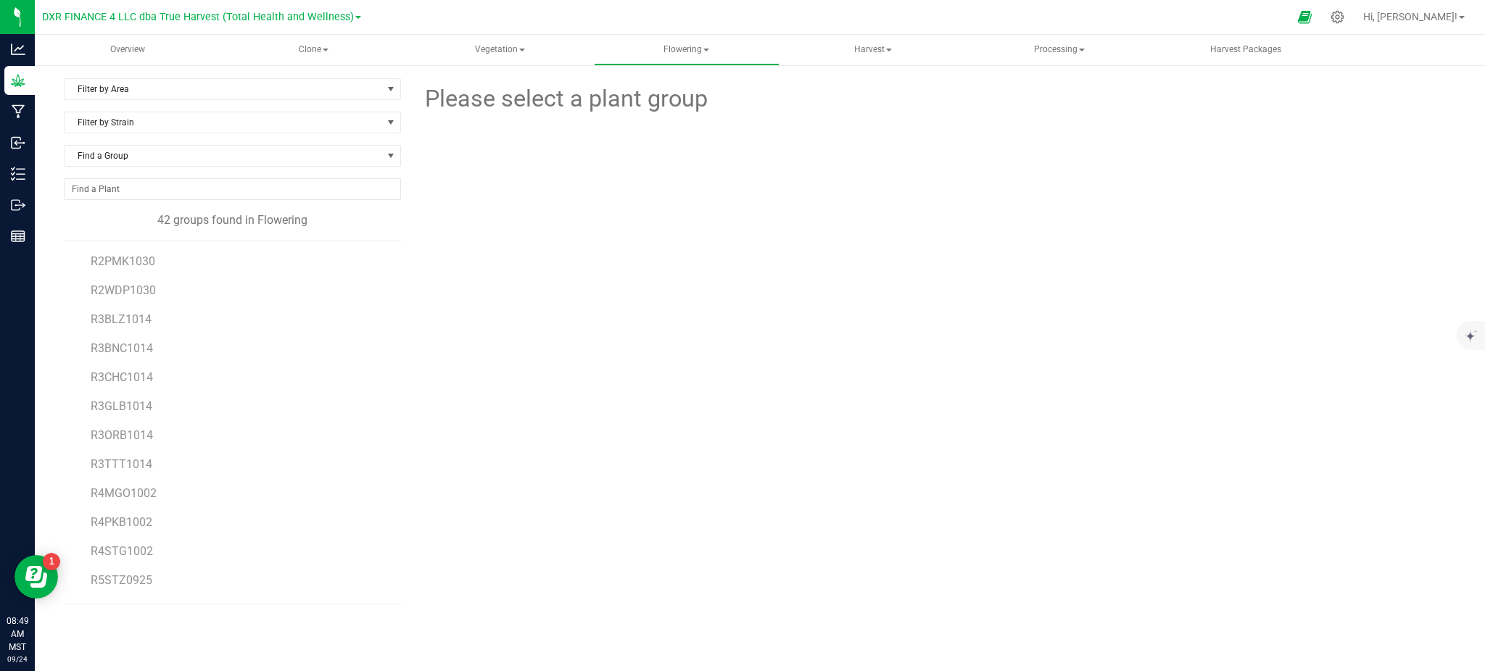
scroll to position [386, 0]
click at [138, 486] on span "R5STZ0925" at bounding box center [122, 484] width 62 height 14
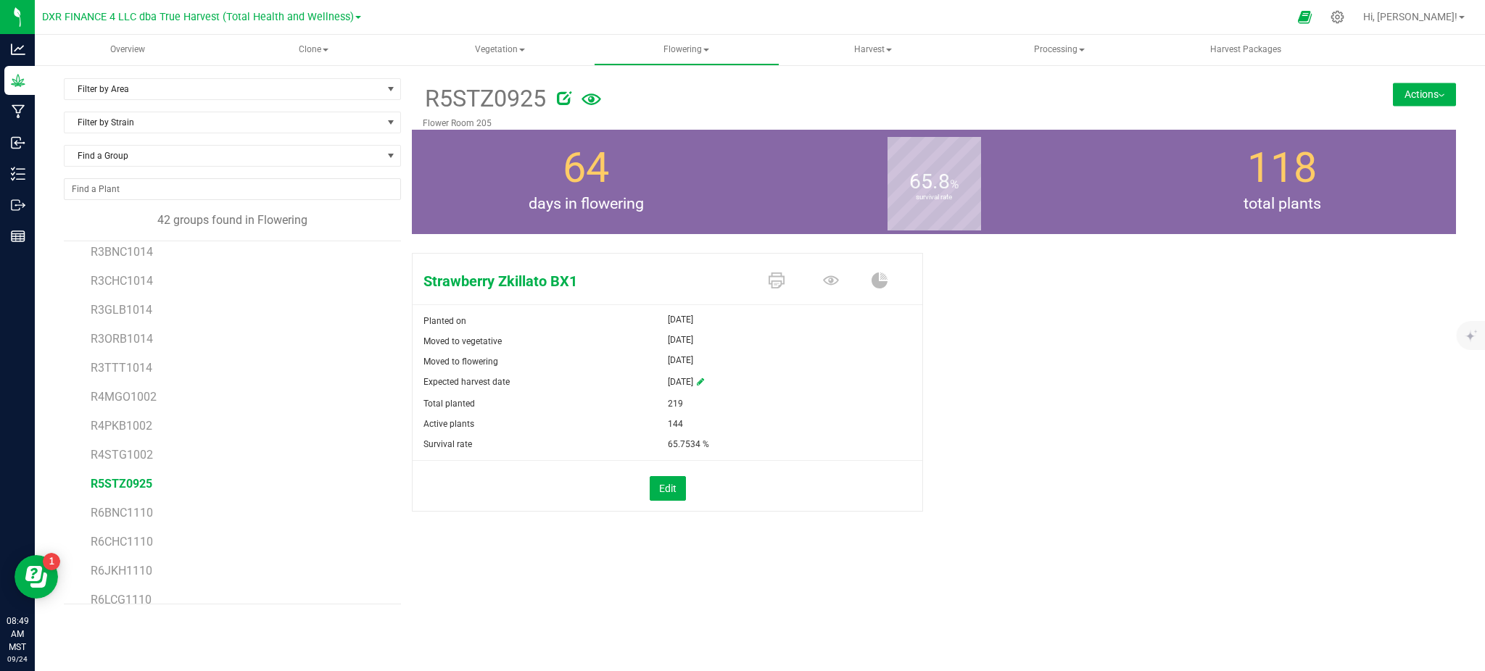
click at [1000, 368] on div "Strawberry Zkillato BX1 Planted on [DATE] Moved to vegetative [DATE] Moved to f…" at bounding box center [934, 397] width 1044 height 301
click at [1418, 99] on button "Actions" at bounding box center [1423, 94] width 63 height 23
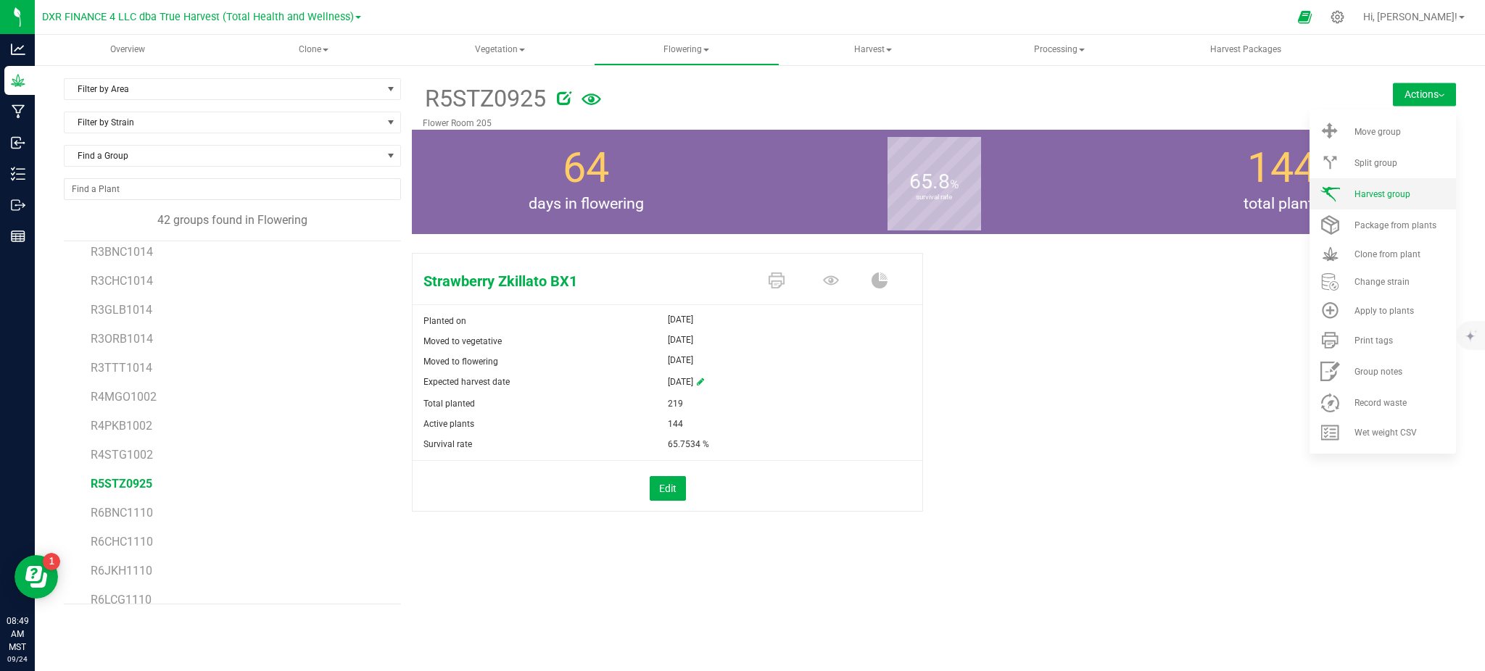
click at [1394, 189] on span "Harvest group" at bounding box center [1382, 194] width 56 height 10
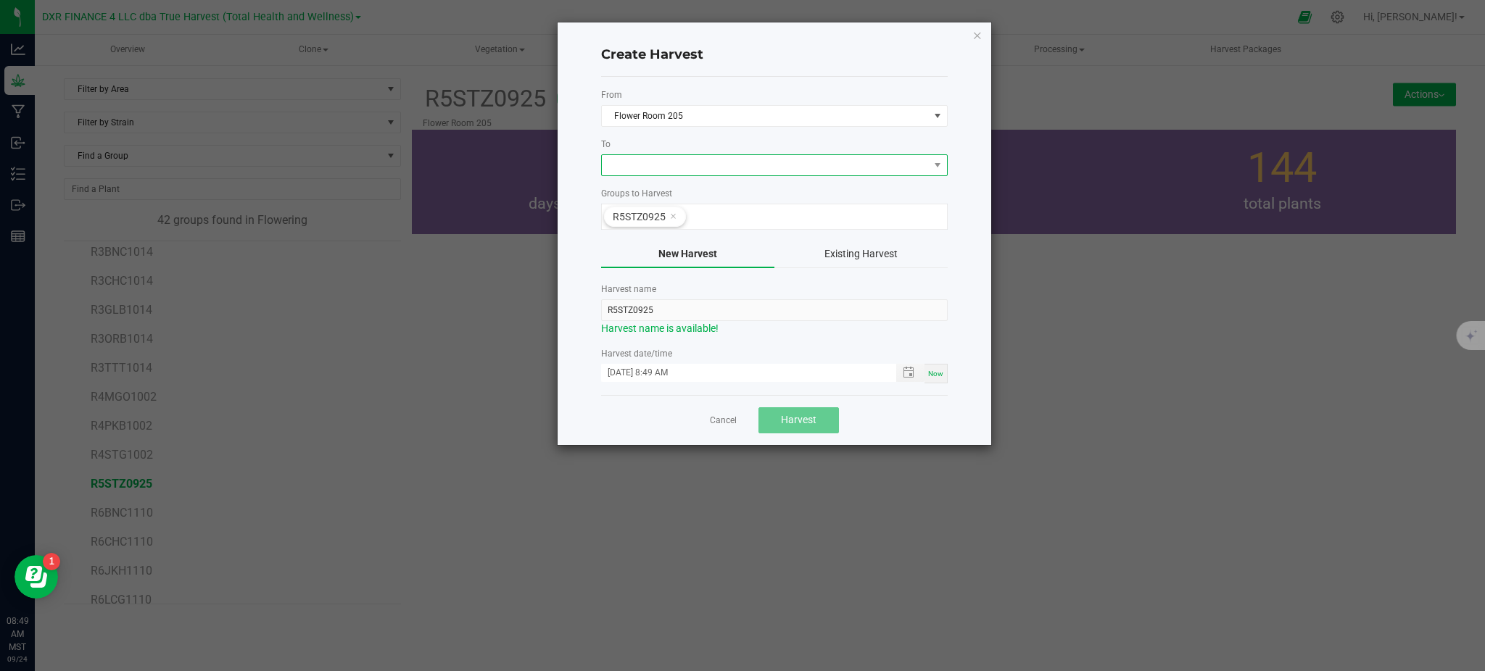
click at [691, 175] on span at bounding box center [765, 165] width 327 height 20
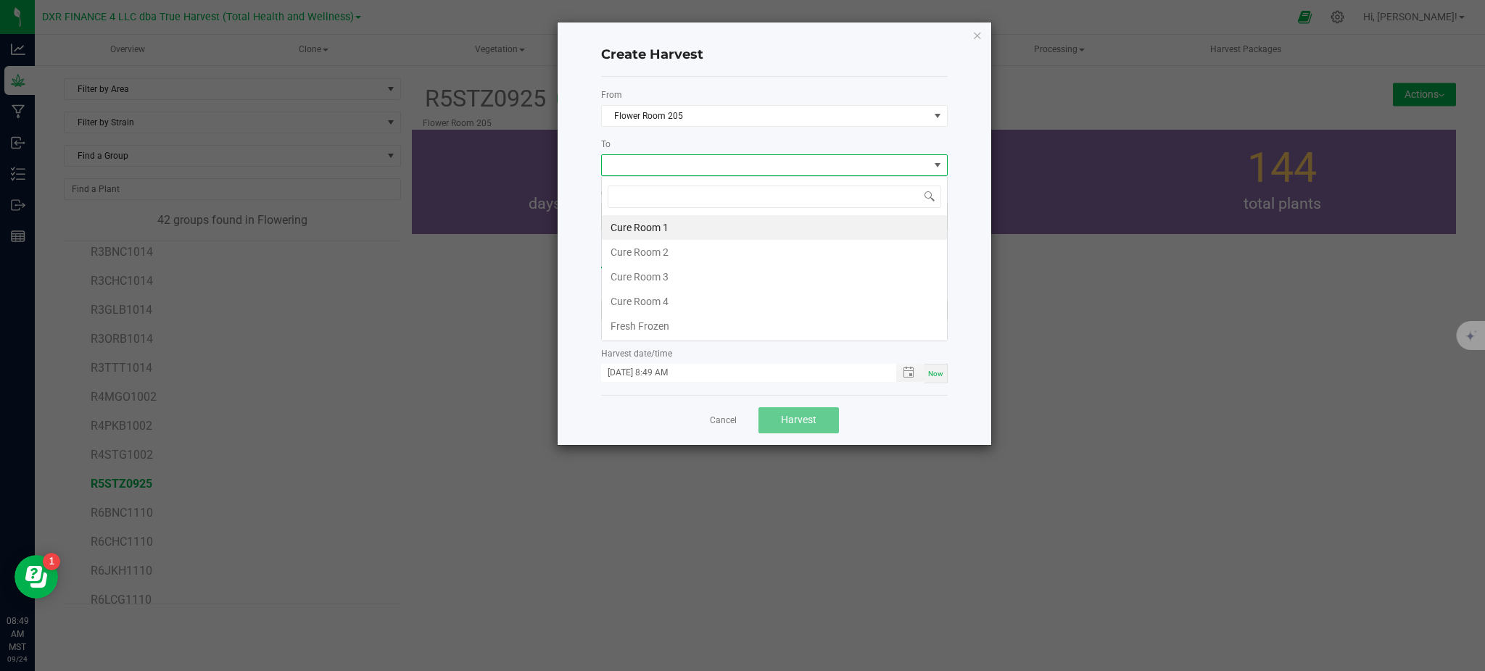
scroll to position [22, 346]
click at [627, 226] on li "Cure Room 1" at bounding box center [774, 227] width 345 height 25
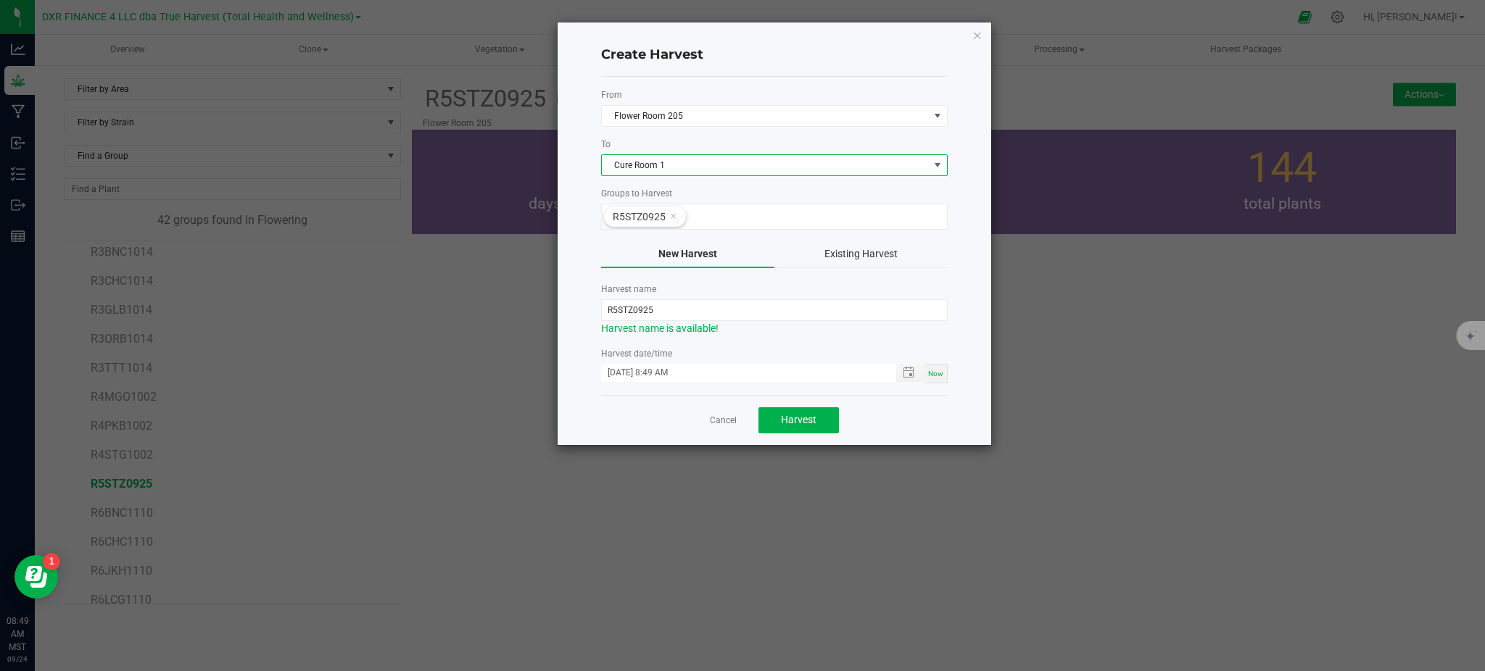
click at [584, 205] on div "Create Harvest From Flower Room 205 To Cure Room 1 Groups to Harvest R5STZ0925 …" at bounding box center [773, 233] width 433 height 423
click at [612, 316] on input "R5STZ0925" at bounding box center [774, 310] width 346 height 22
drag, startPoint x: 588, startPoint y: 310, endPoint x: 968, endPoint y: 344, distance: 381.4
click at [969, 344] on div "Create Harvest From Flower Room 205 To Cure Room 1 Groups to Harvest R5STZ0925 …" at bounding box center [773, 233] width 433 height 423
drag, startPoint x: 615, startPoint y: 307, endPoint x: 590, endPoint y: 307, distance: 25.4
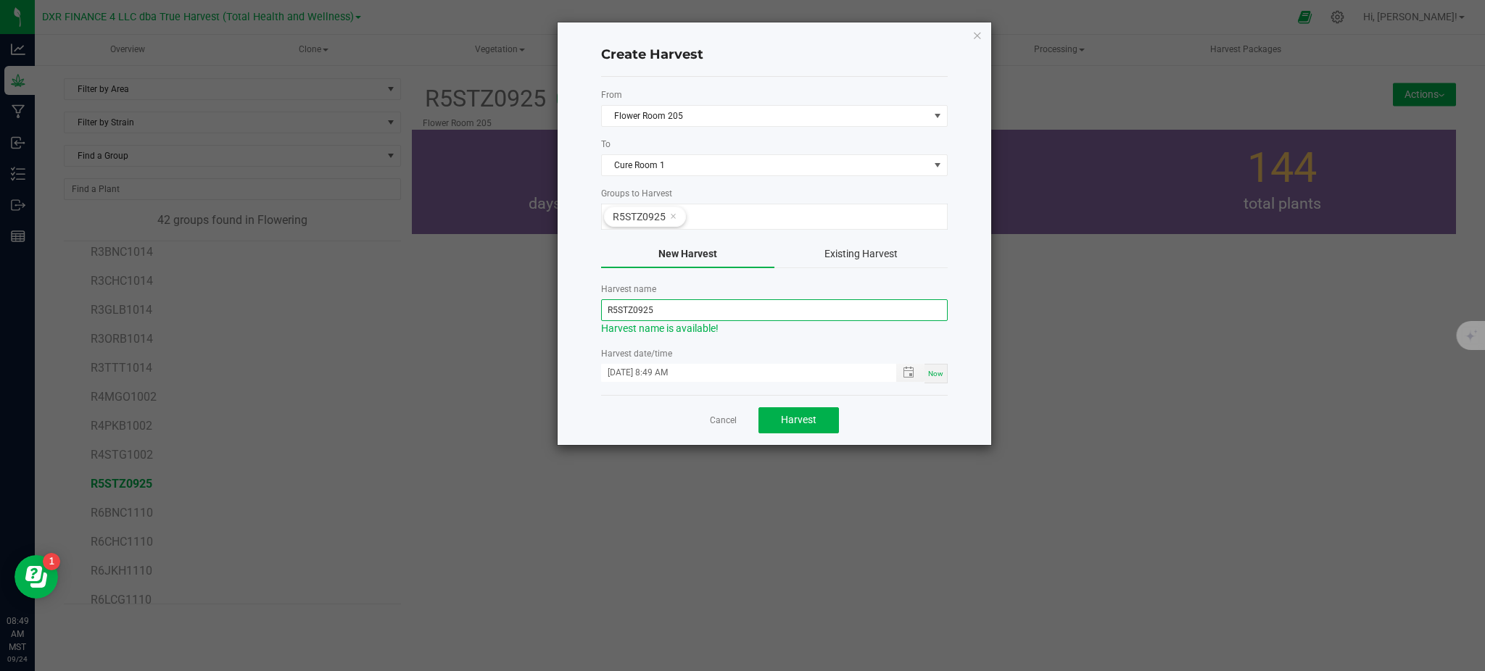
click at [590, 307] on div "Create Harvest From Flower Room 205 To Cure Room 1 Groups to Harvest R5STZ0925 …" at bounding box center [773, 233] width 433 height 423
drag, startPoint x: 677, startPoint y: 307, endPoint x: 624, endPoint y: 310, distance: 53.0
click at [624, 310] on input "STZ0925" at bounding box center [774, 310] width 346 height 22
paste input "250923"
type input "STZ250923"
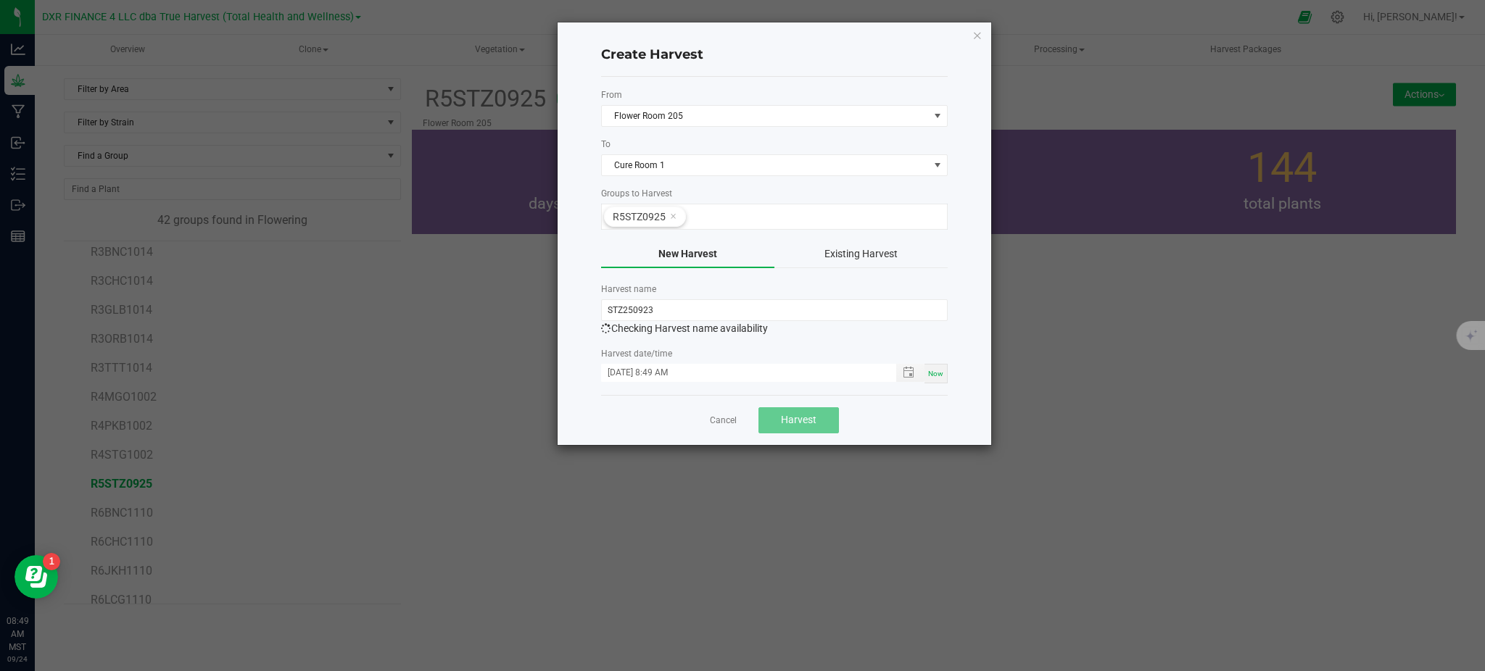
click at [892, 411] on div "Cancel Harvest" at bounding box center [774, 420] width 346 height 50
click at [906, 372] on span "Toggle popup" at bounding box center [908, 373] width 12 height 12
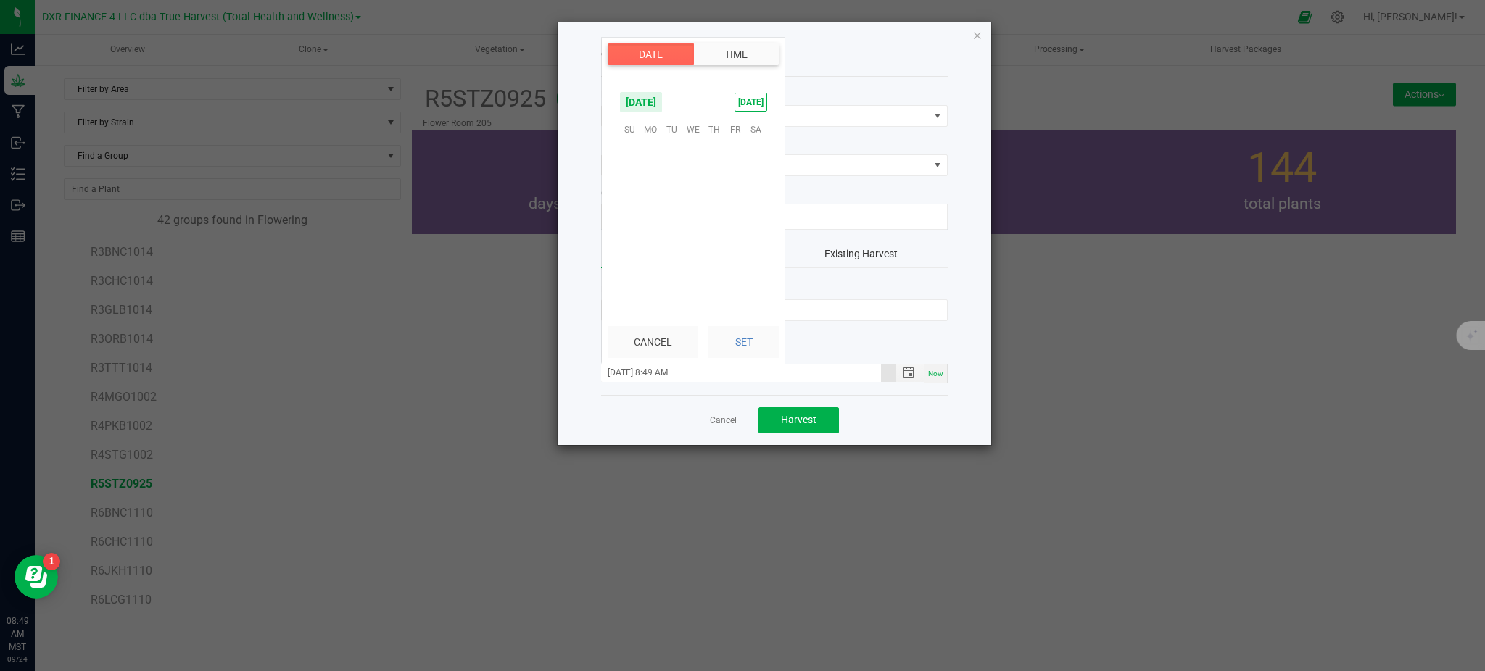
scroll to position [965, 0]
click at [677, 210] on span "23" at bounding box center [671, 219] width 21 height 22
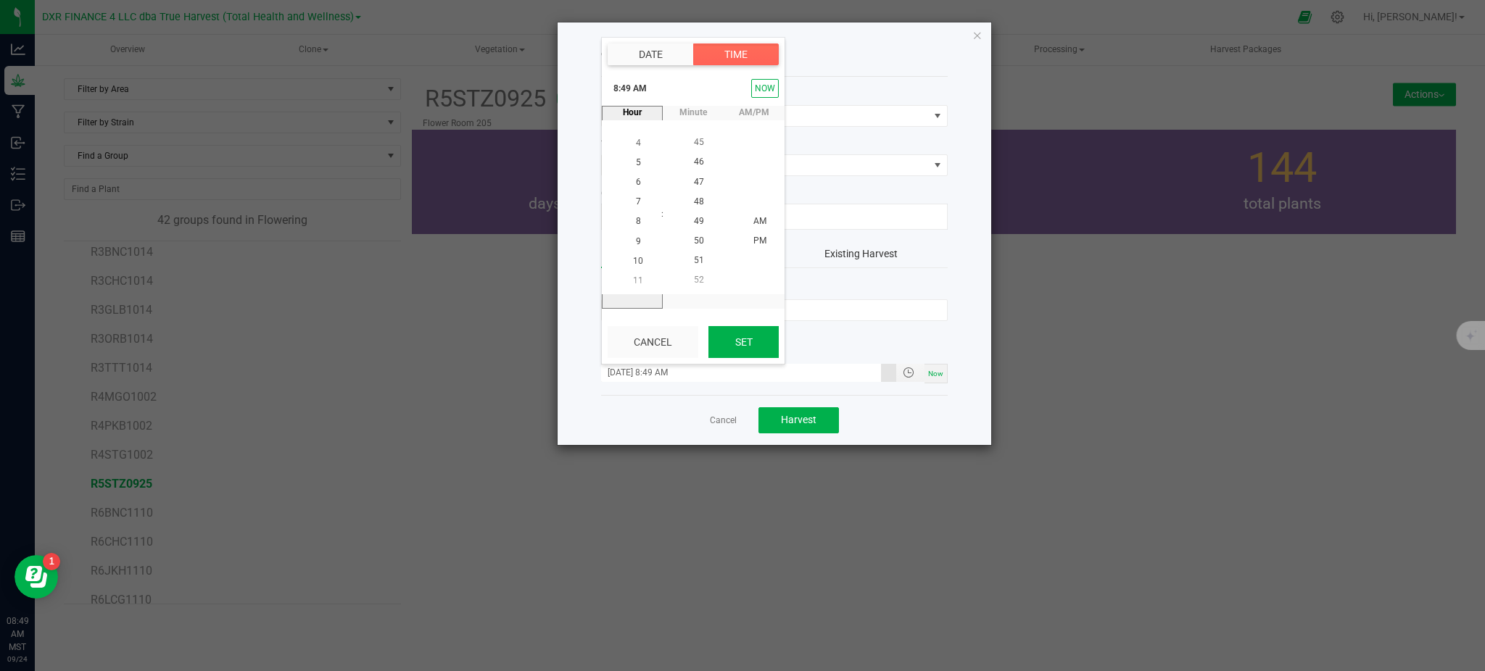
click at [734, 339] on button "Set" at bounding box center [743, 342] width 70 height 32
type input "[DATE] 8:49 AM"
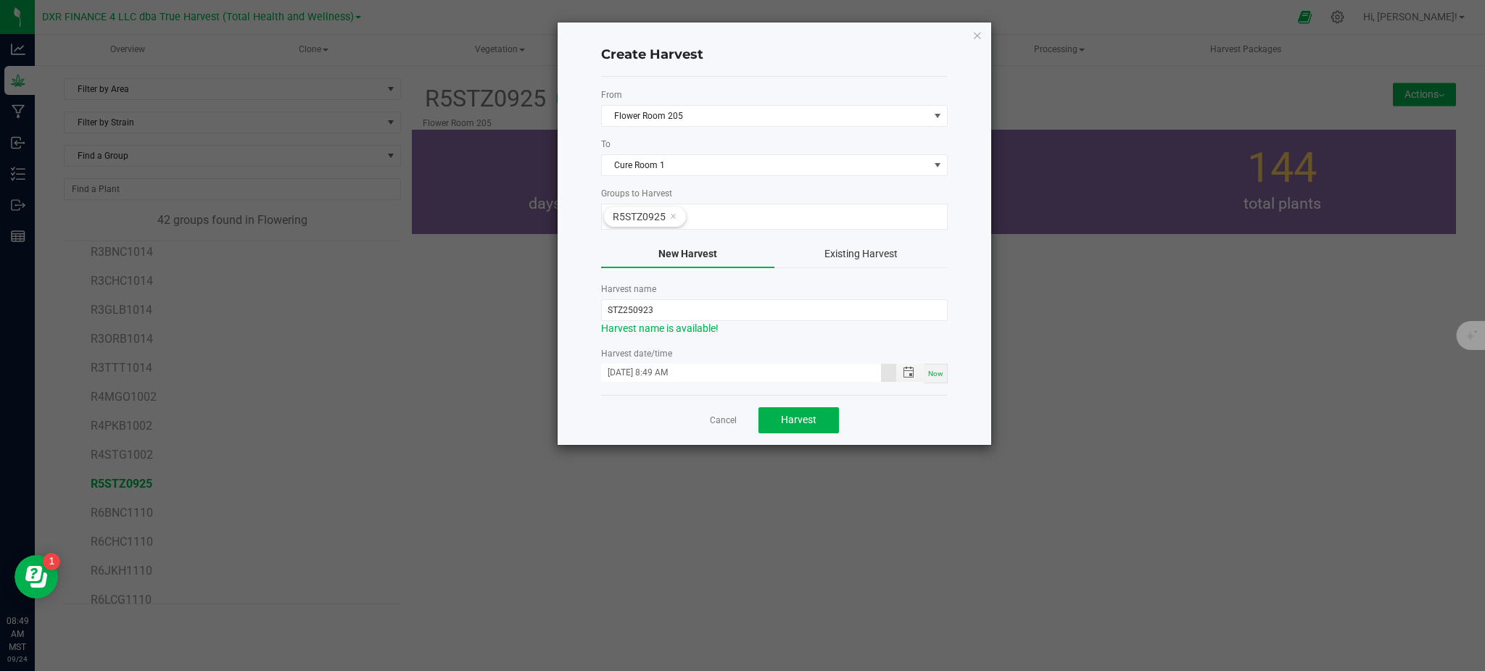
click at [918, 422] on div "Cancel Harvest" at bounding box center [774, 420] width 346 height 50
click at [623, 311] on input "STZ250923" at bounding box center [774, 310] width 346 height 22
click at [797, 423] on span "Harvest" at bounding box center [799, 420] width 36 height 12
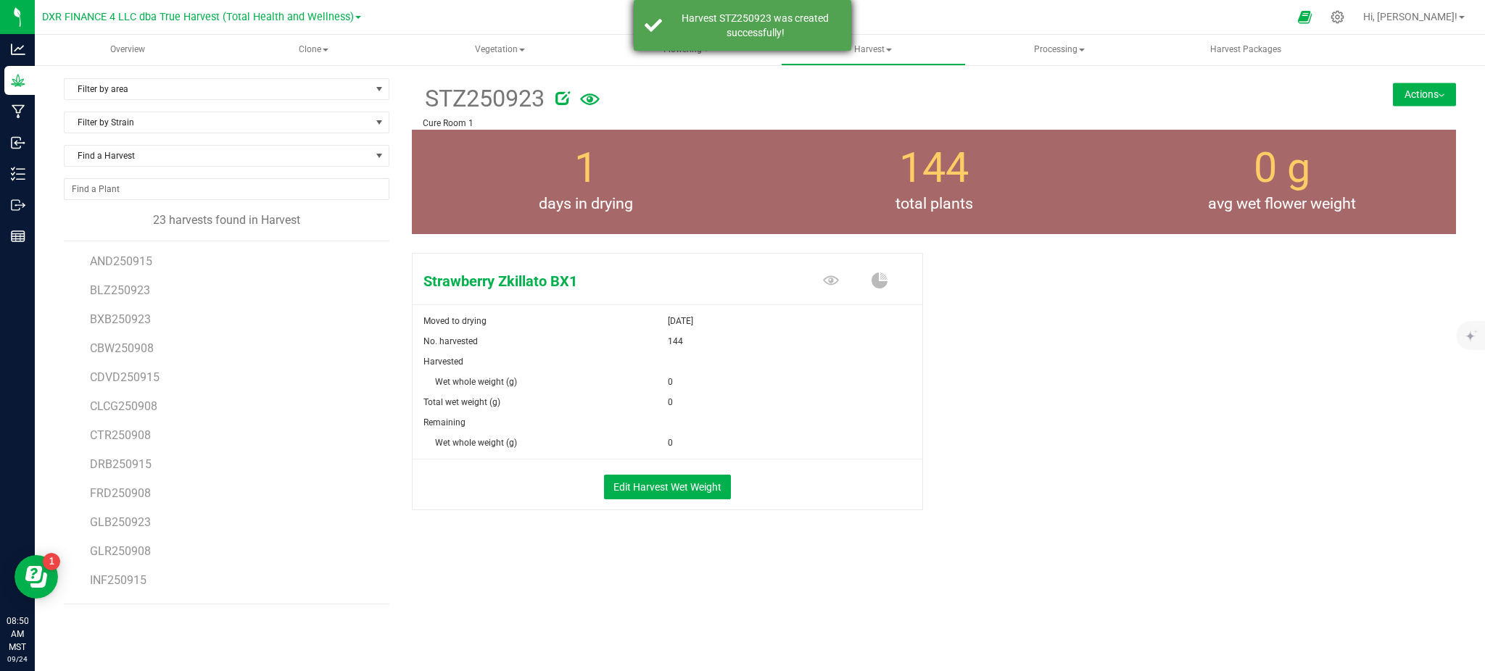
click at [765, 36] on div "Harvest STZ250923 was created successfully!" at bounding box center [755, 25] width 170 height 29
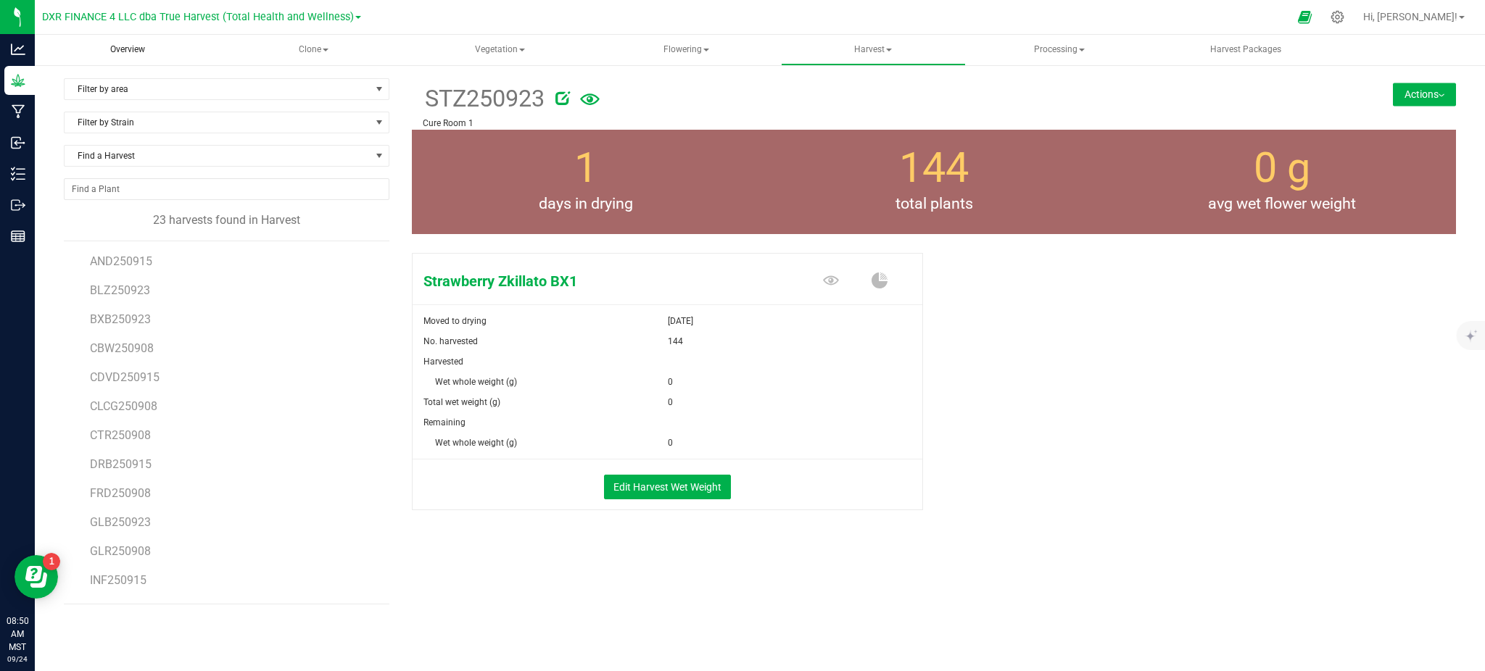
click at [126, 46] on span "Overview" at bounding box center [128, 49] width 74 height 12
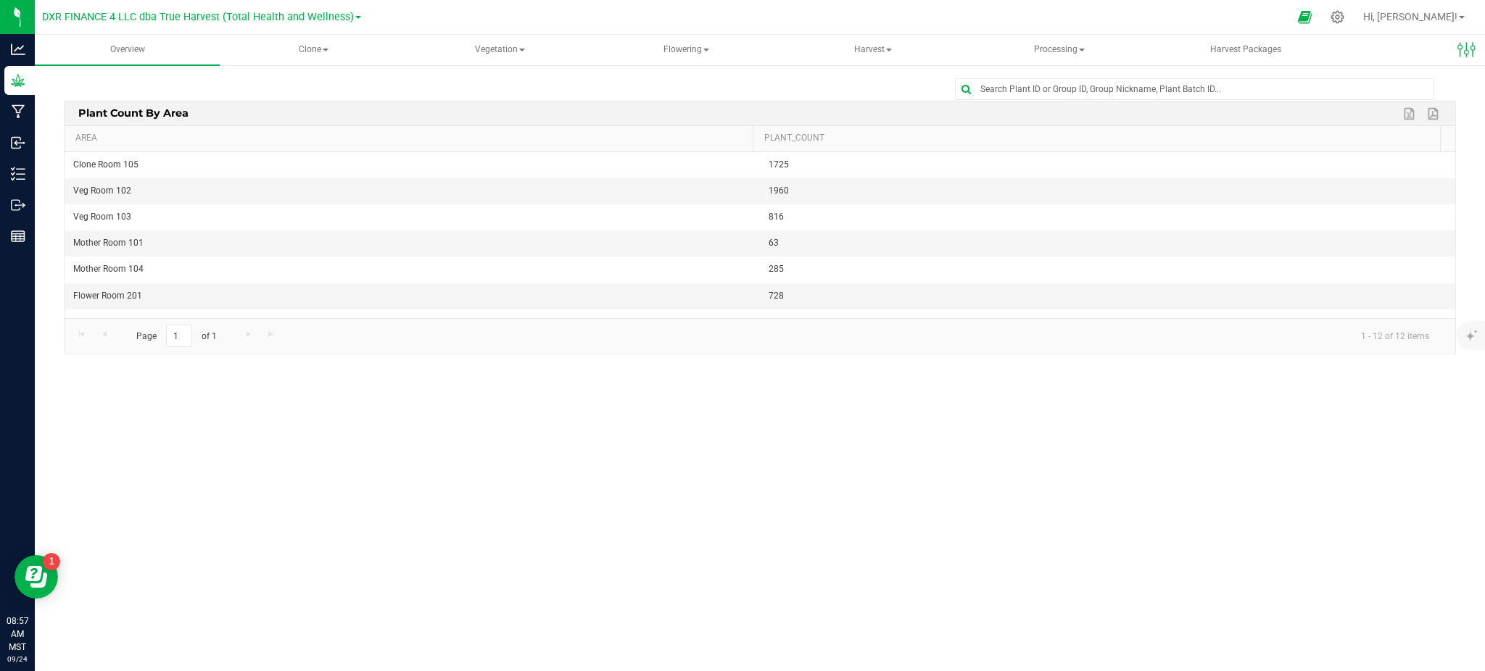
drag, startPoint x: 1471, startPoint y: 412, endPoint x: 1480, endPoint y: 404, distance: 12.3
click at [1474, 410] on div "Overview Clone Create plants Cloning groups Cloning plants Apply to plants Vege…" at bounding box center [760, 353] width 1450 height 636
drag, startPoint x: 294, startPoint y: 48, endPoint x: 305, endPoint y: 47, distance: 11.6
click at [294, 48] on span "Clone" at bounding box center [313, 50] width 183 height 29
click at [587, 483] on div "Overview Clone Create plants Cloning groups Cloning plants Apply to plants Vege…" at bounding box center [760, 353] width 1450 height 636
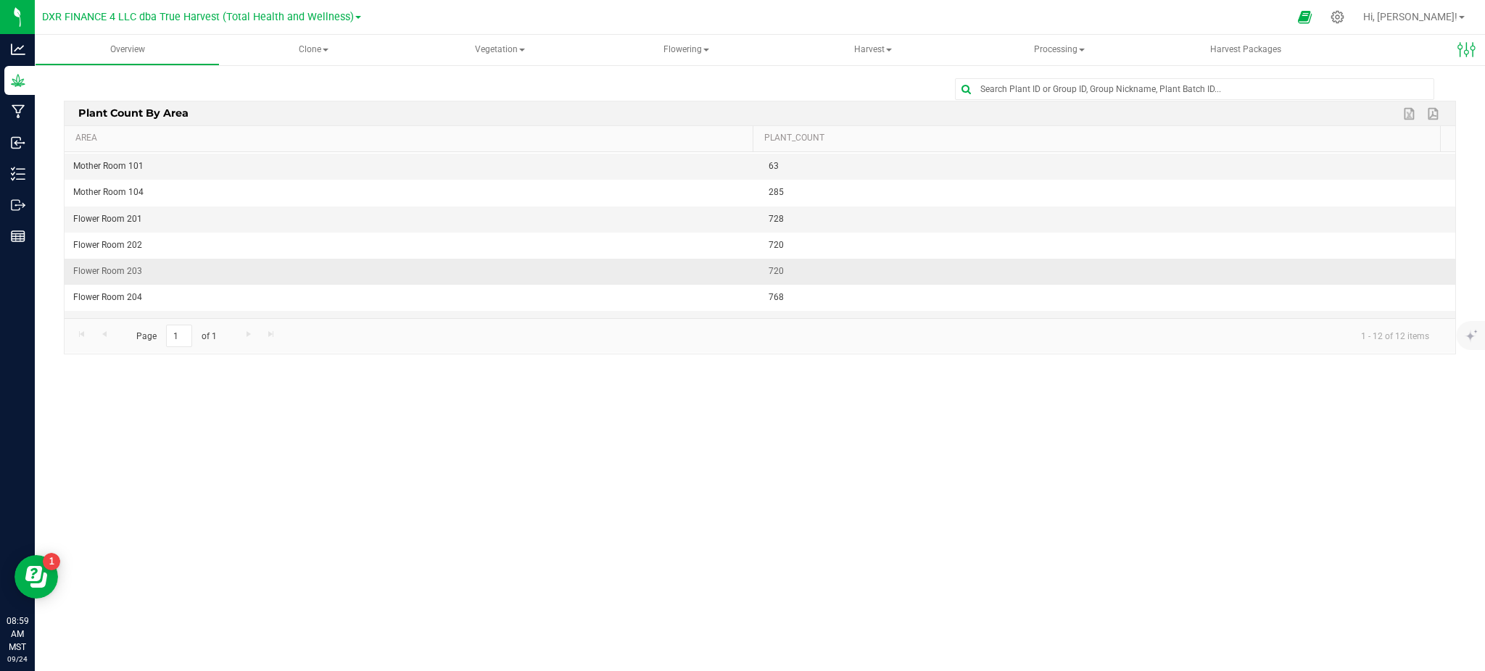
scroll to position [96, 0]
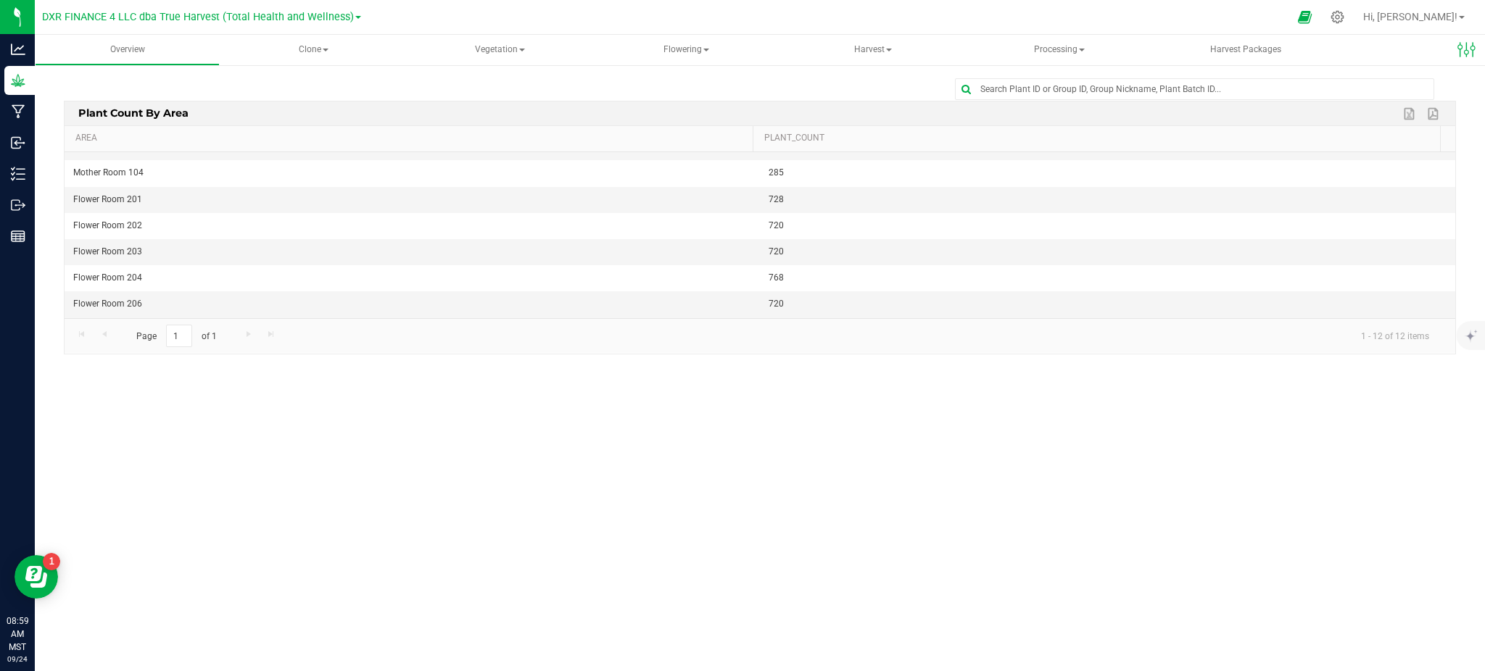
click at [419, 483] on div "Overview Clone Create plants Cloning groups Cloning plants Apply to plants Vege…" at bounding box center [760, 353] width 1450 height 636
click at [693, 58] on span "Flowering" at bounding box center [685, 50] width 183 height 29
click at [676, 119] on span "Flowering plants" at bounding box center [671, 121] width 117 height 12
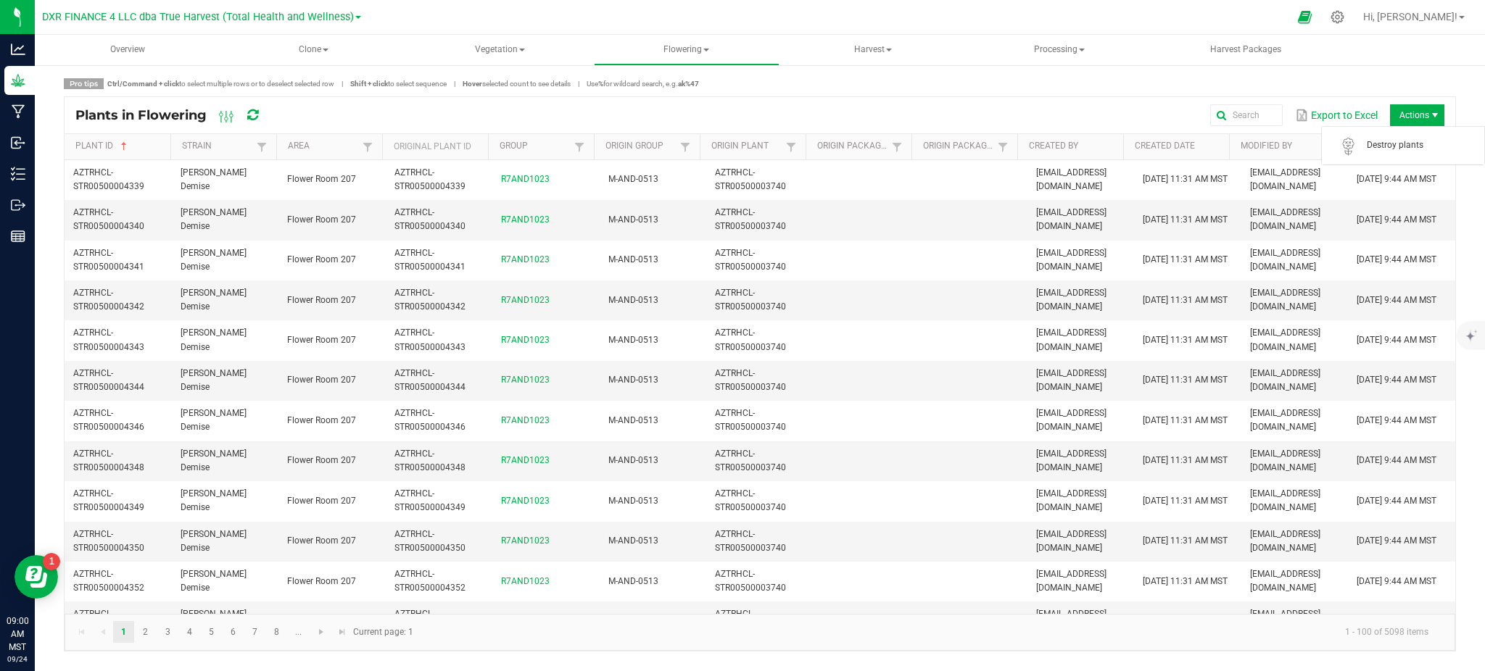
click at [1408, 113] on span "Actions" at bounding box center [1417, 115] width 54 height 22
drag, startPoint x: 1139, startPoint y: 112, endPoint x: 1208, endPoint y: 109, distance: 68.9
click at [1148, 110] on div "Export to Excel Actions" at bounding box center [863, 115] width 1160 height 25
drag, startPoint x: 1326, startPoint y: 115, endPoint x: 1311, endPoint y: 106, distance: 16.9
click at [1327, 115] on button "Export to Excel" at bounding box center [1336, 115] width 90 height 25
